Goal: Task Accomplishment & Management: Manage account settings

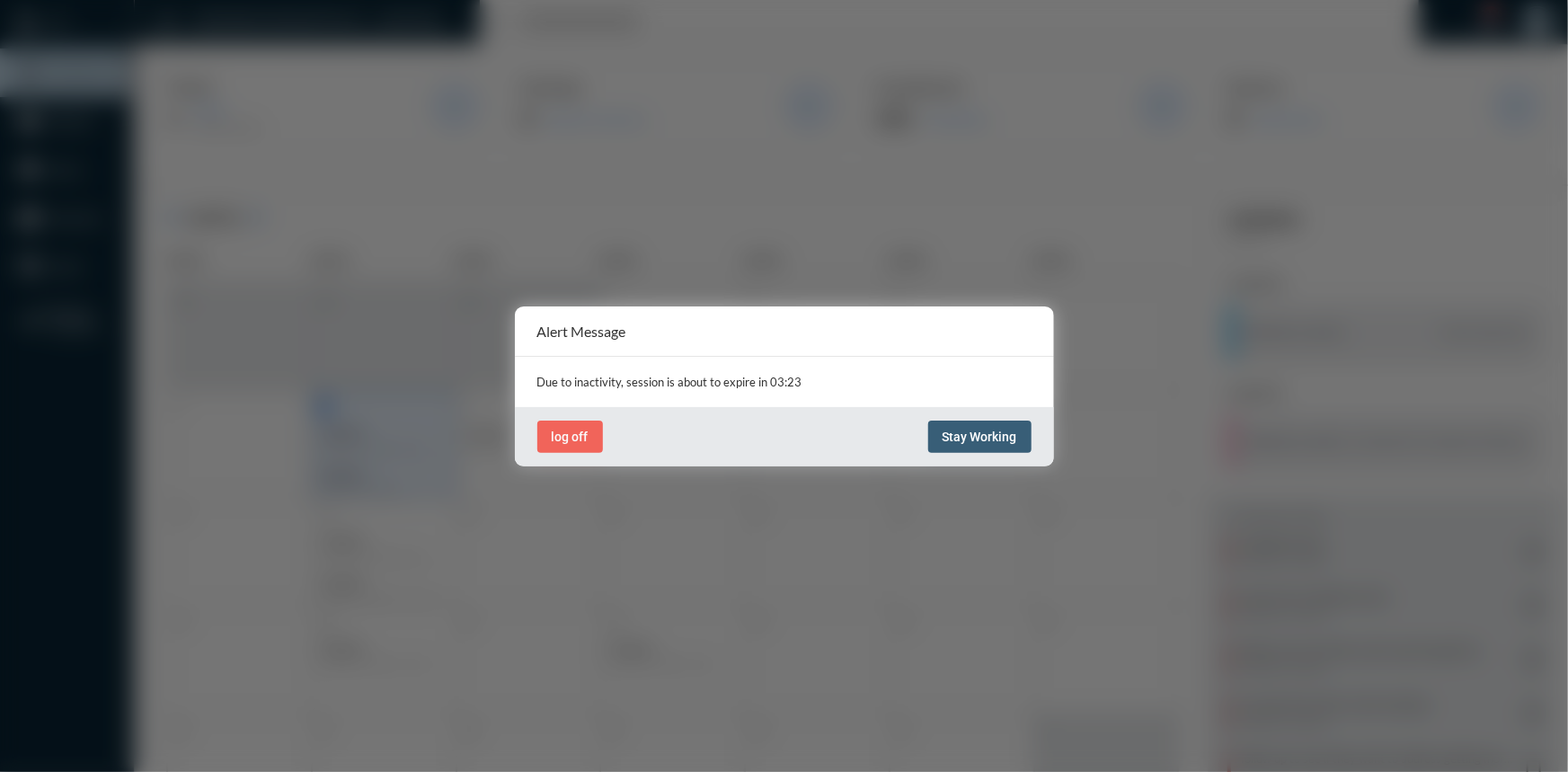
click at [977, 437] on span "Stay Working" at bounding box center [980, 436] width 75 height 15
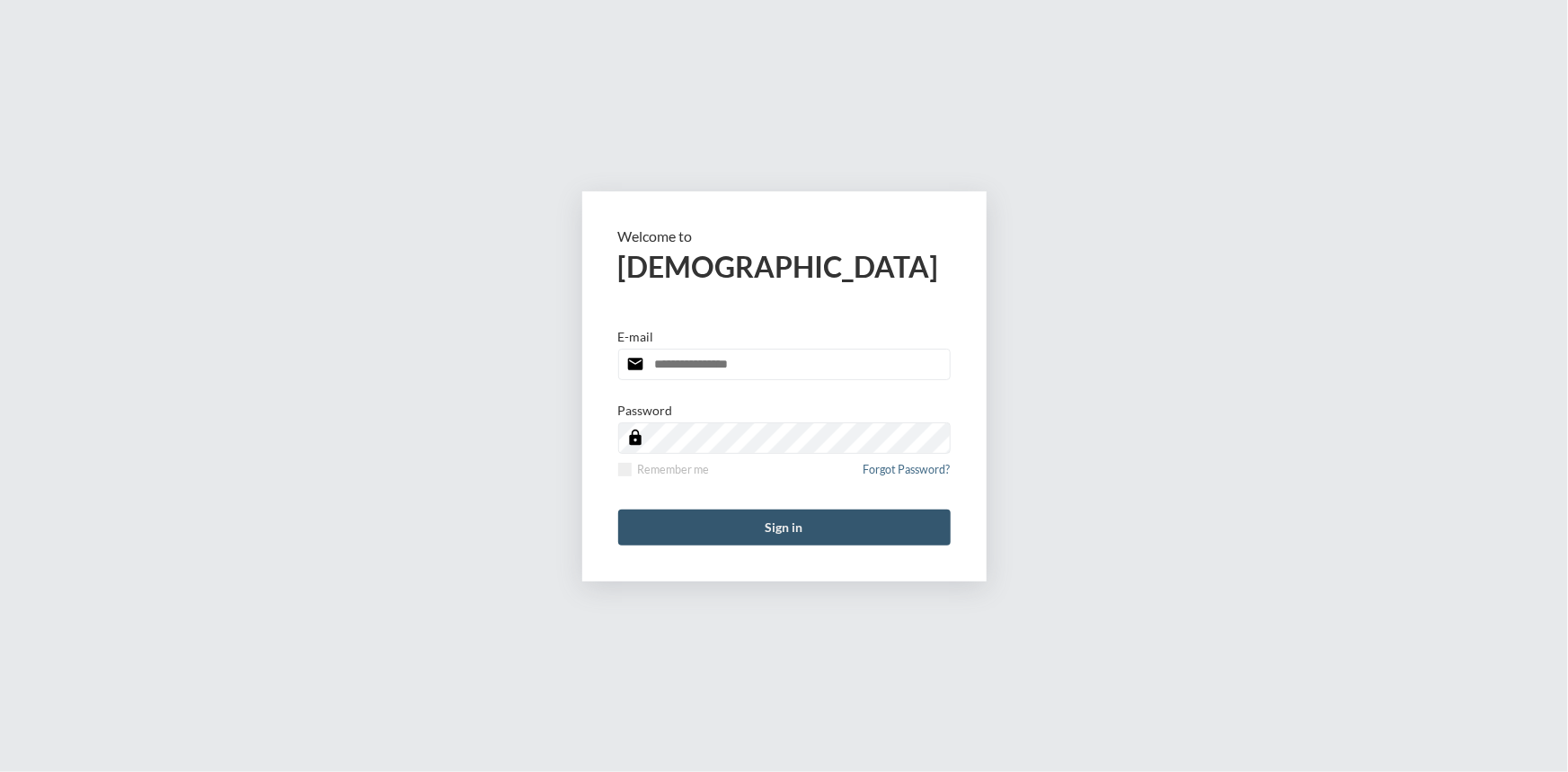
type input "**********"
click at [787, 520] on button "Sign in" at bounding box center [784, 527] width 332 height 36
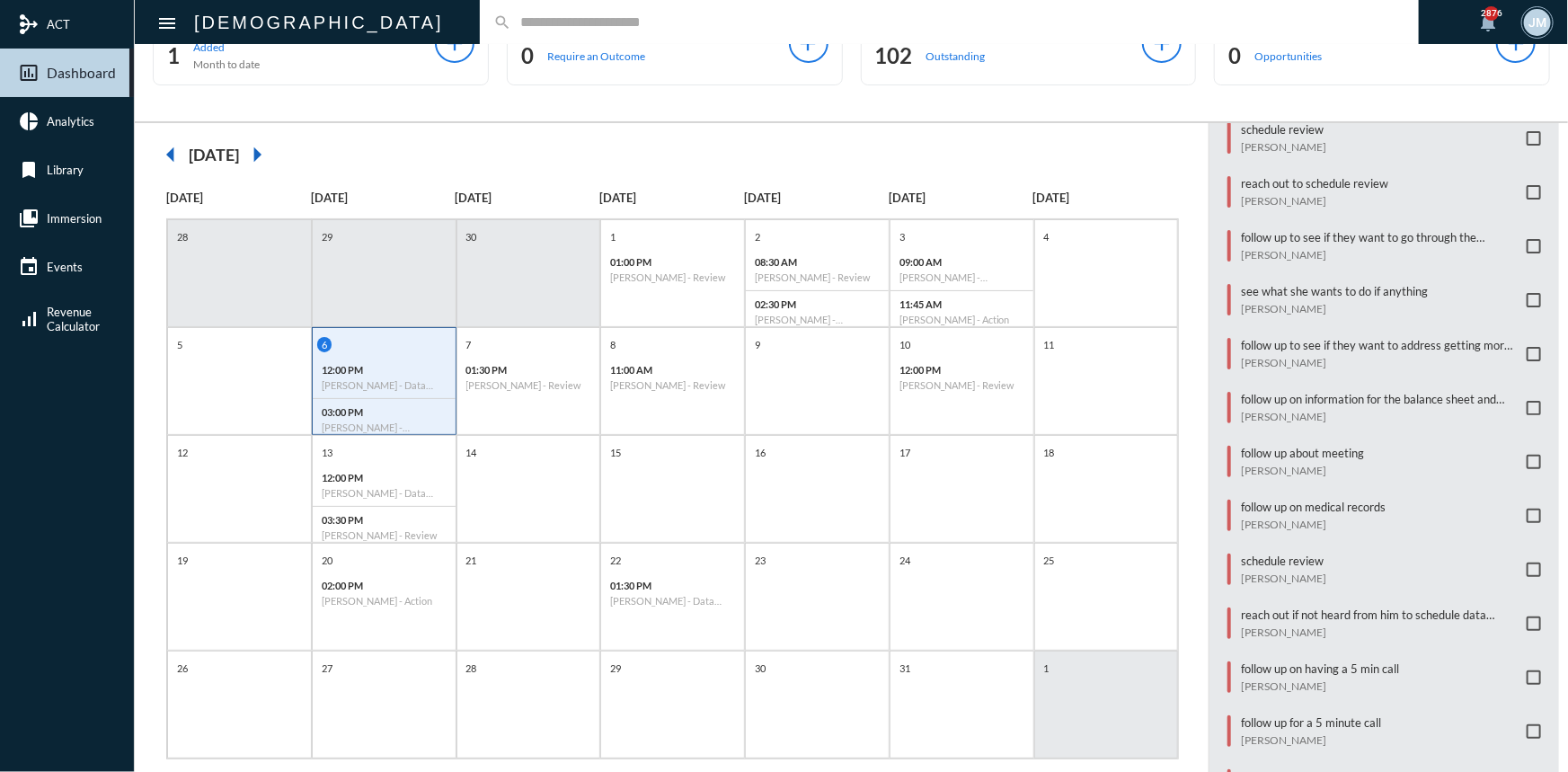
scroll to position [92, 0]
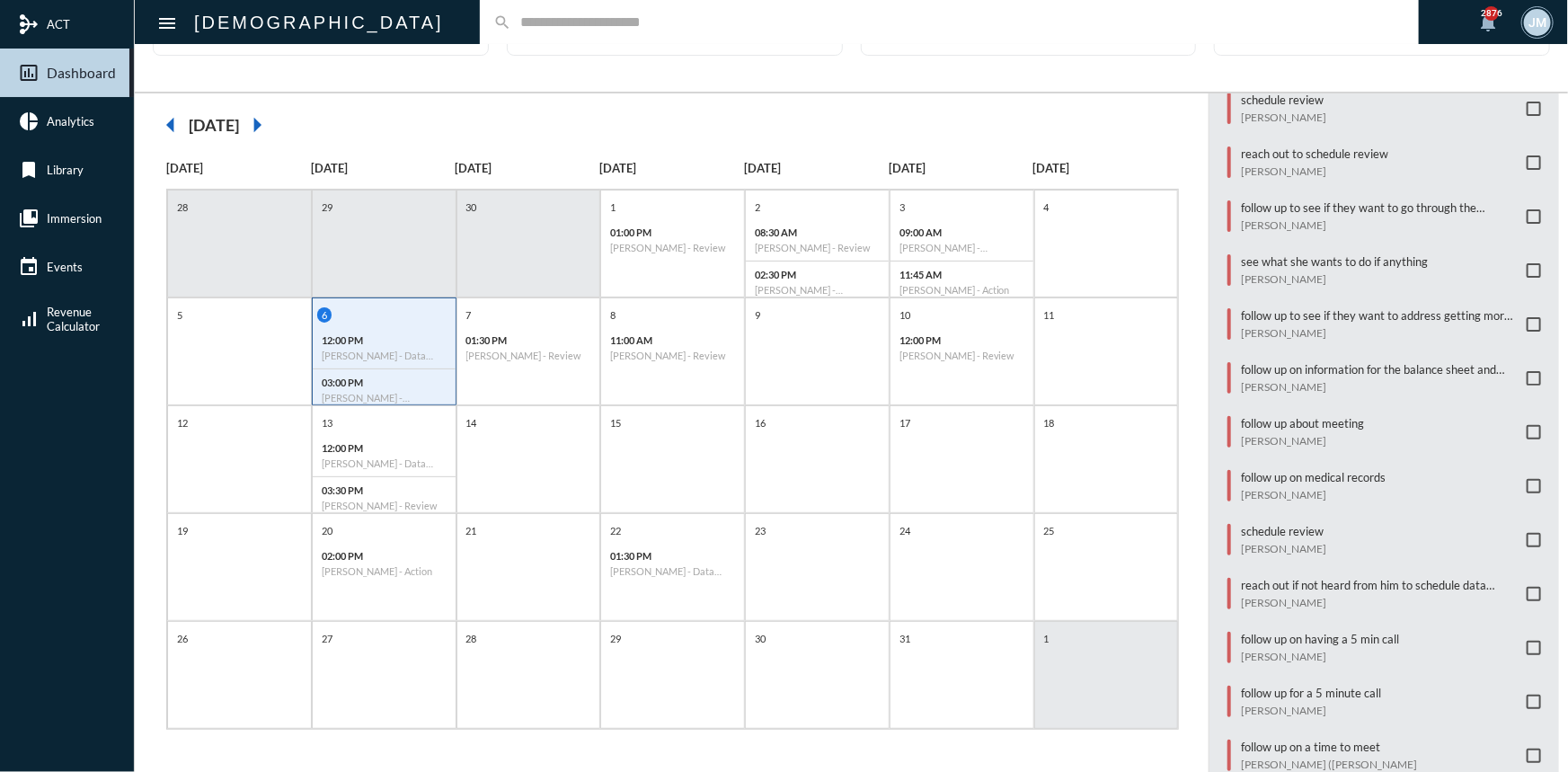
click at [511, 22] on input "text" at bounding box center [958, 23] width 894 height 16
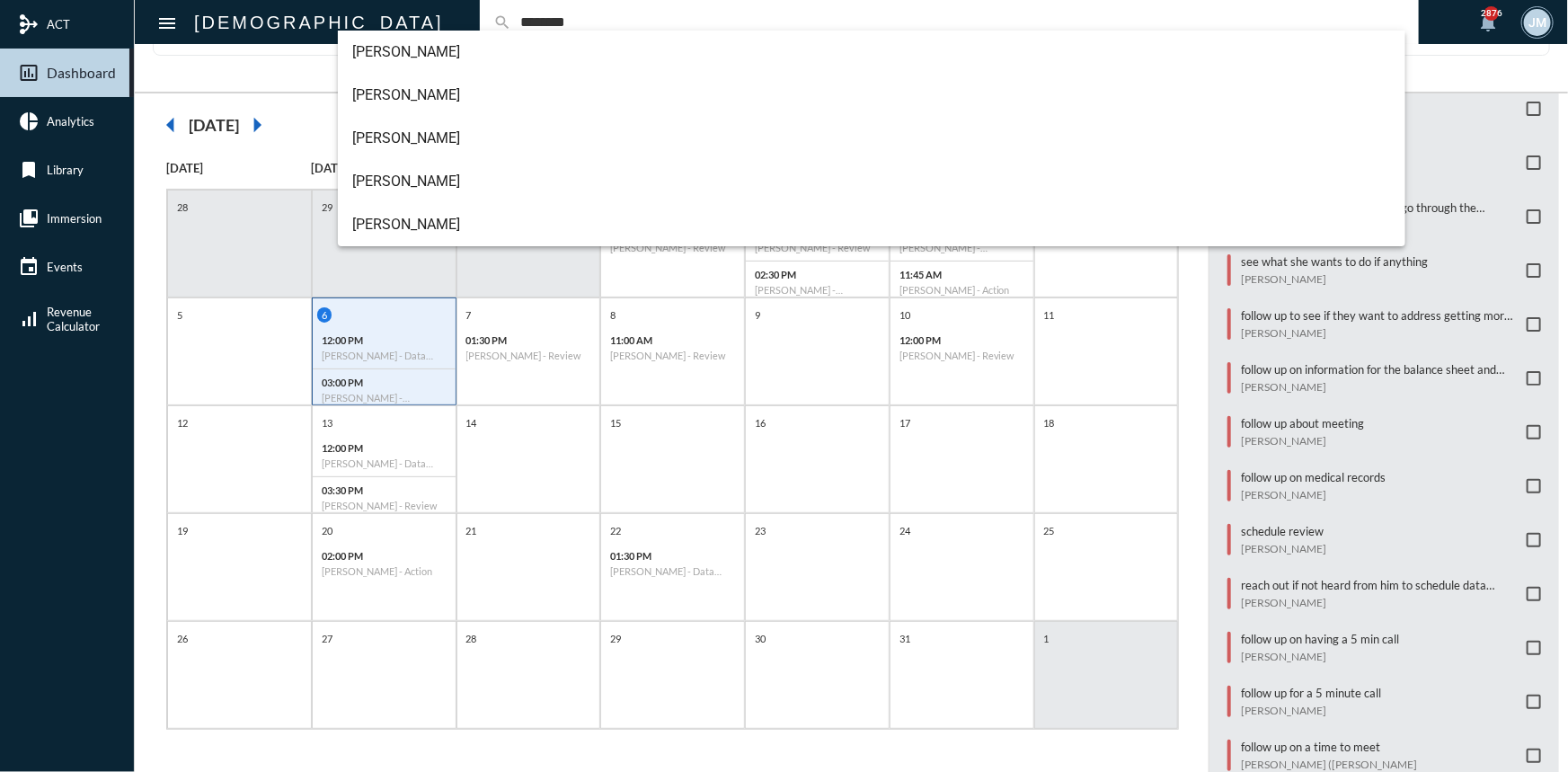
type input "********"
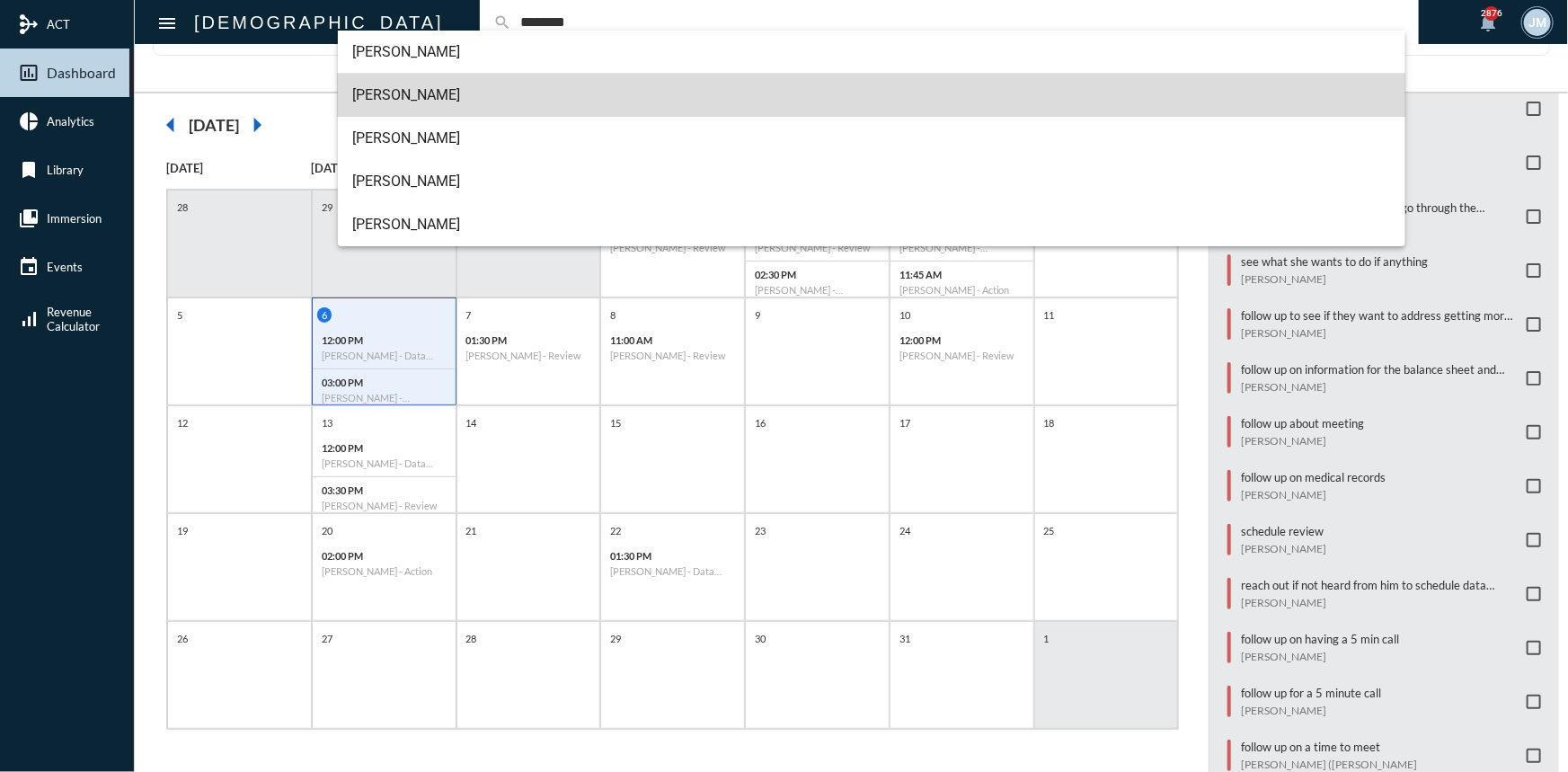
click at [388, 96] on span "[PERSON_NAME]" at bounding box center [870, 95] width 1038 height 43
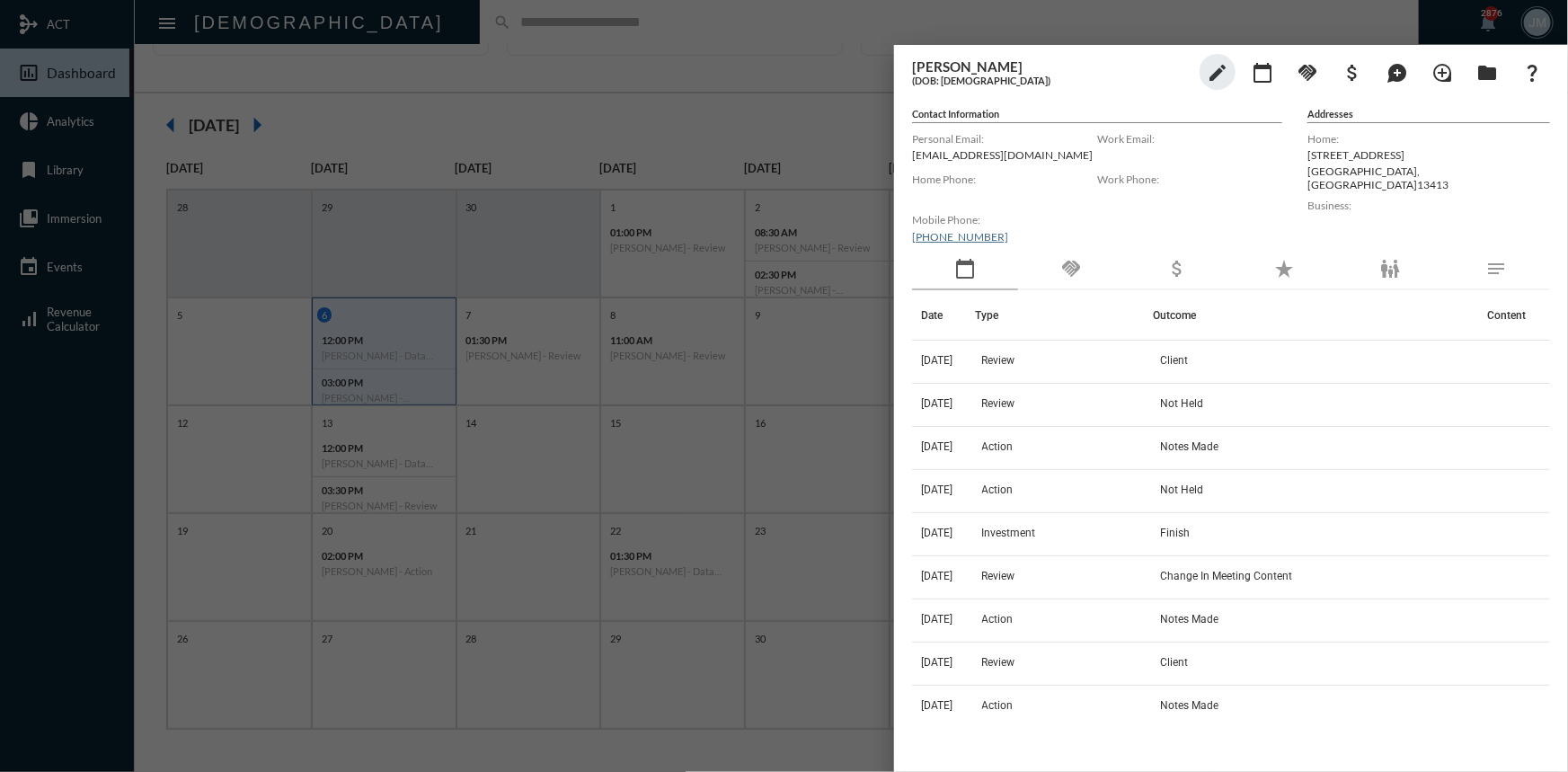
click at [823, 143] on div at bounding box center [784, 386] width 1568 height 772
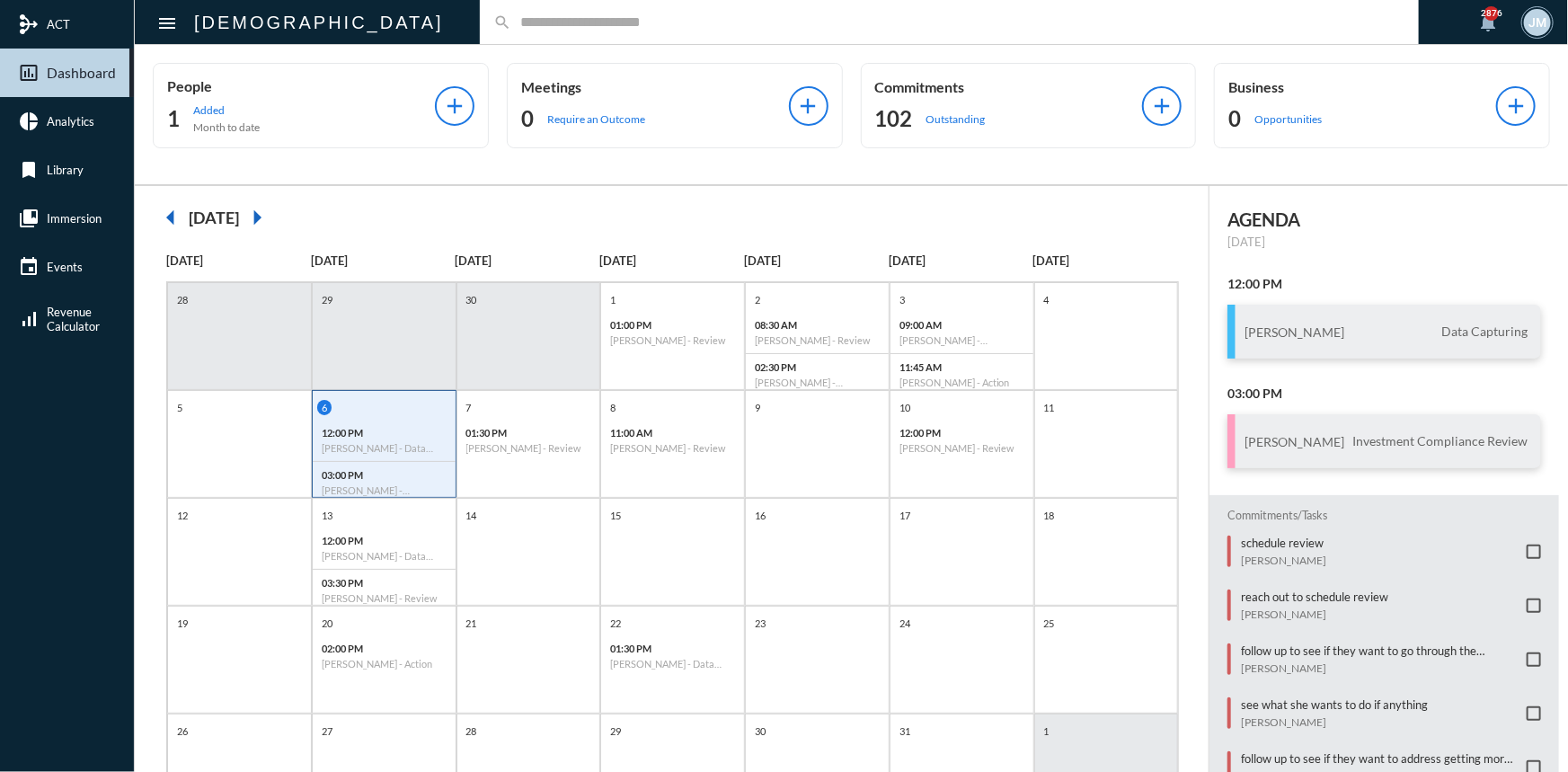
scroll to position [0, 0]
click at [1366, 433] on span "Investment Compliance Review" at bounding box center [1439, 441] width 184 height 16
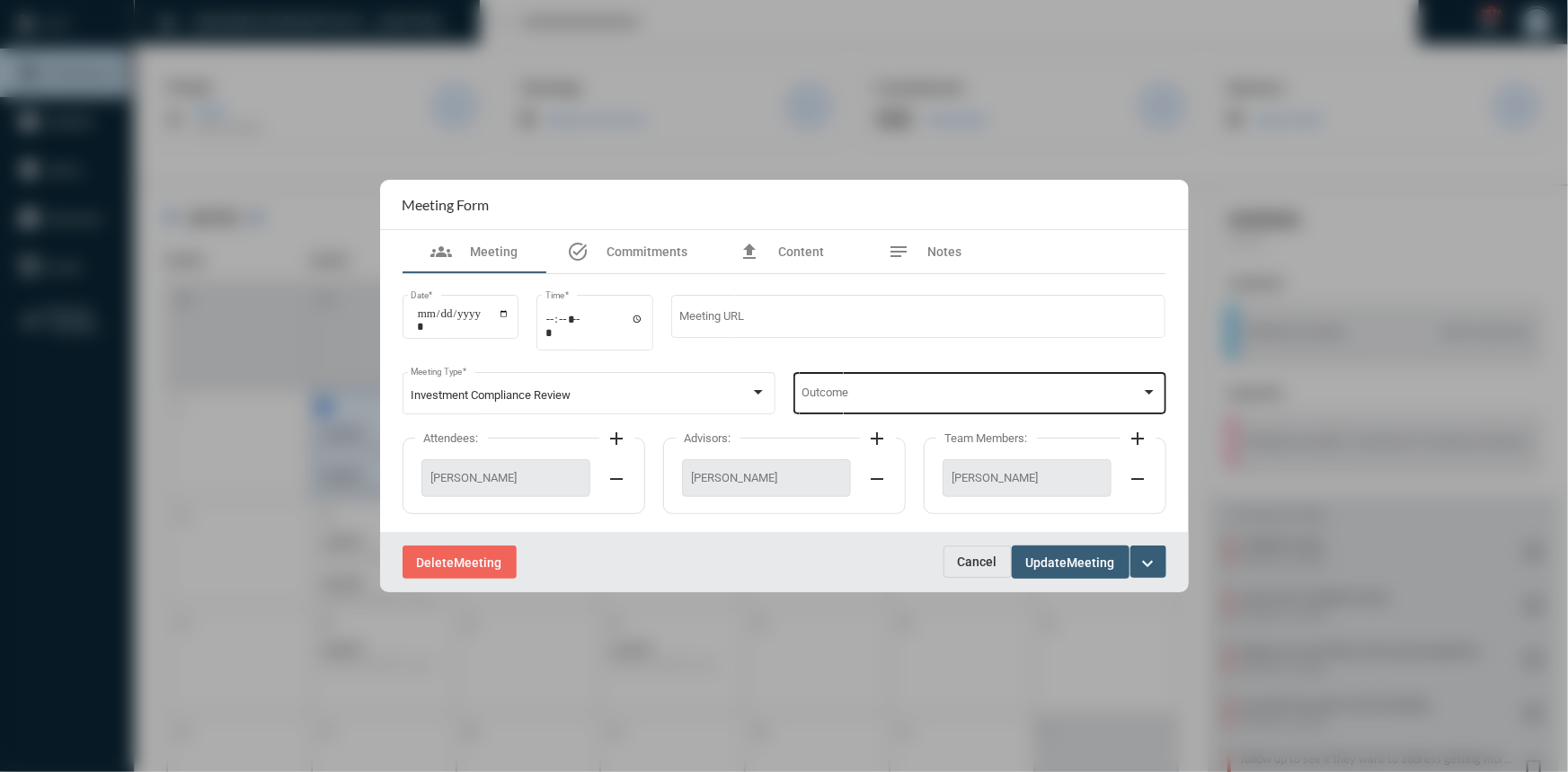
click at [1150, 383] on div "Outcome" at bounding box center [980, 391] width 356 height 46
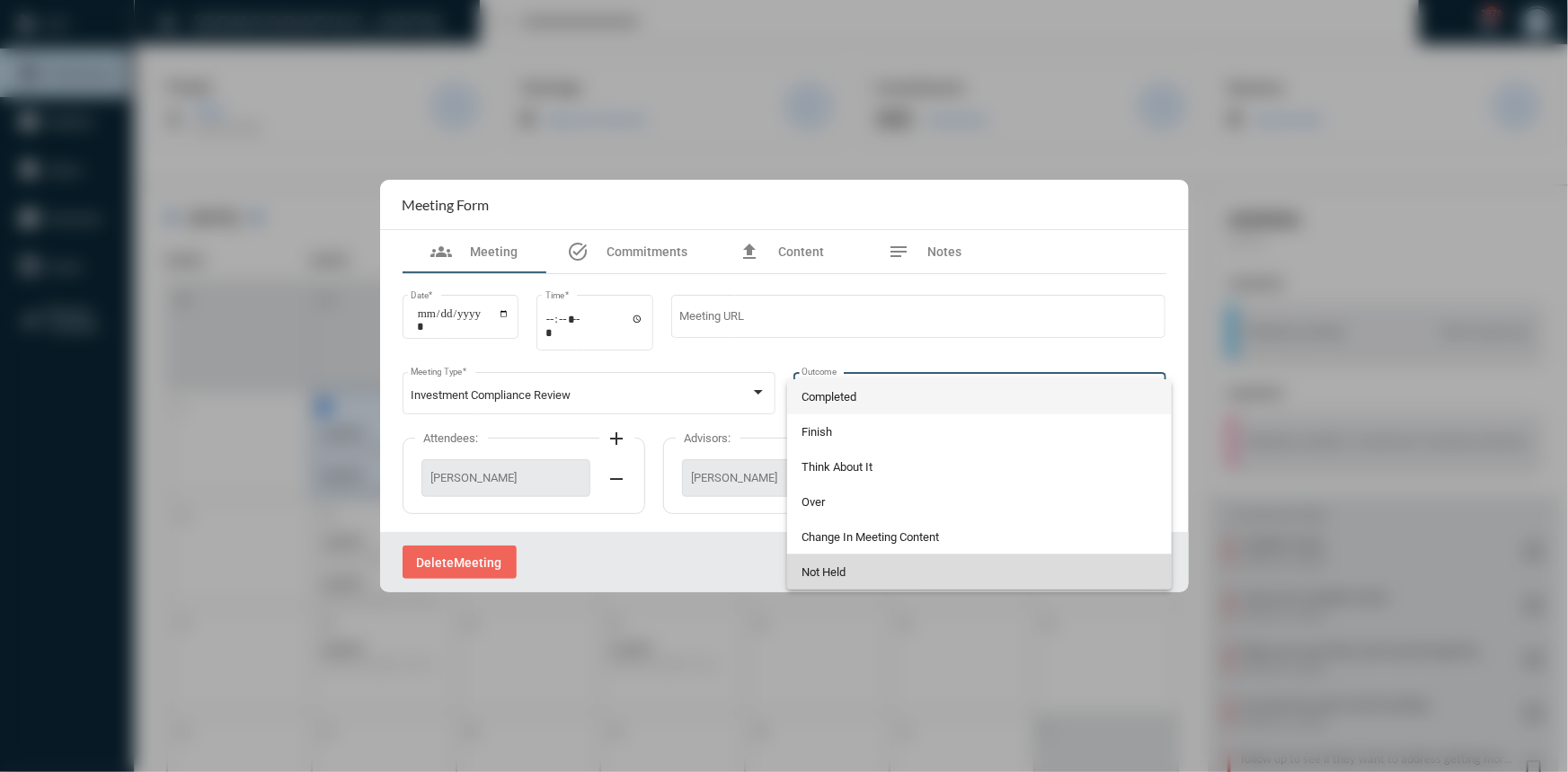
click at [835, 573] on span "Not Held" at bounding box center [980, 572] width 356 height 35
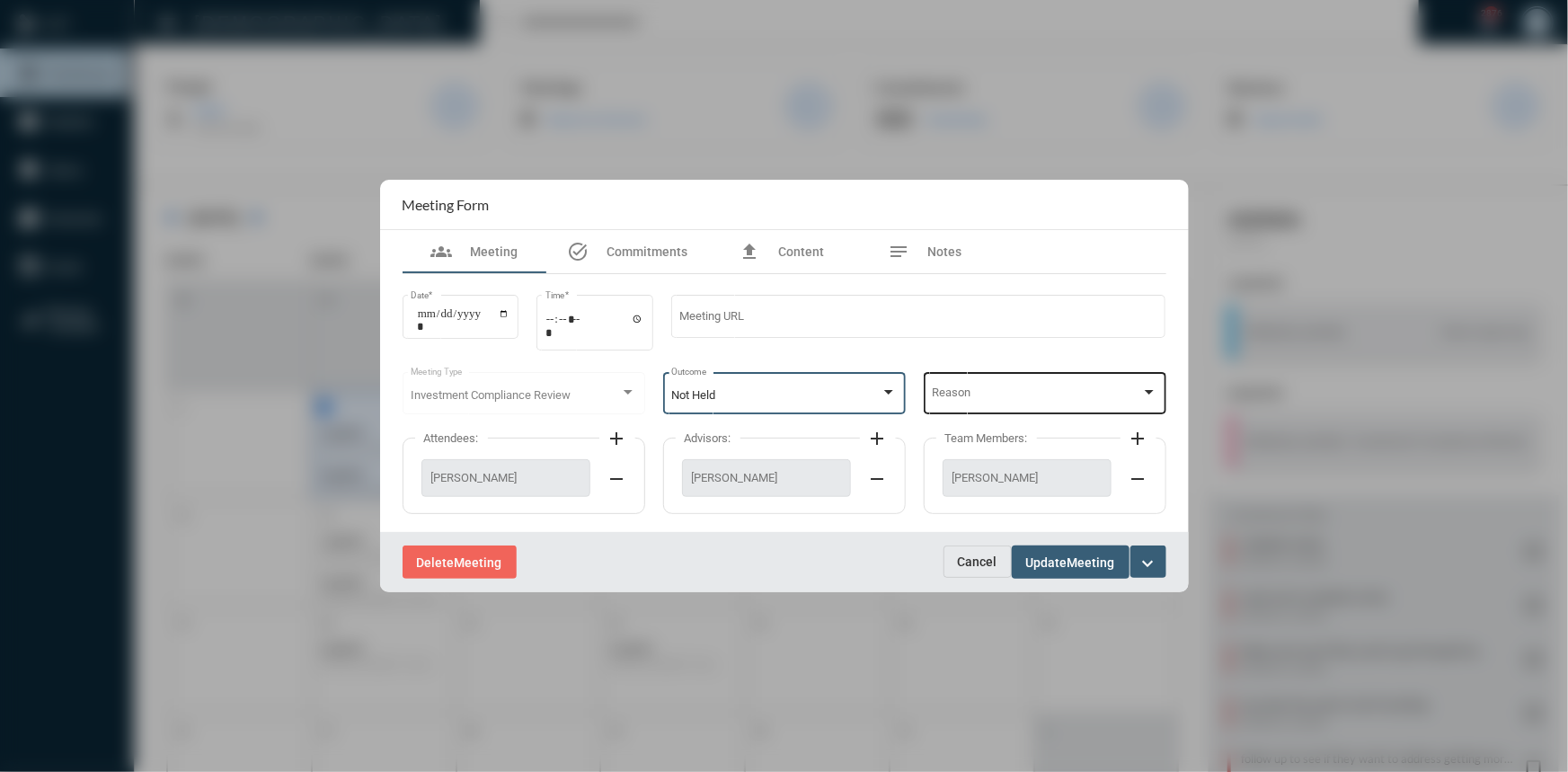
click at [1149, 386] on div at bounding box center [1148, 392] width 16 height 15
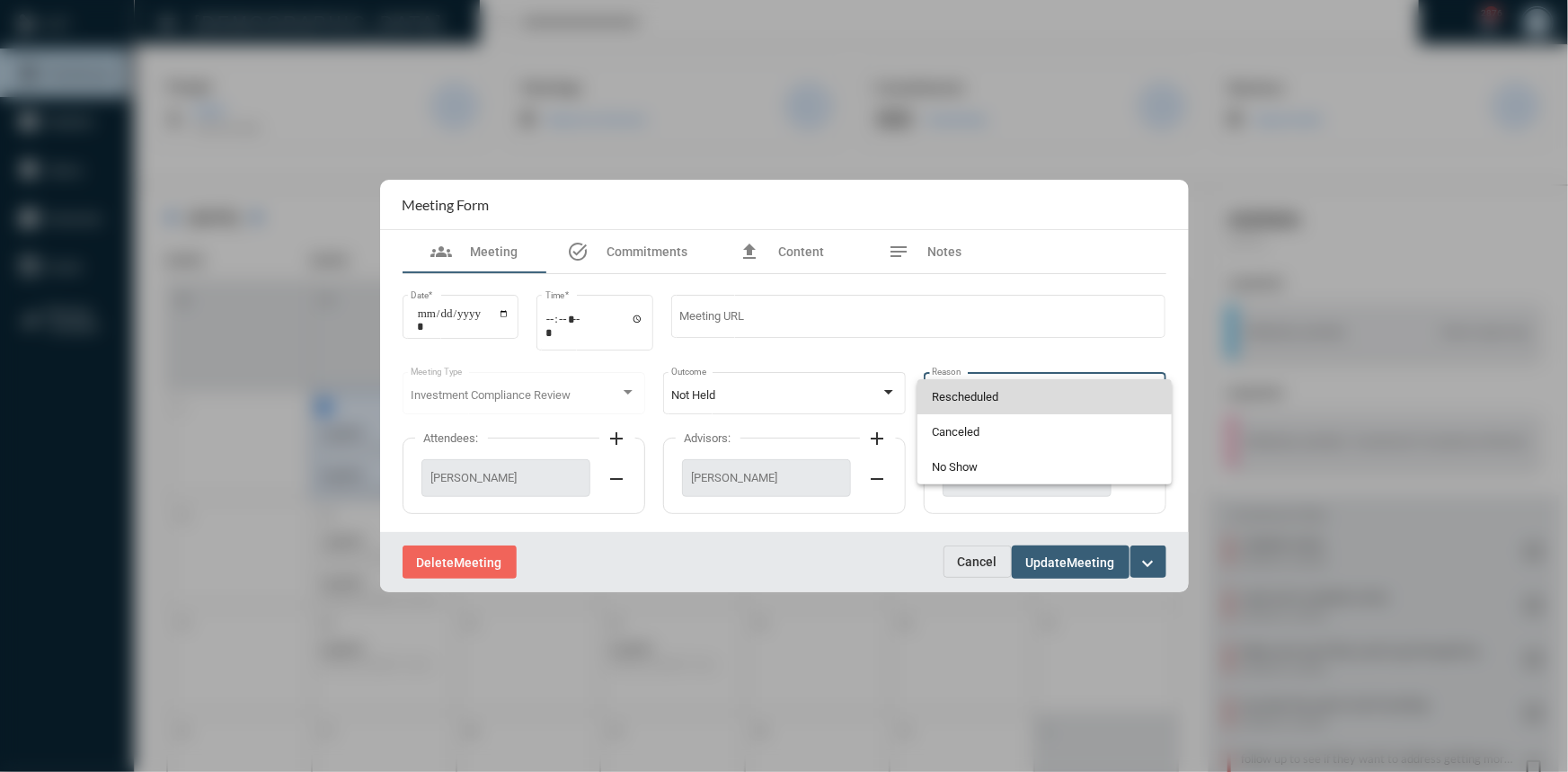
click at [971, 395] on span "Rescheduled" at bounding box center [1044, 397] width 226 height 35
click at [1045, 555] on span "Update" at bounding box center [1046, 562] width 41 height 15
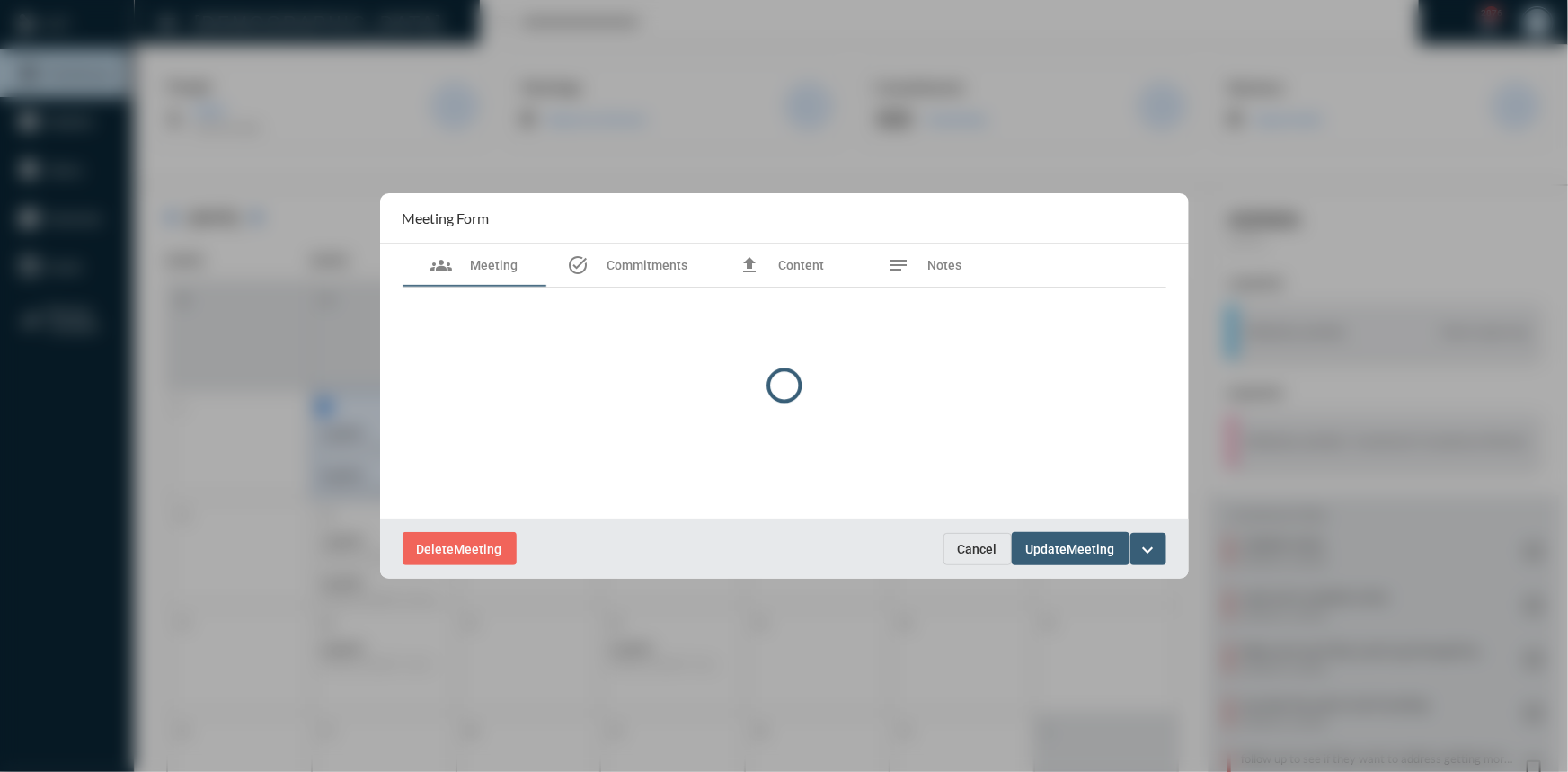
click at [502, 101] on div at bounding box center [784, 386] width 1568 height 772
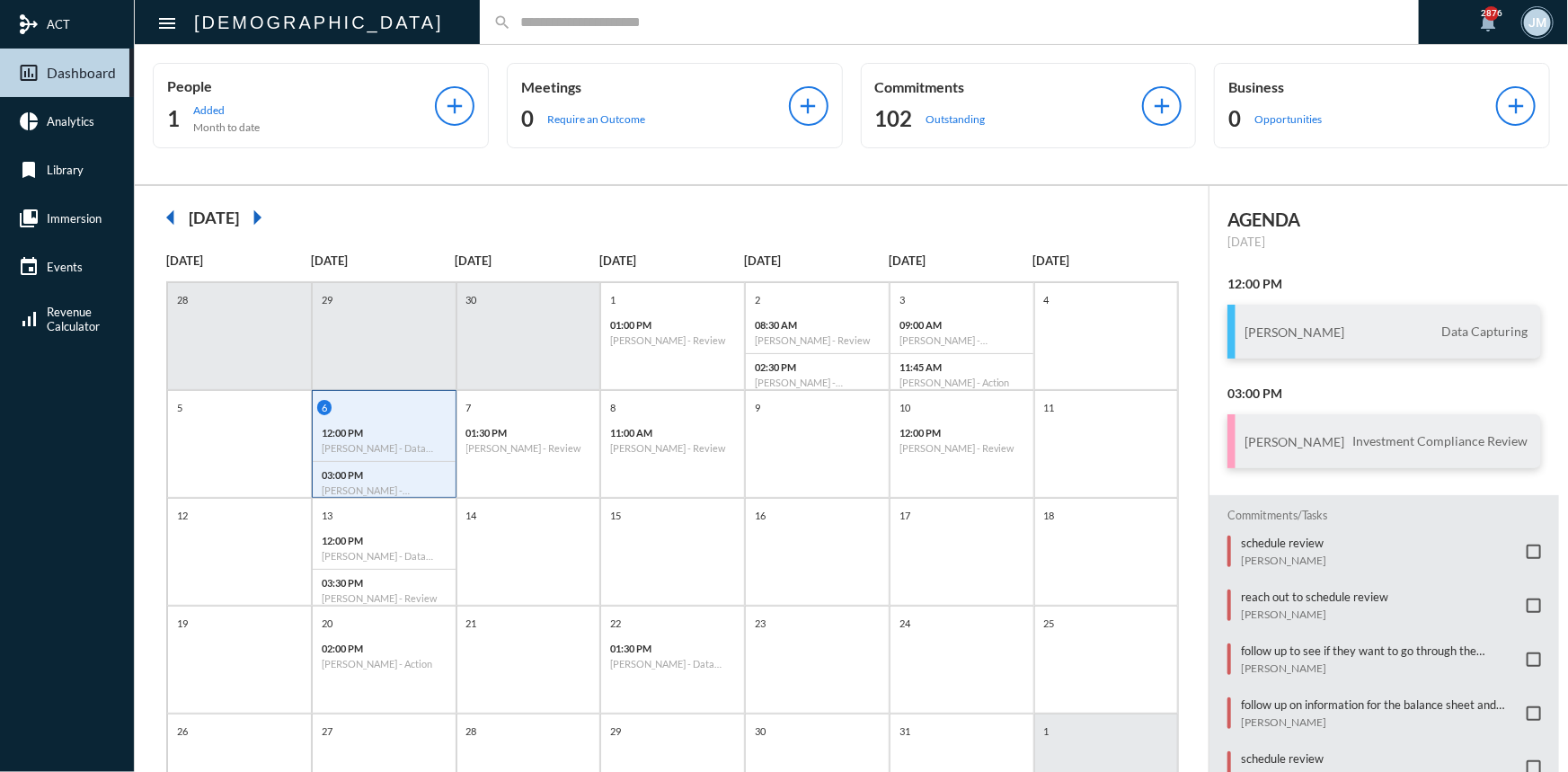
click at [1527, 548] on span at bounding box center [1534, 551] width 15 height 15
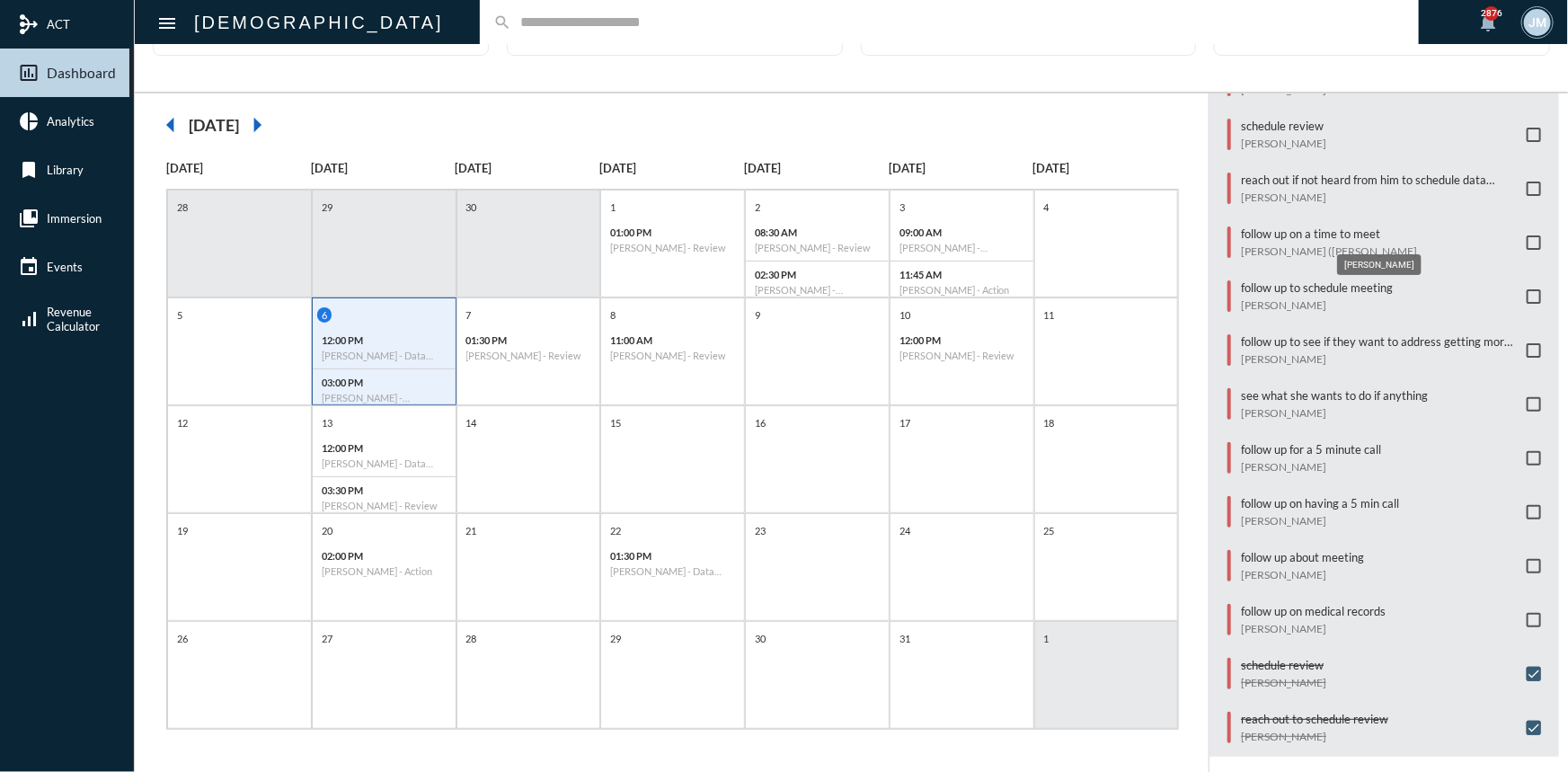
scroll to position [11, 0]
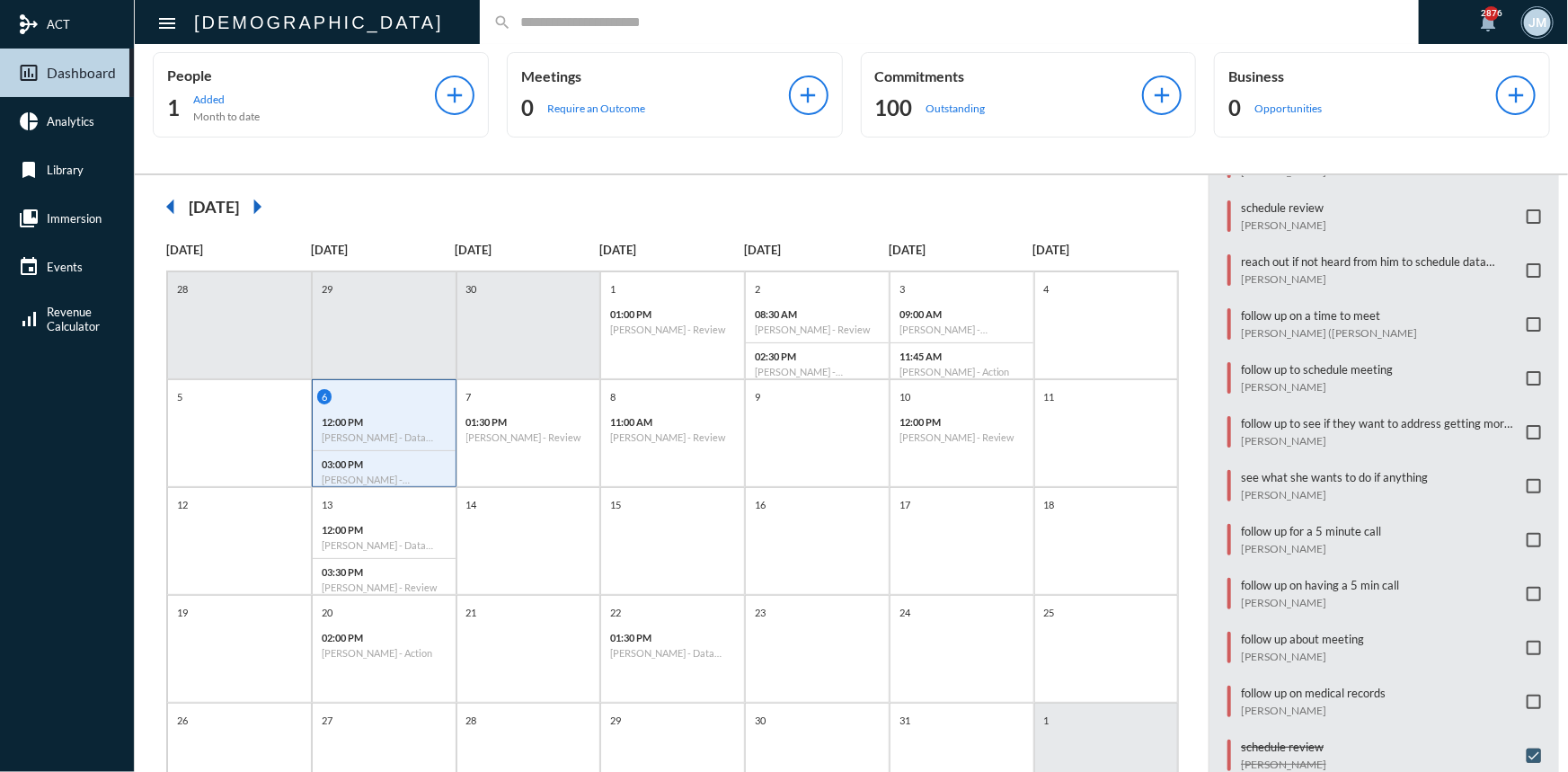
click at [1527, 640] on span at bounding box center [1534, 647] width 15 height 15
click at [665, 18] on input "text" at bounding box center [958, 23] width 894 height 16
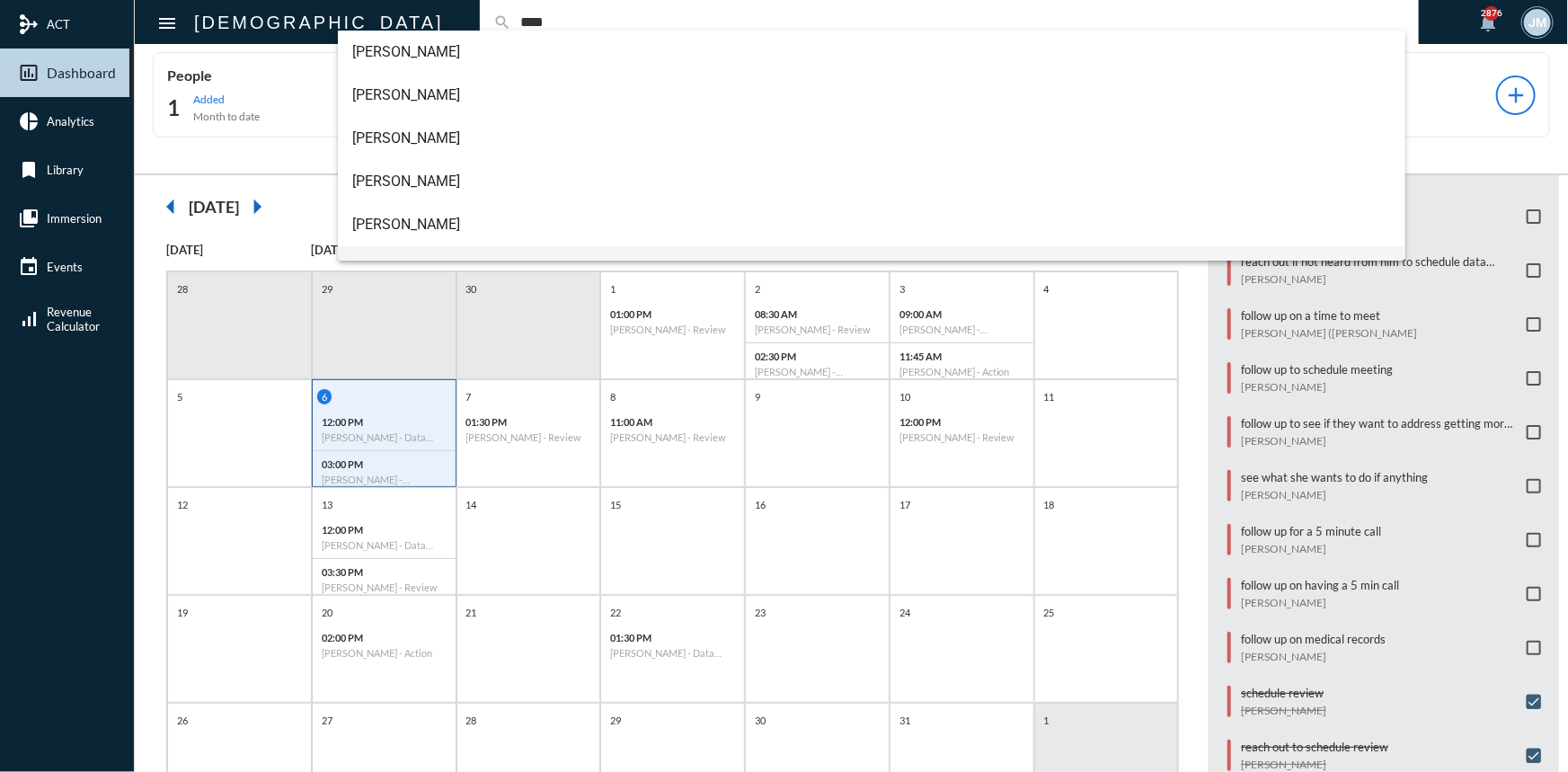
scroll to position [81, 0]
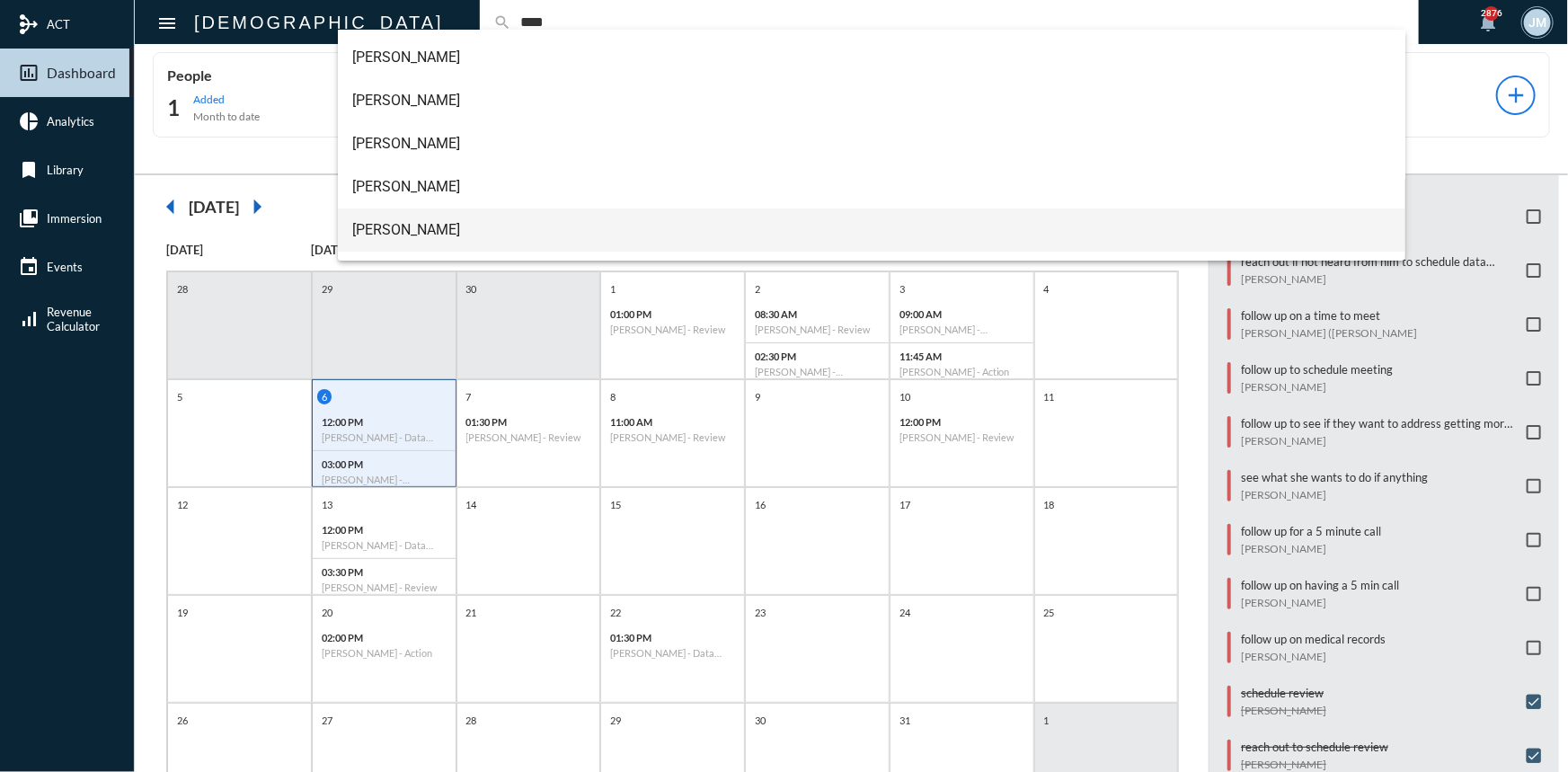
type input "****"
click at [379, 223] on span "Alex Obradovic" at bounding box center [870, 230] width 1038 height 43
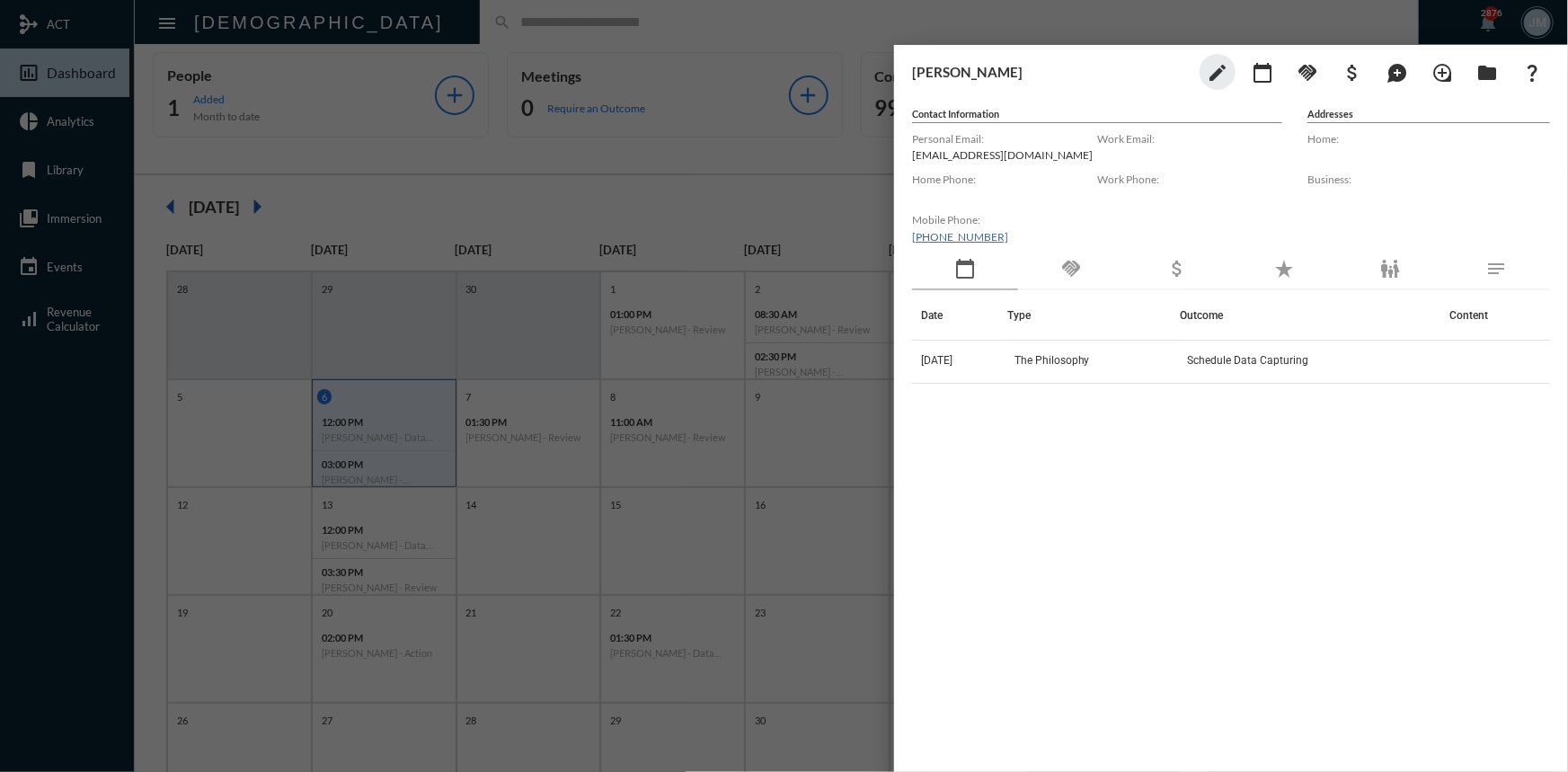
click at [870, 260] on div at bounding box center [784, 386] width 1568 height 772
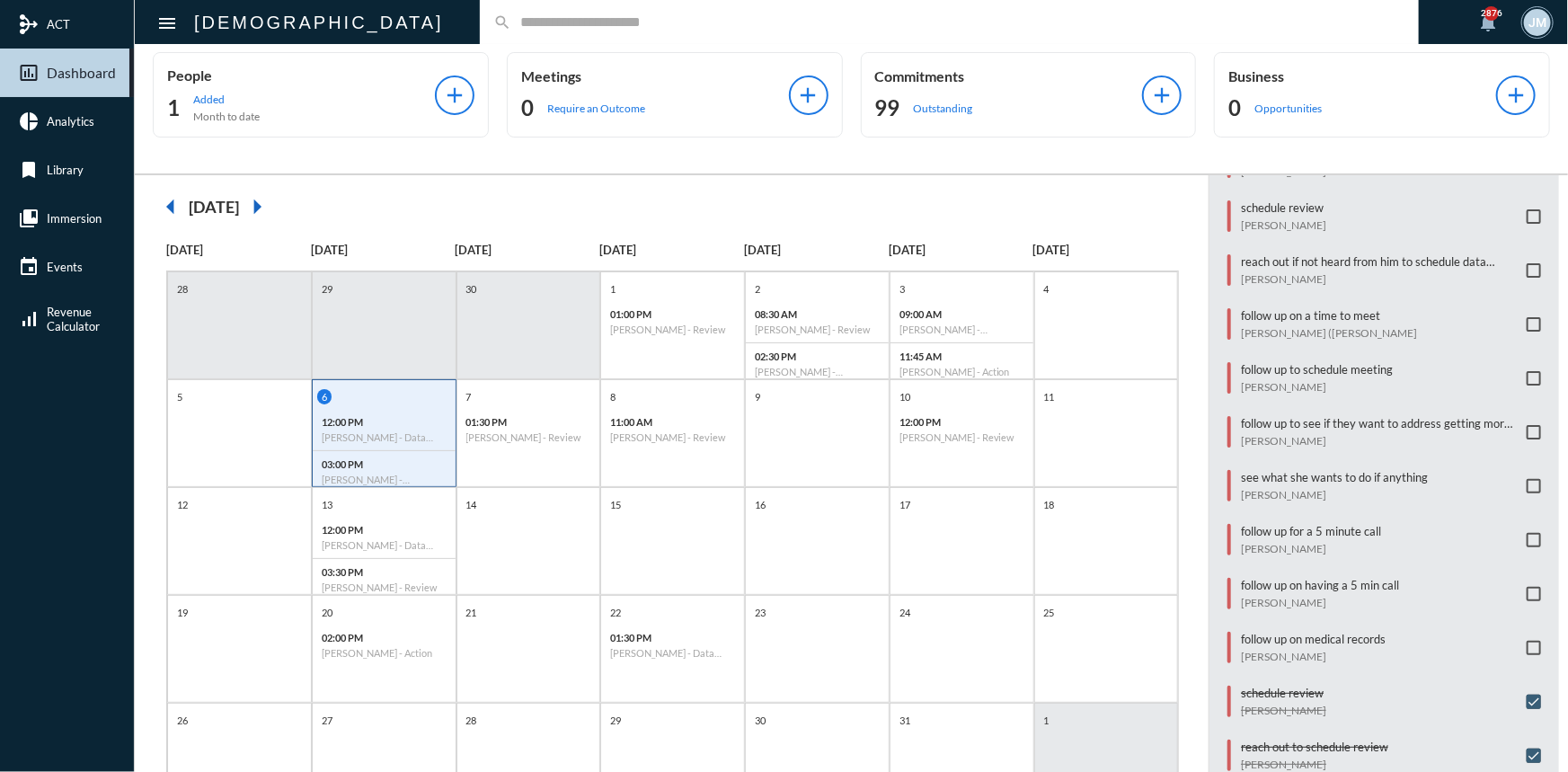
click at [1529, 263] on span at bounding box center [1534, 270] width 15 height 15
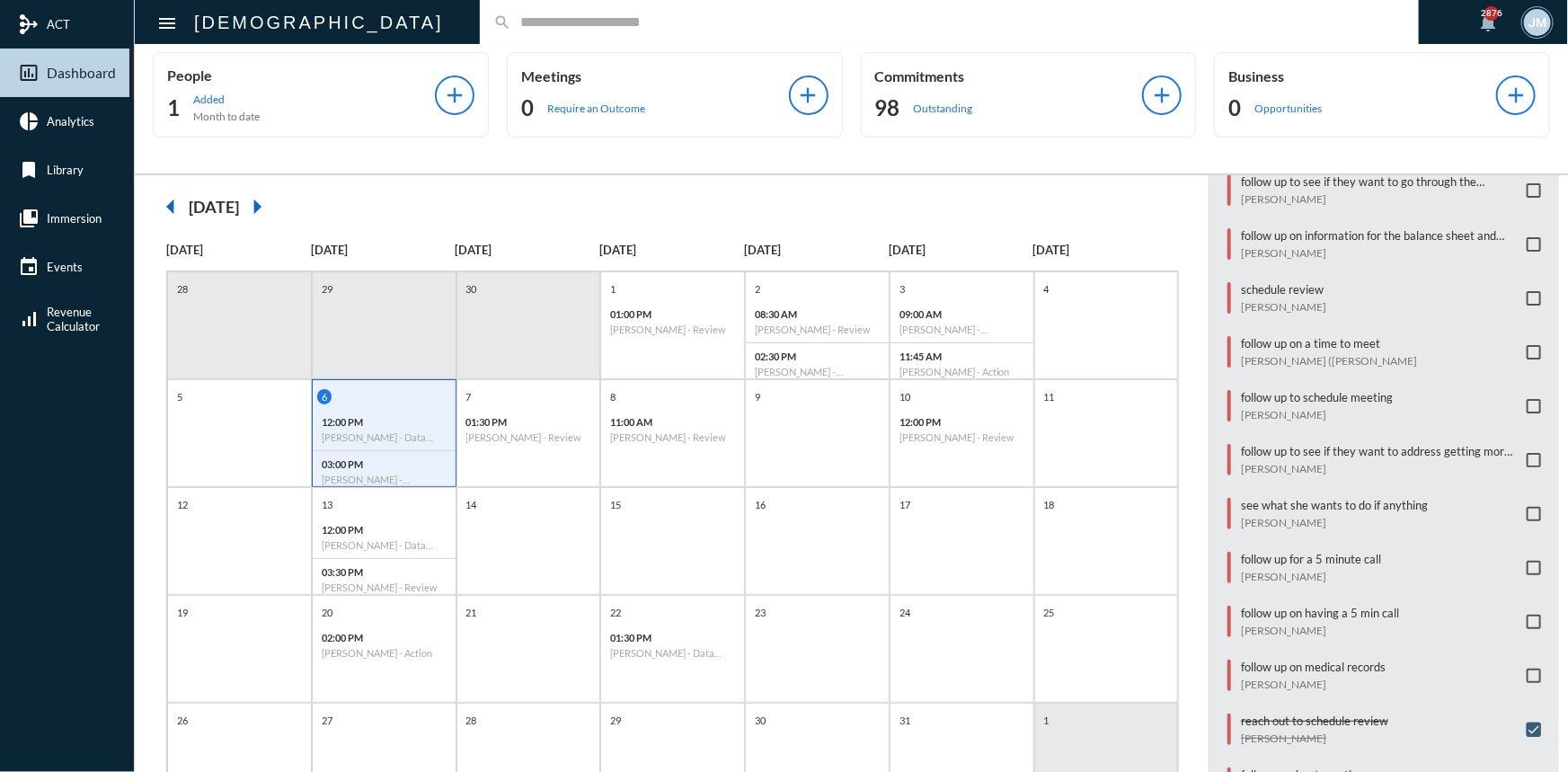
scroll to position [269, 0]
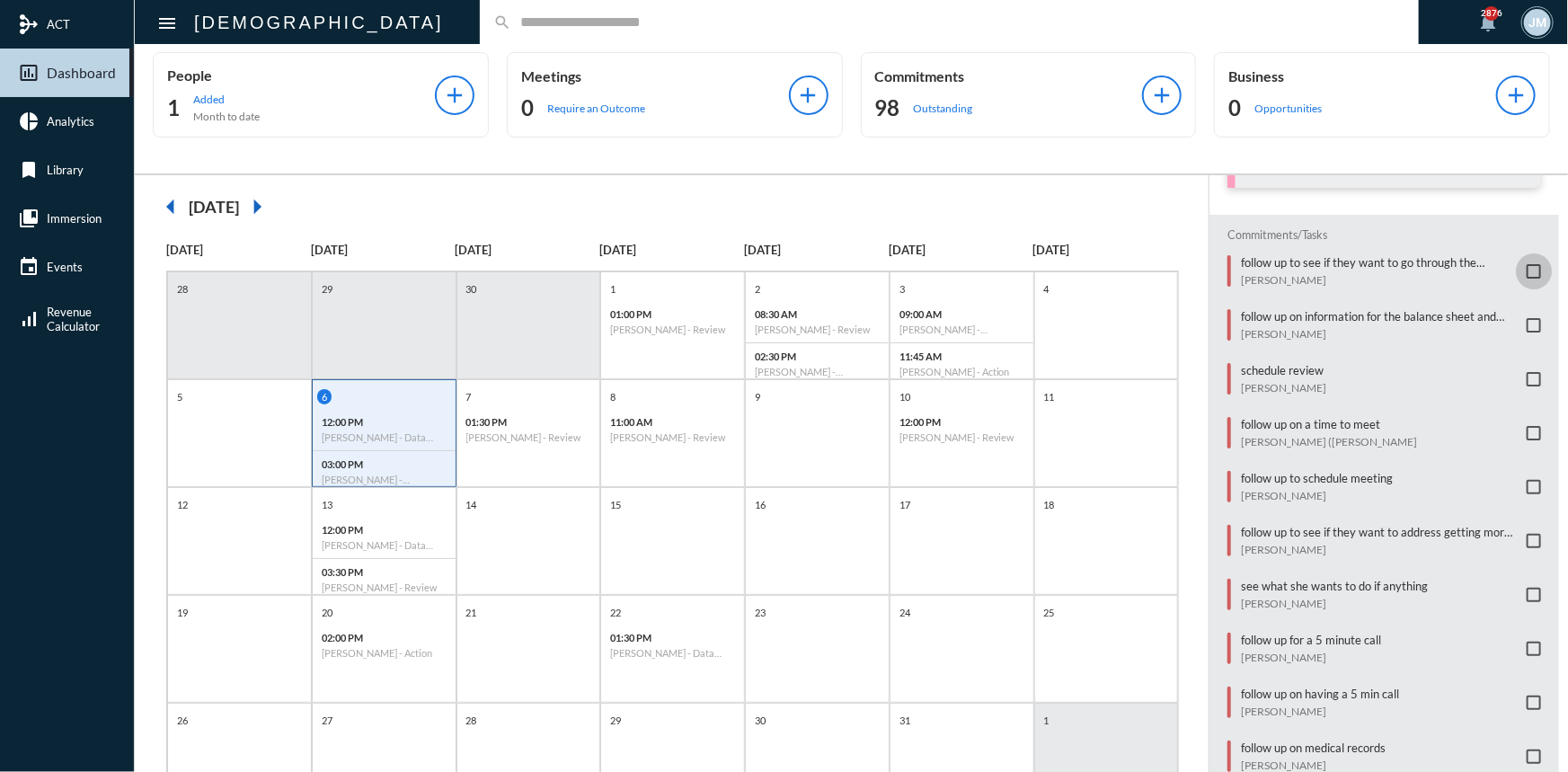
click at [1527, 274] on span at bounding box center [1534, 271] width 15 height 15
click at [1529, 695] on span at bounding box center [1534, 702] width 15 height 15
click at [479, 31] on div "search" at bounding box center [949, 22] width 939 height 44
click at [511, 22] on input "text" at bounding box center [958, 23] width 894 height 16
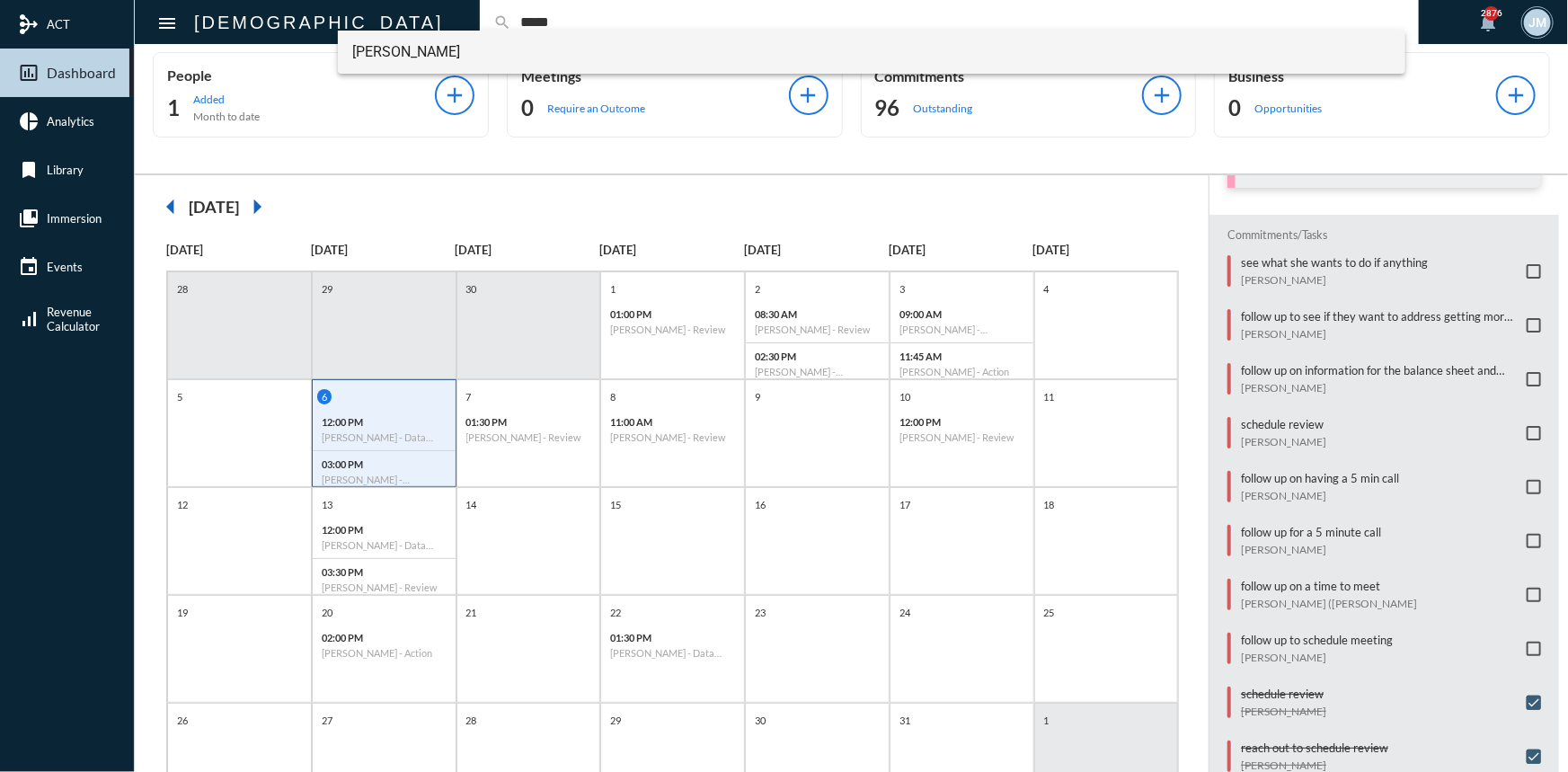
type input "*****"
click at [448, 40] on span "[PERSON_NAME]" at bounding box center [870, 52] width 1038 height 43
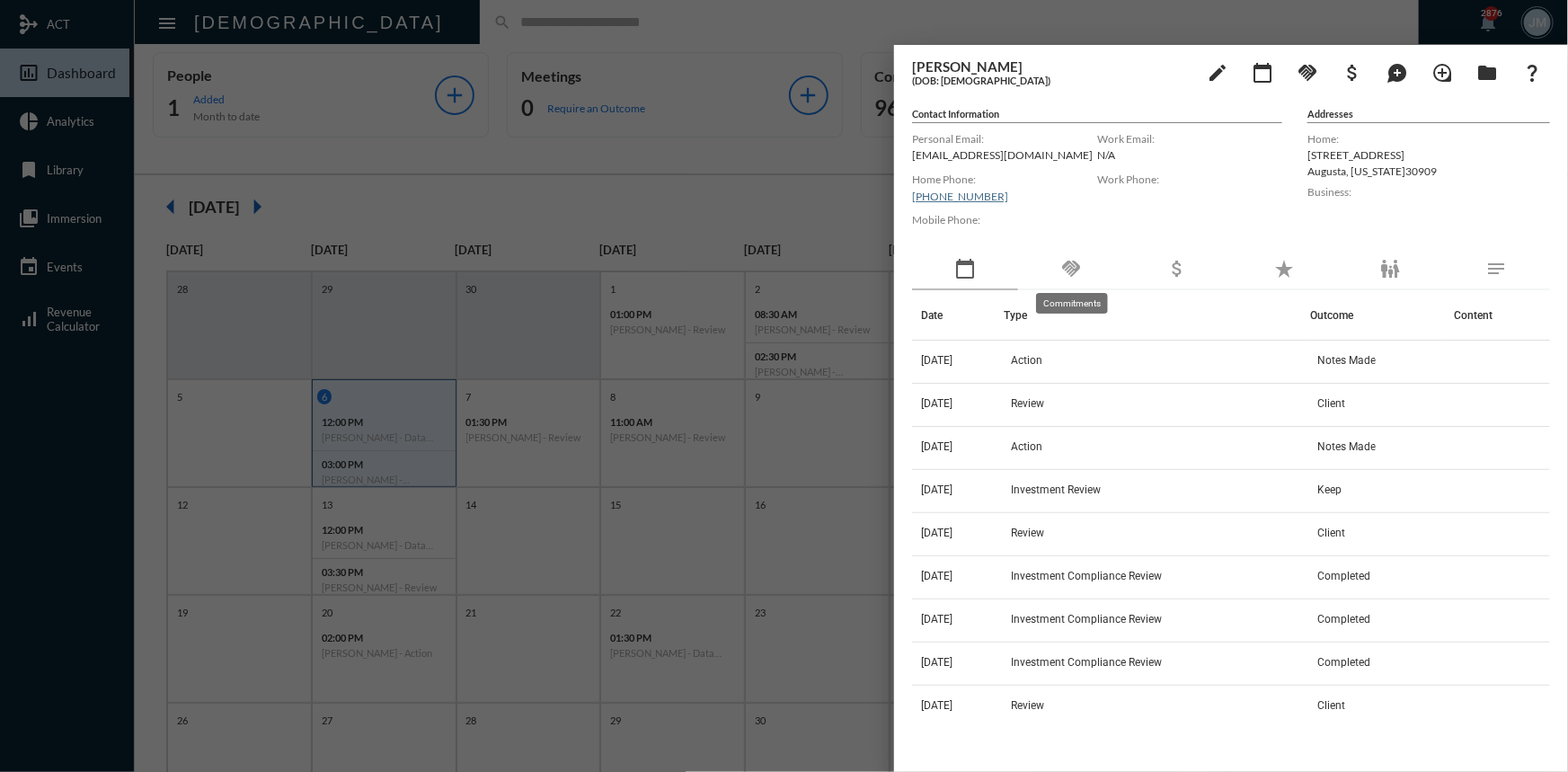
click at [1065, 265] on mat-icon "handshake" at bounding box center [1071, 268] width 22 height 22
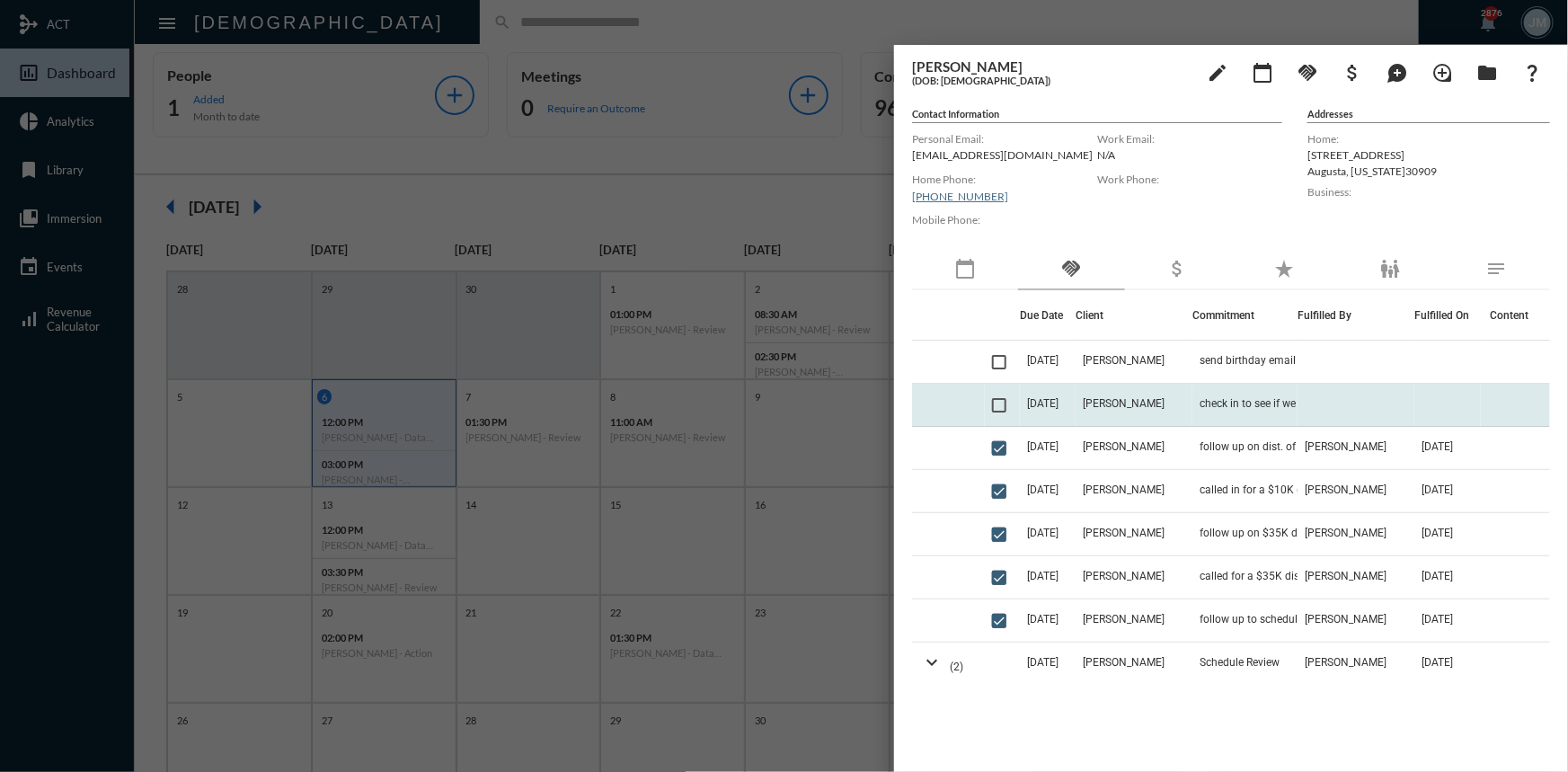
click at [992, 402] on span at bounding box center [999, 405] width 15 height 15
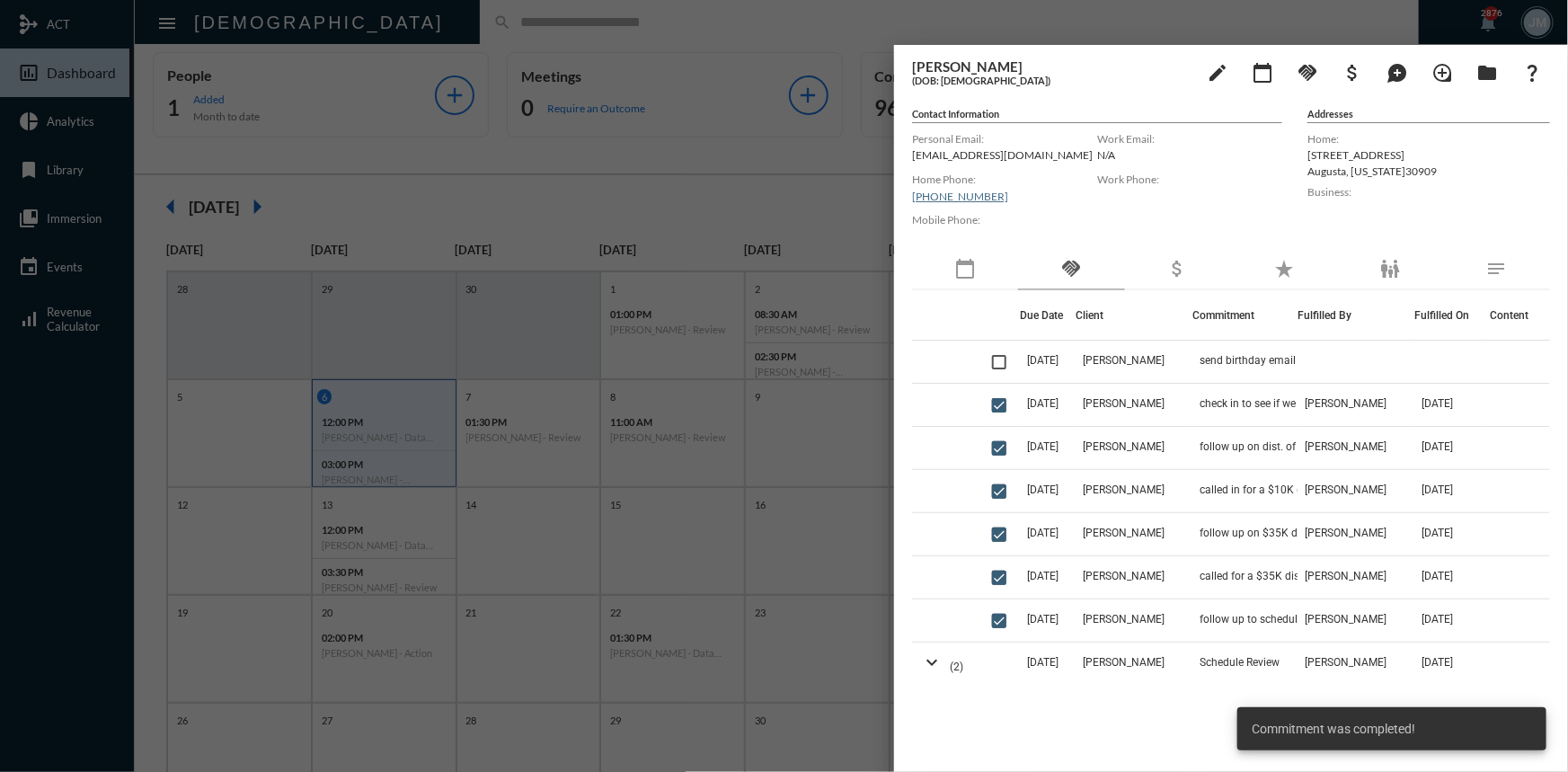
click at [786, 200] on div at bounding box center [784, 386] width 1568 height 772
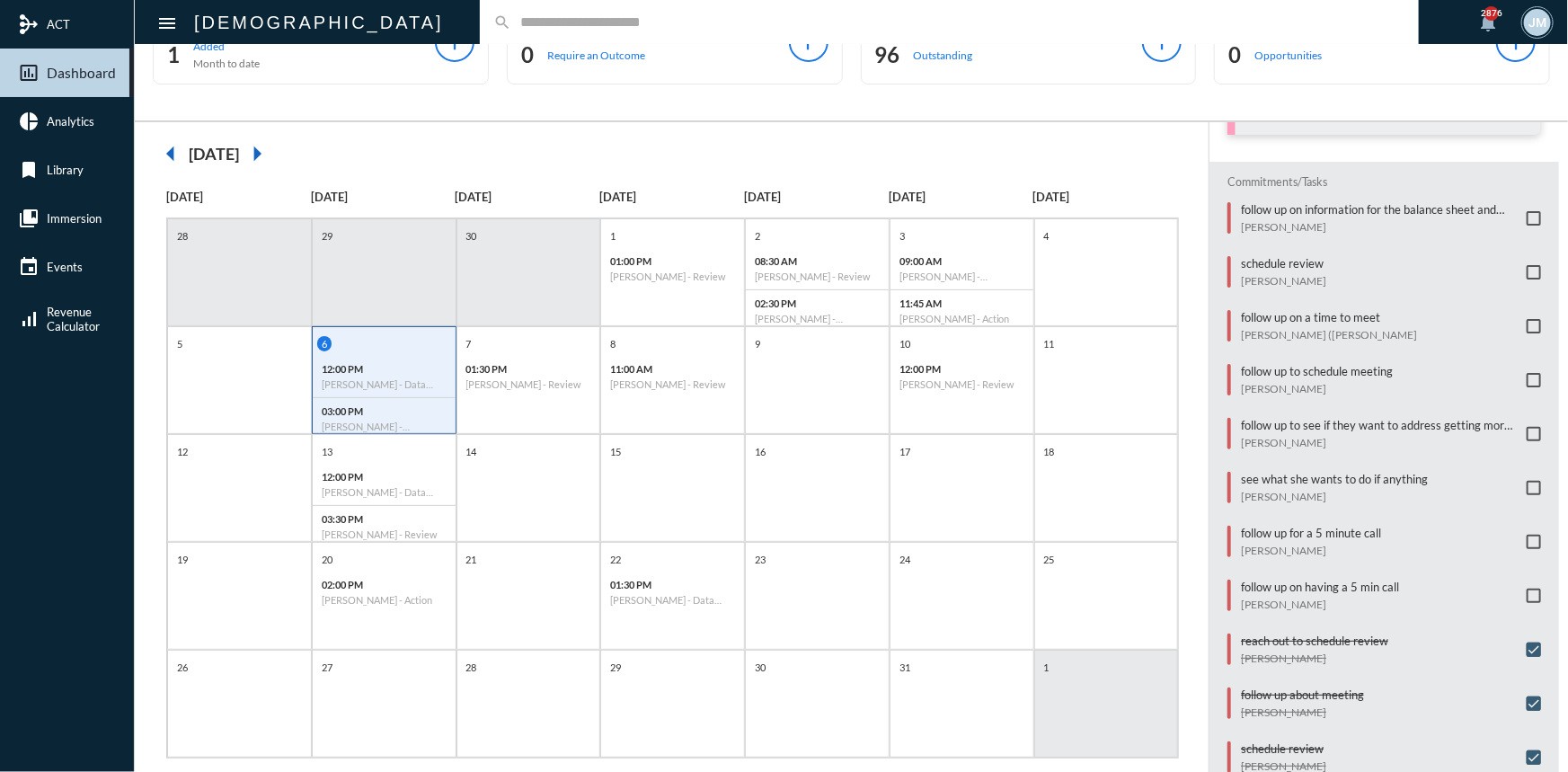
scroll to position [92, 0]
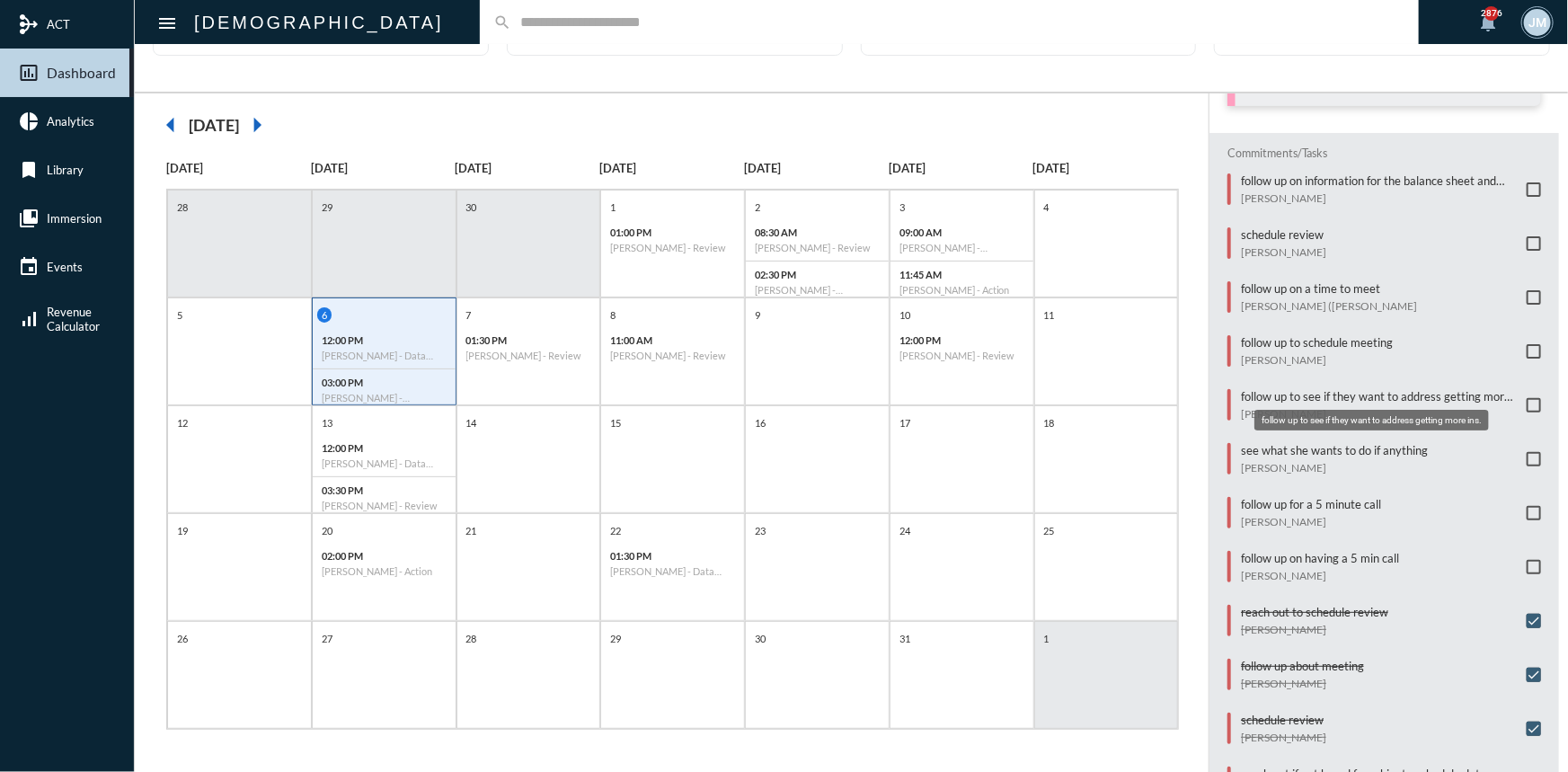
click at [1329, 389] on p "follow up to see if they want to address getting more ins." at bounding box center [1379, 396] width 277 height 15
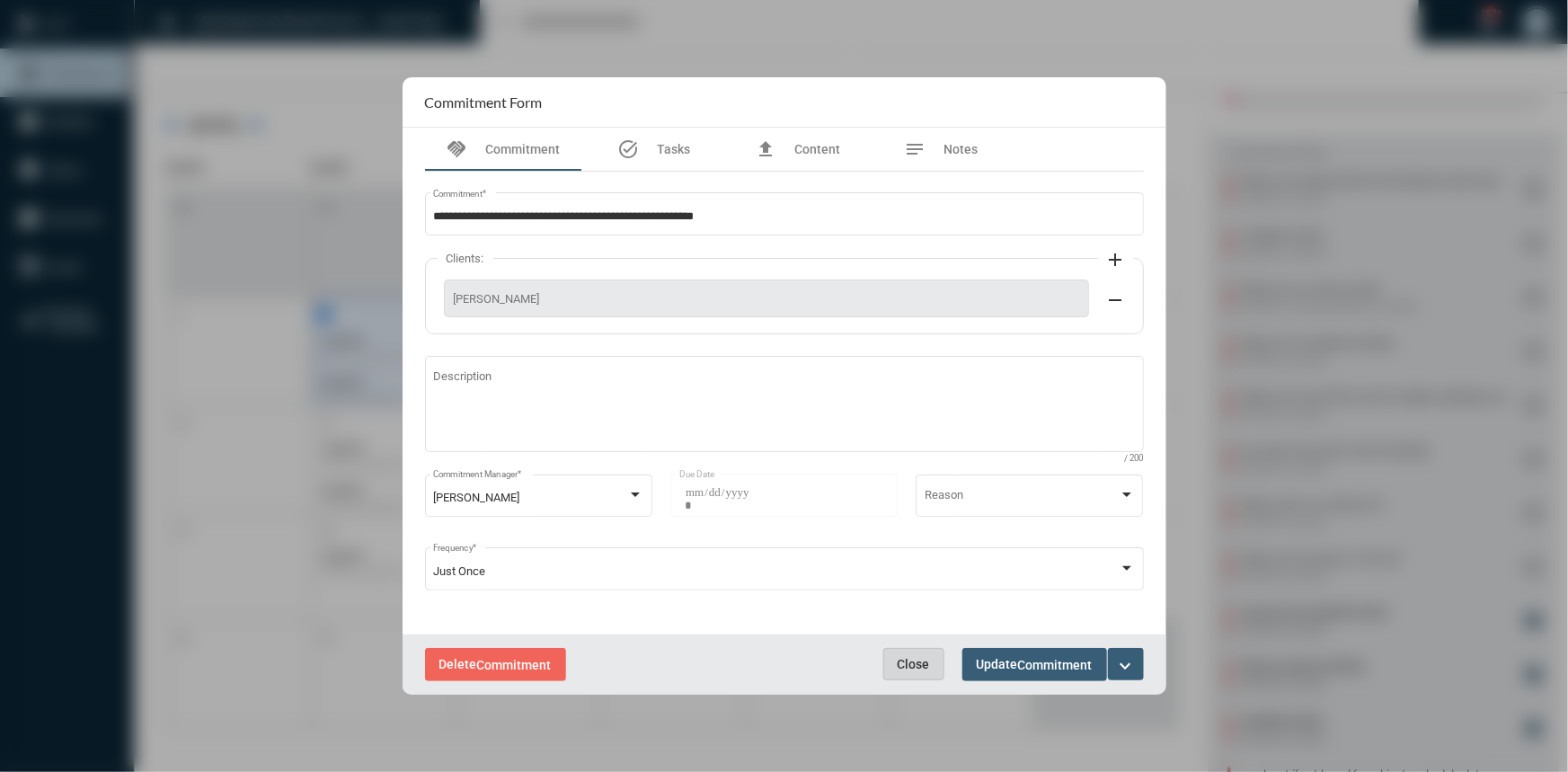
click at [912, 665] on span "Close" at bounding box center [914, 663] width 32 height 15
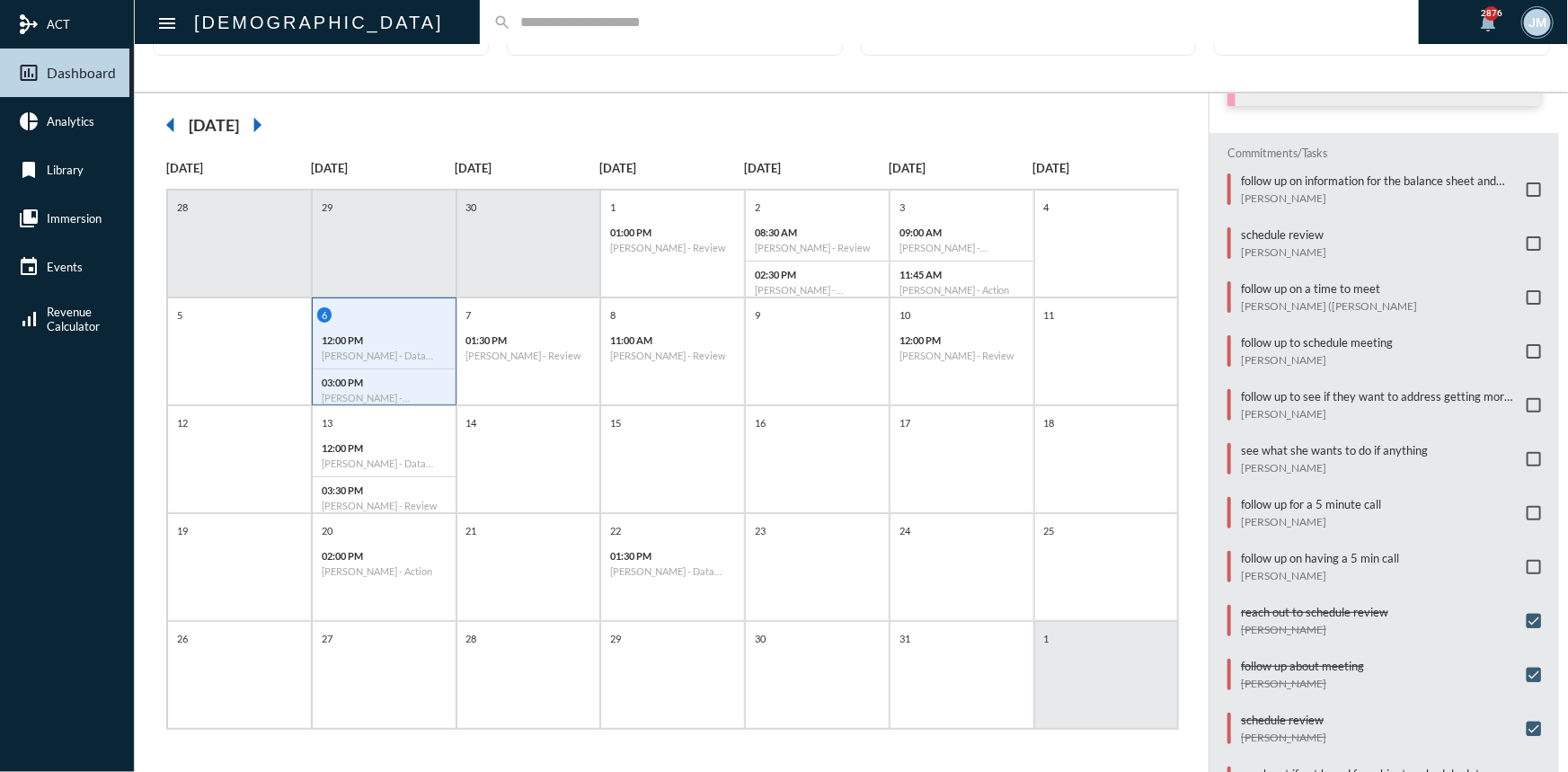
click at [511, 27] on input "text" at bounding box center [958, 23] width 894 height 16
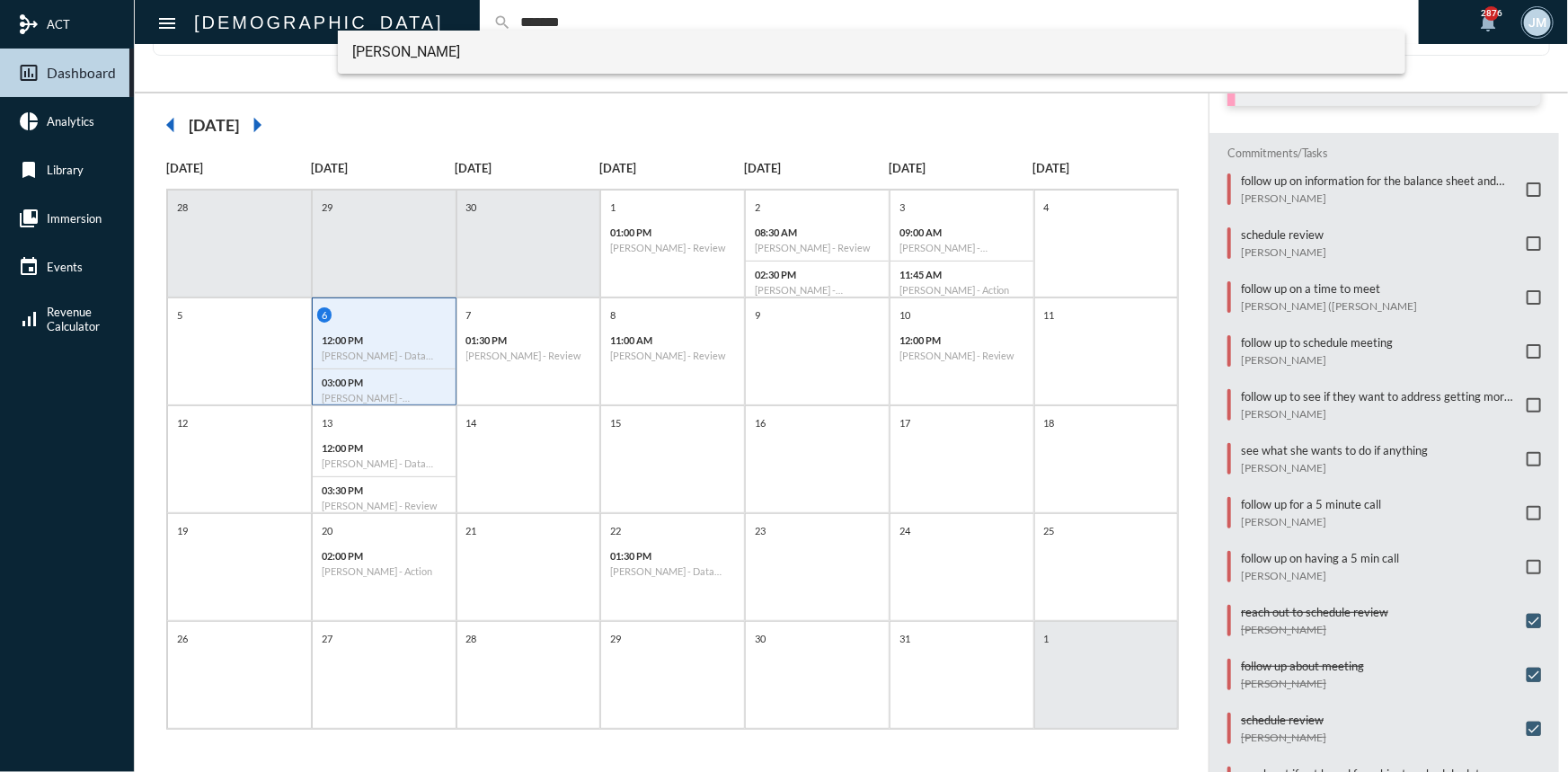
type input "*******"
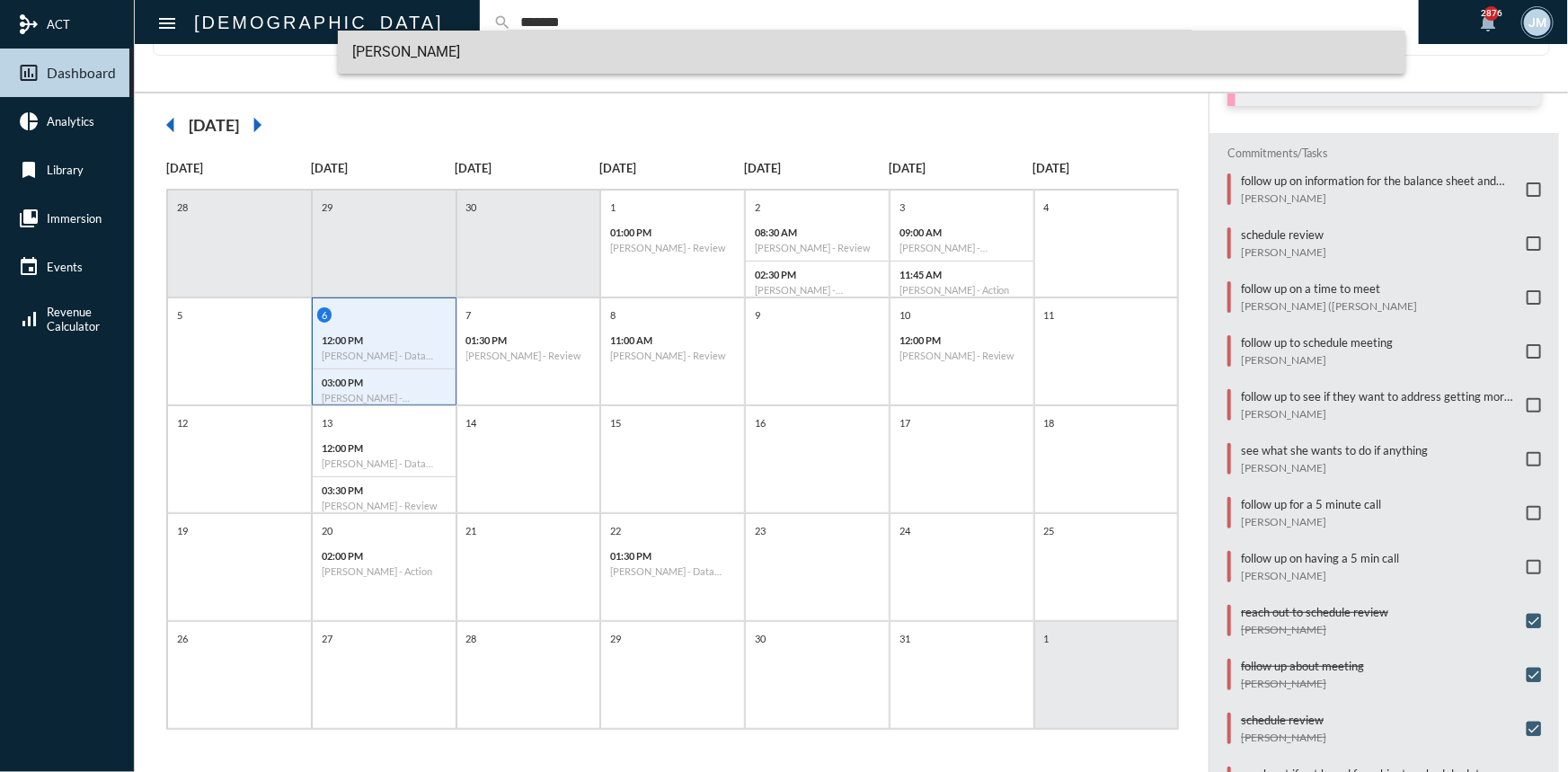
click at [385, 53] on span "Christopher Carlson" at bounding box center [870, 52] width 1038 height 43
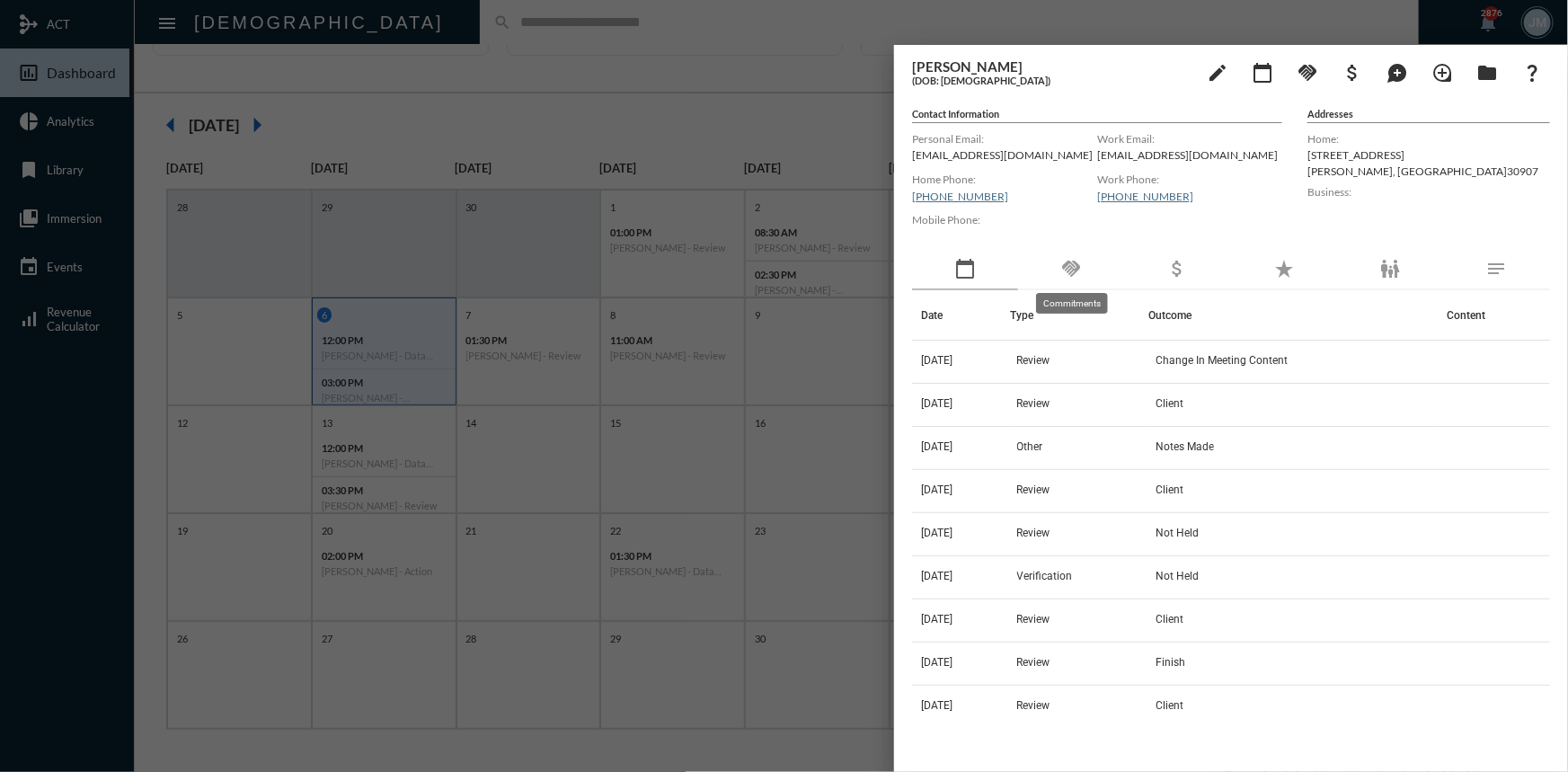
click at [1072, 266] on mat-icon "handshake" at bounding box center [1071, 268] width 22 height 22
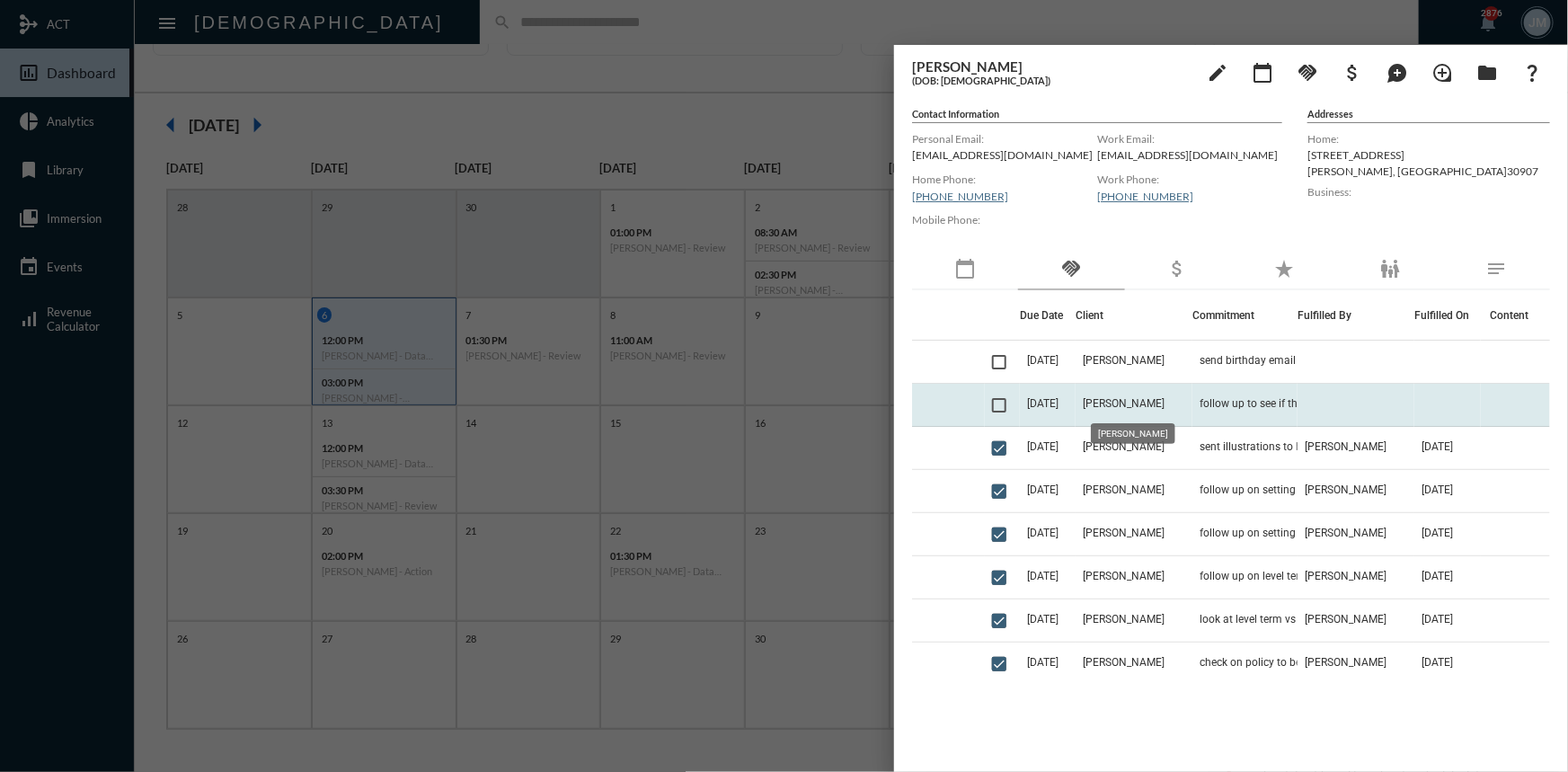
click at [1150, 401] on span "Christopher Carlson" at bounding box center [1123, 403] width 82 height 13
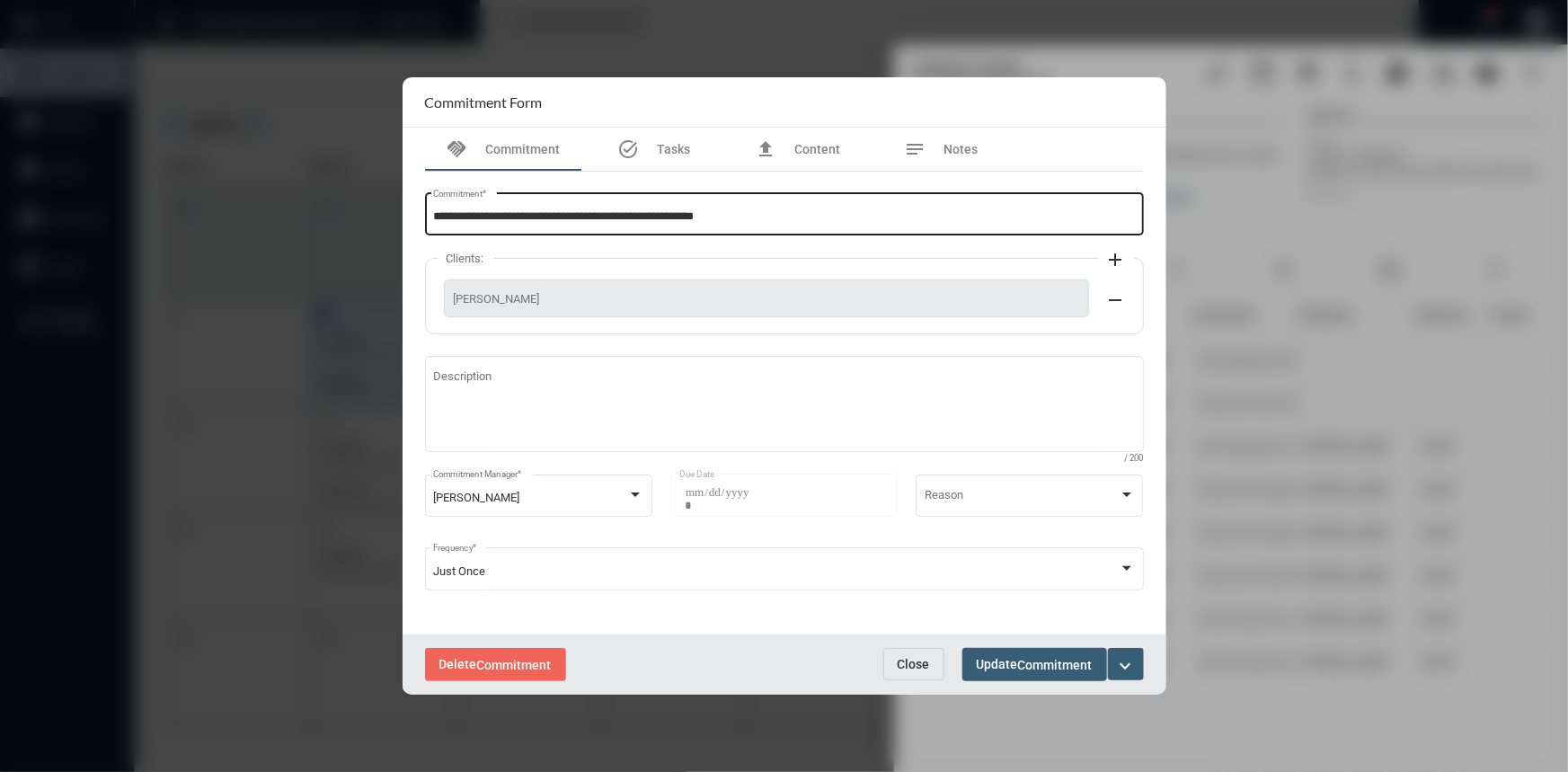
click at [781, 220] on input "**********" at bounding box center [784, 217] width 701 height 14
type input "**********"
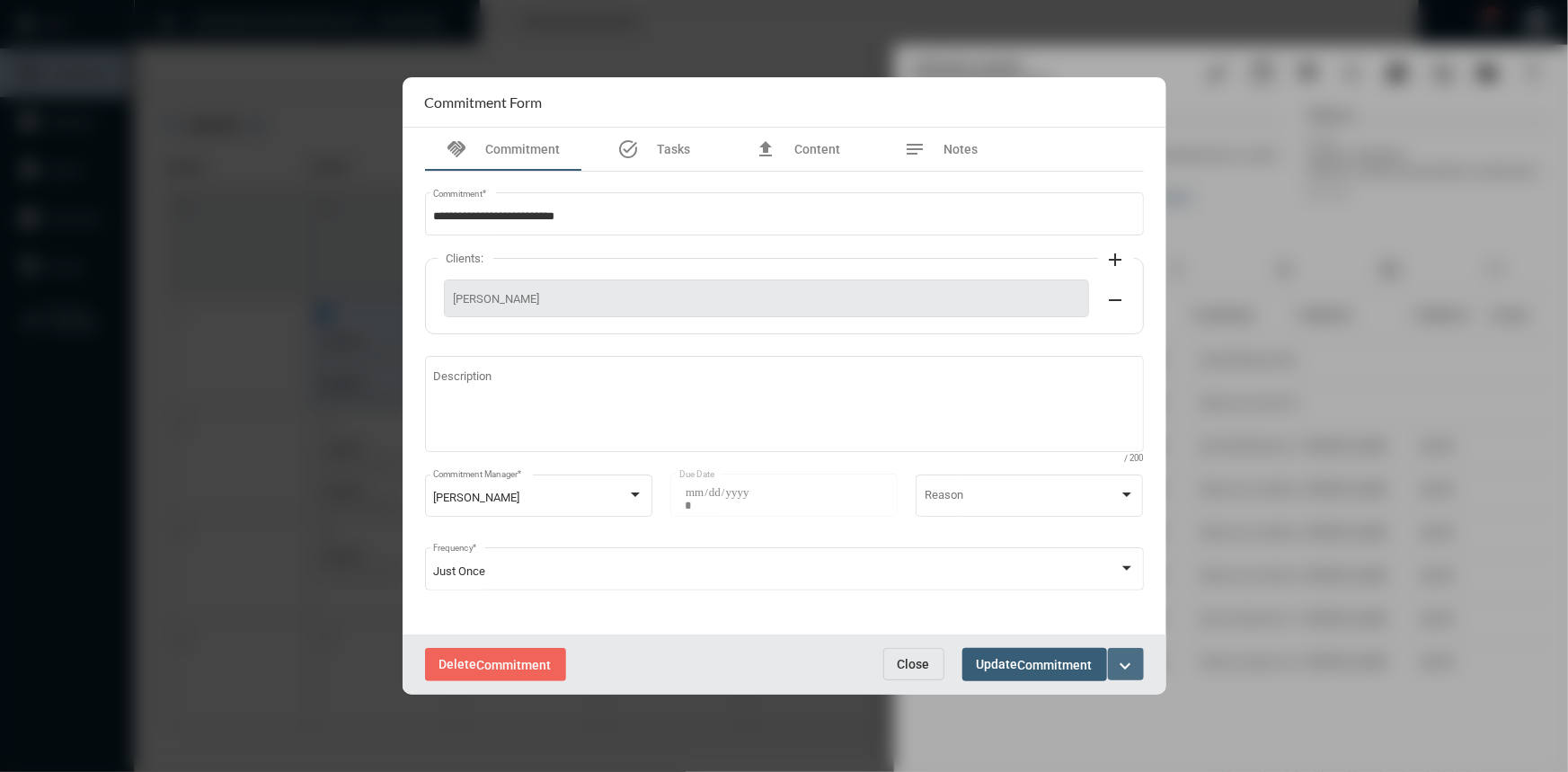
click at [1132, 658] on mat-icon "expand_more" at bounding box center [1126, 666] width 22 height 22
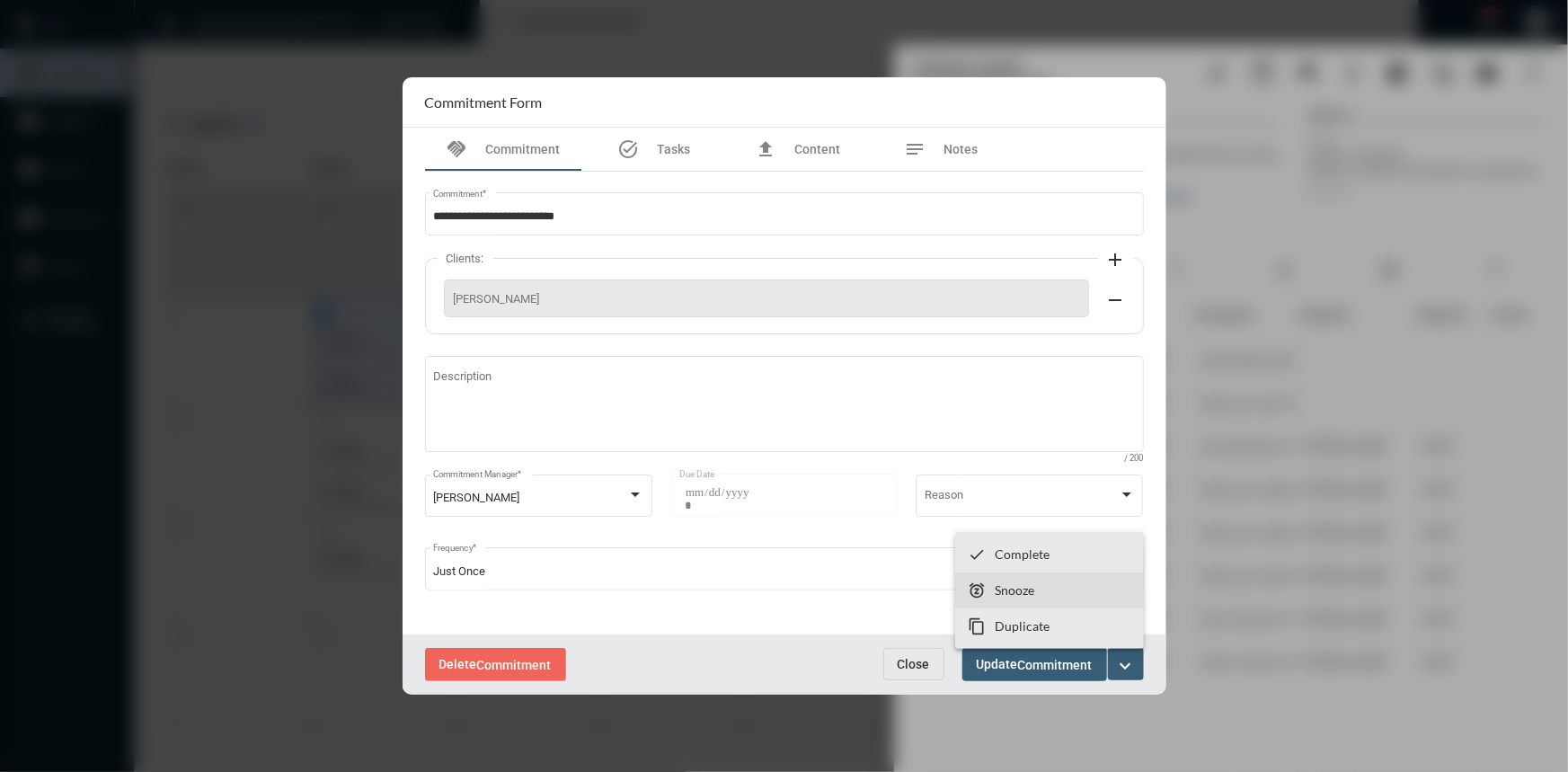
click at [1012, 593] on p "Snooze" at bounding box center [1014, 590] width 39 height 16
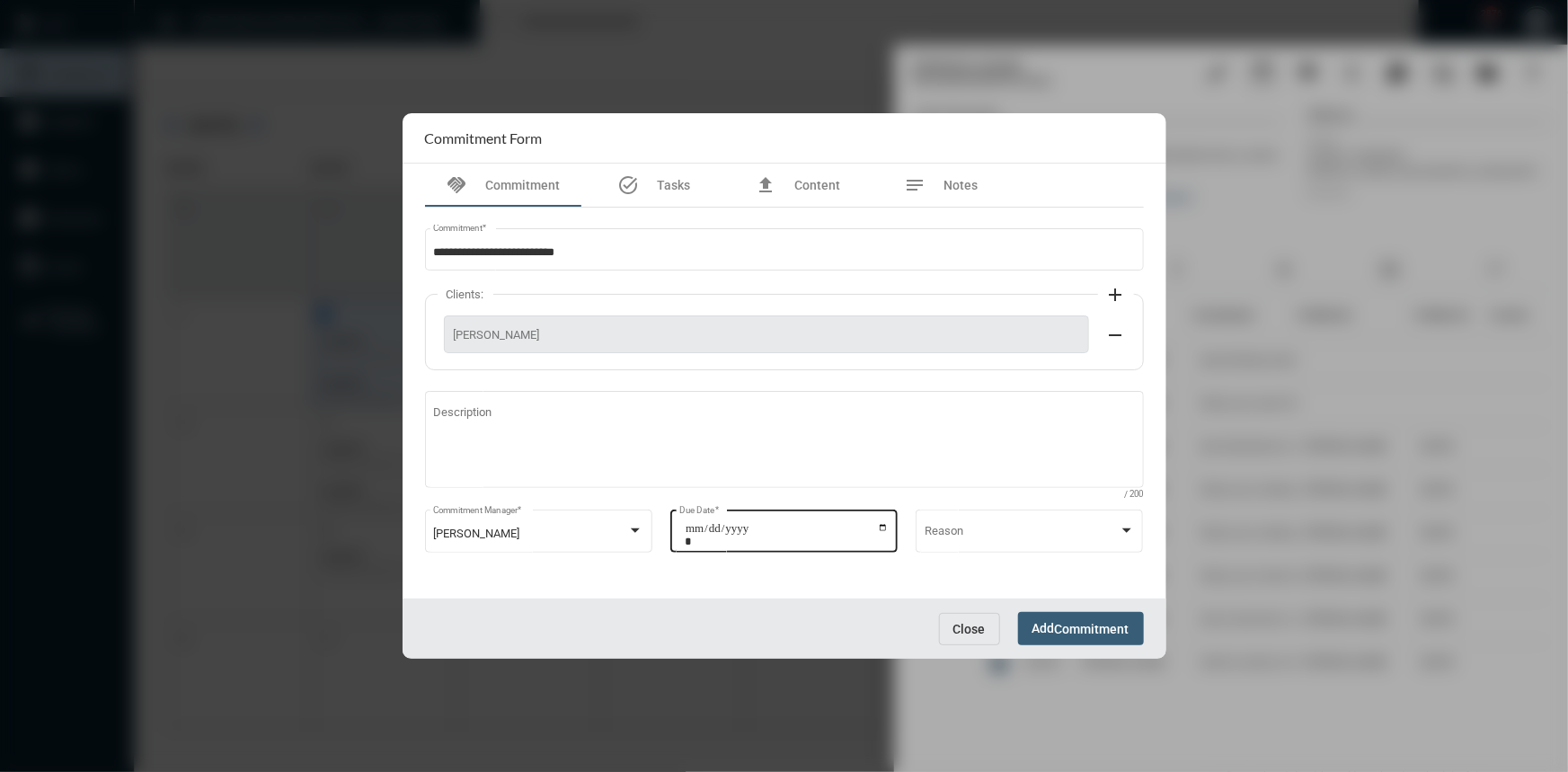
click at [885, 532] on input "**********" at bounding box center [787, 534] width 204 height 26
type input "**********"
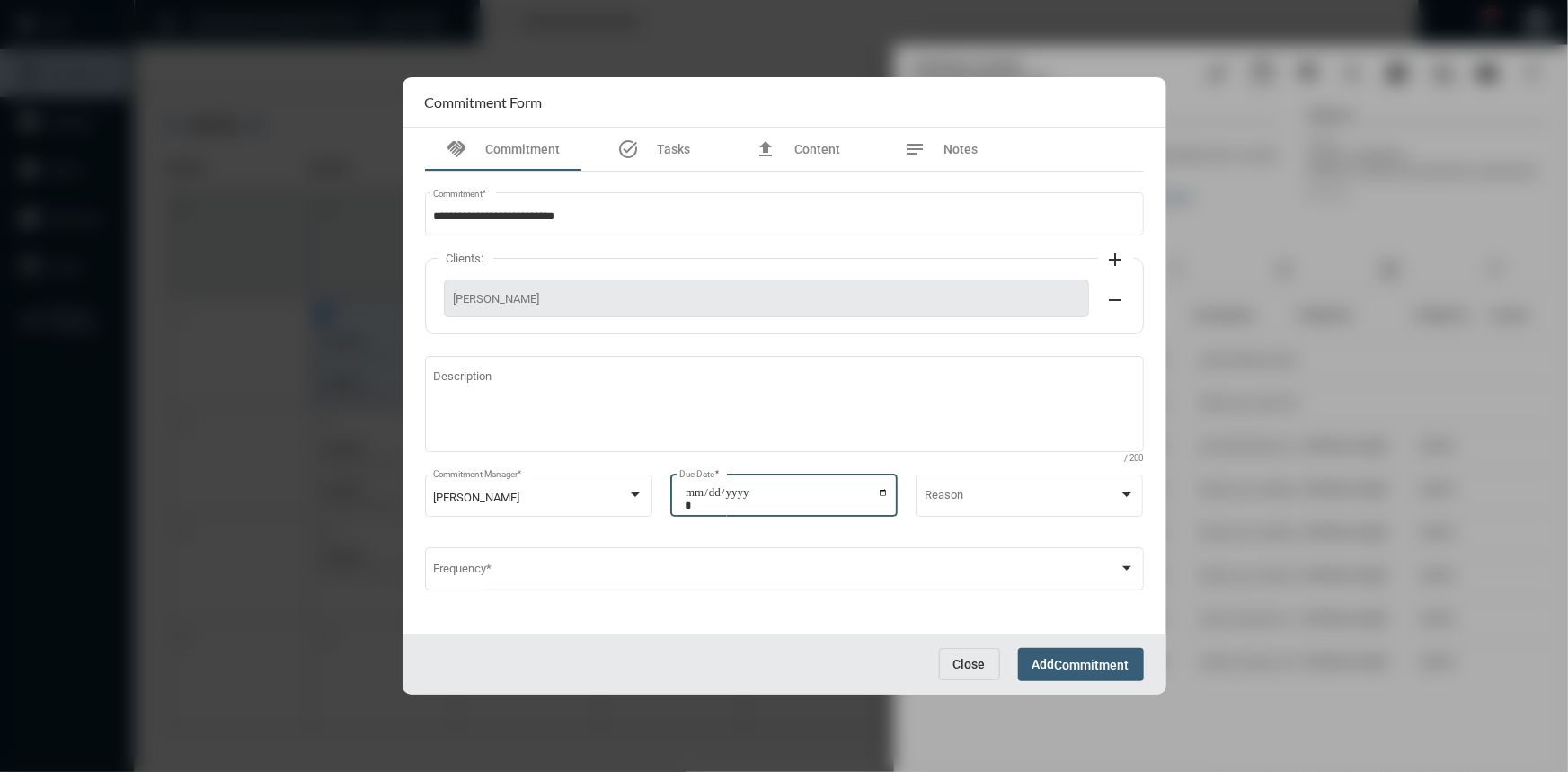
click at [1077, 655] on button "Add Commitment" at bounding box center [1081, 664] width 126 height 33
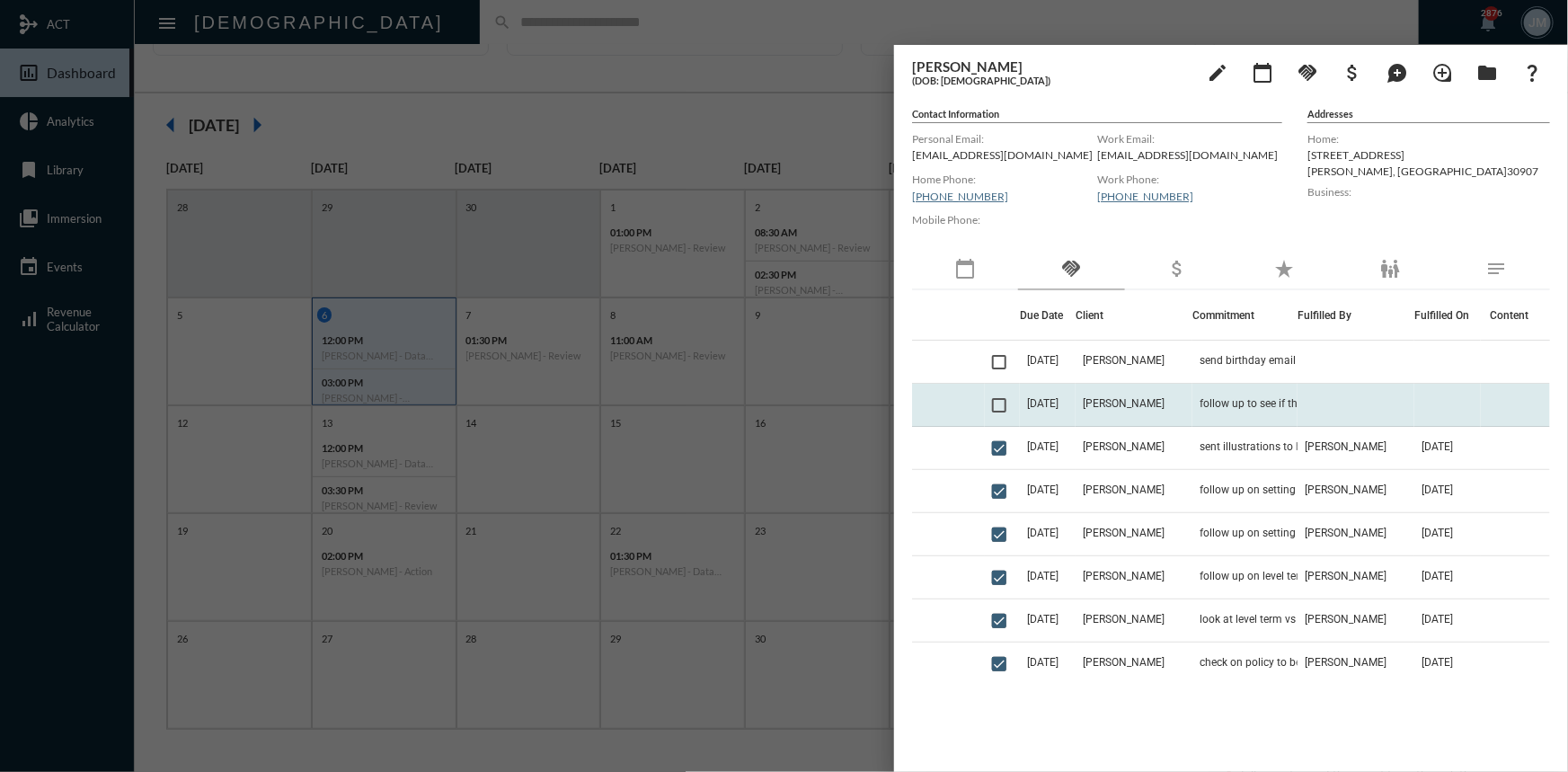
click at [1050, 411] on td "10/6/25" at bounding box center [1047, 405] width 56 height 43
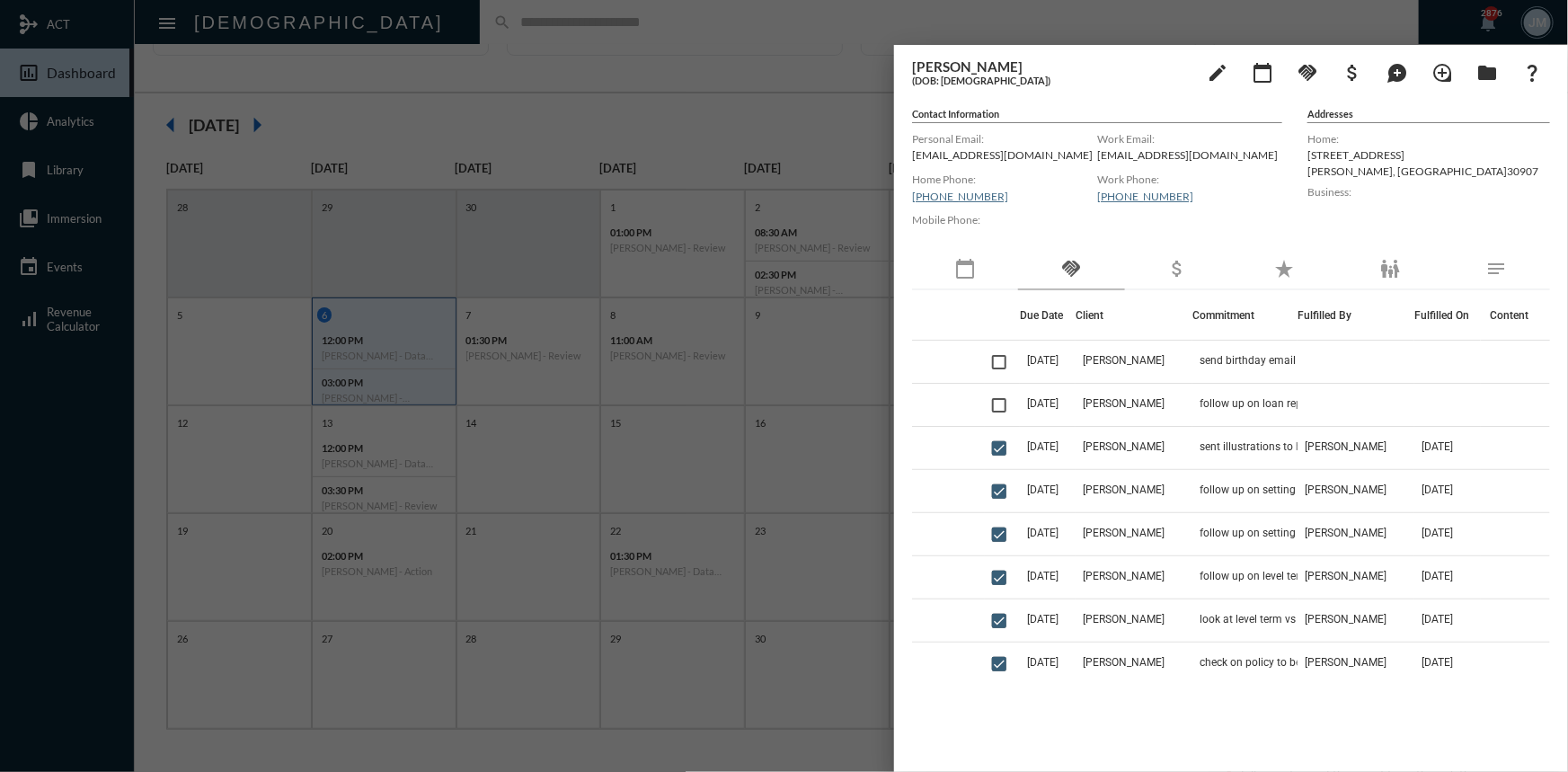
click at [844, 214] on div at bounding box center [784, 386] width 1568 height 772
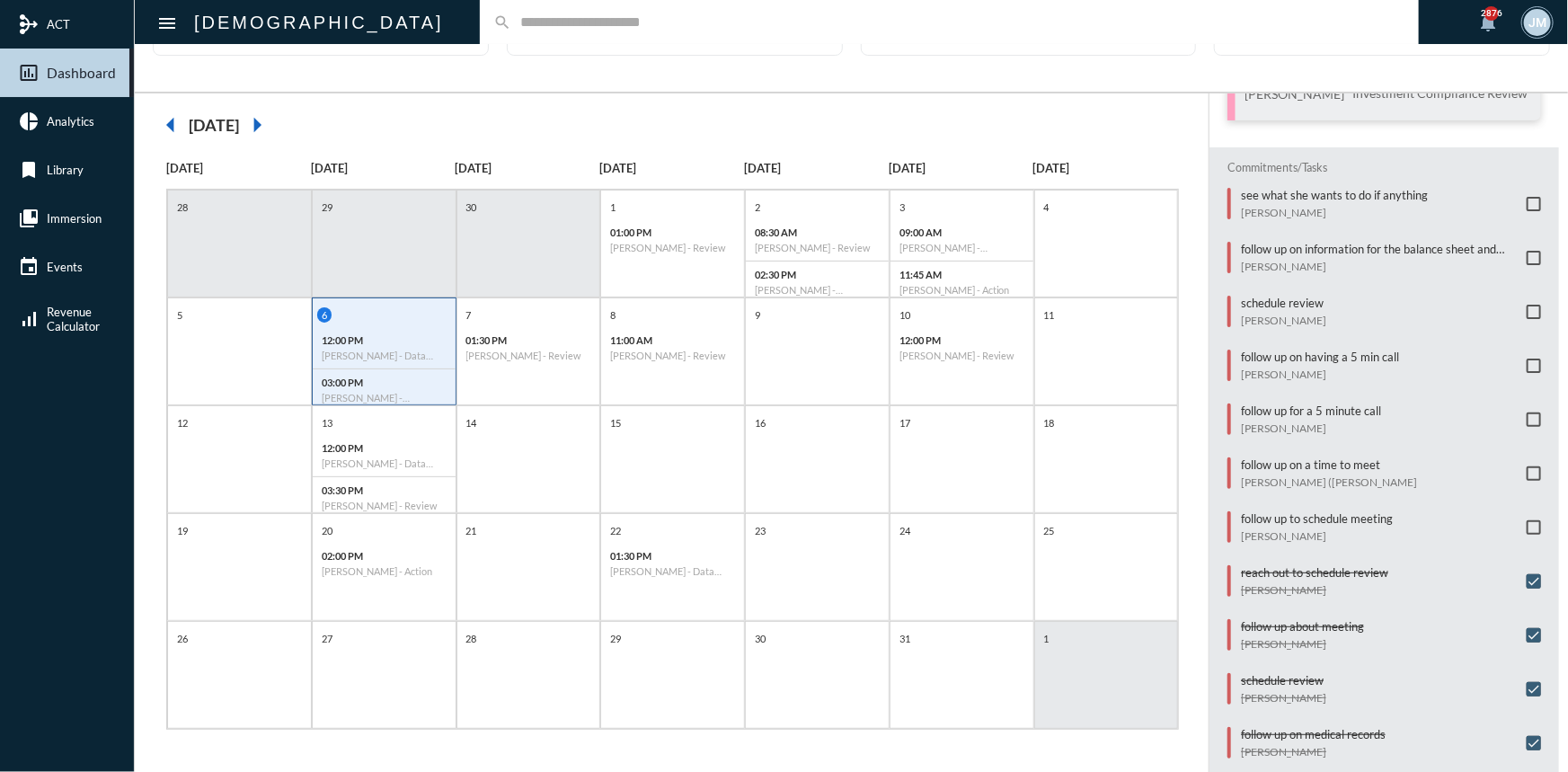
scroll to position [269, 0]
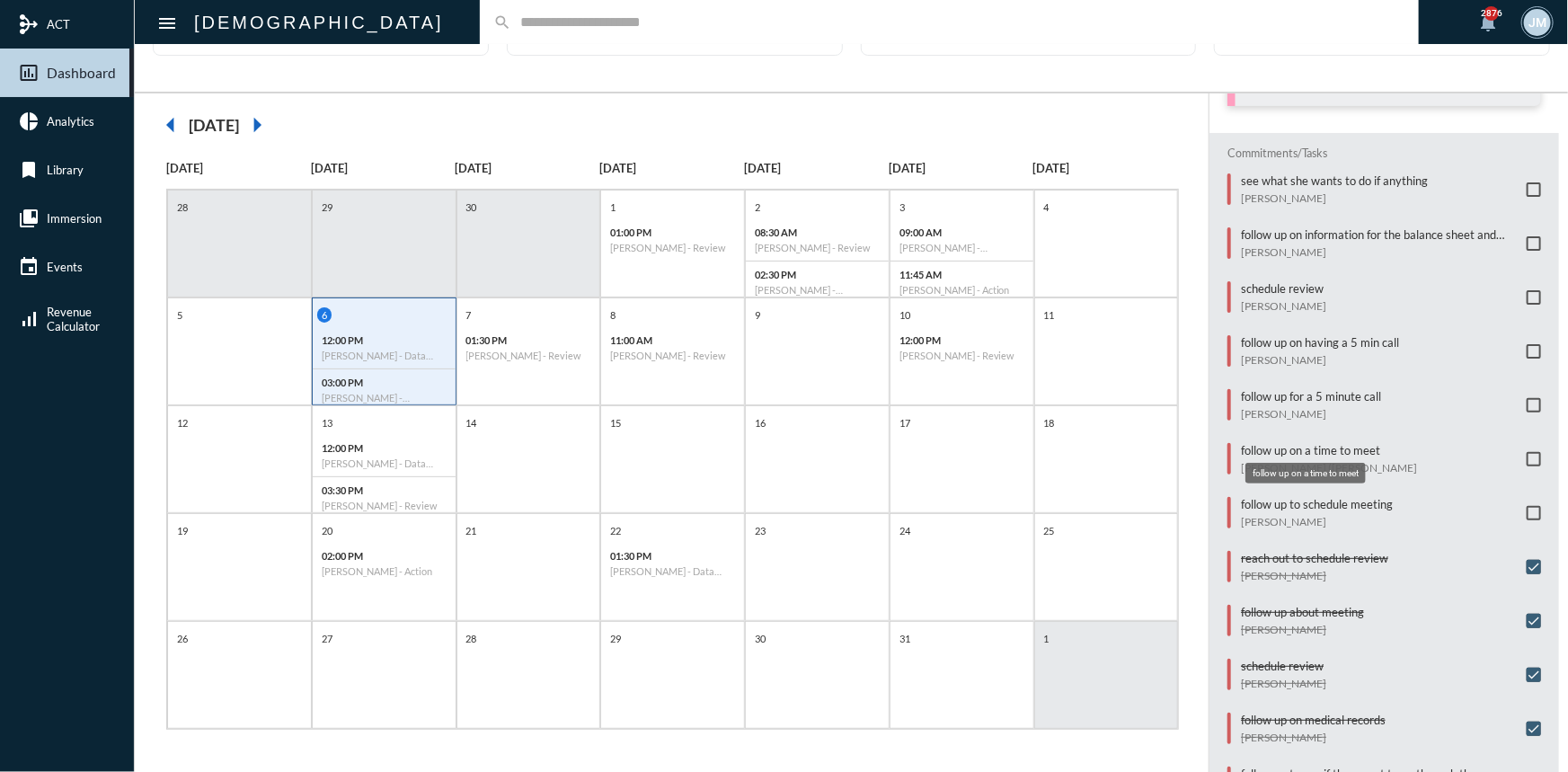
click at [1258, 445] on p "follow up on a time to meet" at bounding box center [1328, 450] width 176 height 15
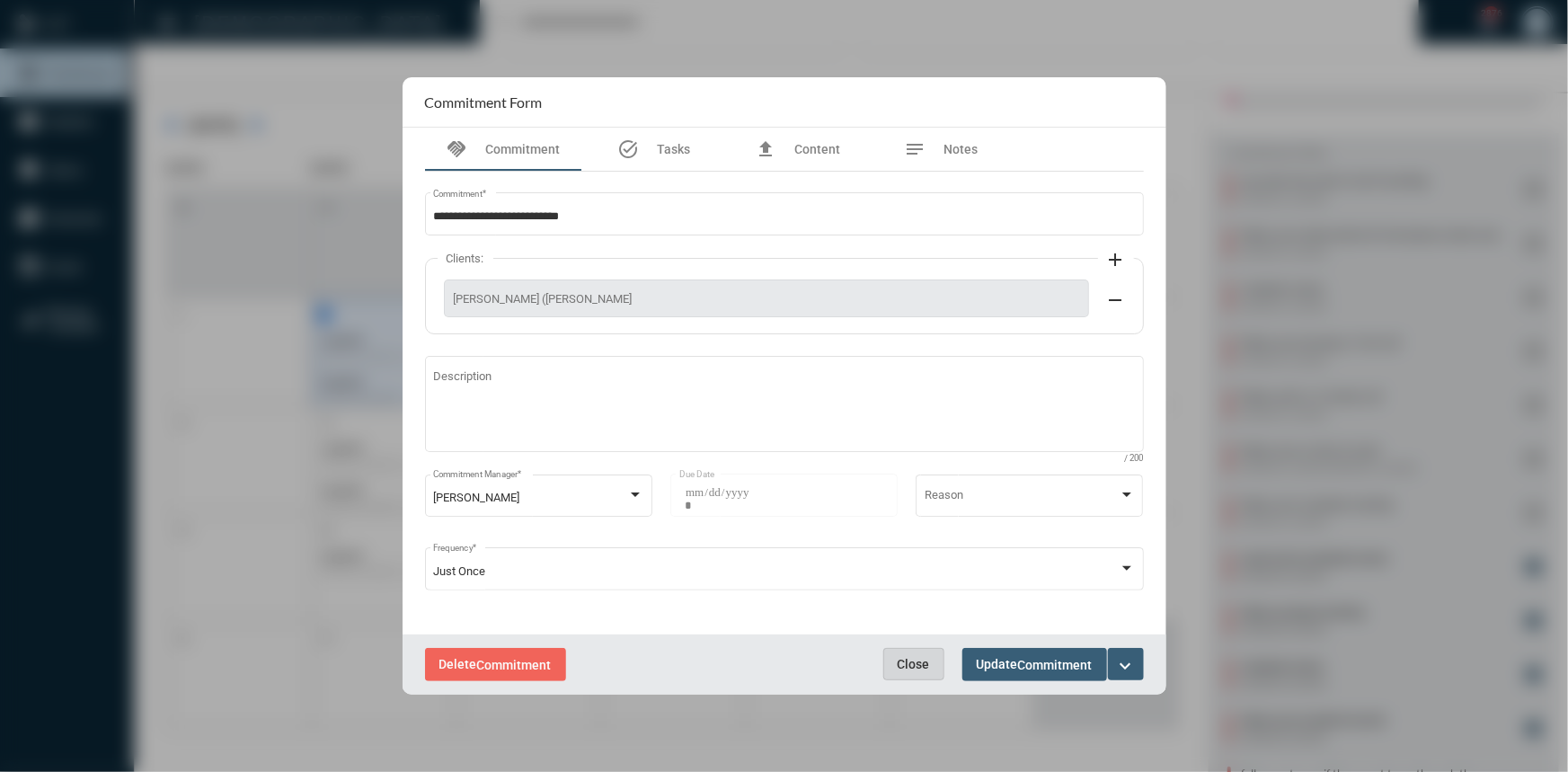
click at [918, 656] on span "Close" at bounding box center [914, 663] width 32 height 15
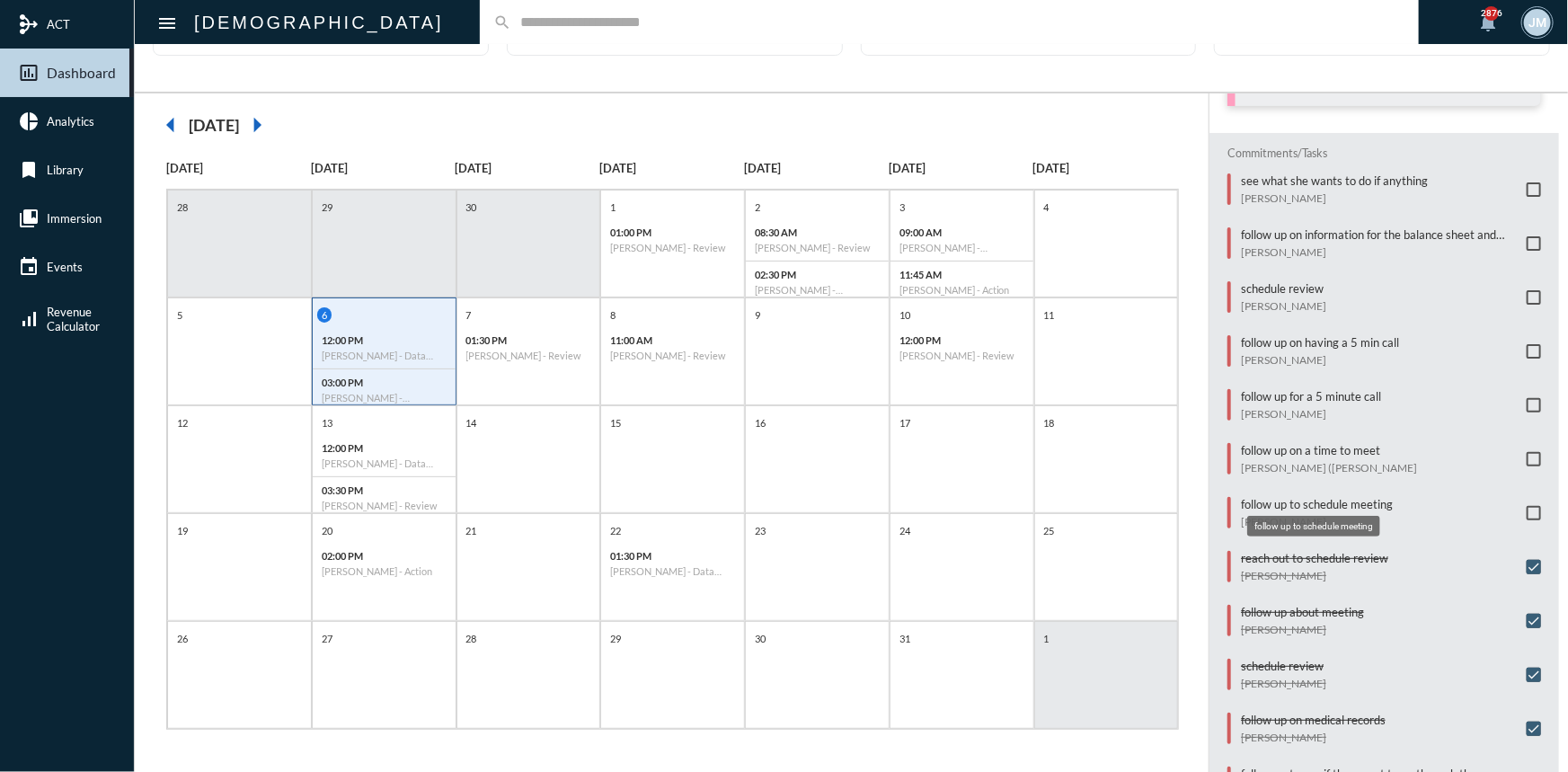
click at [1252, 497] on p "follow up to schedule meeting" at bounding box center [1316, 504] width 152 height 15
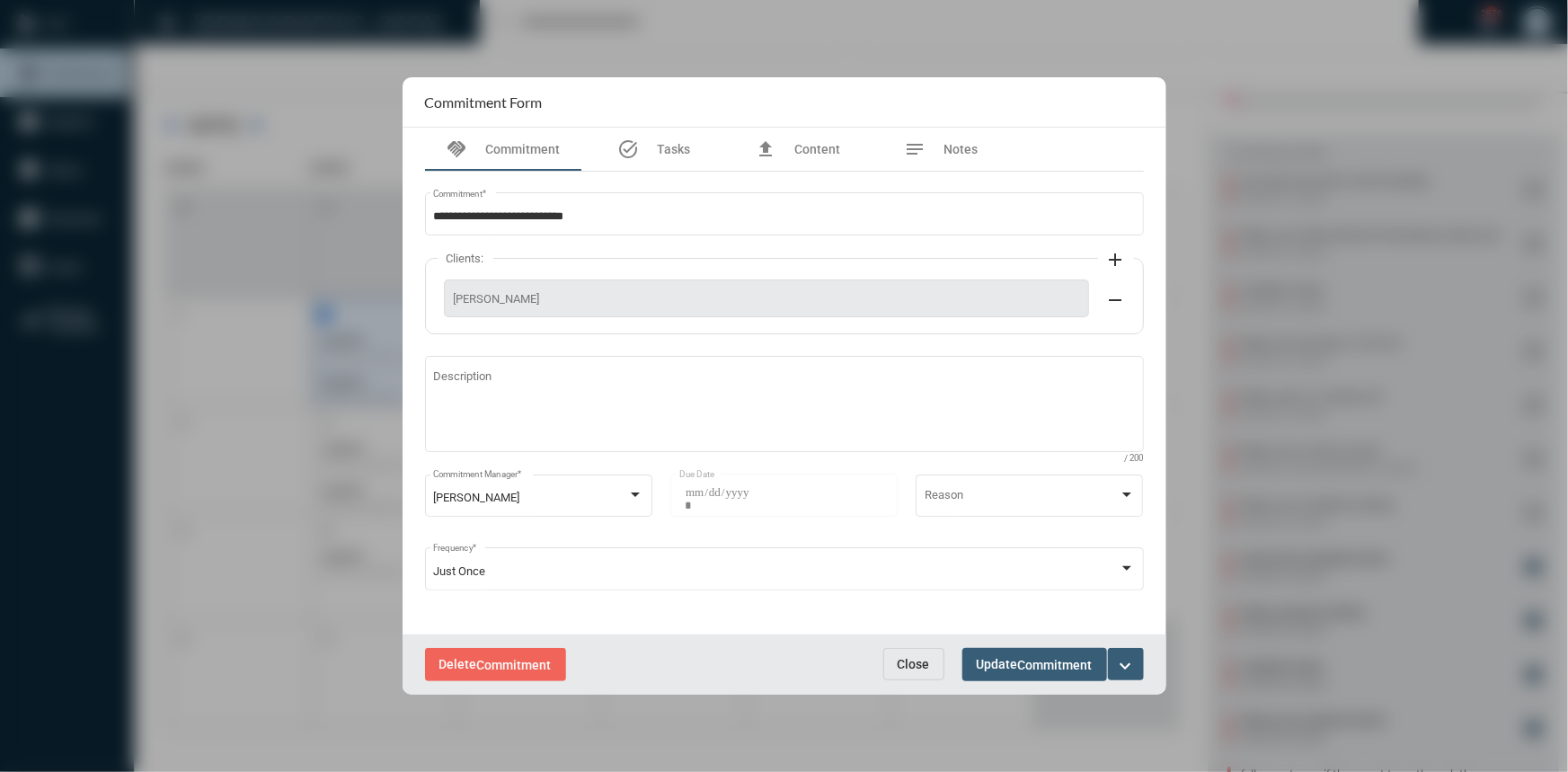
click at [1130, 663] on mat-icon "expand_more" at bounding box center [1126, 666] width 22 height 22
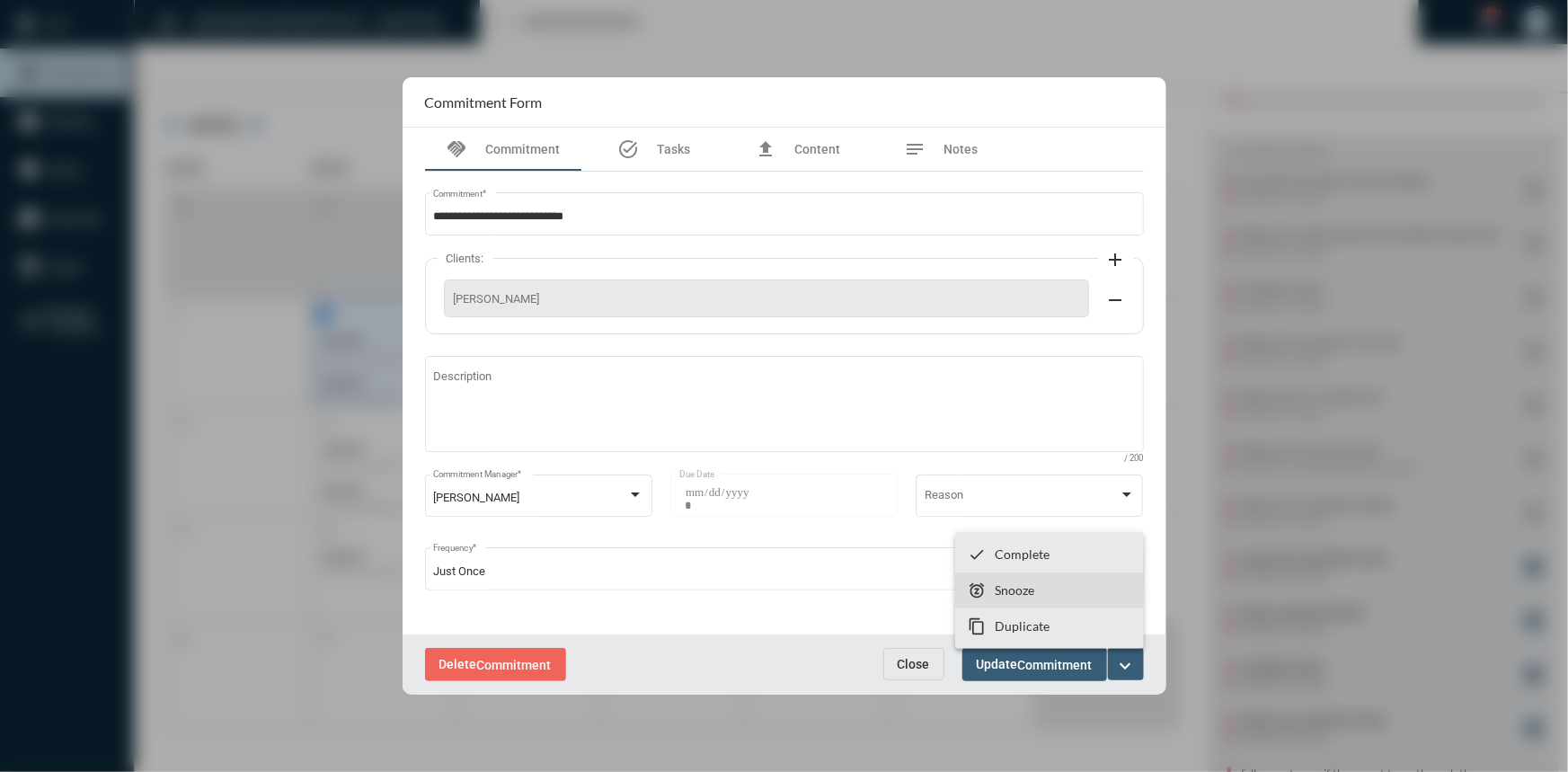
click at [1055, 586] on section "snooze Snooze" at bounding box center [1049, 590] width 189 height 36
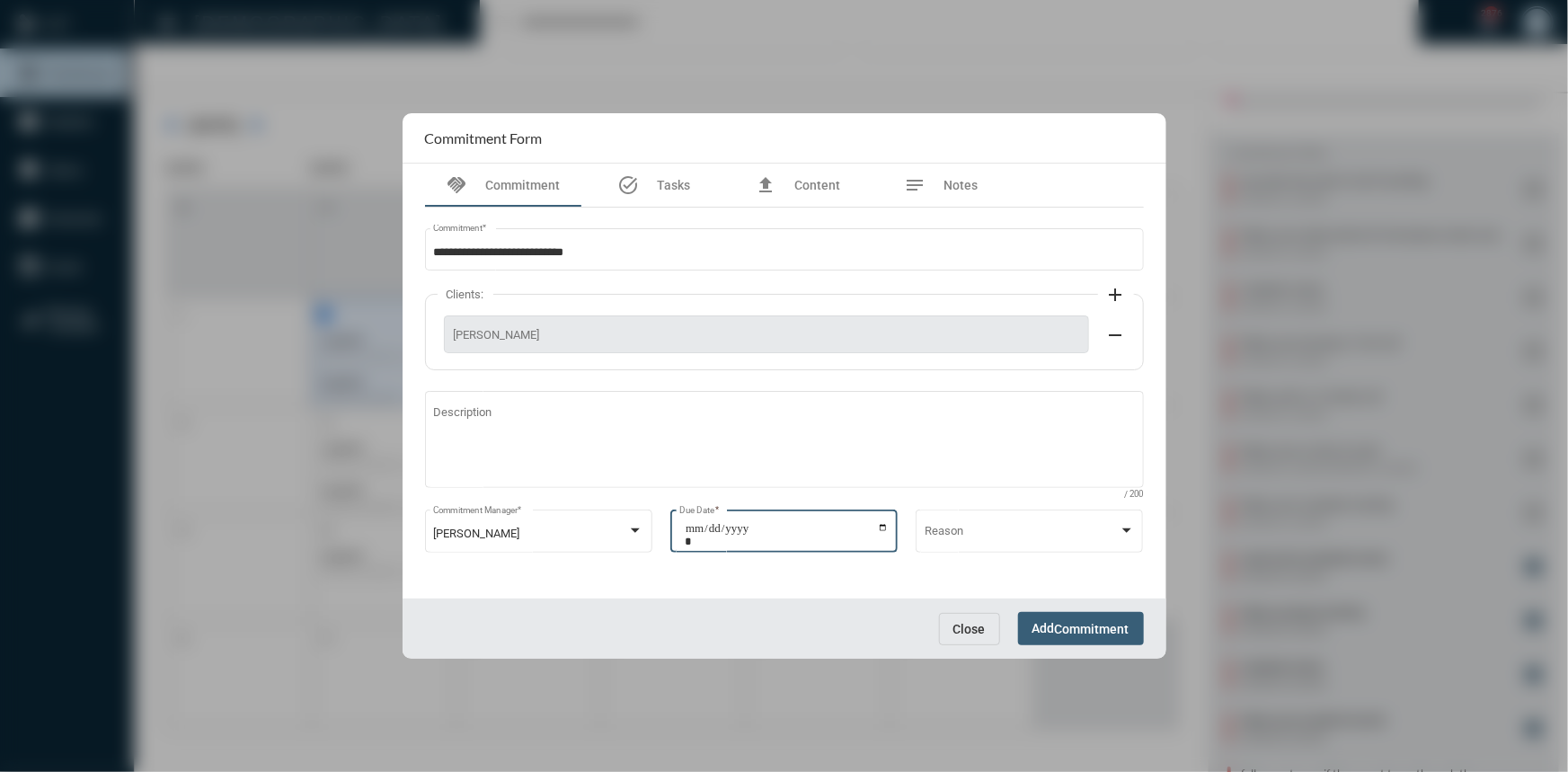
click at [882, 529] on input "**********" at bounding box center [787, 534] width 204 height 26
type input "**********"
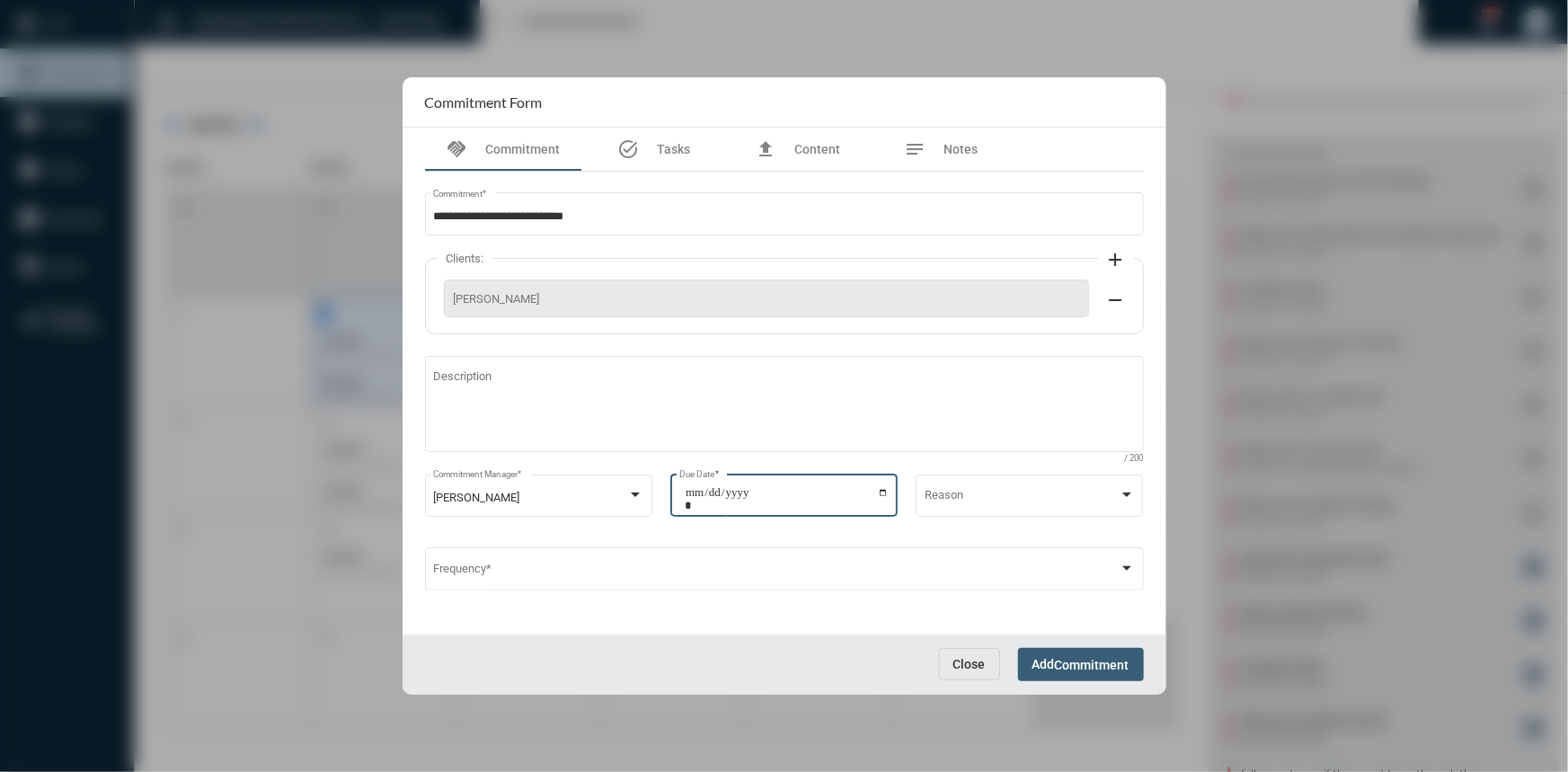
click at [1058, 665] on span "Commitment" at bounding box center [1092, 664] width 75 height 15
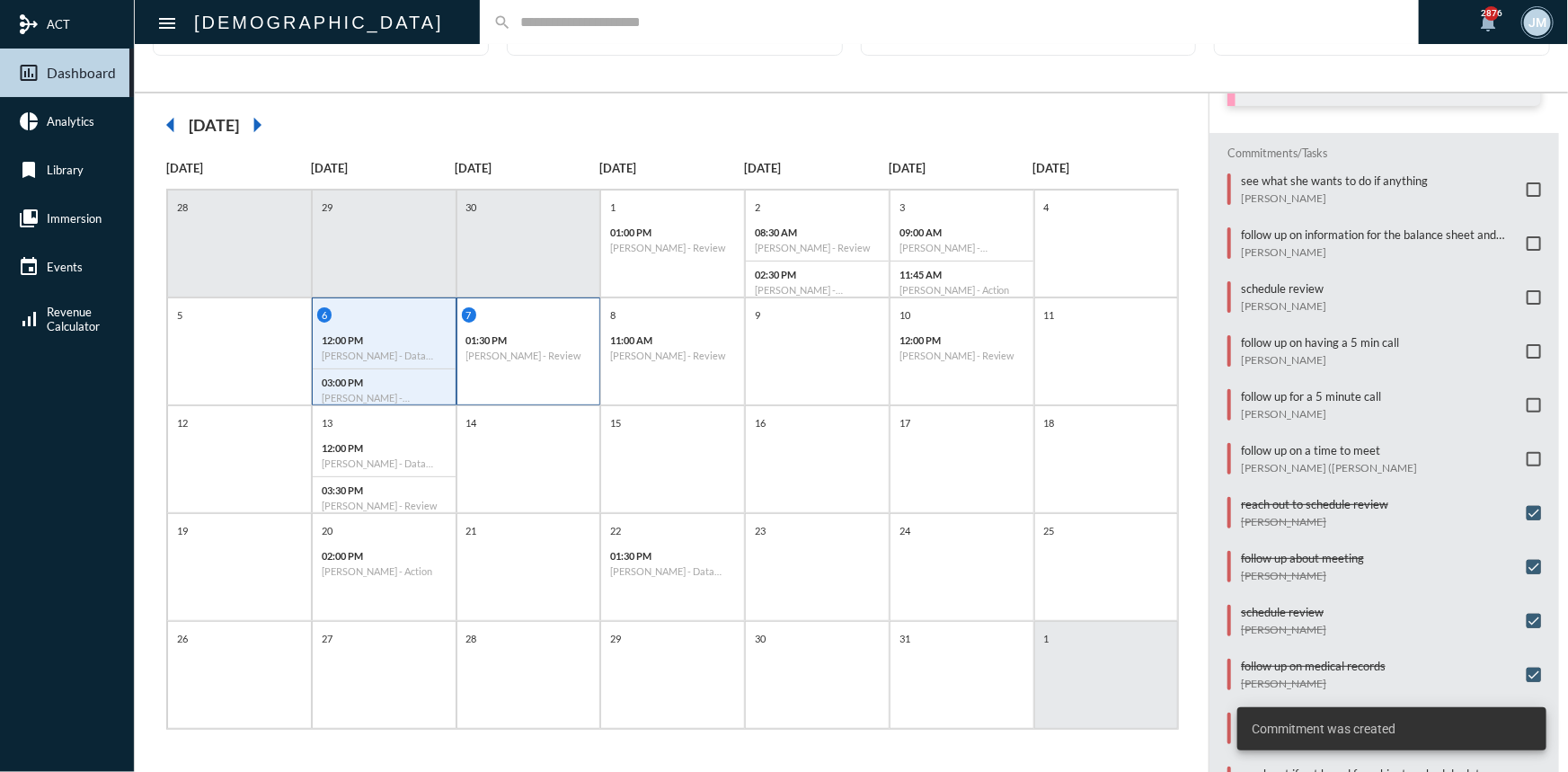
click at [511, 361] on div "01:30 PM Bill Hardy - Review" at bounding box center [528, 348] width 142 height 41
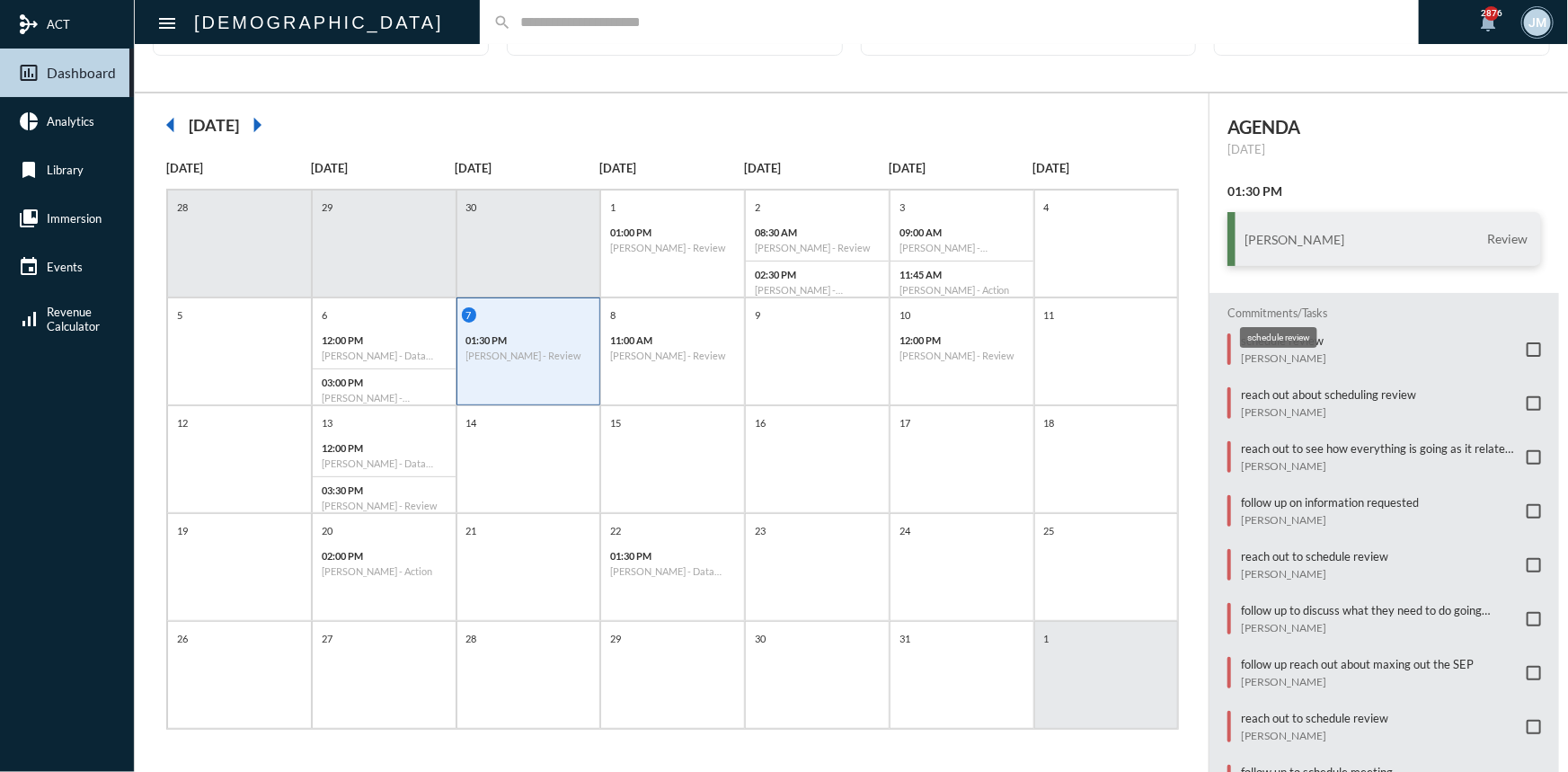
scroll to position [58, 0]
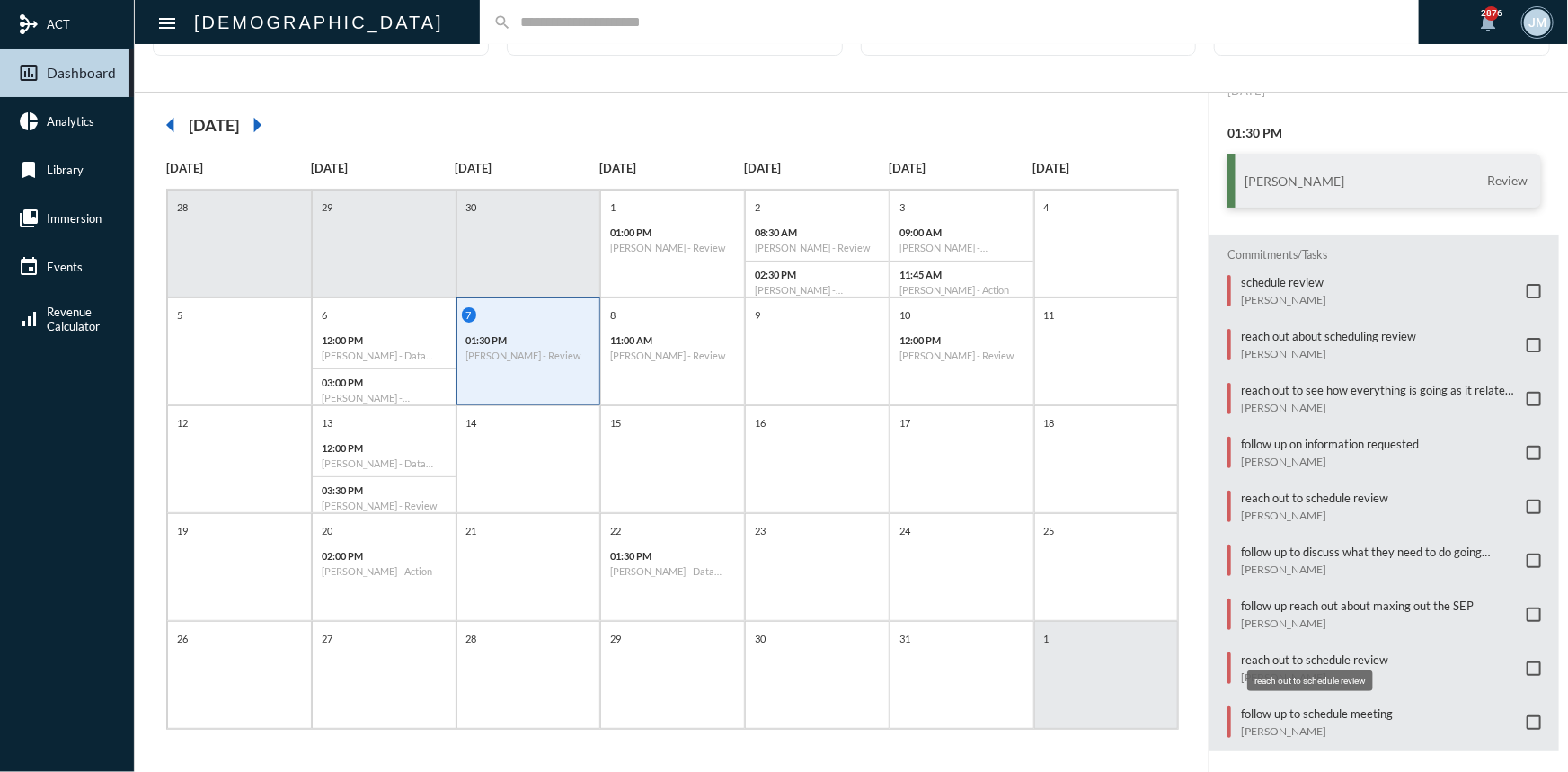
click at [1289, 656] on p "reach out to schedule review" at bounding box center [1315, 659] width 147 height 15
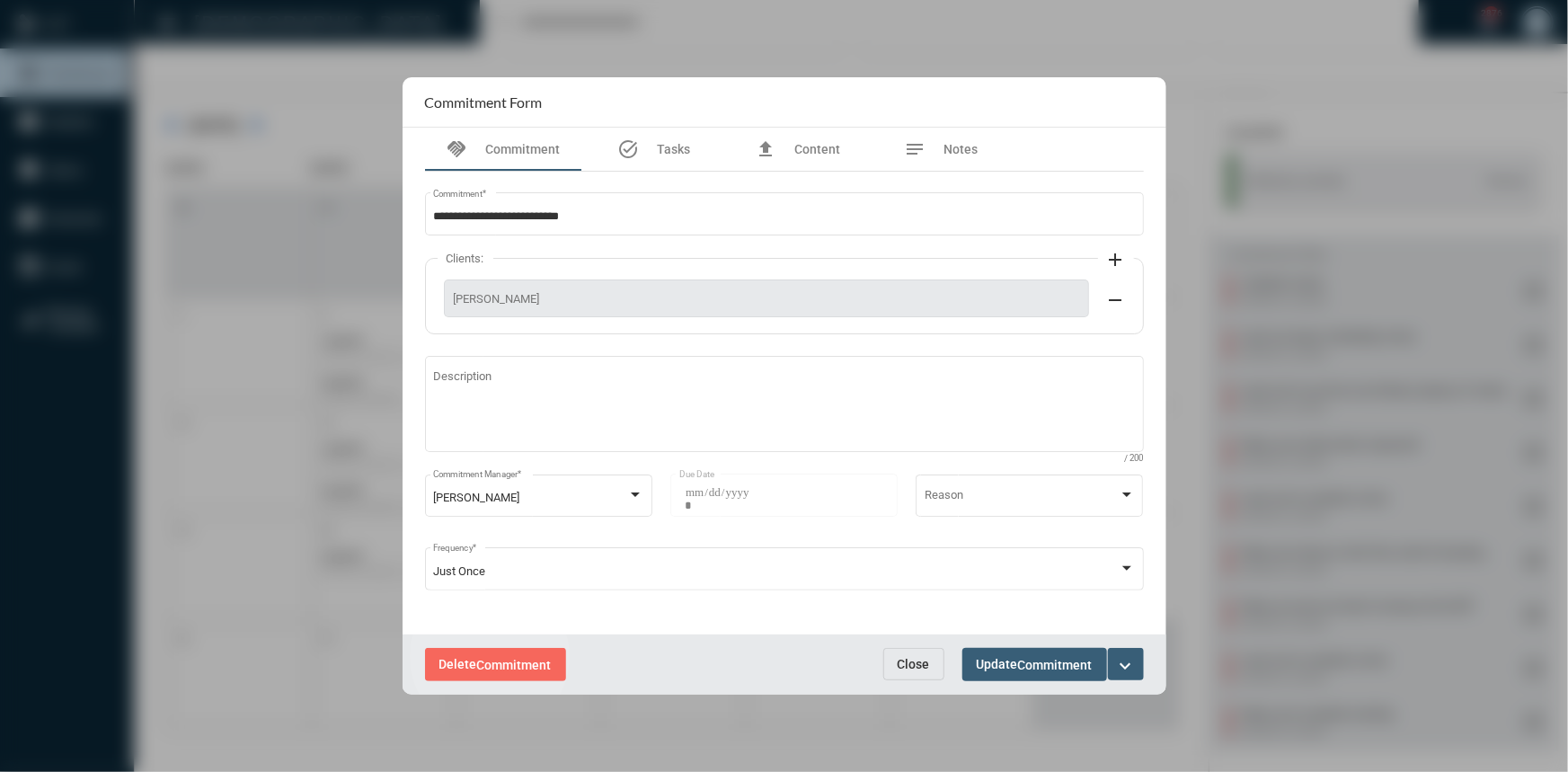
click at [489, 657] on span "Commitment" at bounding box center [515, 664] width 75 height 15
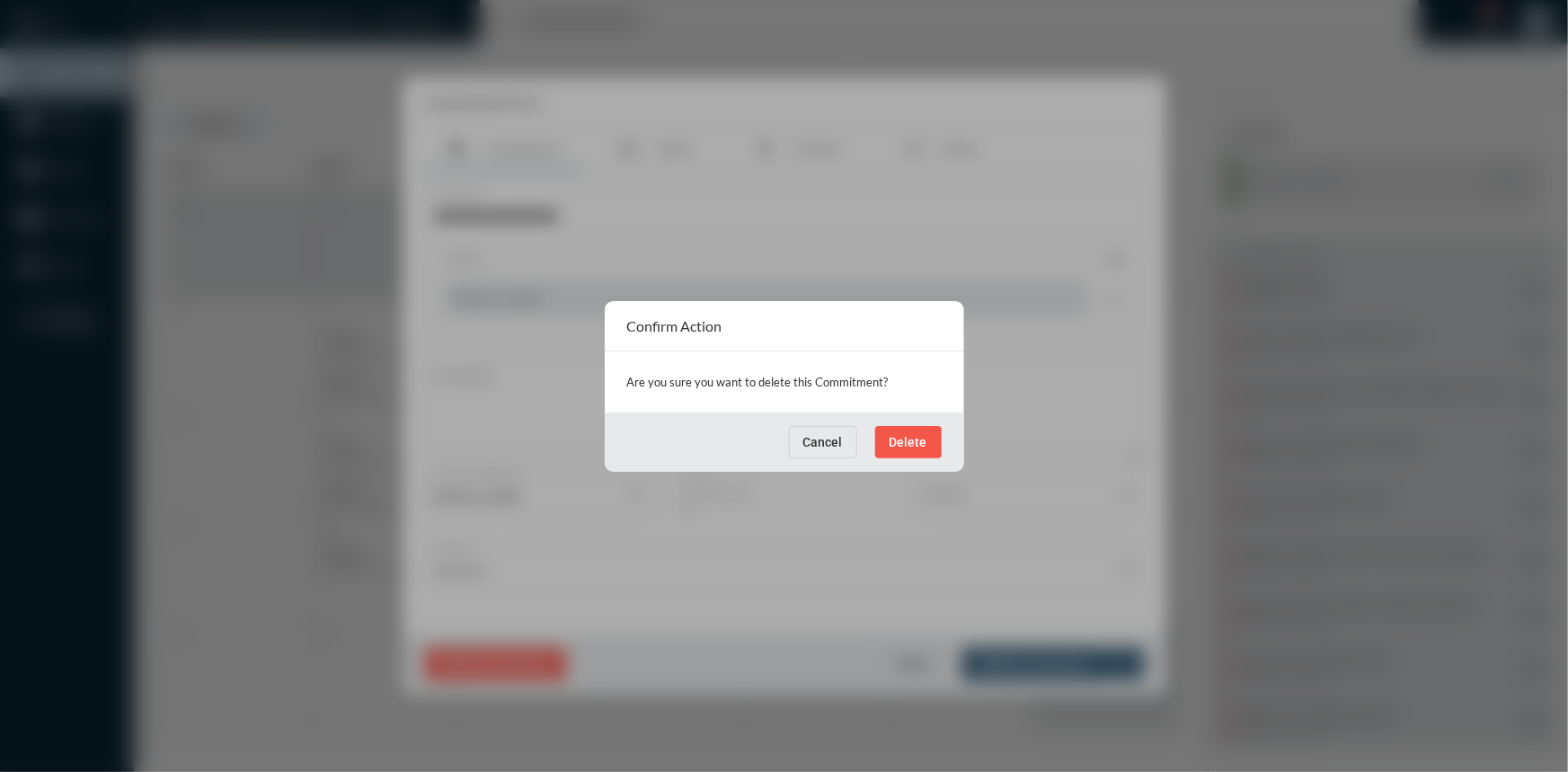
click at [919, 436] on span "Delete" at bounding box center [908, 442] width 37 height 15
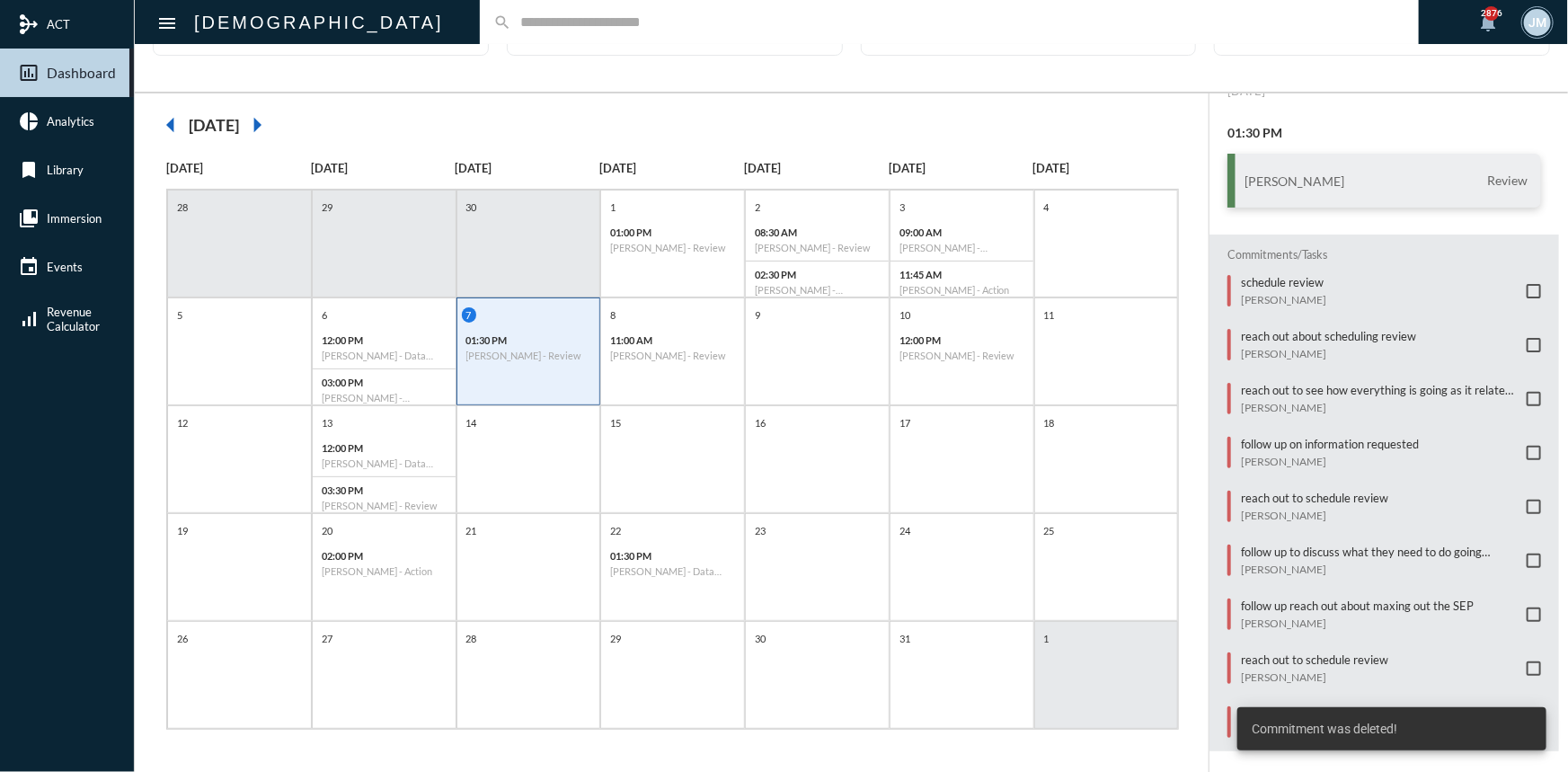
scroll to position [5, 0]
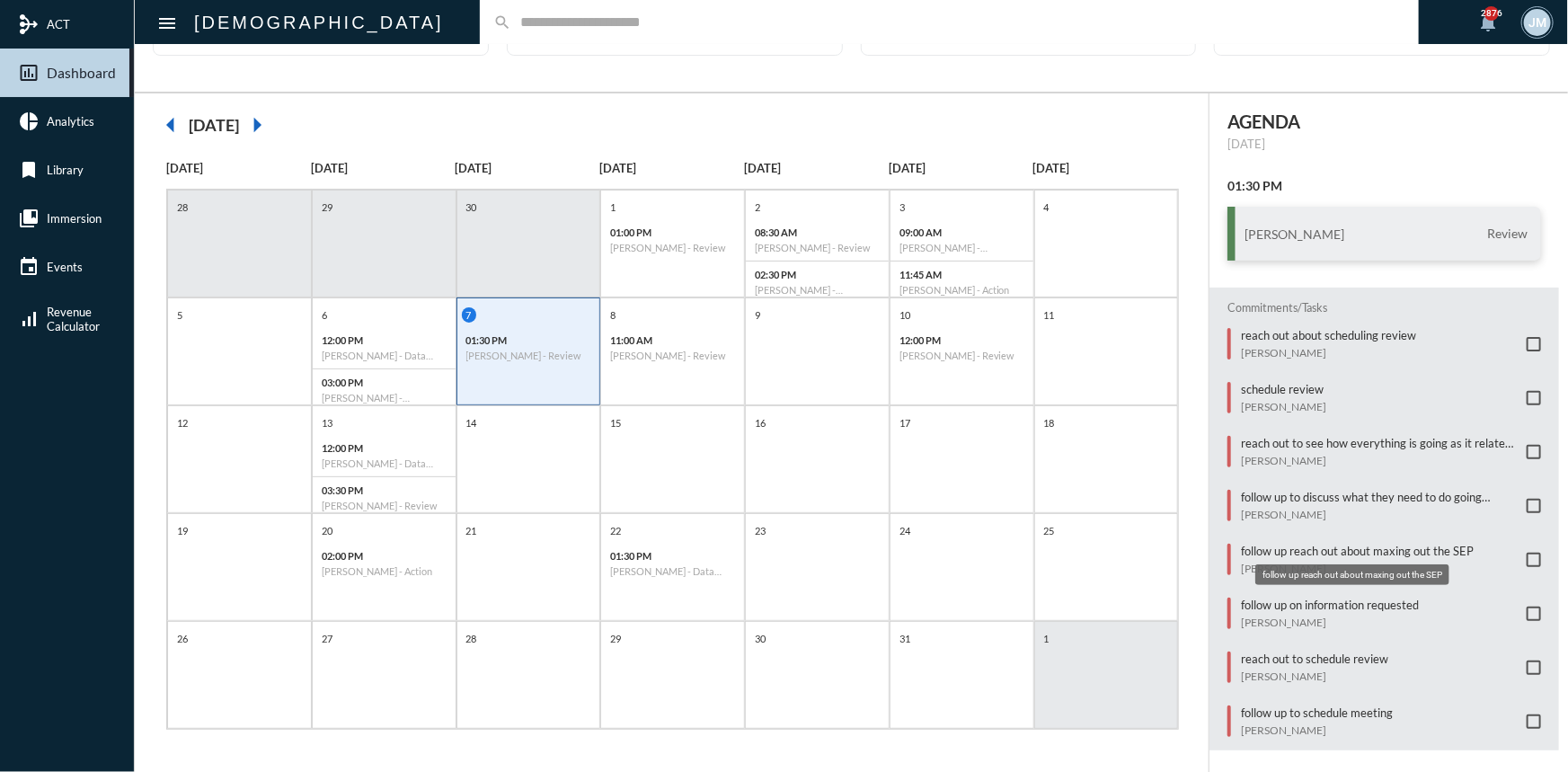
click at [1383, 545] on p "follow up reach out about maxing out the SEP" at bounding box center [1357, 550] width 233 height 15
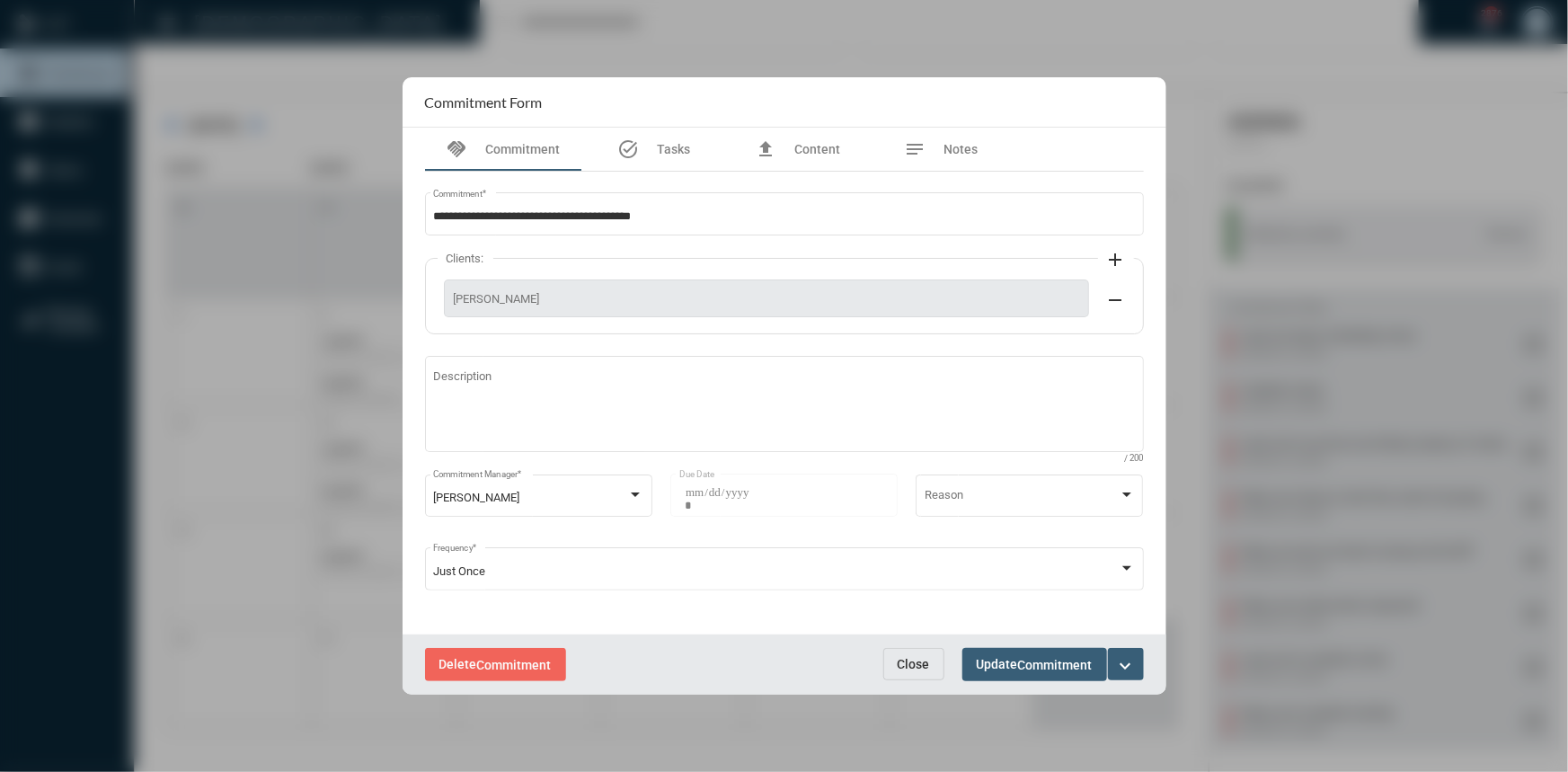
click at [912, 664] on span "Close" at bounding box center [914, 663] width 32 height 15
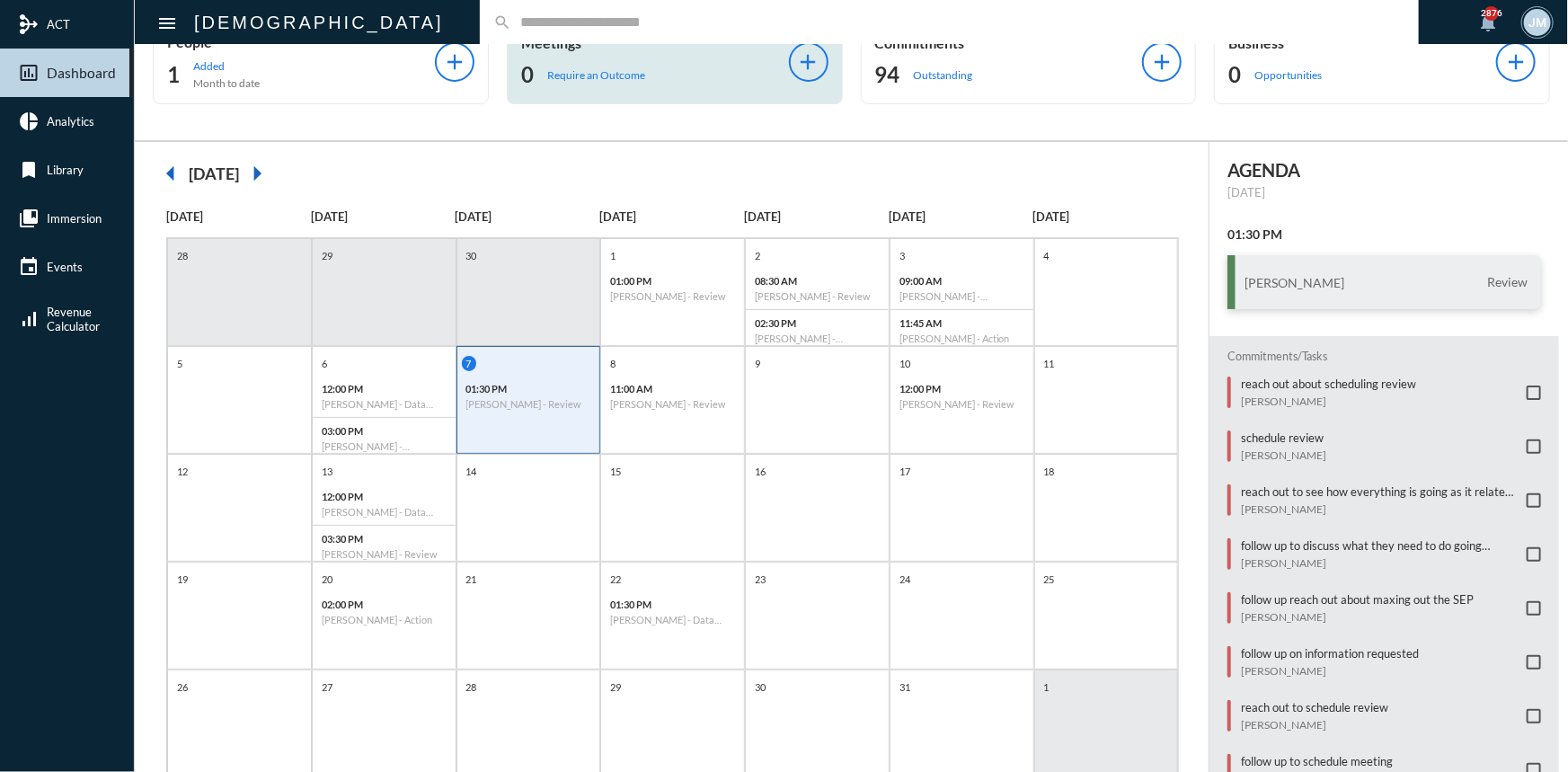
scroll to position [0, 0]
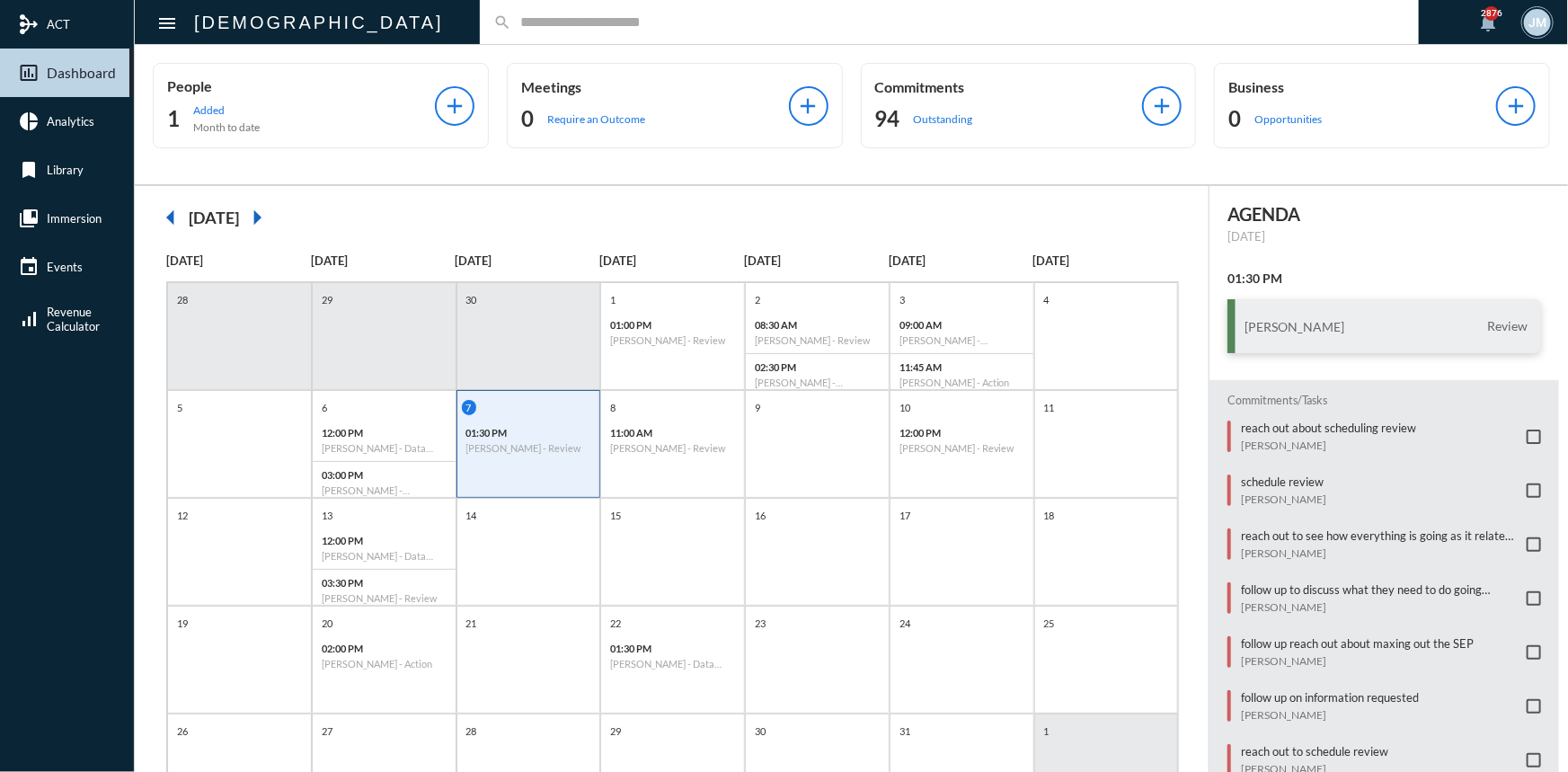
click at [511, 24] on input "text" at bounding box center [958, 23] width 894 height 16
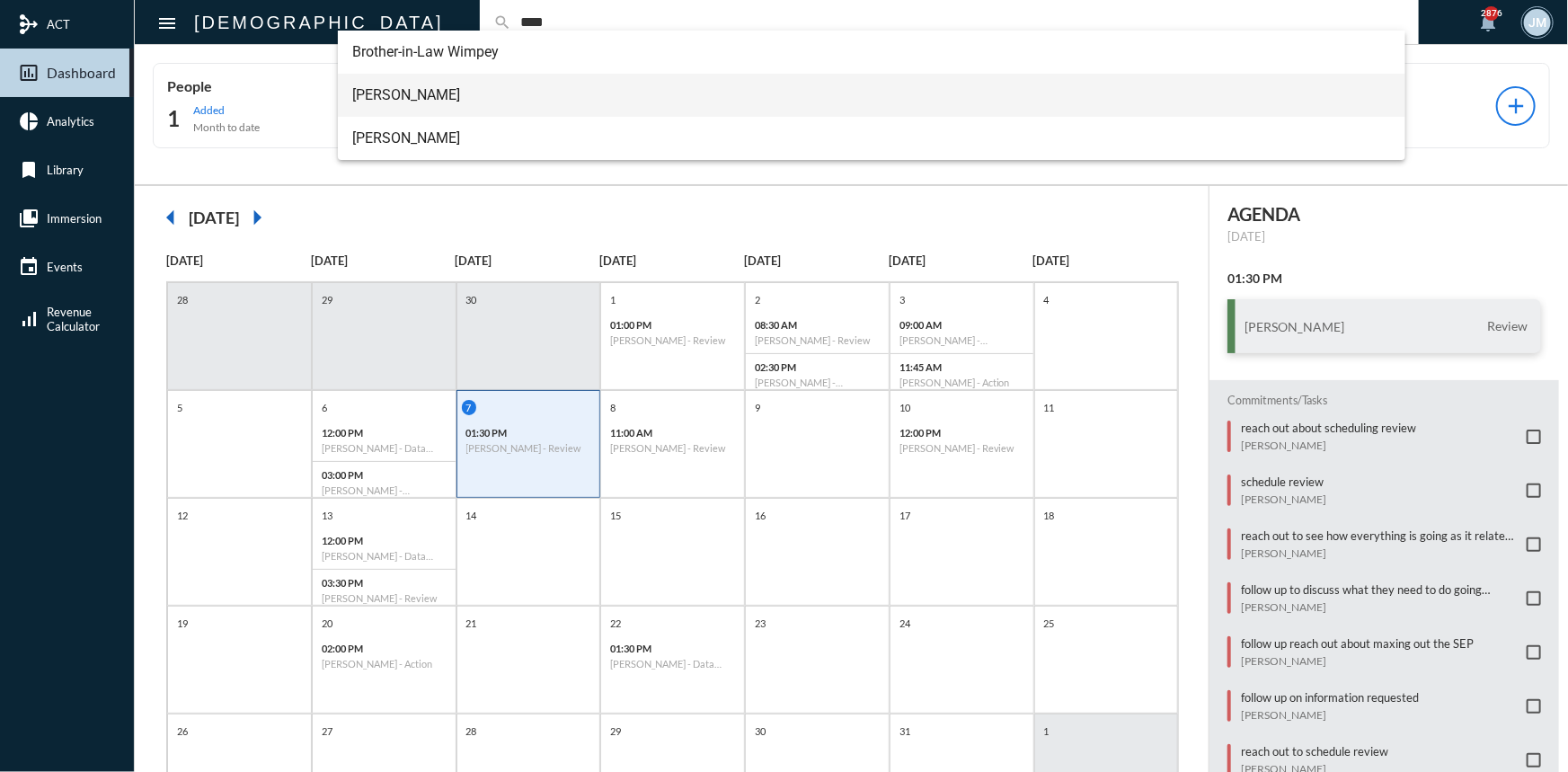
type input "****"
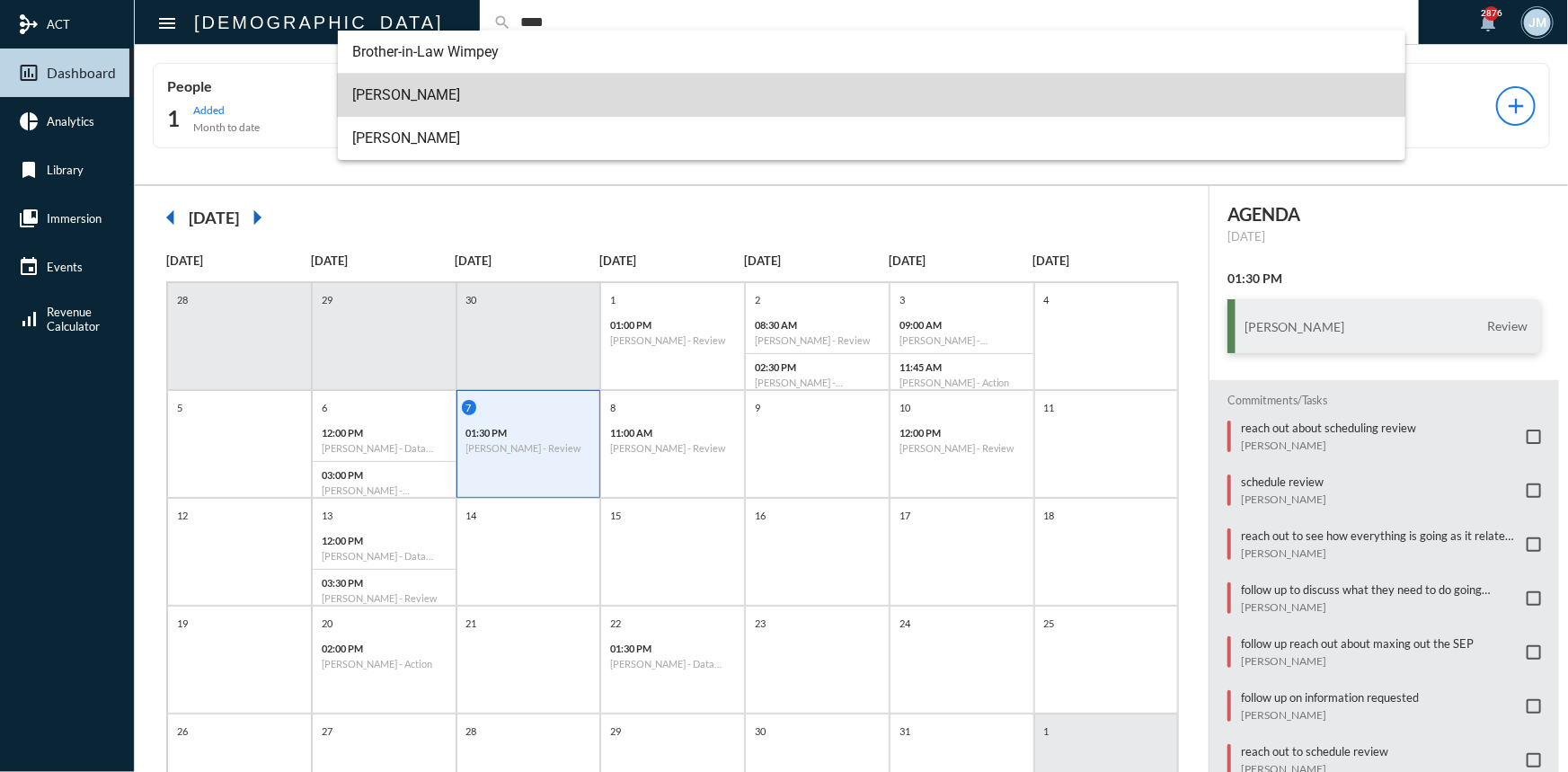
drag, startPoint x: 395, startPoint y: 86, endPoint x: 788, endPoint y: 157, distance: 399.4
click at [396, 86] on span "Nick Wimpey" at bounding box center [870, 95] width 1038 height 43
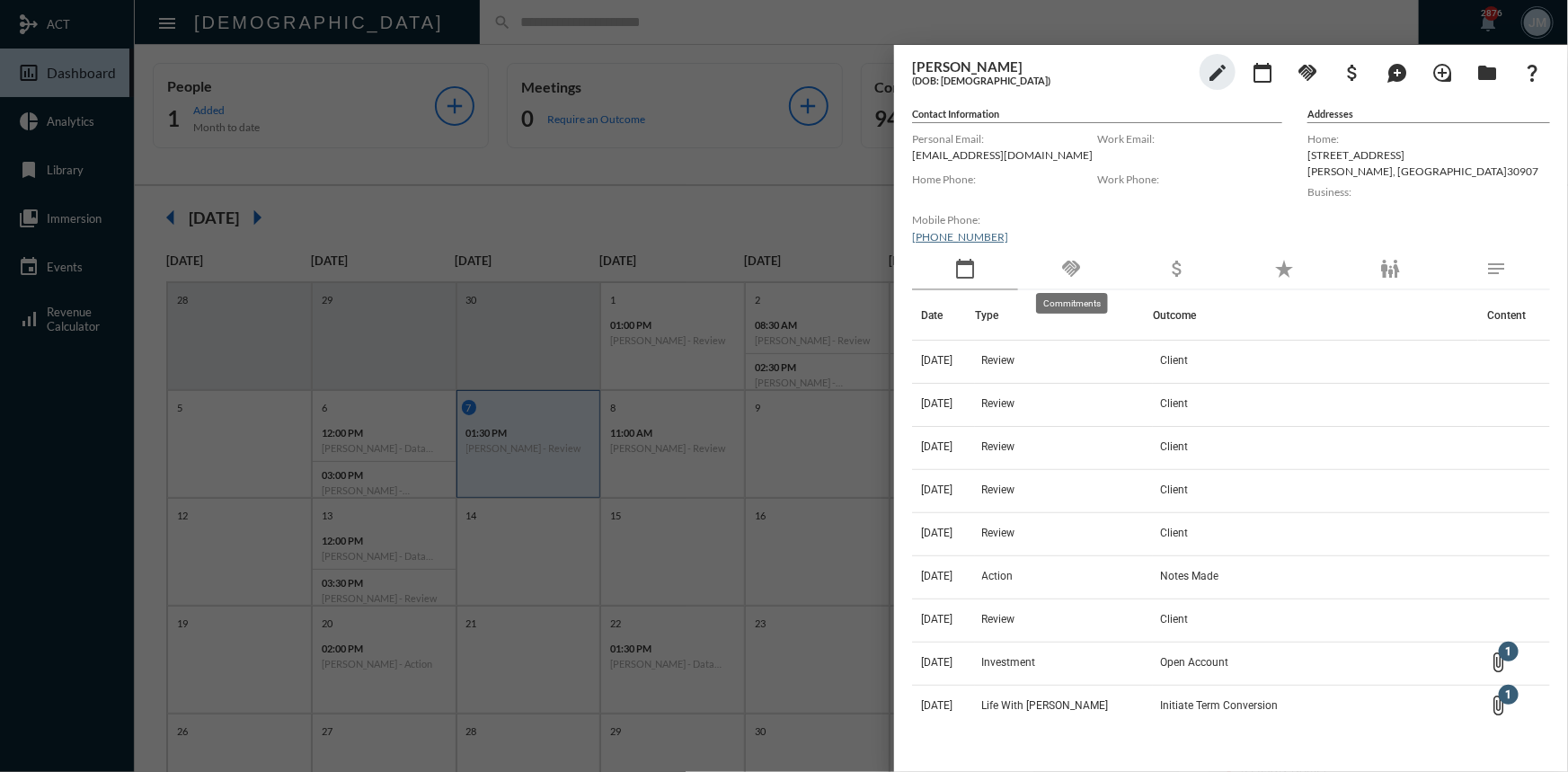
click at [1075, 270] on mat-icon "handshake" at bounding box center [1071, 268] width 22 height 22
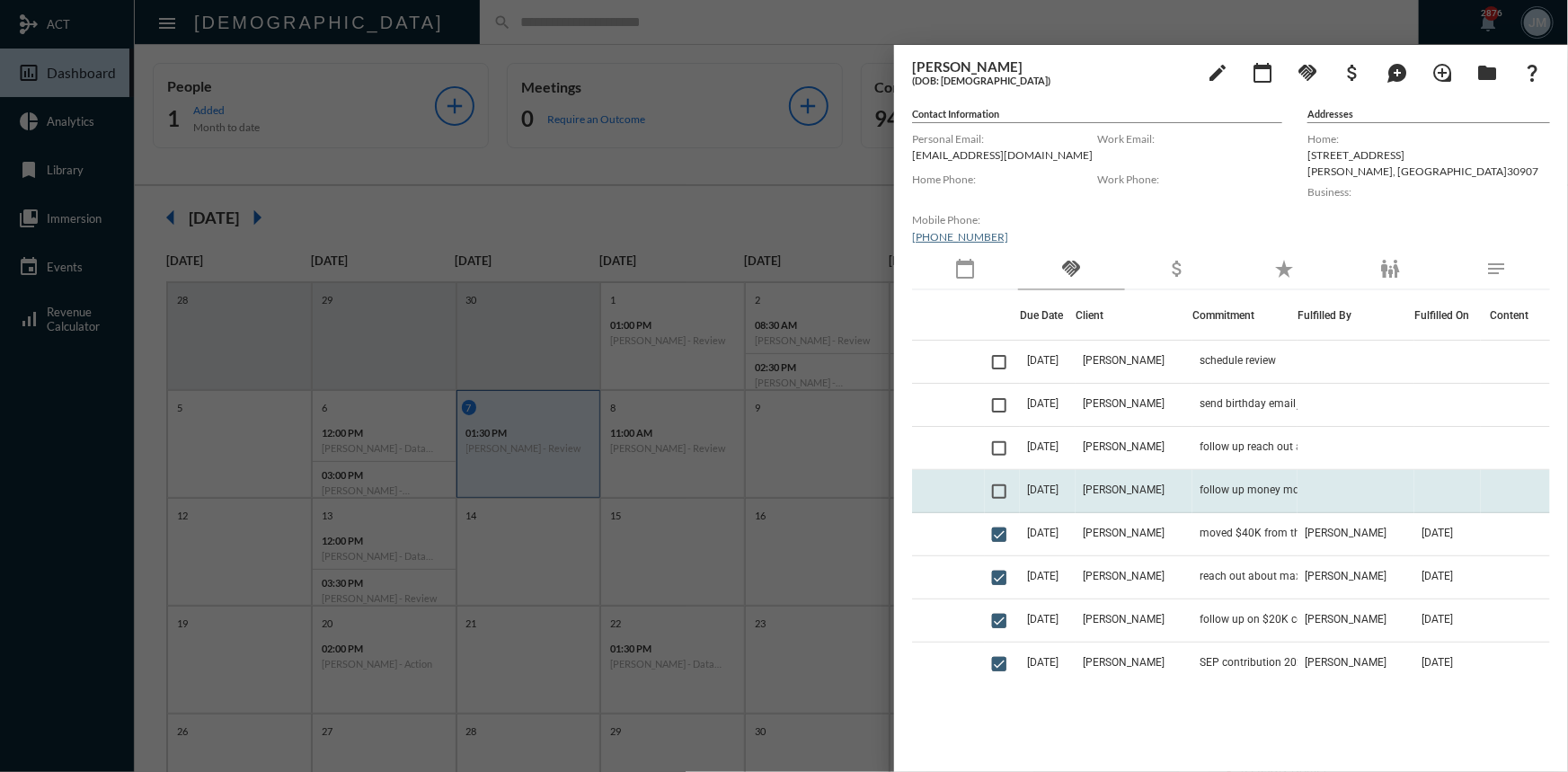
click at [1052, 492] on span "10/7/25" at bounding box center [1042, 489] width 31 height 13
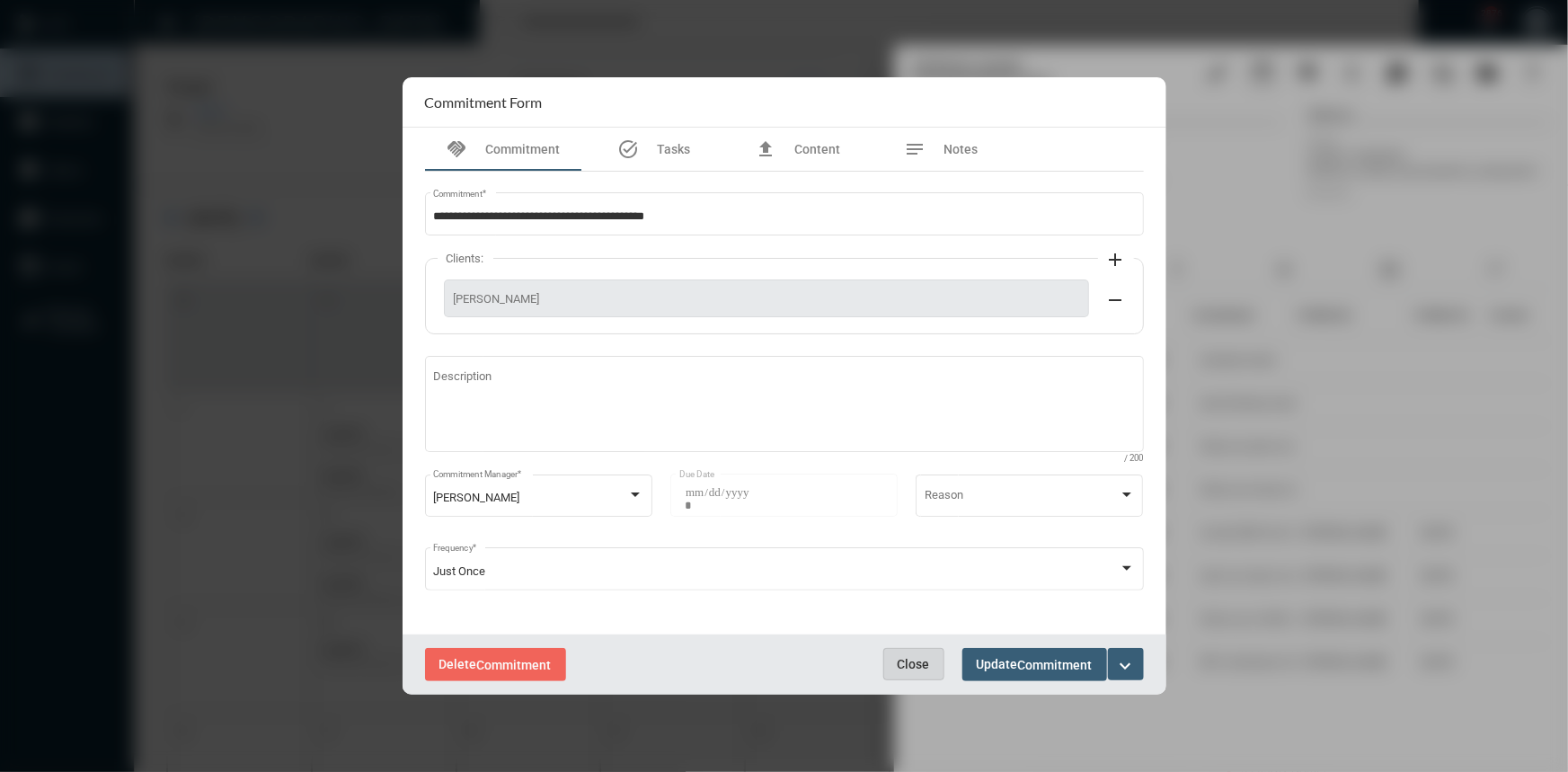
click at [898, 664] on span "Close" at bounding box center [914, 663] width 32 height 15
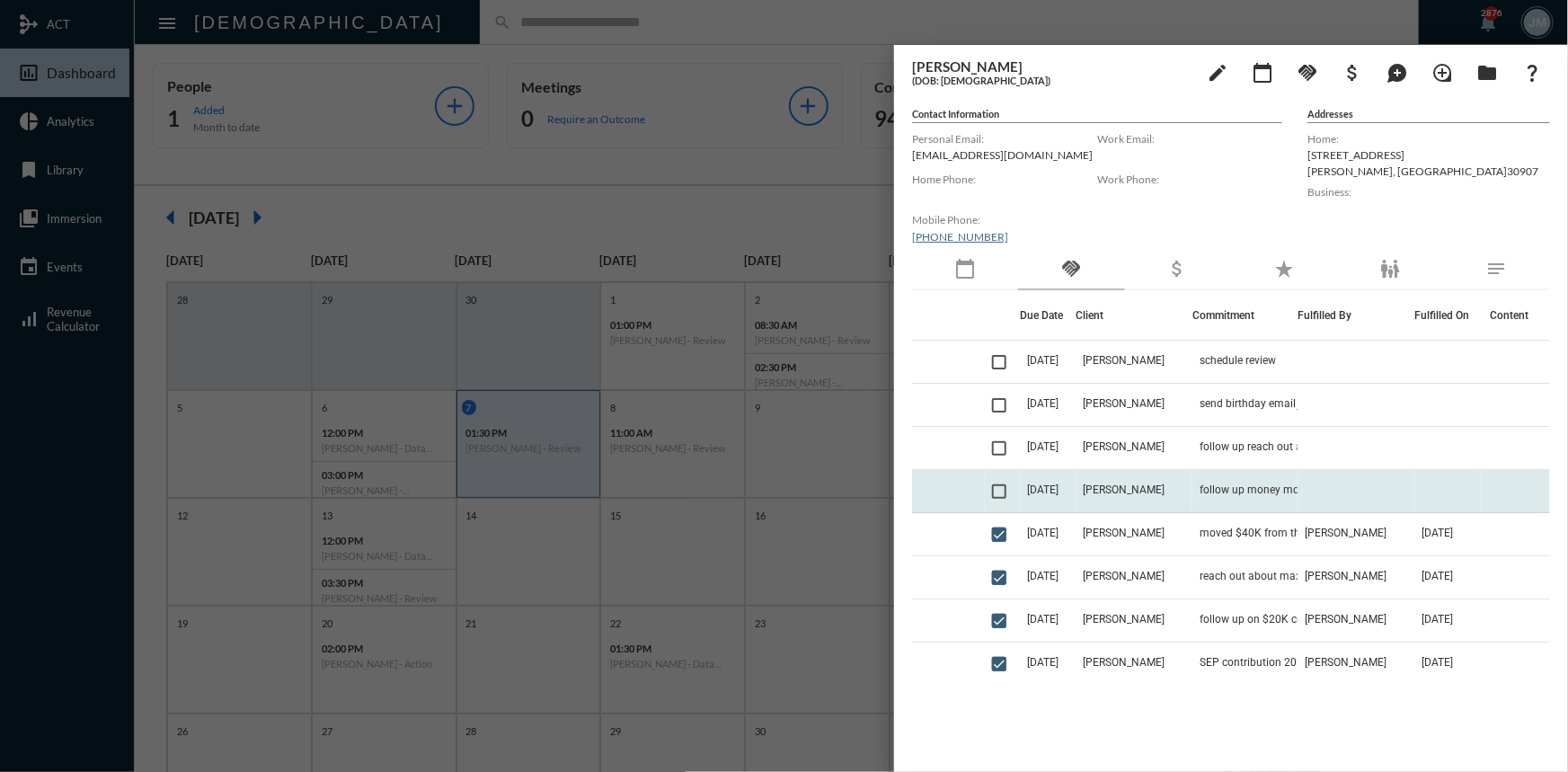
click at [1105, 481] on td "Nick Wimpey" at bounding box center [1134, 491] width 117 height 43
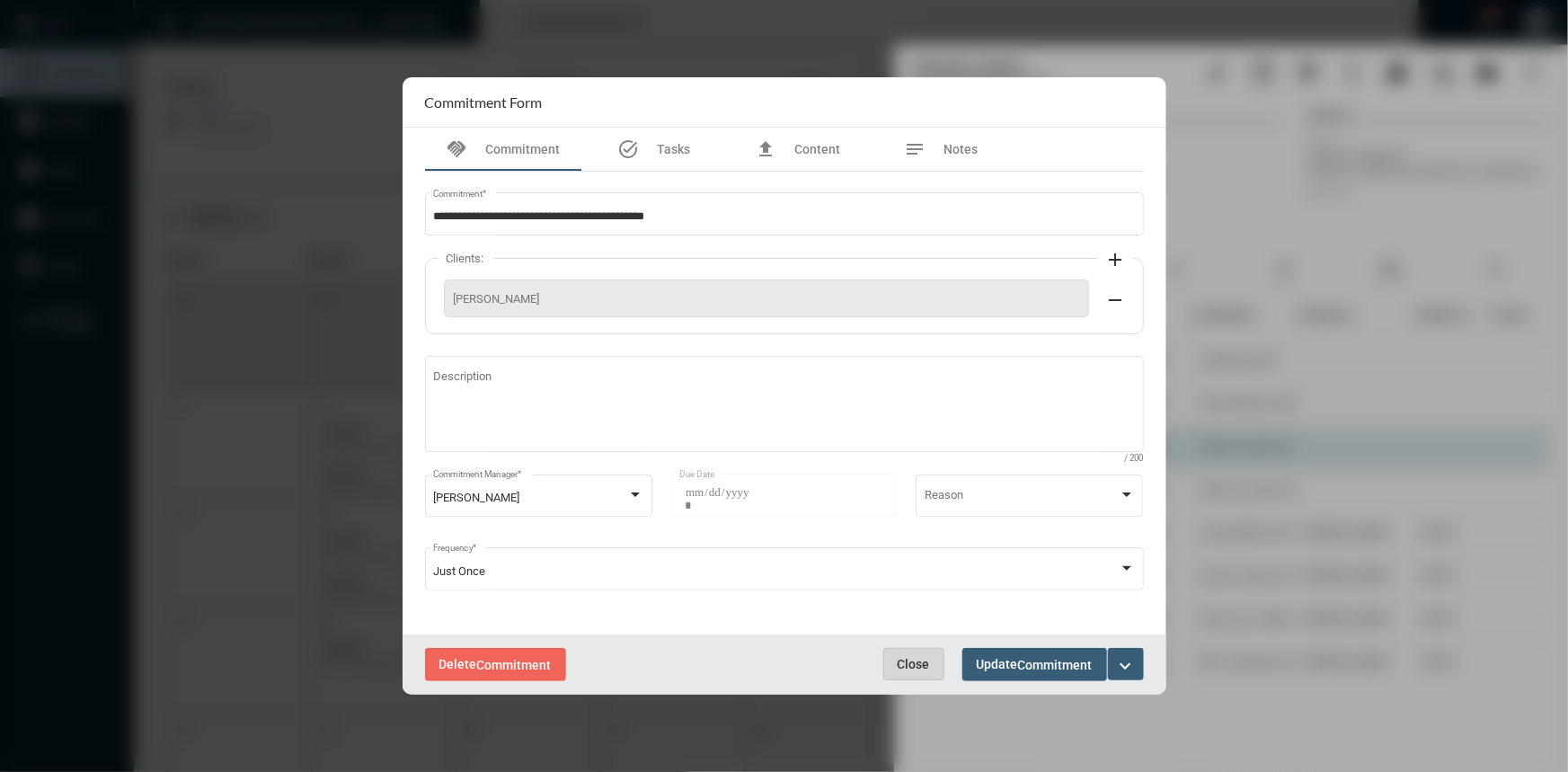
drag, startPoint x: 916, startPoint y: 662, endPoint x: 1259, endPoint y: 457, distance: 399.6
click at [920, 658] on span "Close" at bounding box center [914, 663] width 32 height 15
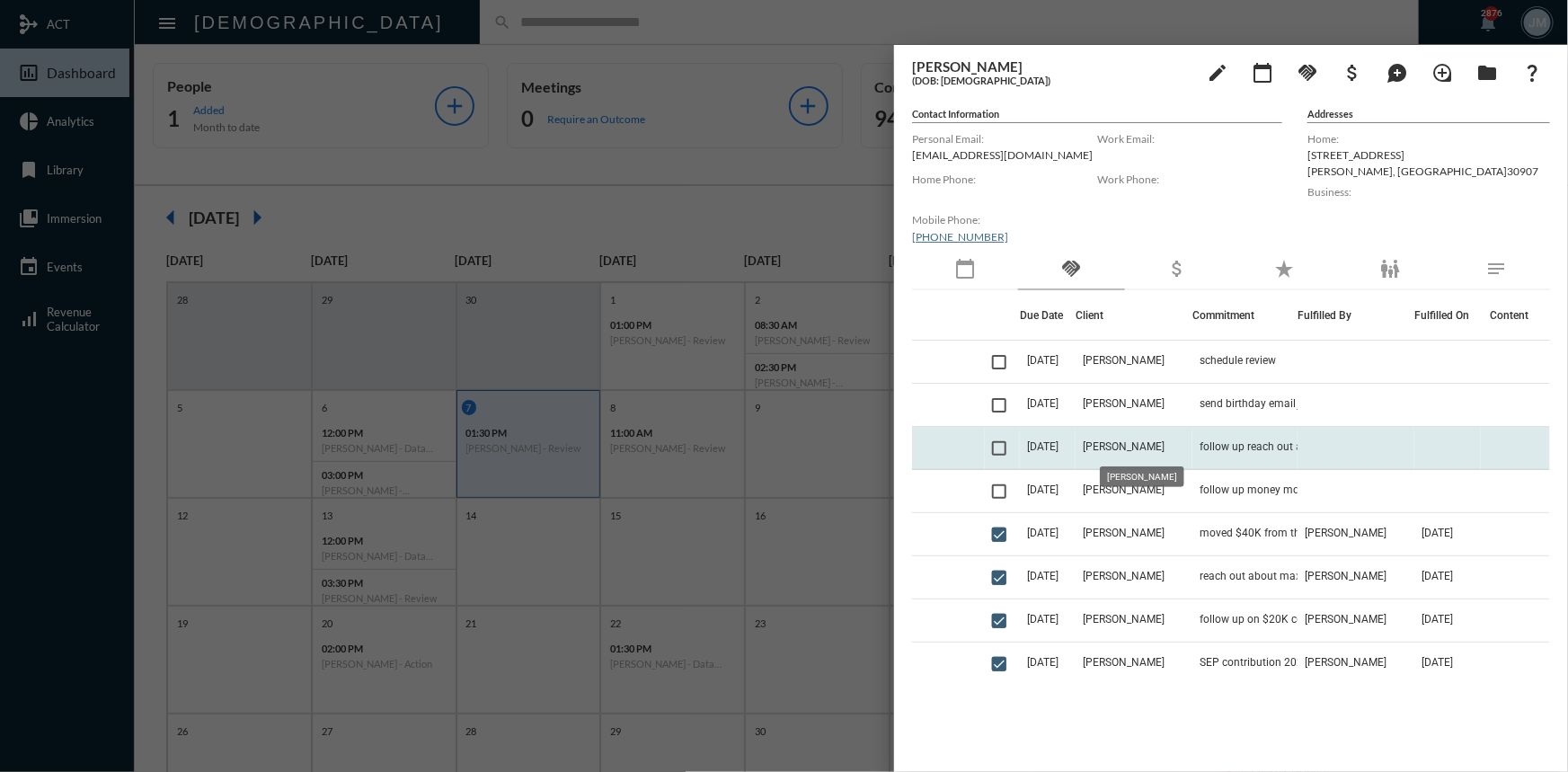
click at [1160, 442] on span "Nick Wimpey" at bounding box center [1123, 446] width 82 height 13
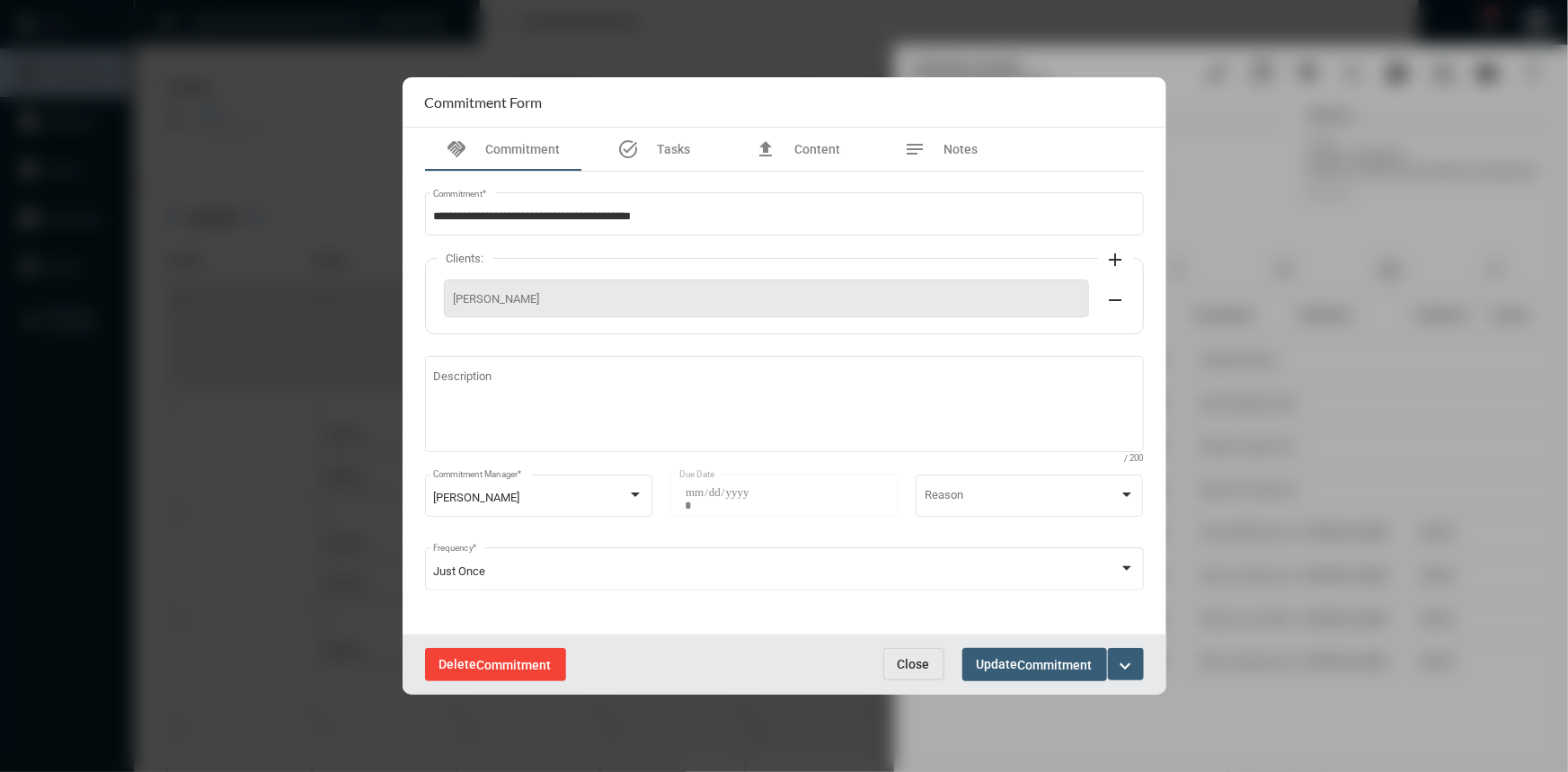
click at [527, 656] on span "Delete Commitment" at bounding box center [495, 663] width 112 height 15
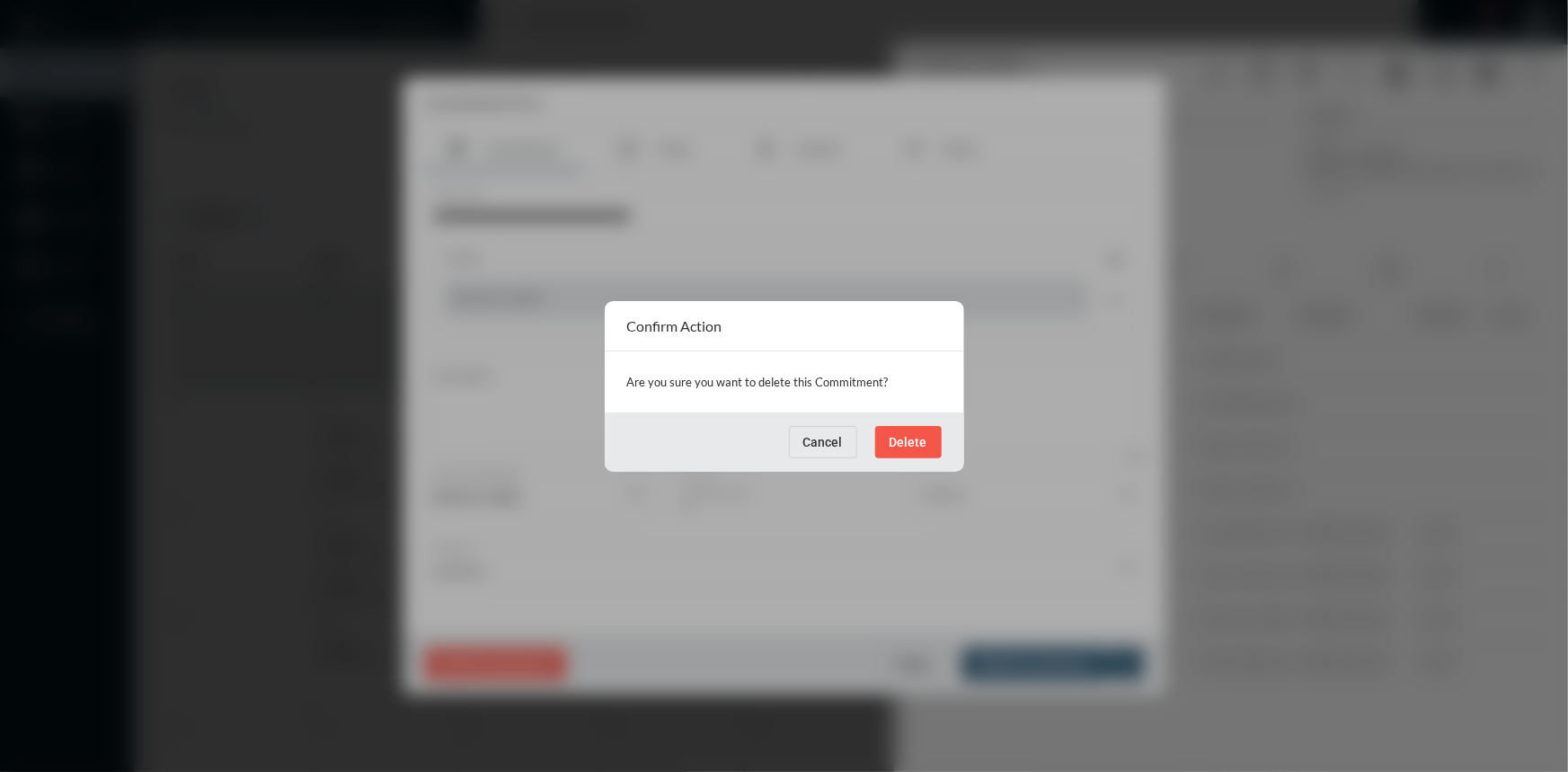
click at [897, 429] on button "Delete" at bounding box center [909, 441] width 67 height 32
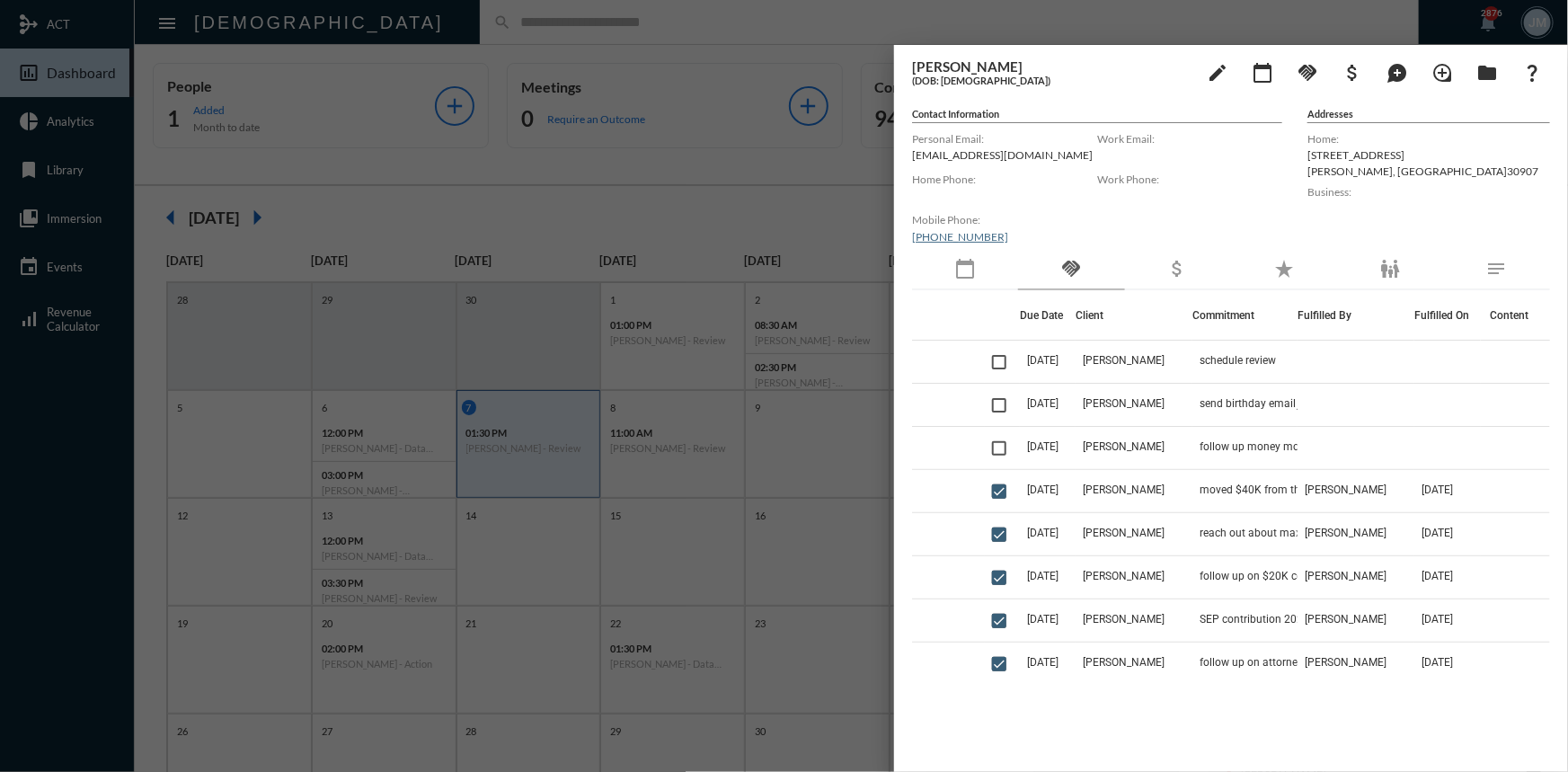
click at [716, 163] on div at bounding box center [784, 386] width 1568 height 772
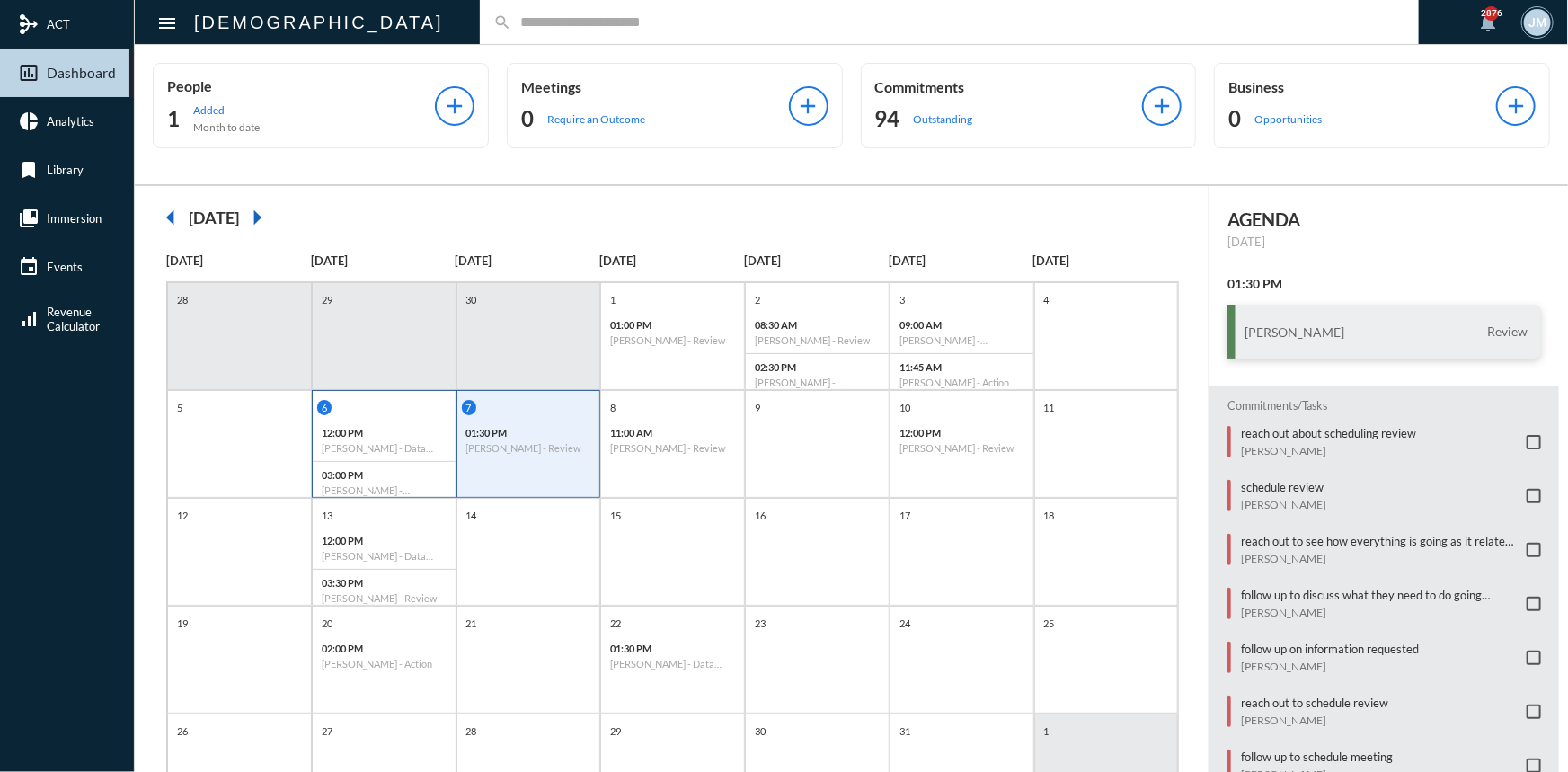
click at [426, 403] on div "6" at bounding box center [386, 408] width 139 height 16
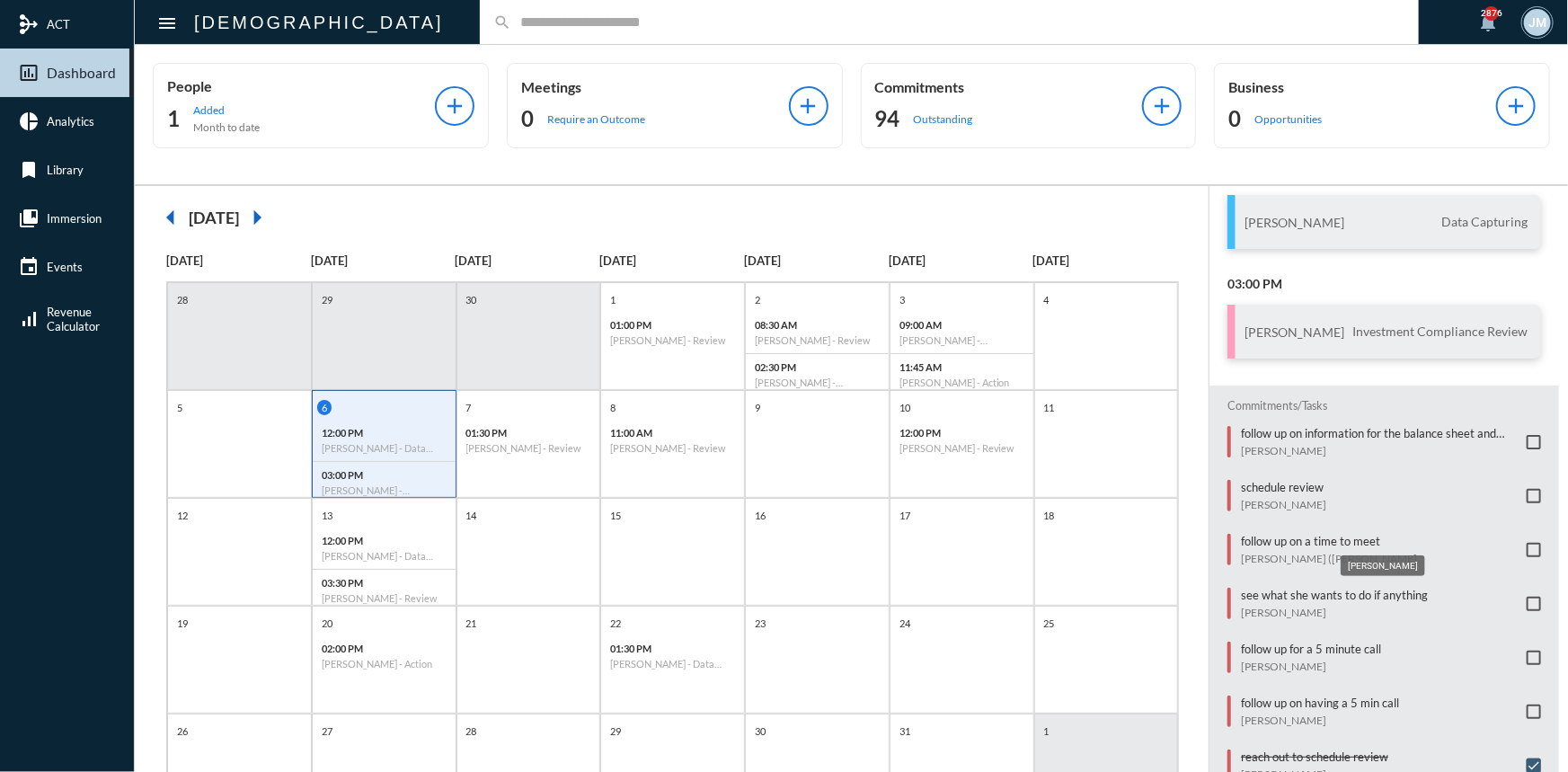
scroll to position [163, 0]
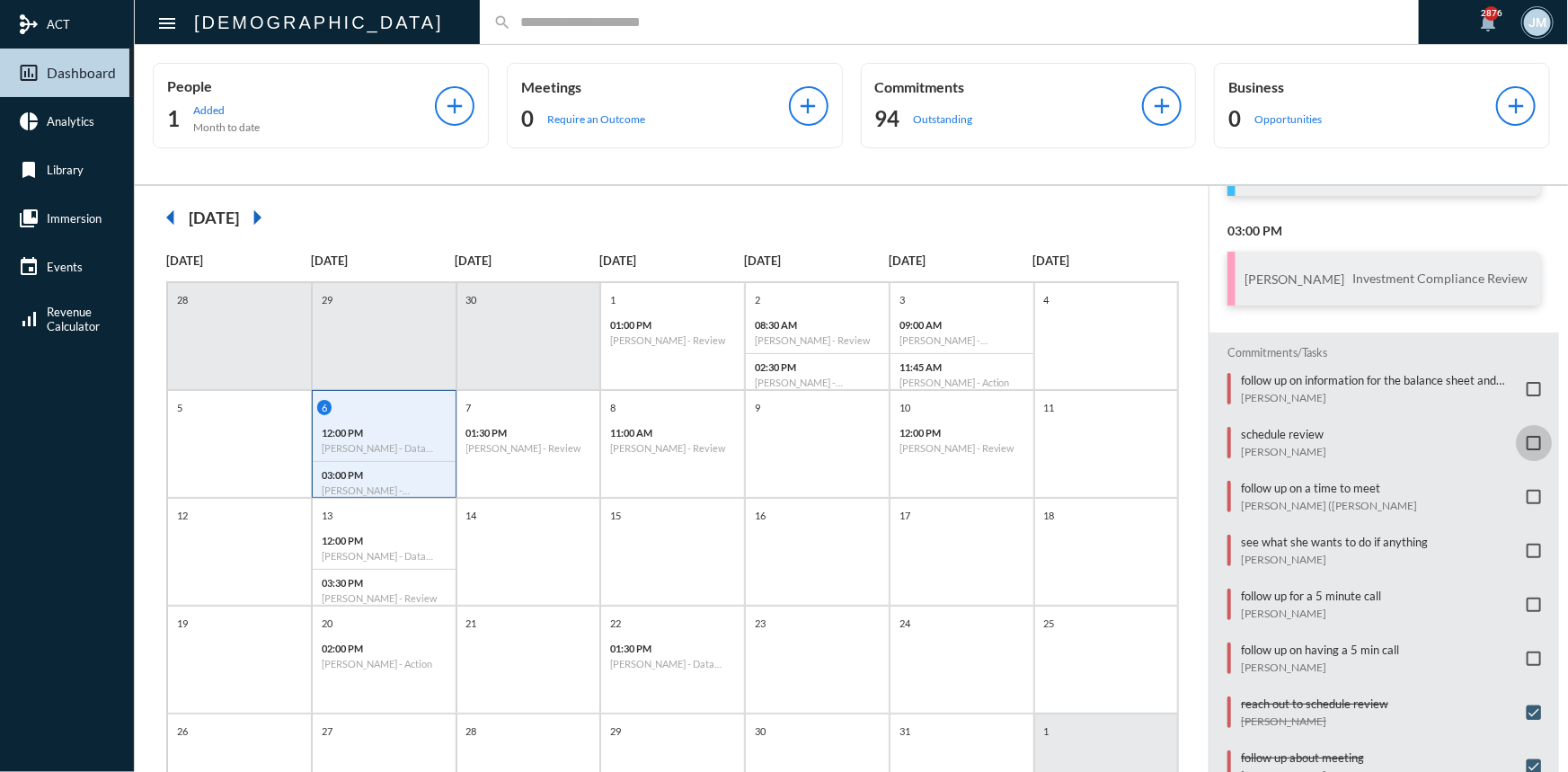
click at [1527, 441] on span at bounding box center [1534, 443] width 15 height 15
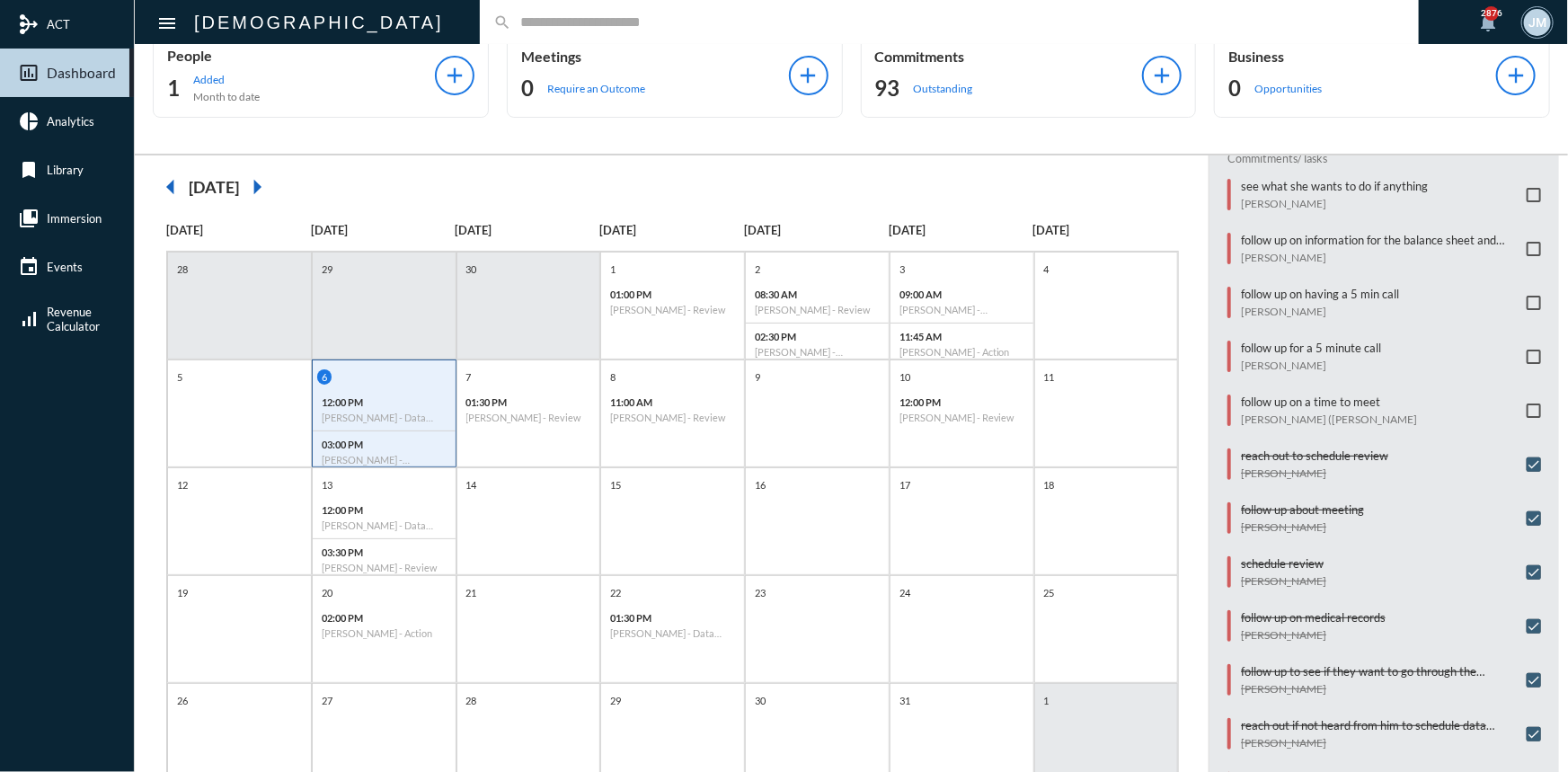
scroll to position [0, 0]
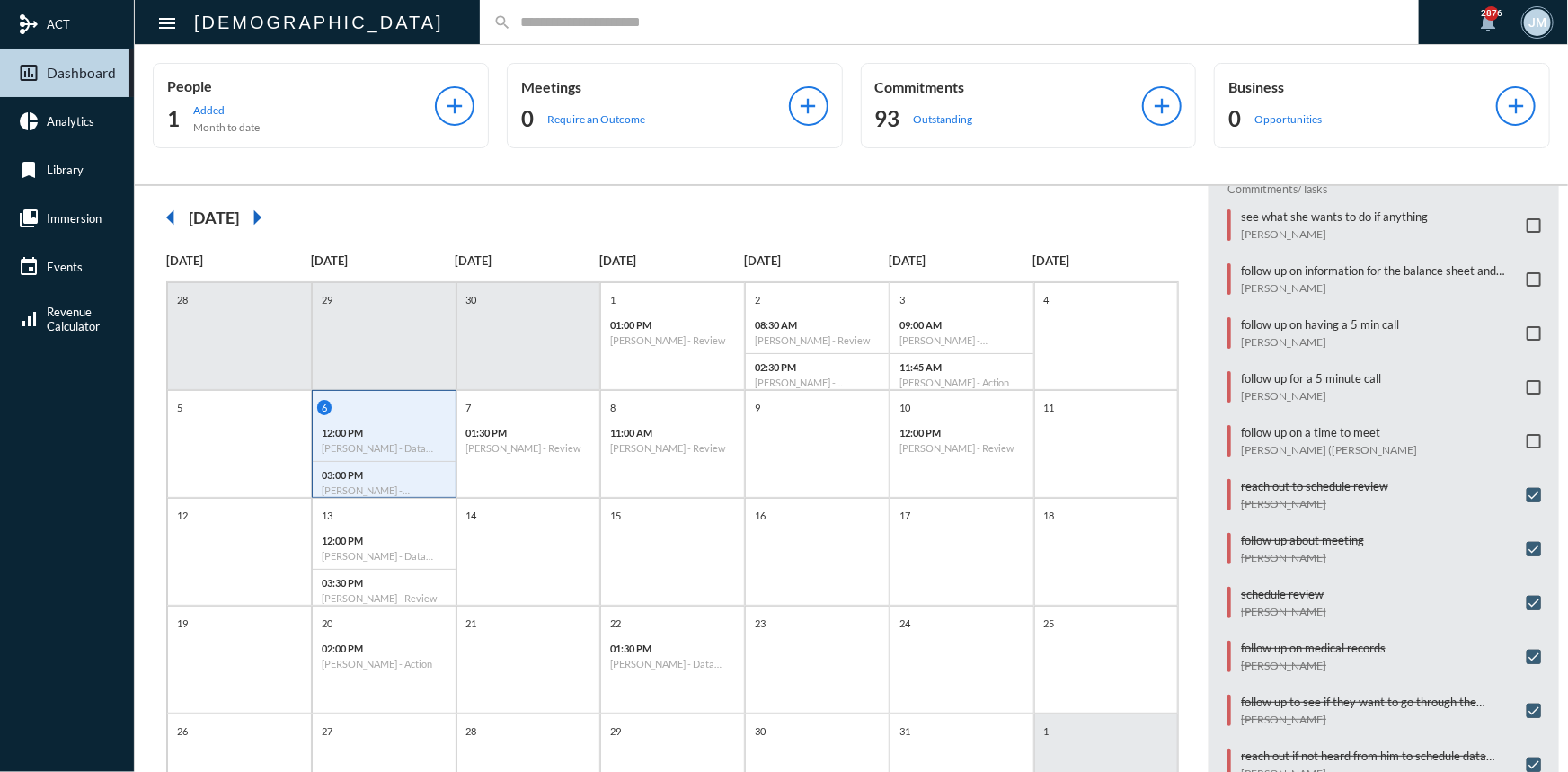
drag, startPoint x: 1565, startPoint y: 1, endPoint x: 1222, endPoint y: 45, distance: 345.8
click at [1222, 45] on div "People 1 Added Month to date add Meetings 0 Require an Outcome add Commitments …" at bounding box center [851, 115] width 1433 height 139
drag, startPoint x: 1378, startPoint y: 1, endPoint x: 1181, endPoint y: 223, distance: 296.8
click at [1181, 223] on div "arrow_left October 2025 arrow_right" at bounding box center [671, 217] width 1037 height 36
click at [1293, 429] on p "follow up on a time to meet" at bounding box center [1328, 432] width 176 height 15
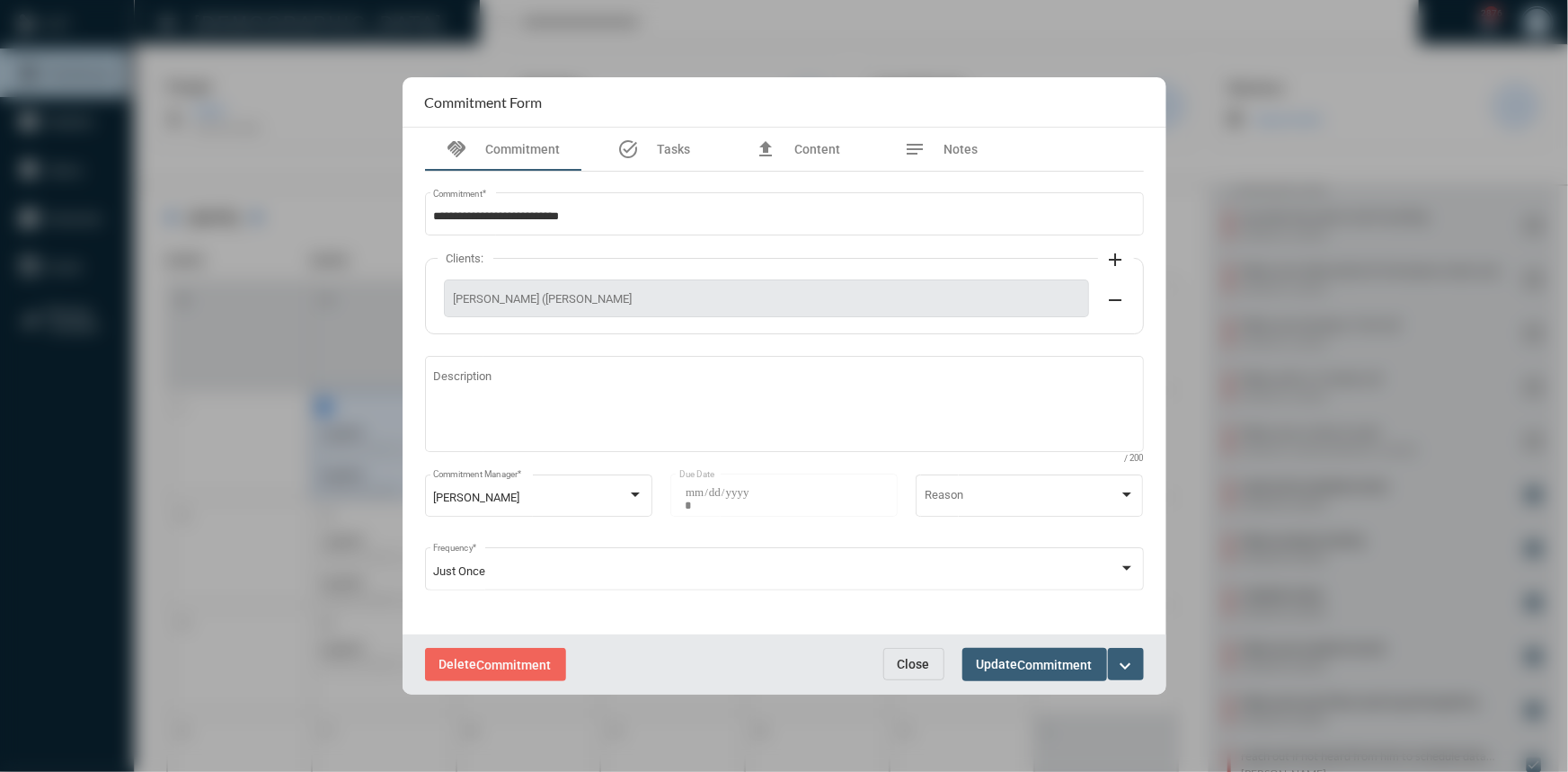
click at [1117, 663] on mat-icon "expand_more" at bounding box center [1126, 666] width 22 height 22
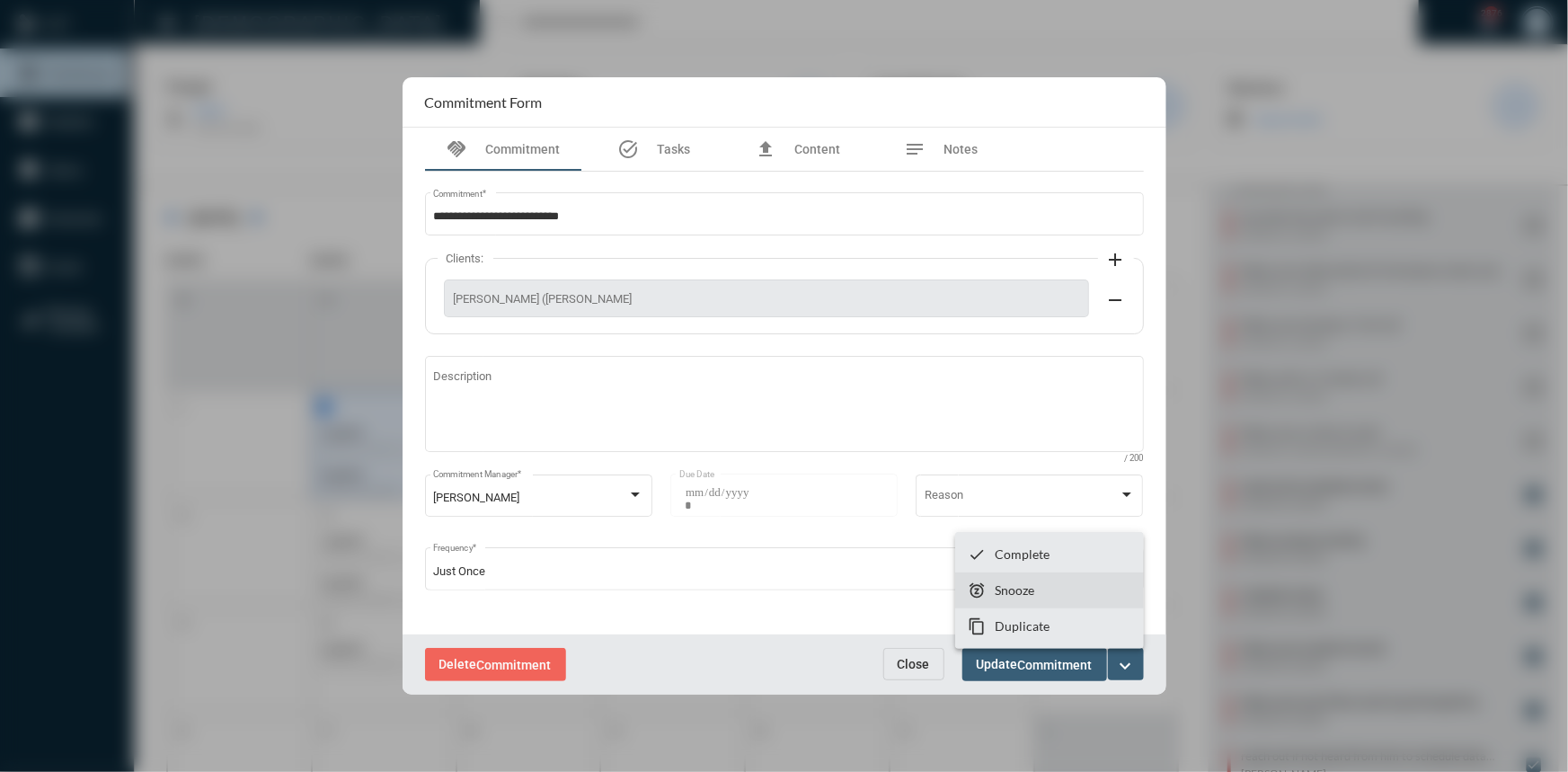
click at [1014, 584] on p "Snooze" at bounding box center [1014, 590] width 39 height 16
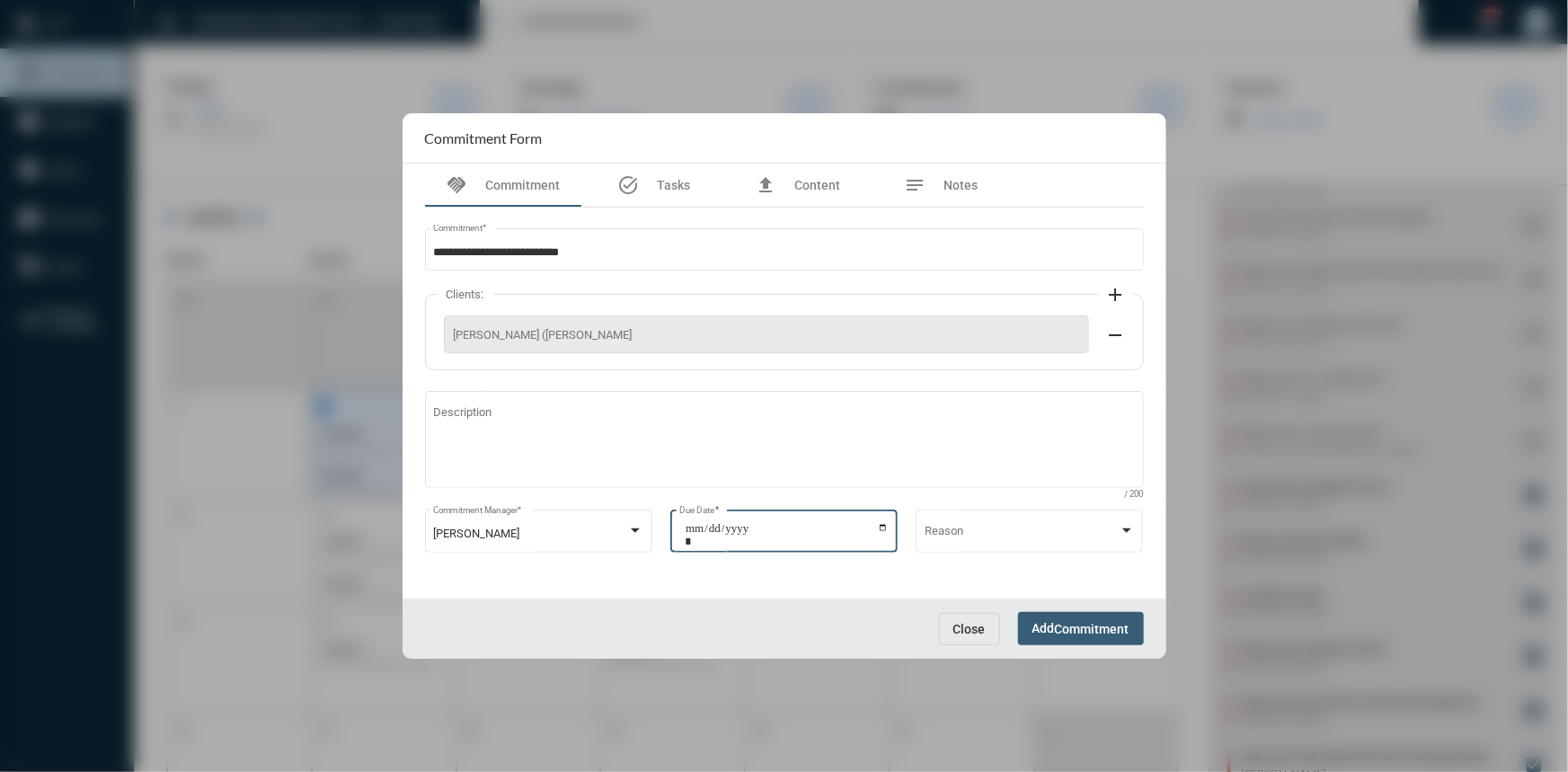
click at [887, 526] on input "**********" at bounding box center [787, 534] width 204 height 26
type input "**********"
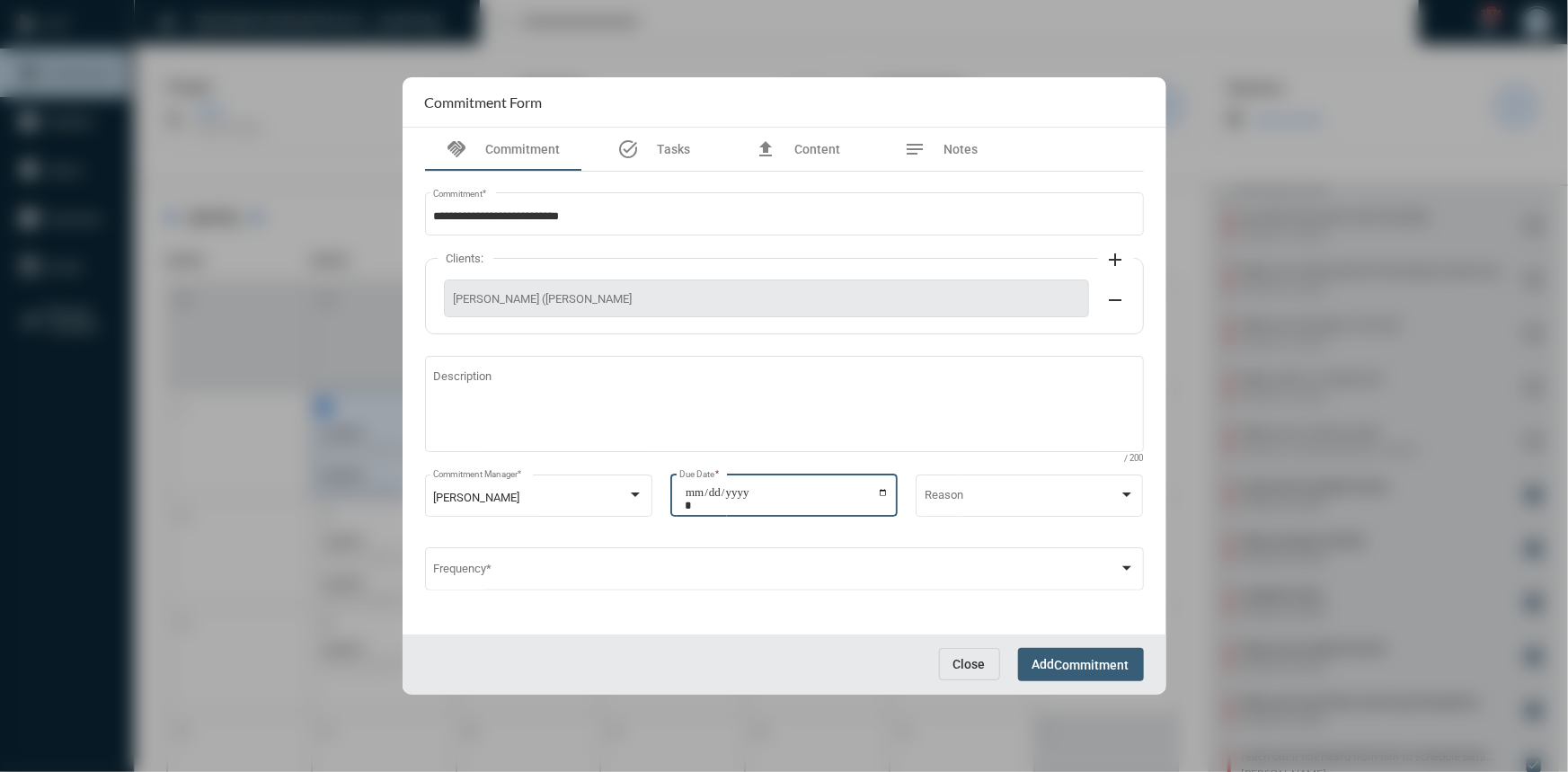
click at [1062, 665] on span "Commitment" at bounding box center [1092, 664] width 75 height 15
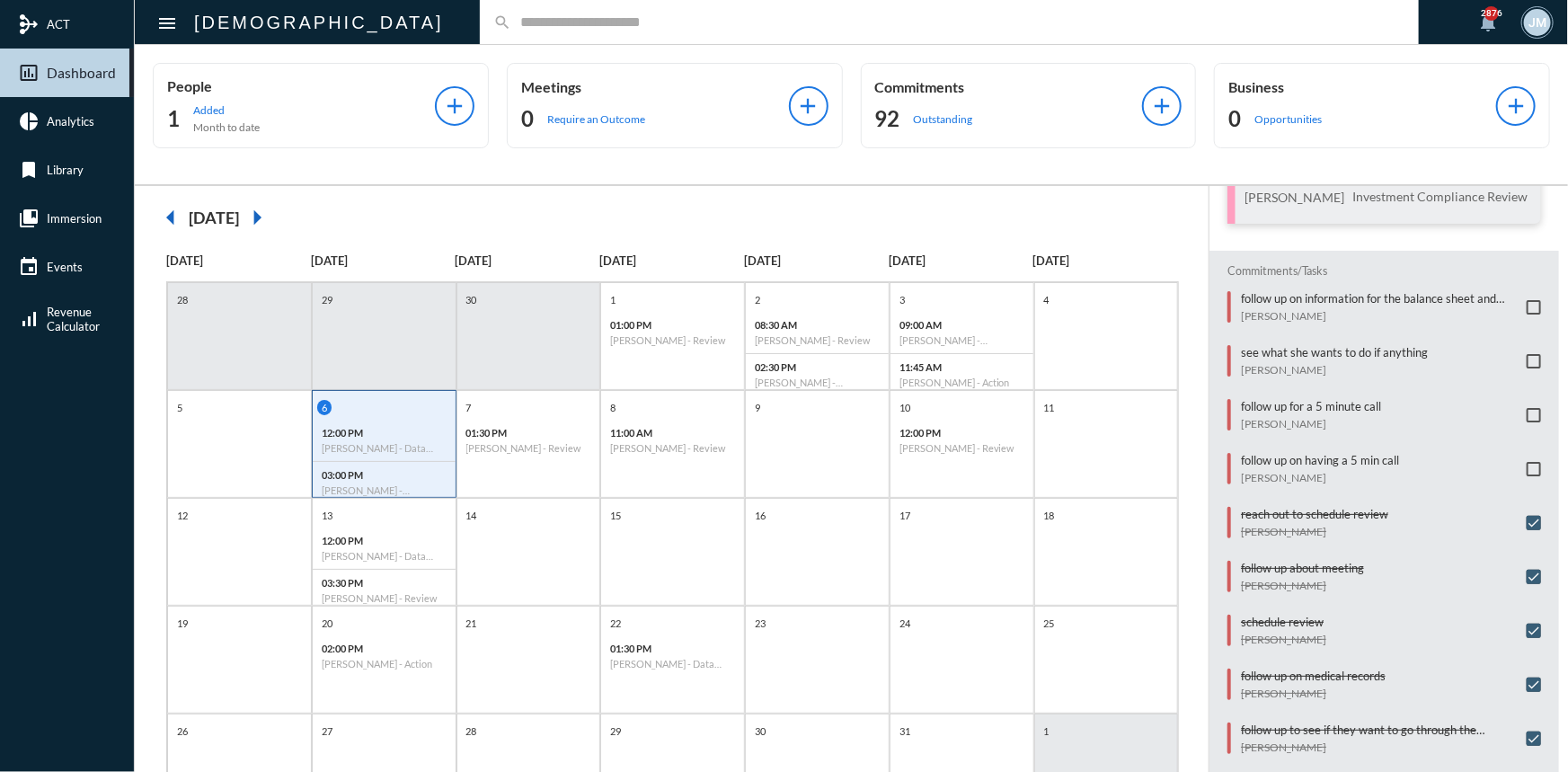
scroll to position [273, 0]
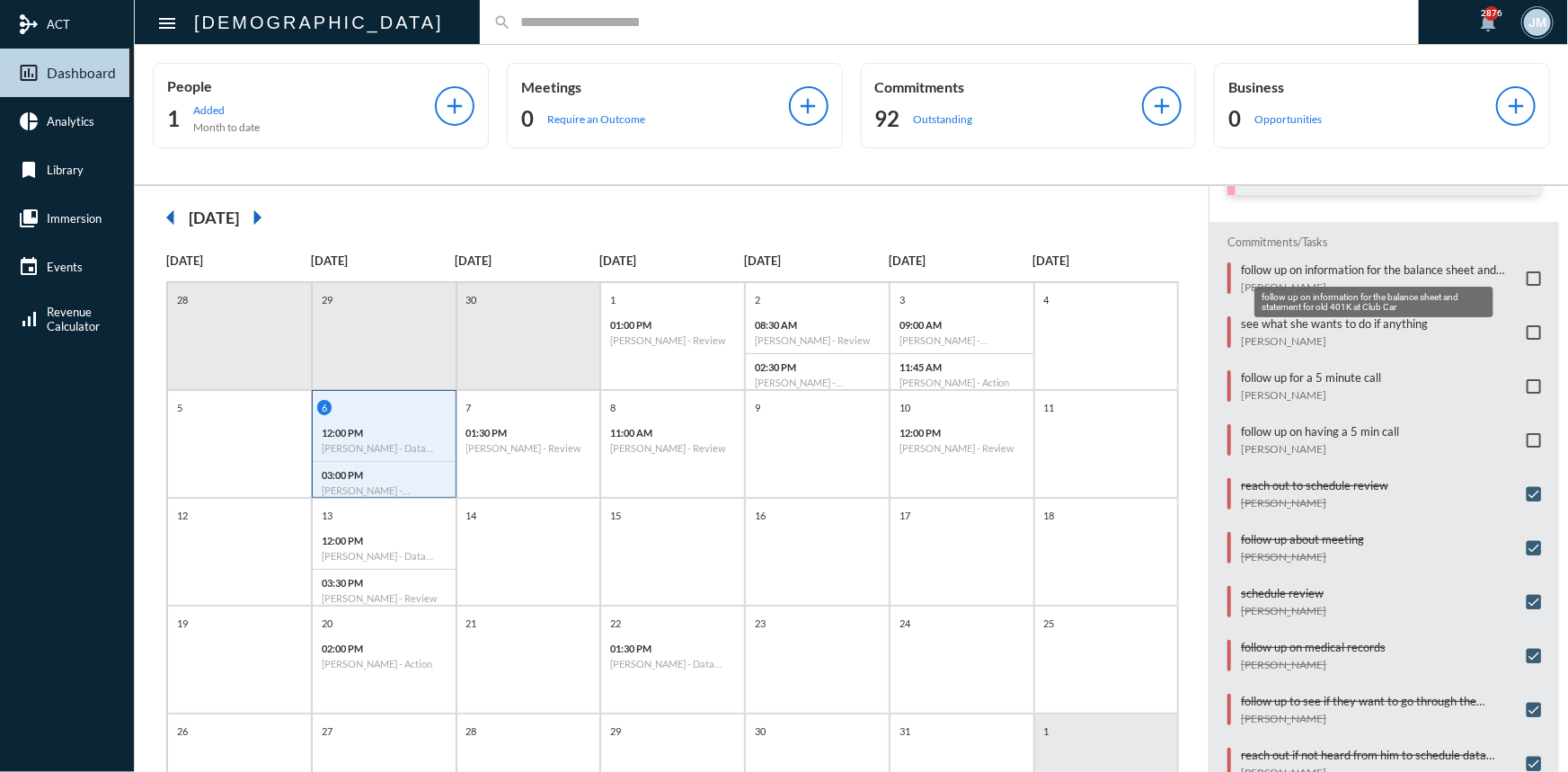
click at [1267, 268] on p "follow up on information for the balance sheet and statement for old 401K at Cl…" at bounding box center [1379, 269] width 277 height 15
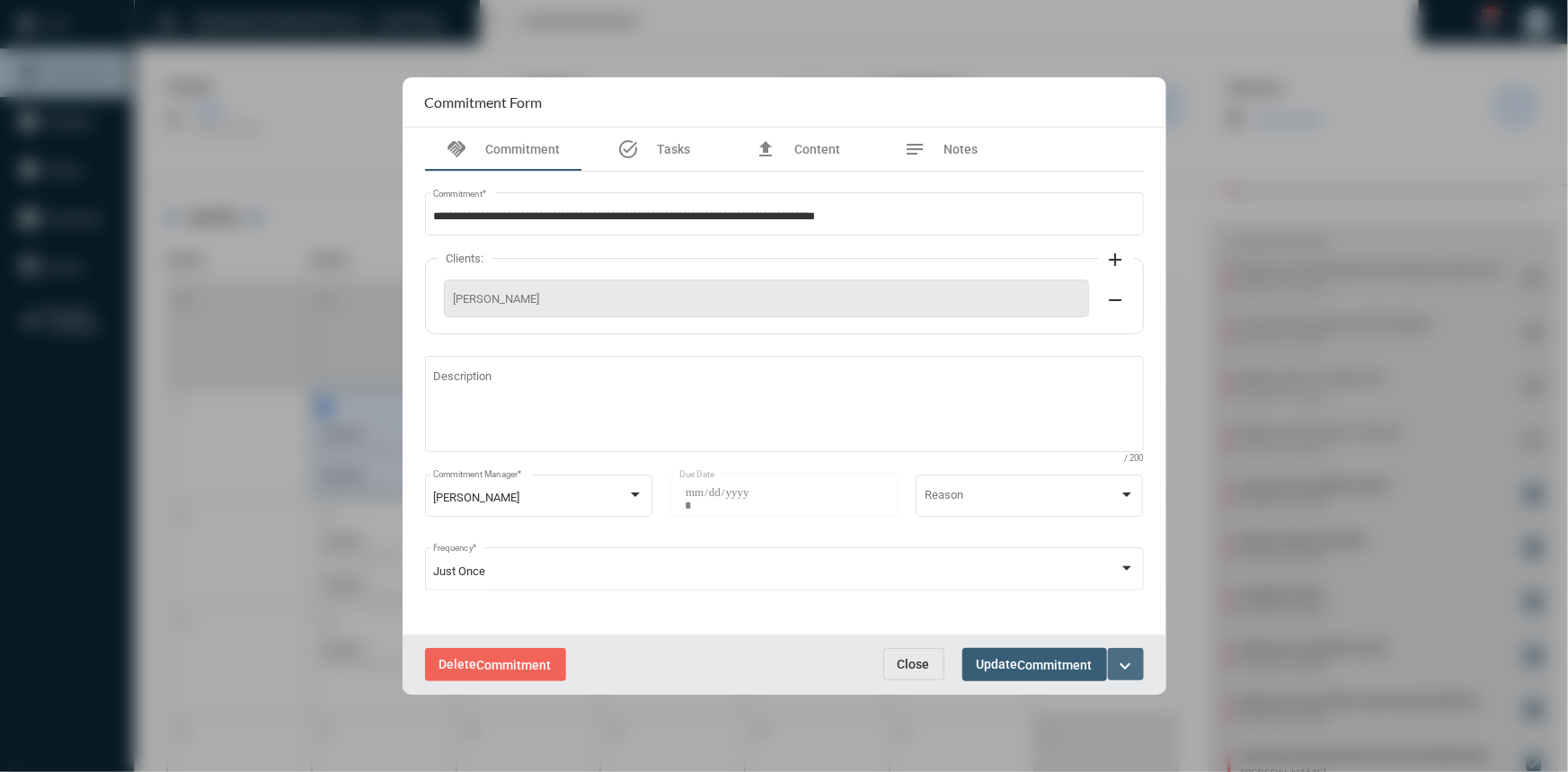
click at [1123, 656] on mat-icon "expand_more" at bounding box center [1126, 666] width 22 height 22
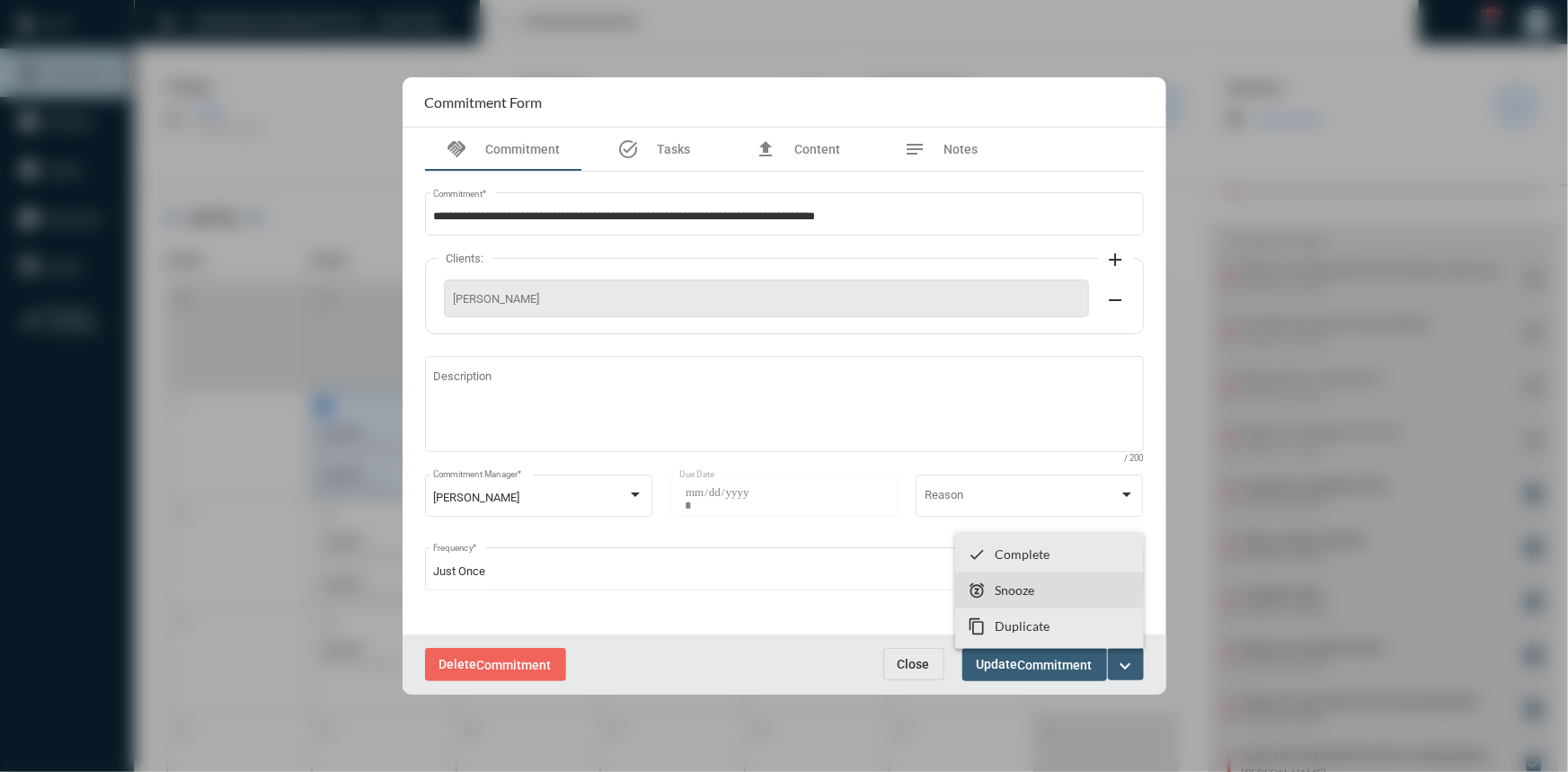
click at [1011, 582] on p "Snooze" at bounding box center [1014, 590] width 39 height 16
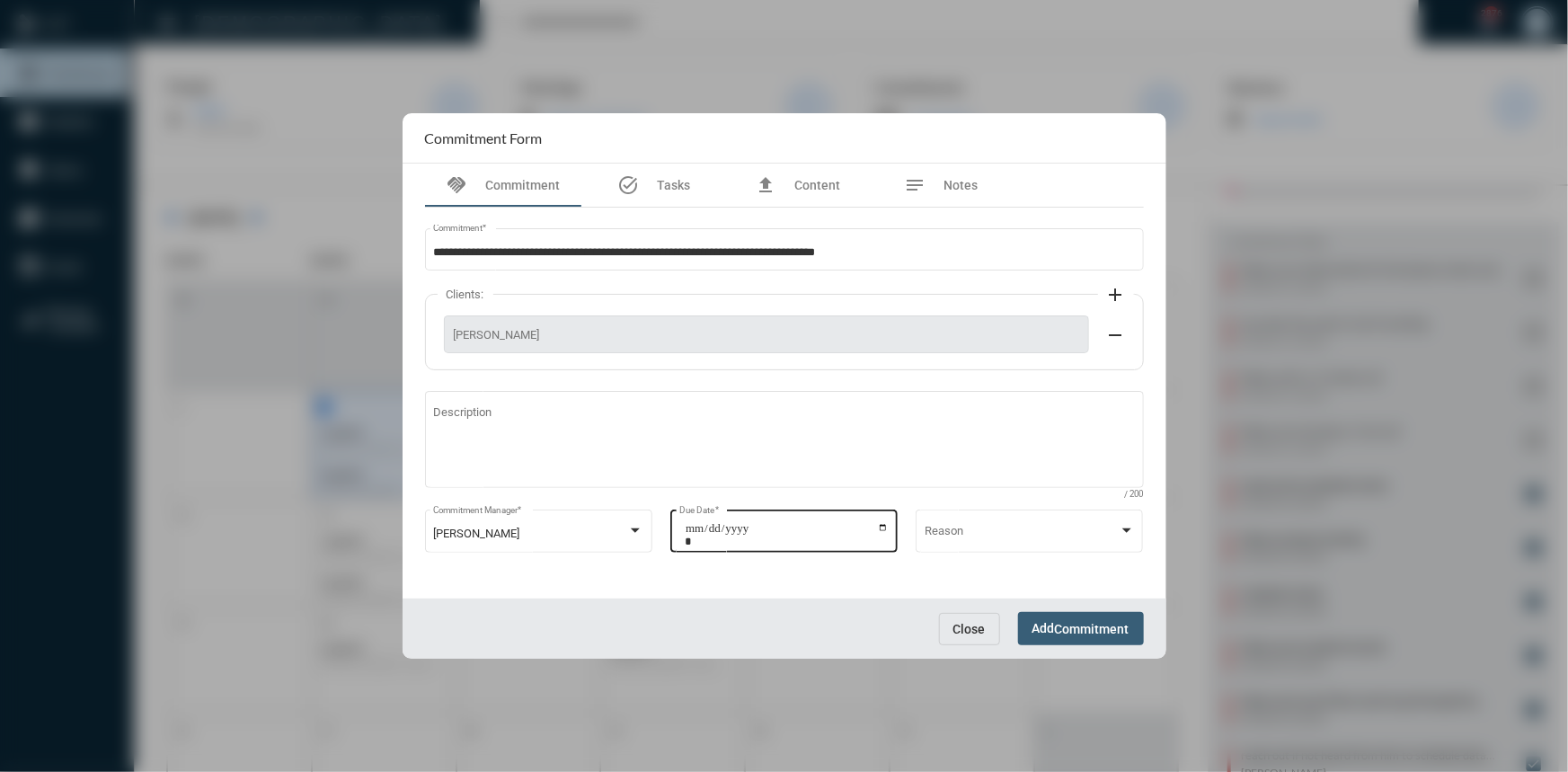
click at [878, 524] on input "**********" at bounding box center [787, 534] width 204 height 26
type input "**********"
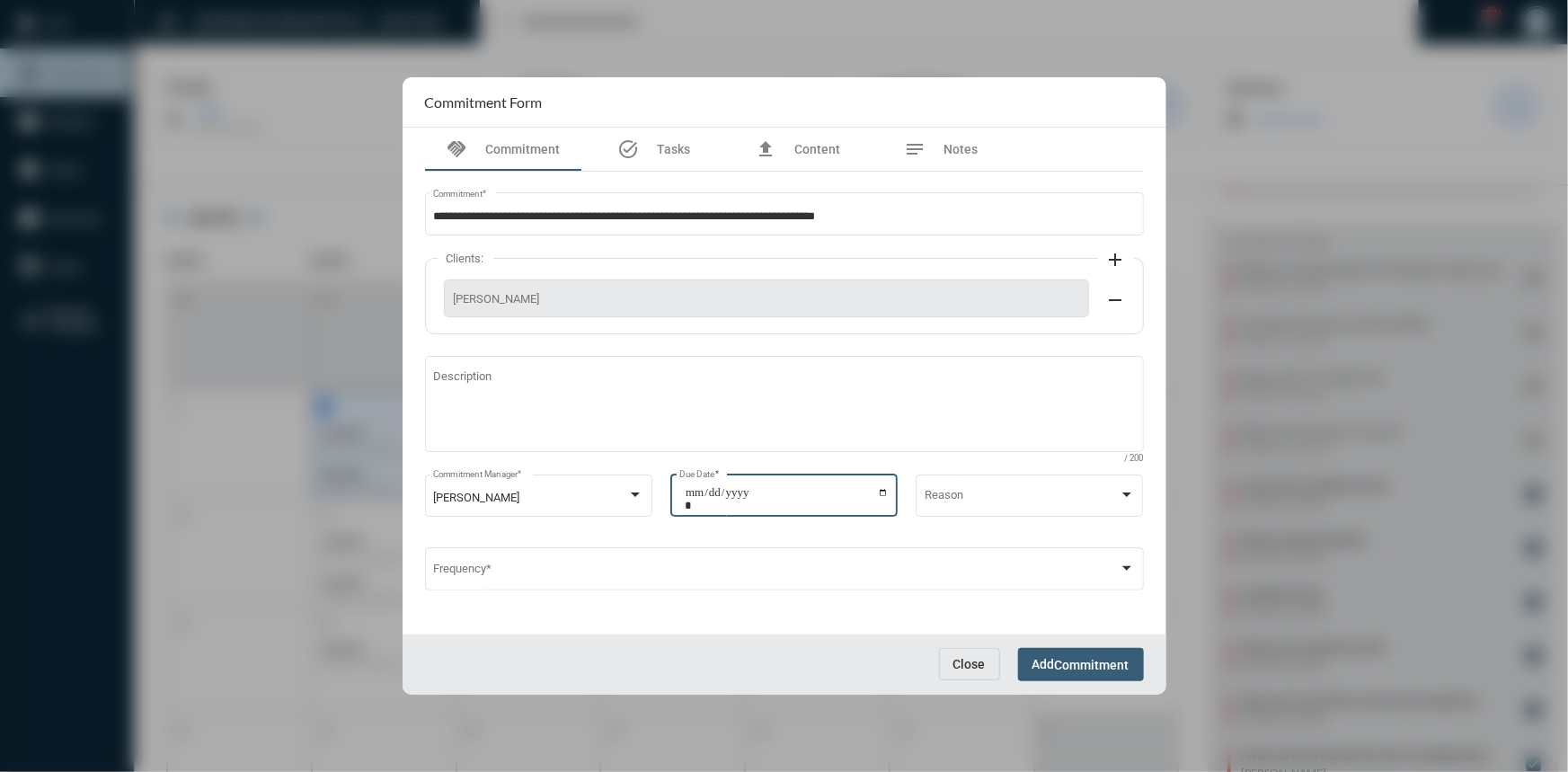
click at [1054, 657] on span "Add Commitment" at bounding box center [1081, 663] width 97 height 15
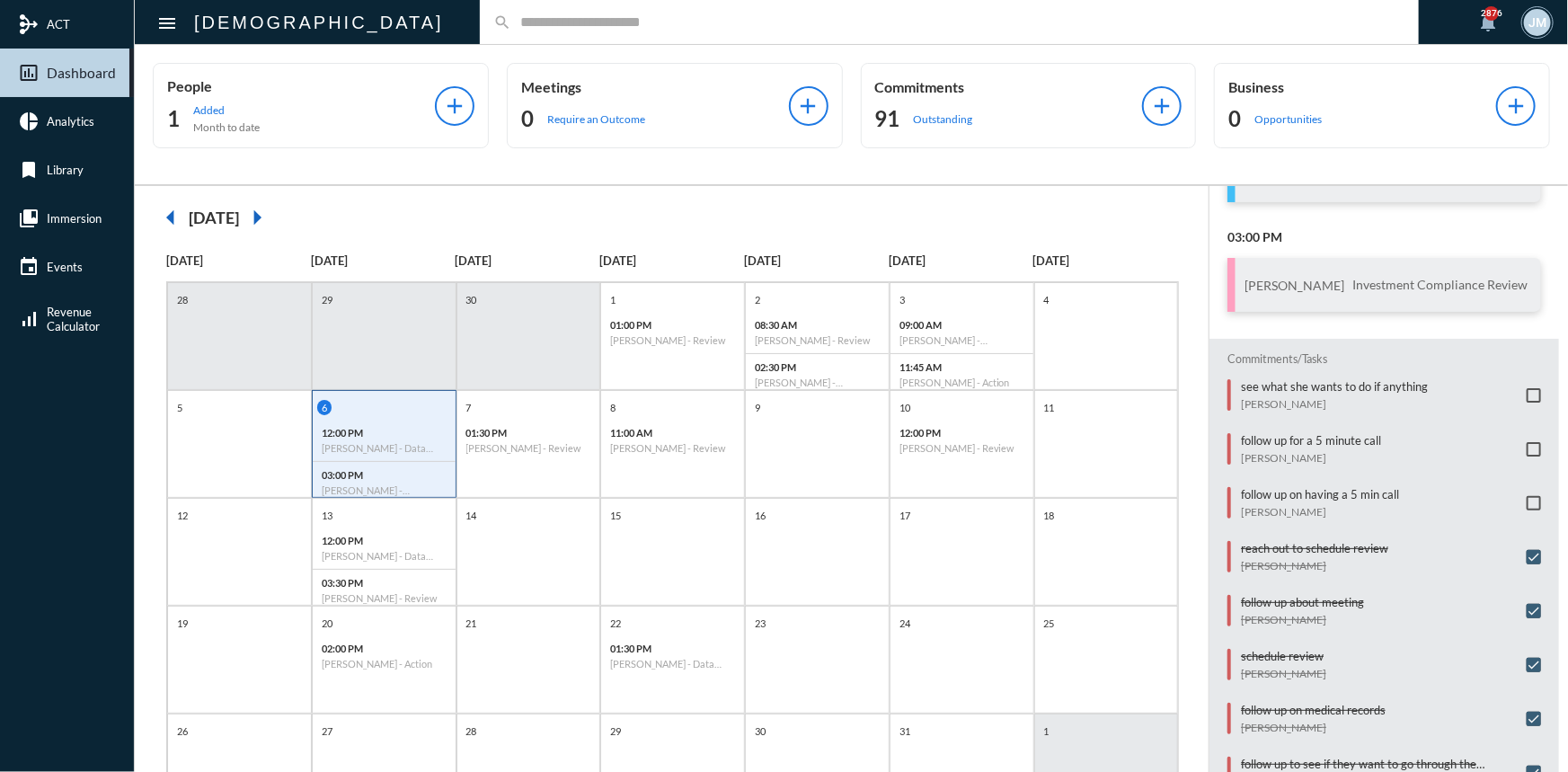
scroll to position [139, 0]
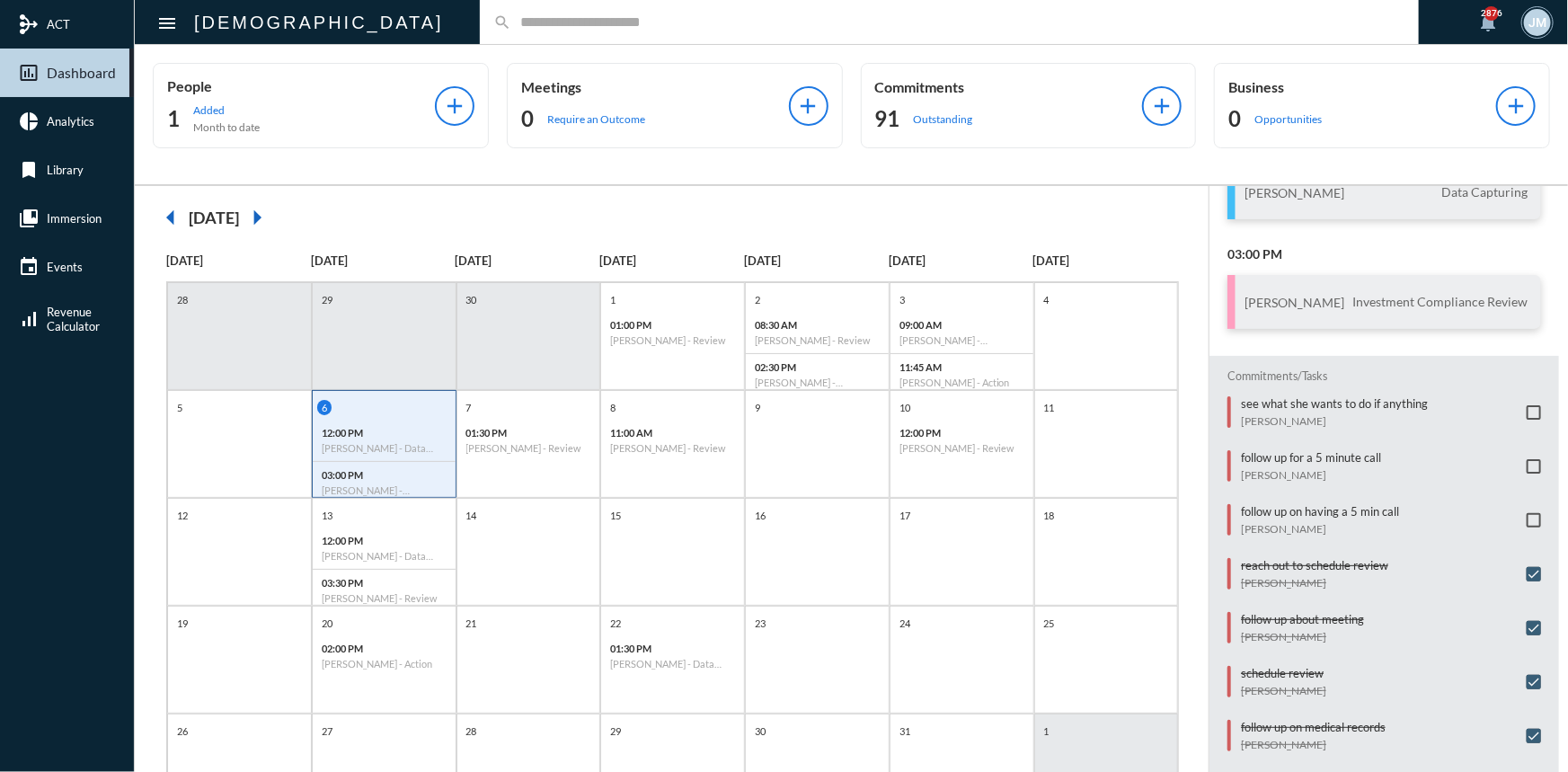
click at [532, 19] on input "text" at bounding box center [958, 23] width 894 height 16
type input "*****"
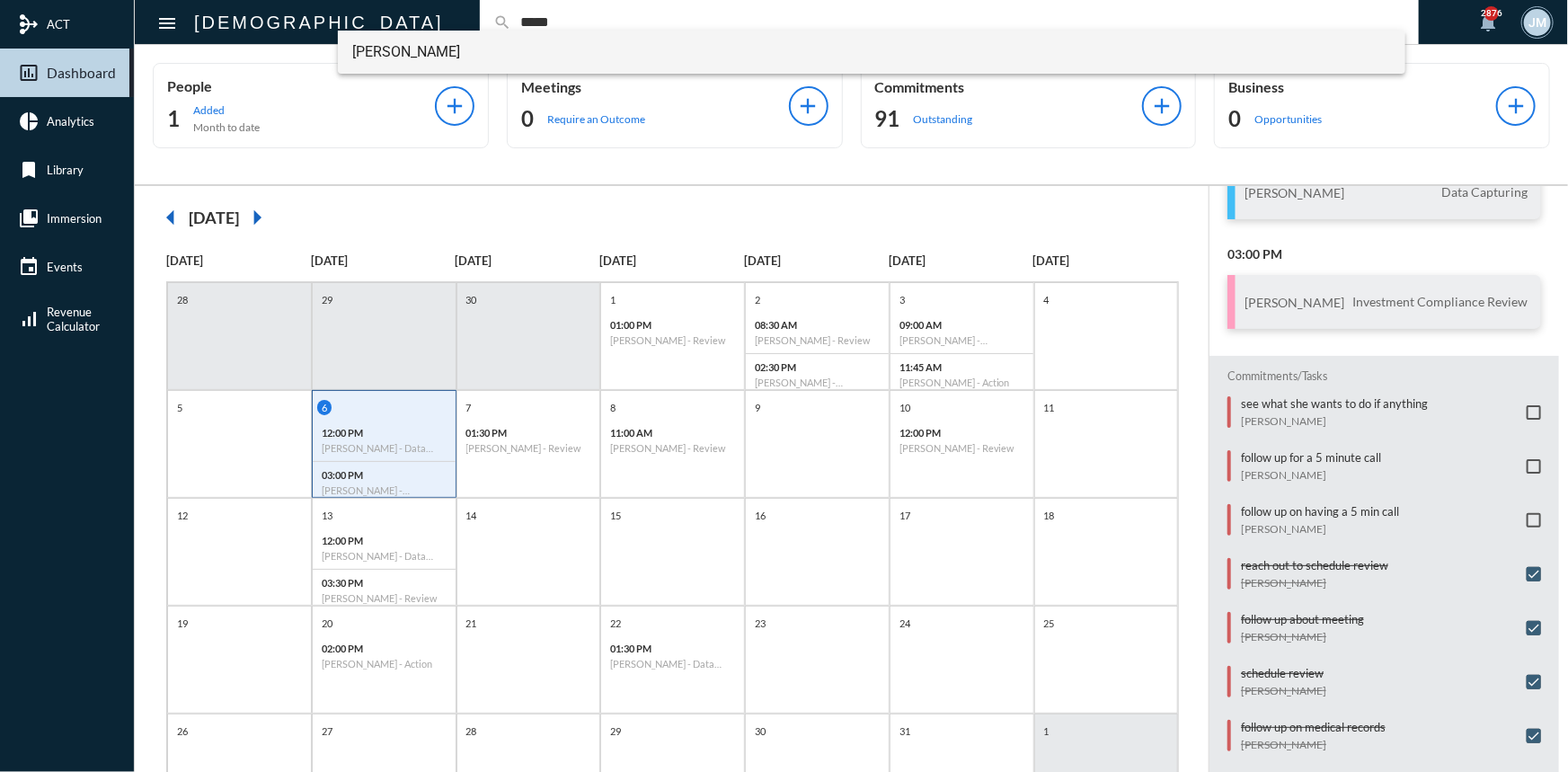
click at [423, 41] on span "Susan Boyer" at bounding box center [870, 52] width 1038 height 43
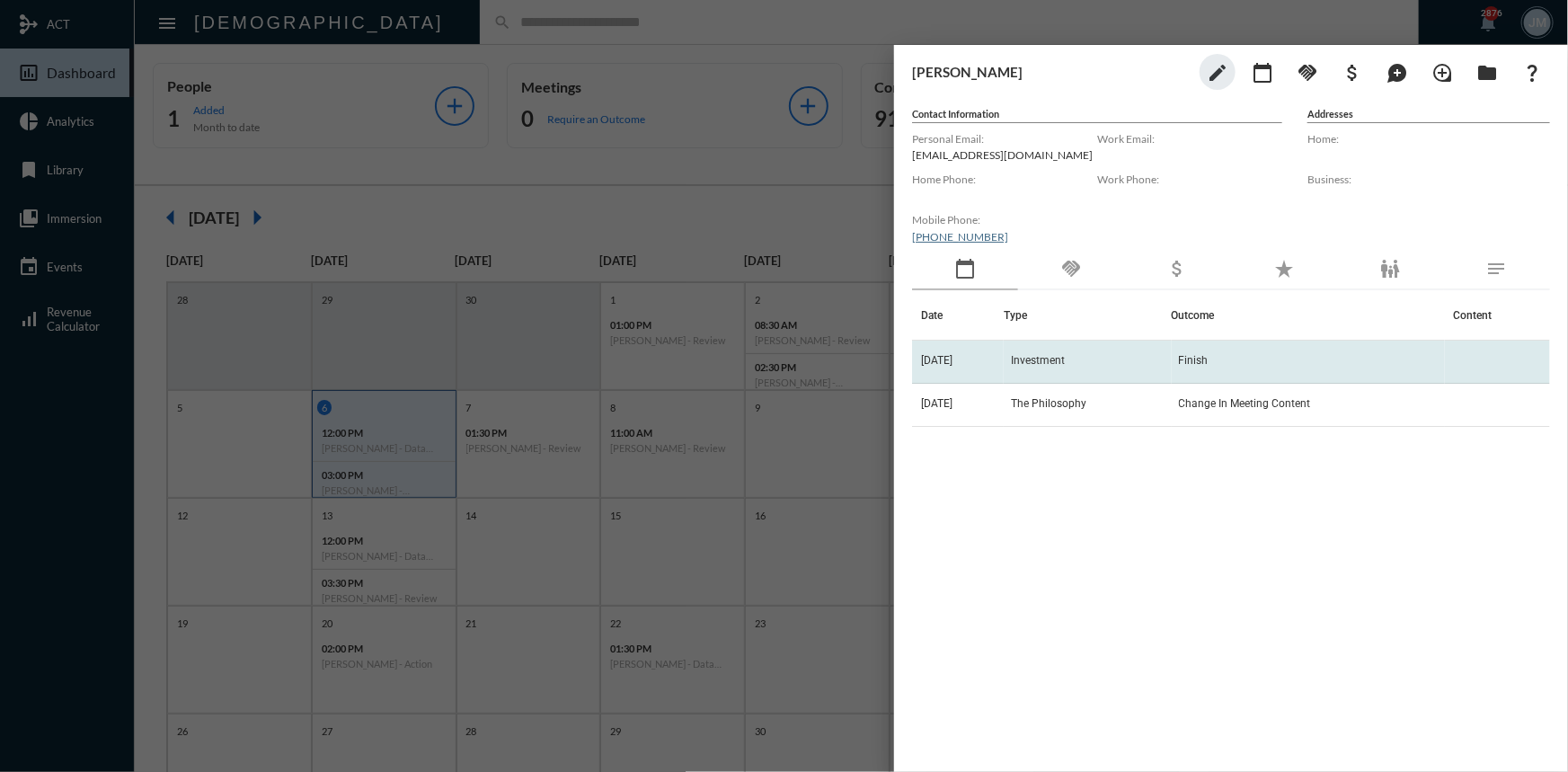
click at [1046, 361] on span "Investment" at bounding box center [1037, 359] width 54 height 13
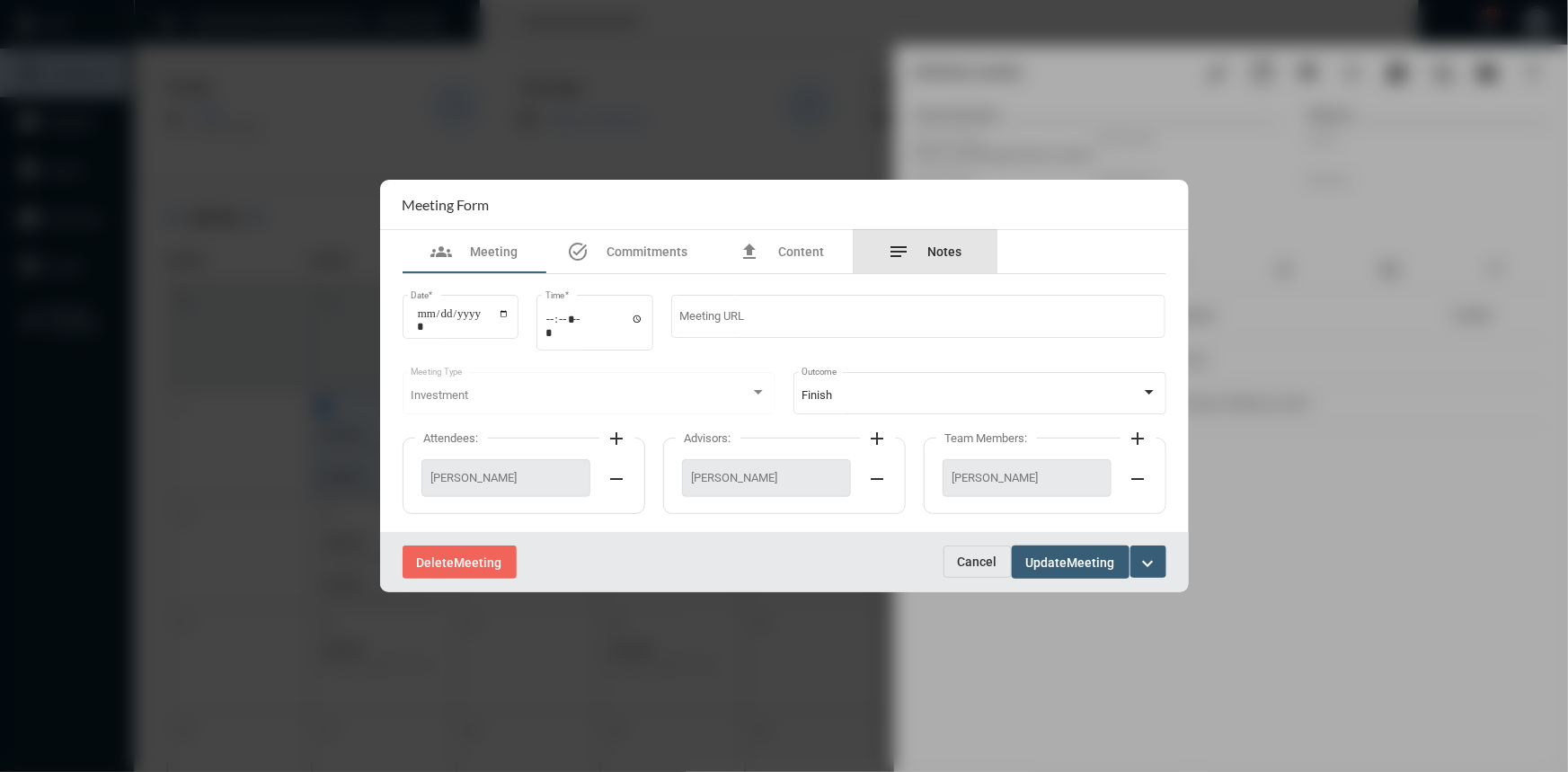
click at [943, 247] on span "Notes" at bounding box center [945, 251] width 34 height 15
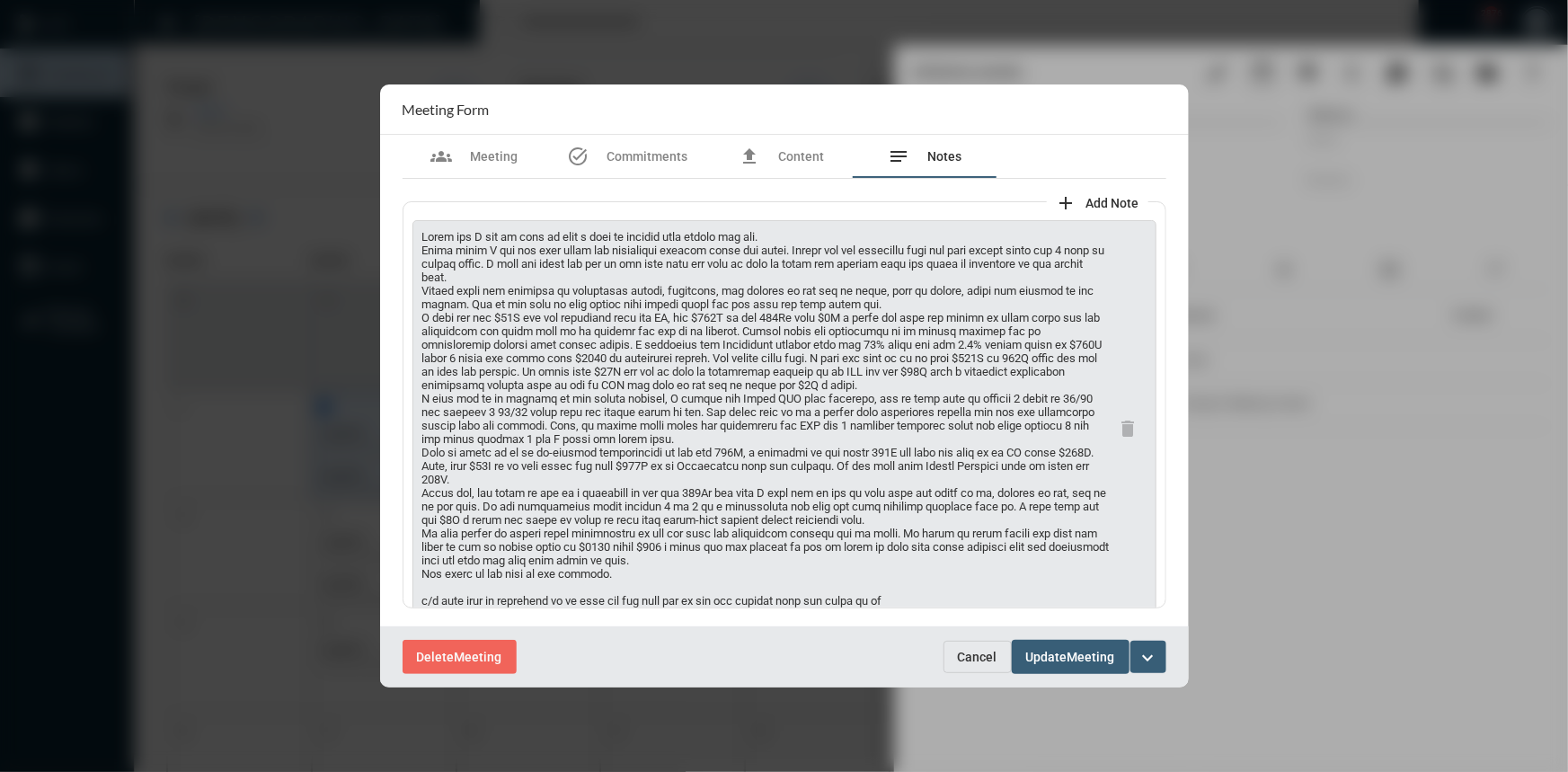
scroll to position [79, 0]
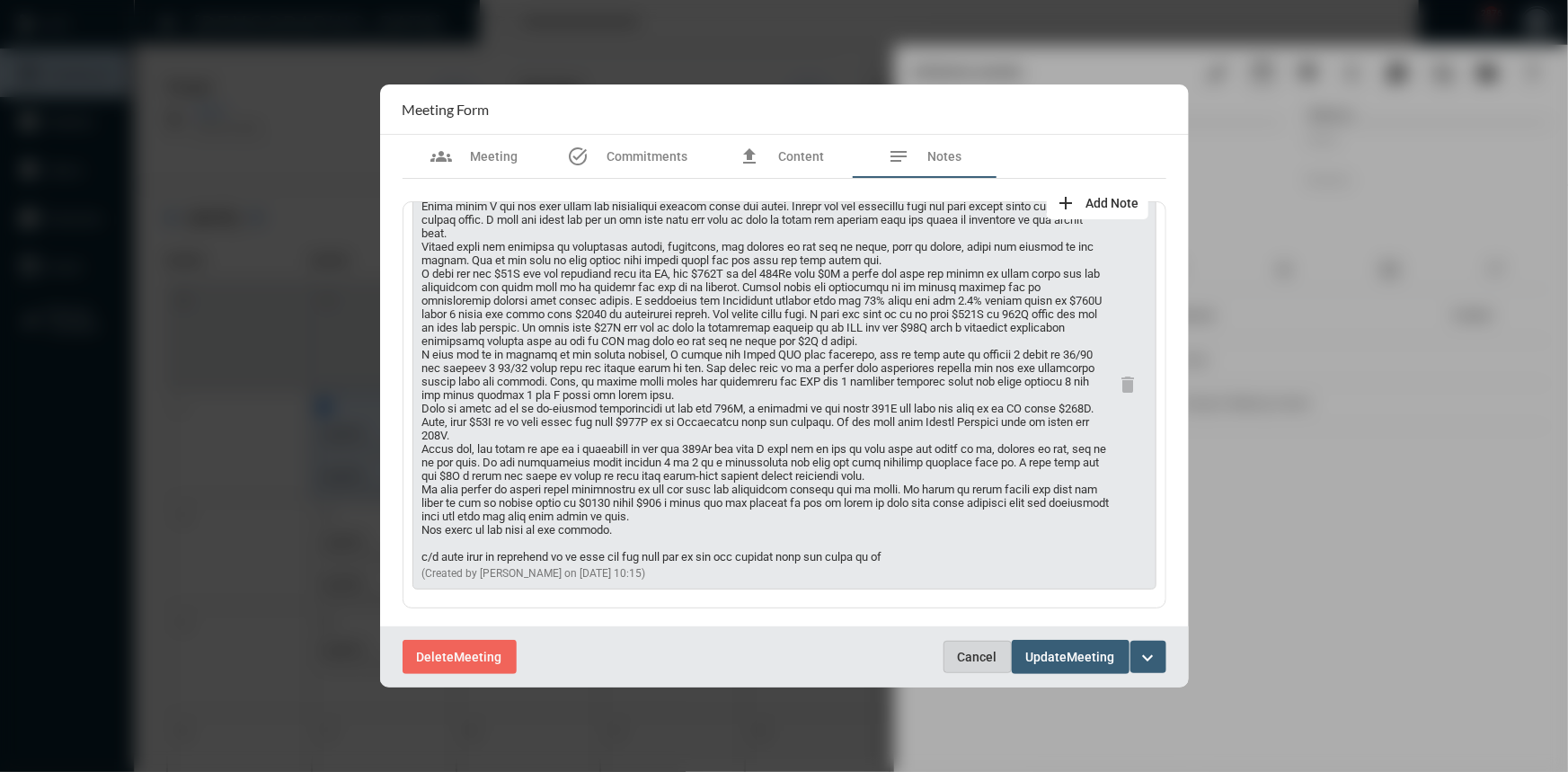
click at [980, 656] on span "Cancel" at bounding box center [978, 656] width 39 height 15
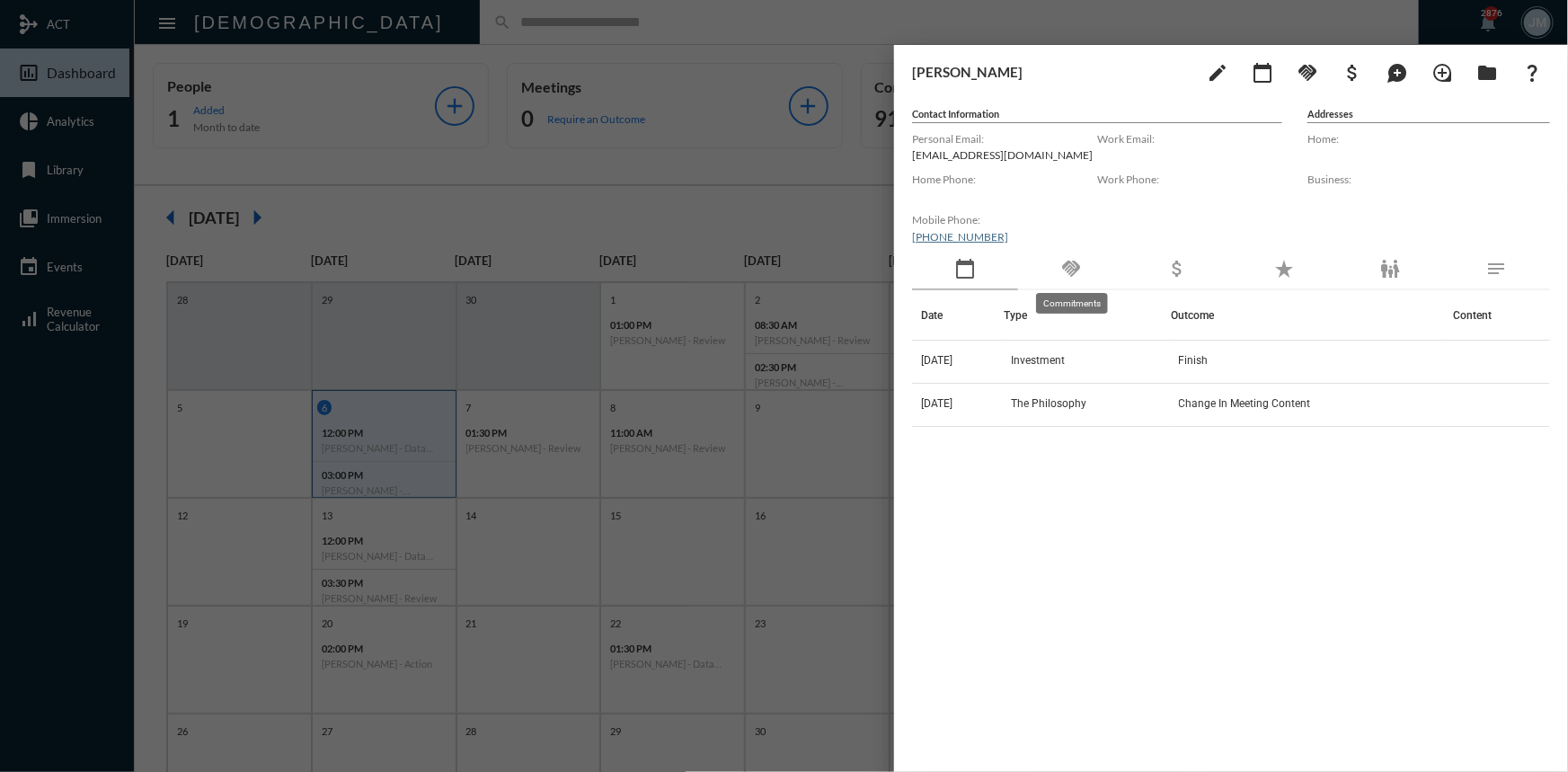
click at [1069, 265] on mat-icon "handshake" at bounding box center [1071, 268] width 22 height 22
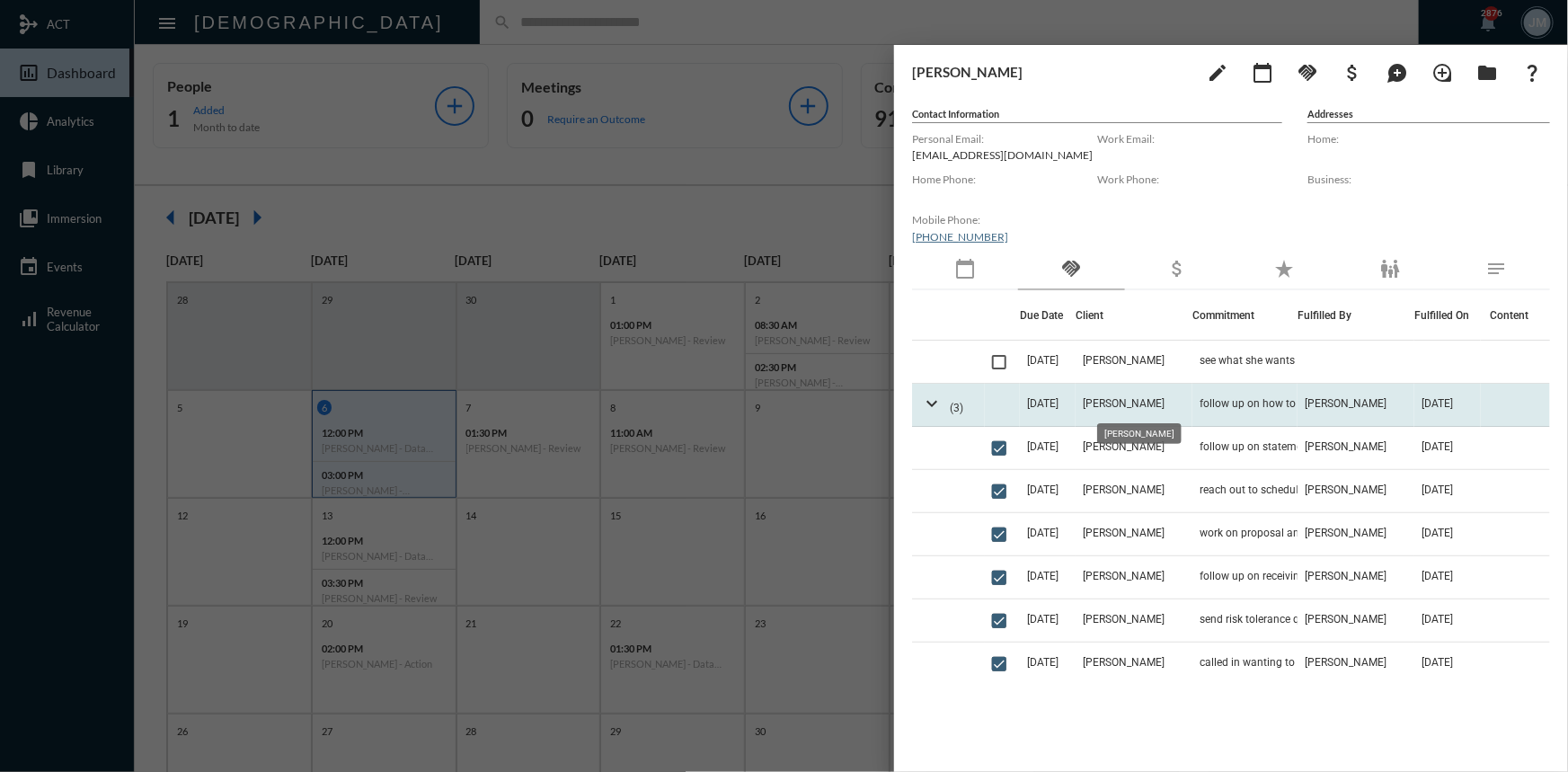
click at [1141, 401] on span "[PERSON_NAME]" at bounding box center [1123, 403] width 82 height 13
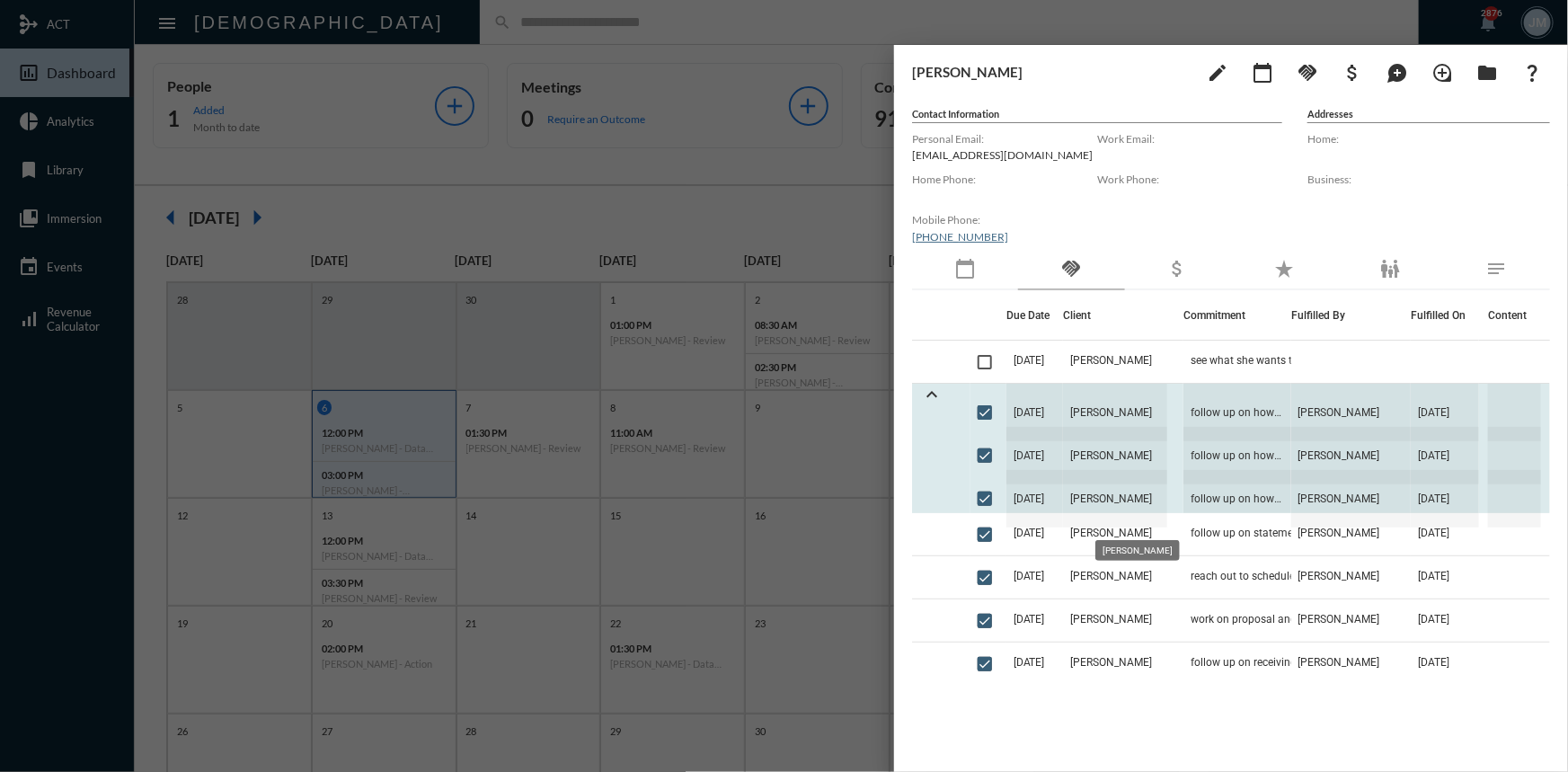
click at [1103, 495] on span "[PERSON_NAME]" at bounding box center [1115, 498] width 104 height 58
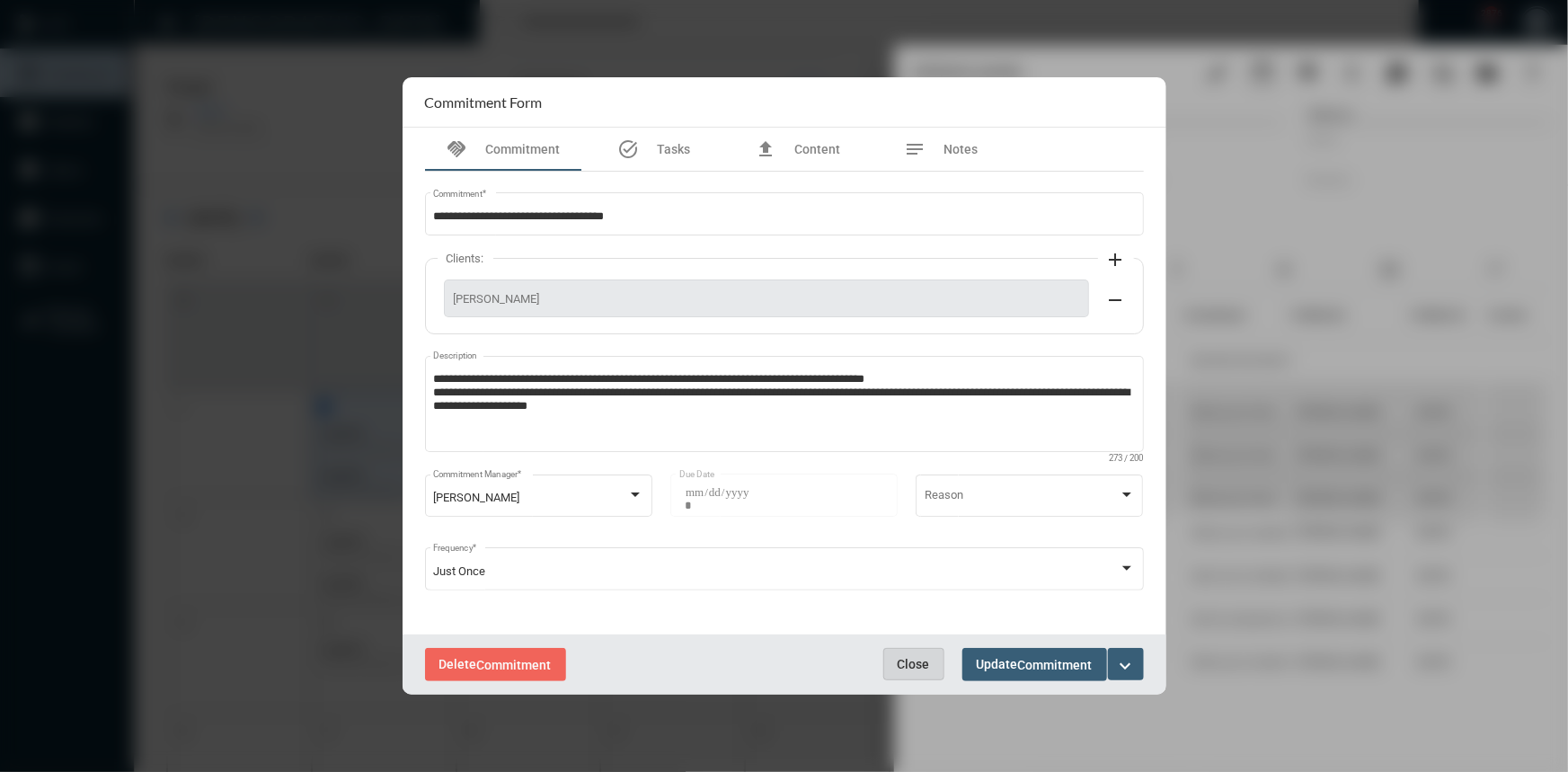
click at [923, 671] on span "Close" at bounding box center [914, 663] width 32 height 15
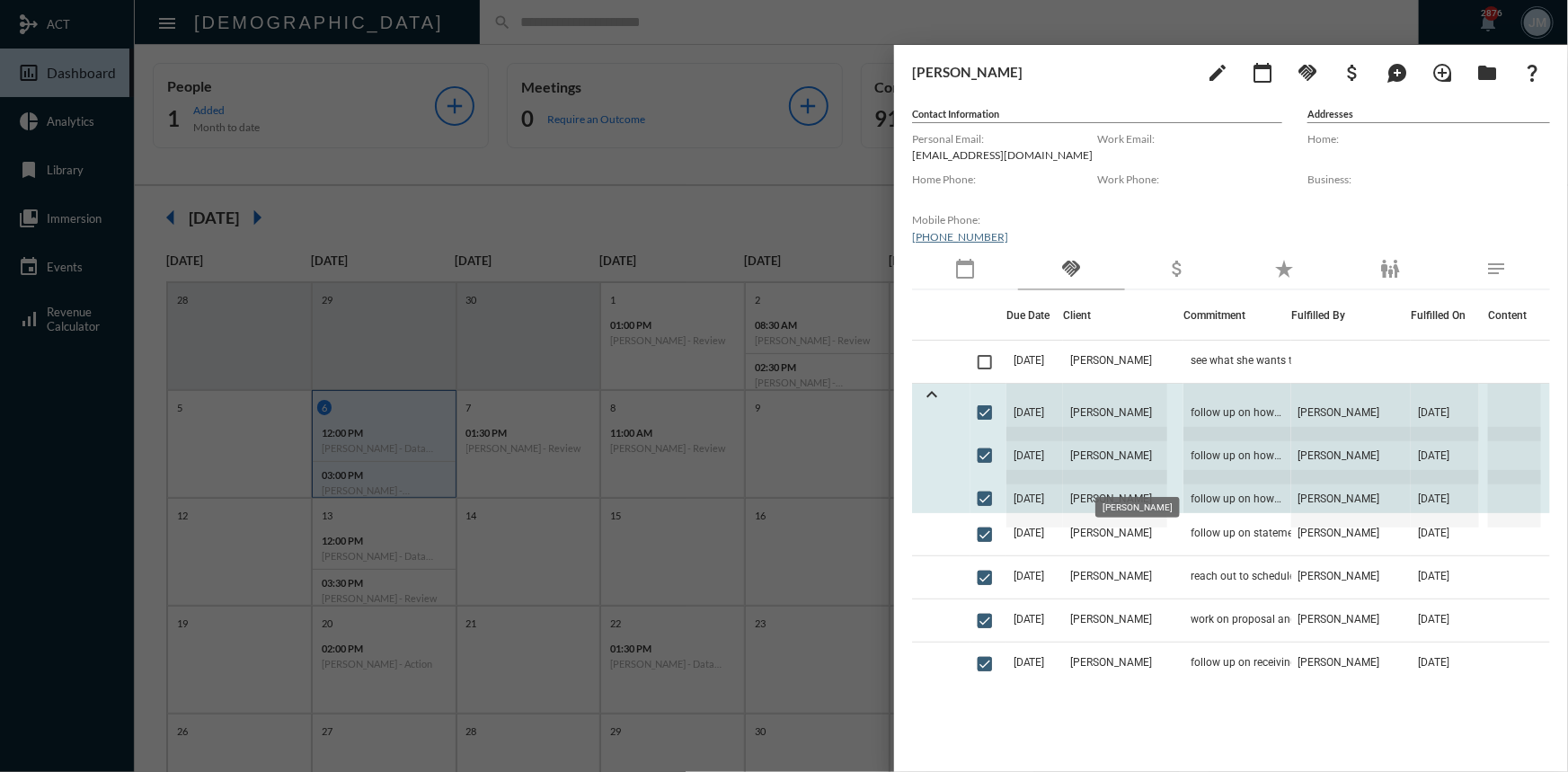
click at [1096, 447] on span "[PERSON_NAME]" at bounding box center [1115, 455] width 104 height 58
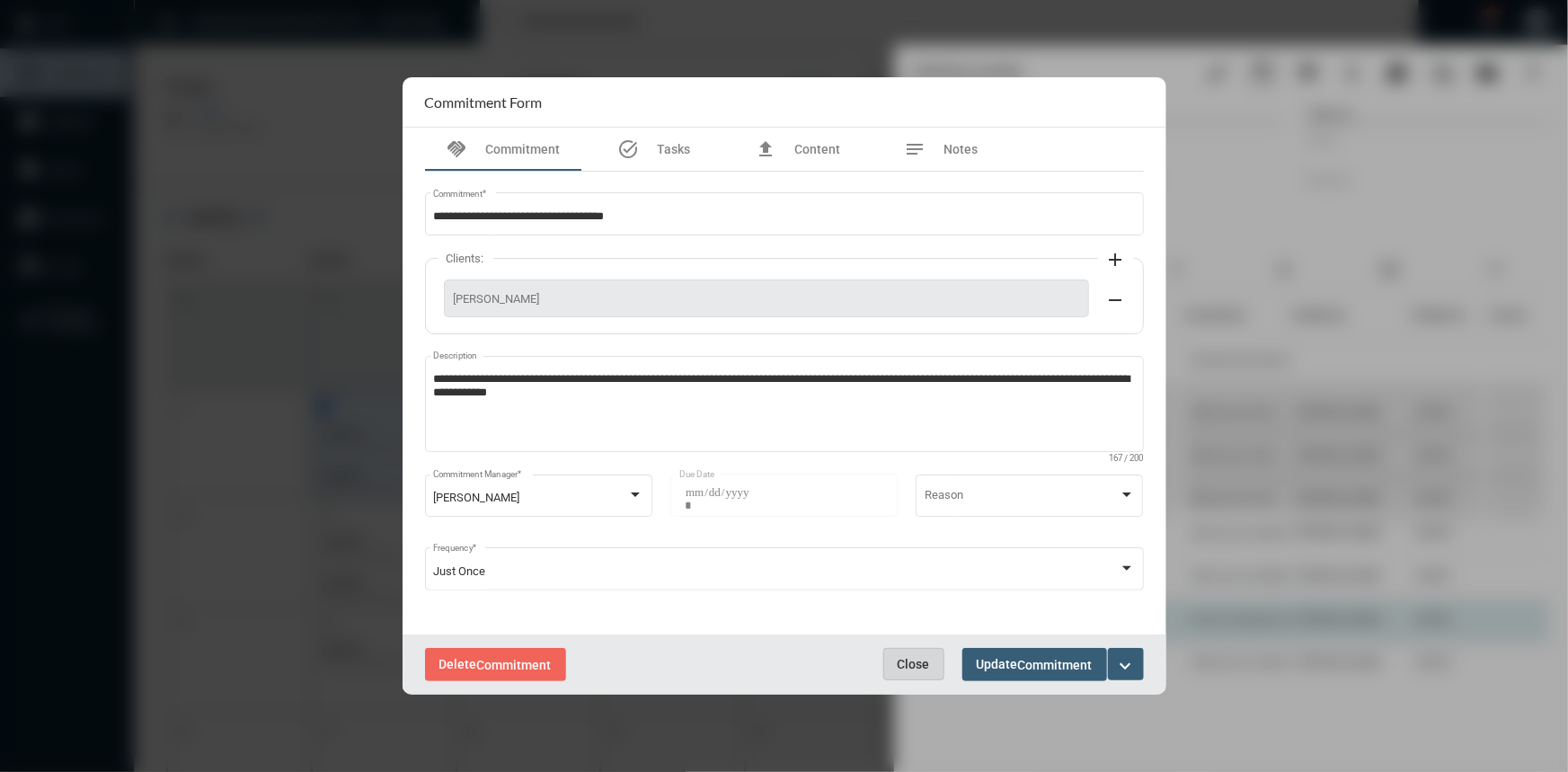
drag, startPoint x: 920, startPoint y: 665, endPoint x: 932, endPoint y: 629, distance: 37.9
click at [920, 663] on span "Close" at bounding box center [914, 663] width 32 height 15
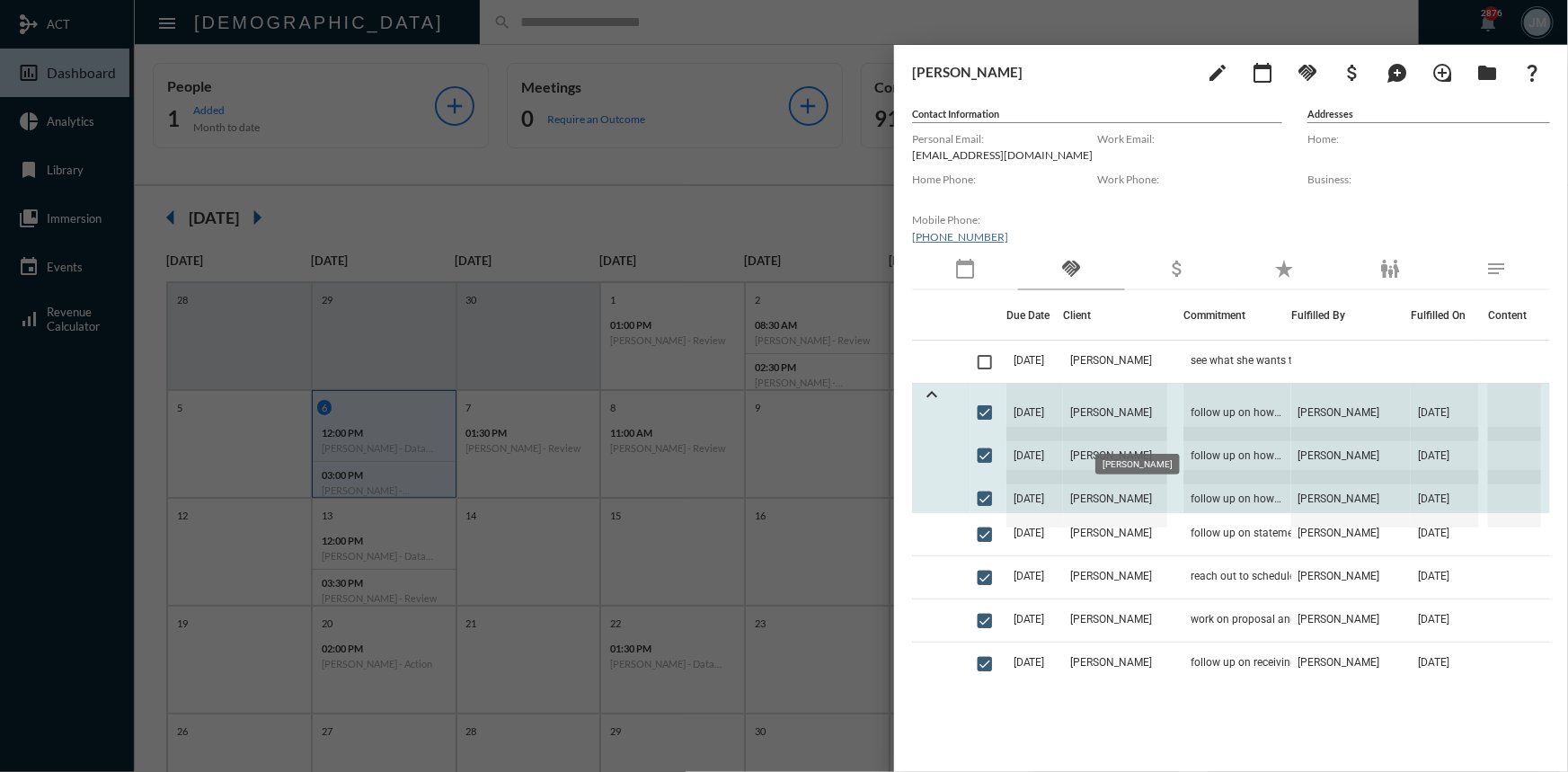
click at [1127, 404] on span "[PERSON_NAME]" at bounding box center [1115, 412] width 104 height 58
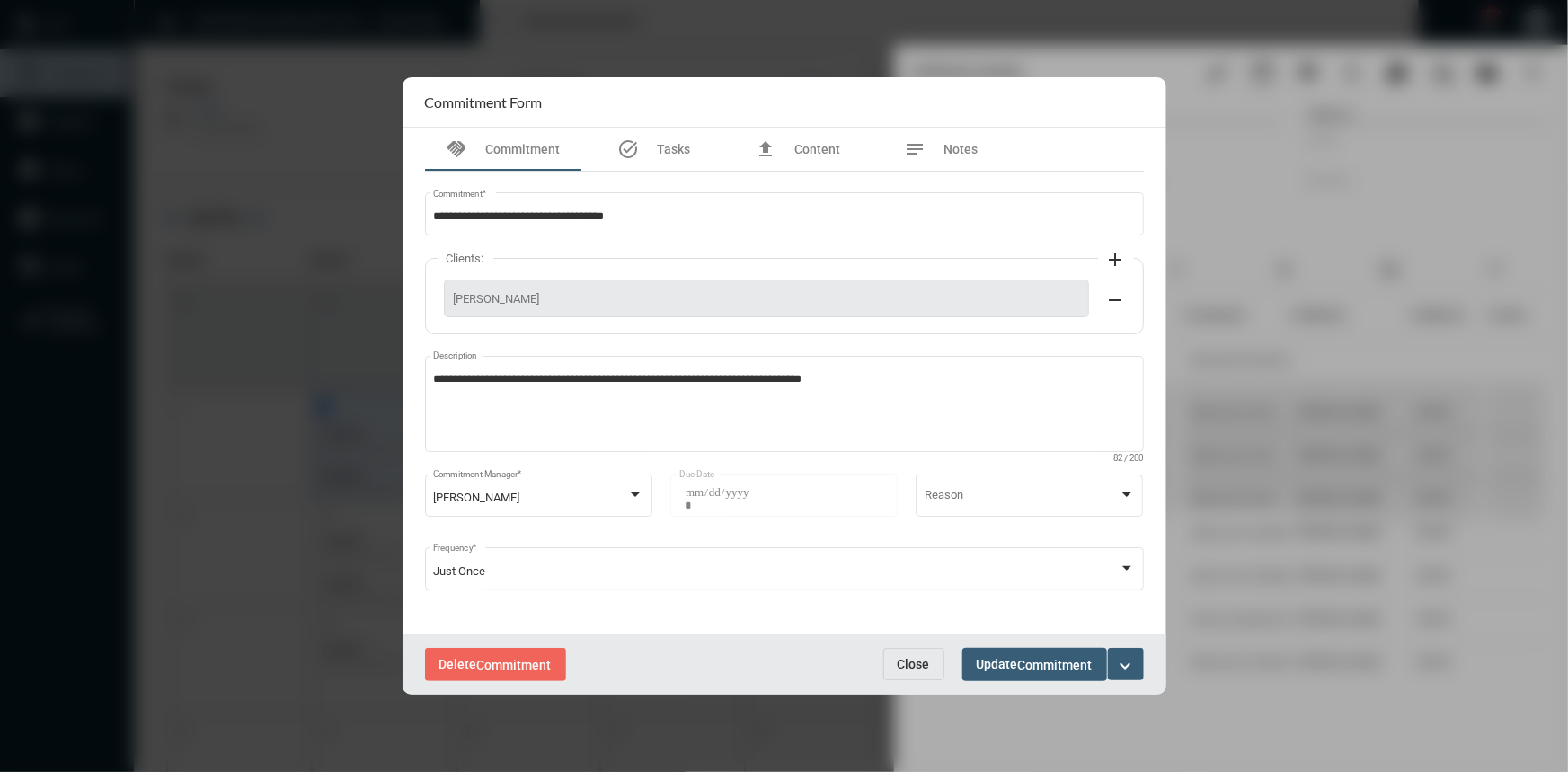
click at [907, 661] on span "Close" at bounding box center [914, 663] width 32 height 15
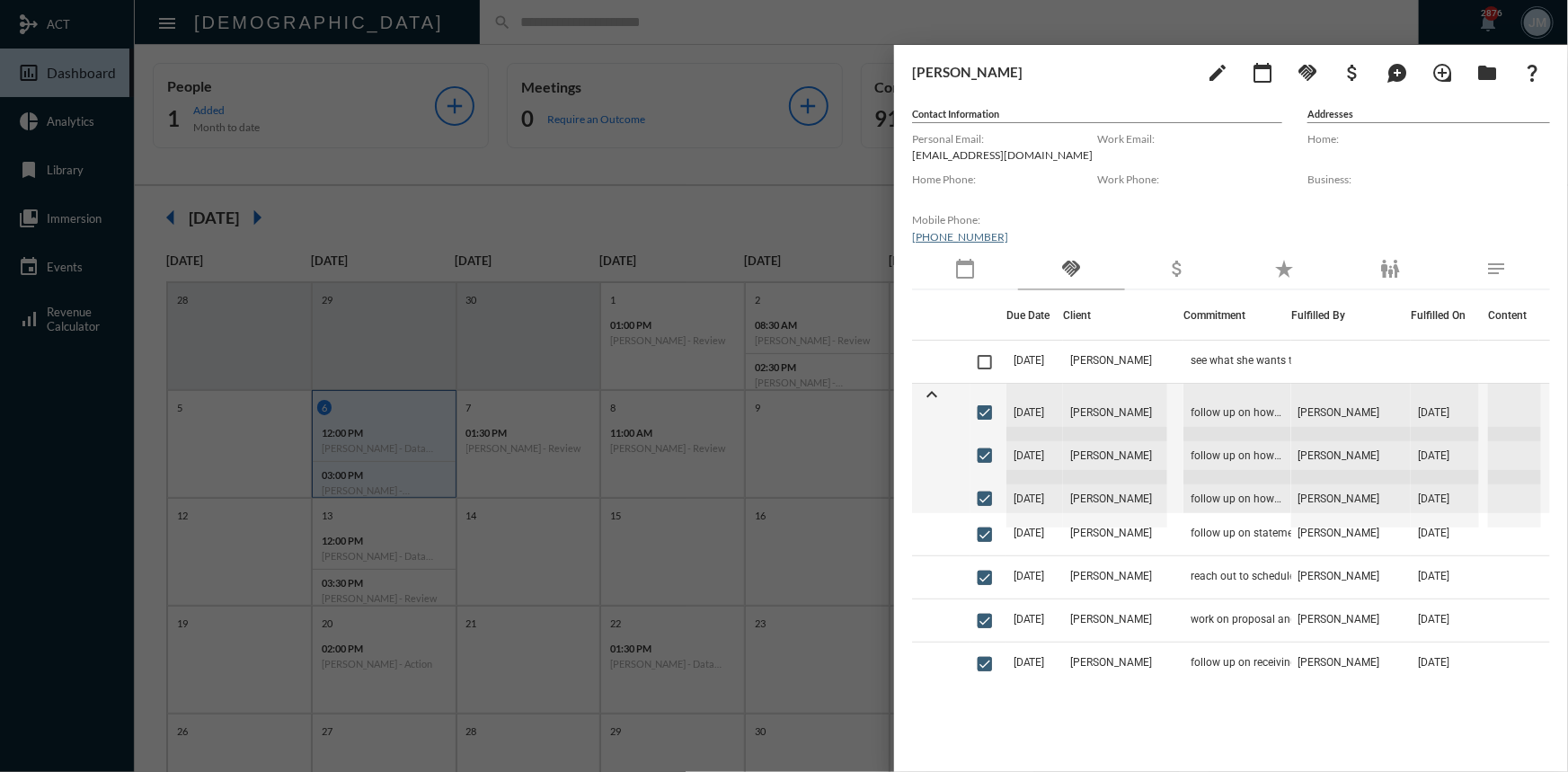
click at [770, 217] on div at bounding box center [784, 386] width 1568 height 772
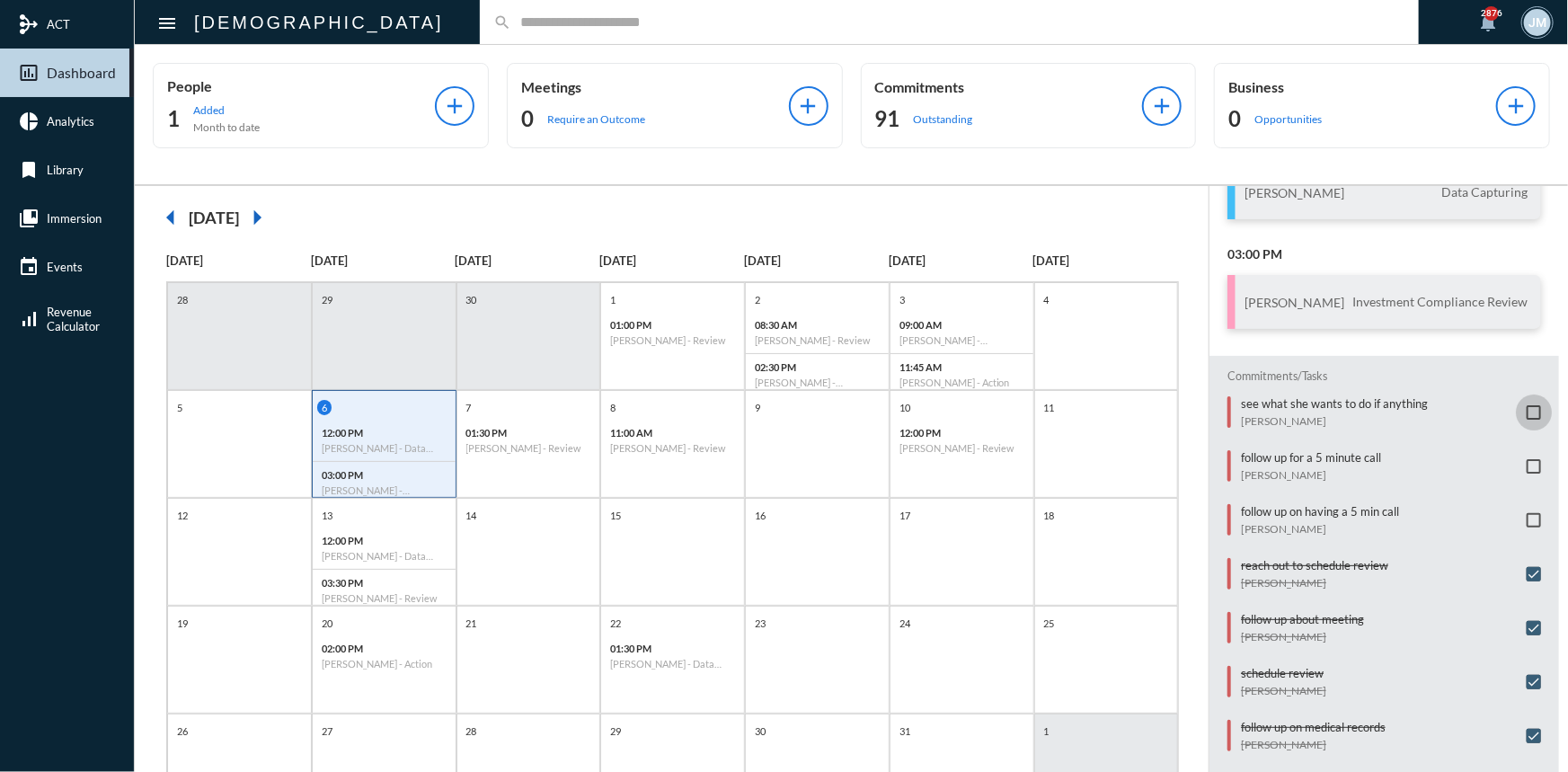
click at [1527, 408] on span at bounding box center [1534, 412] width 15 height 15
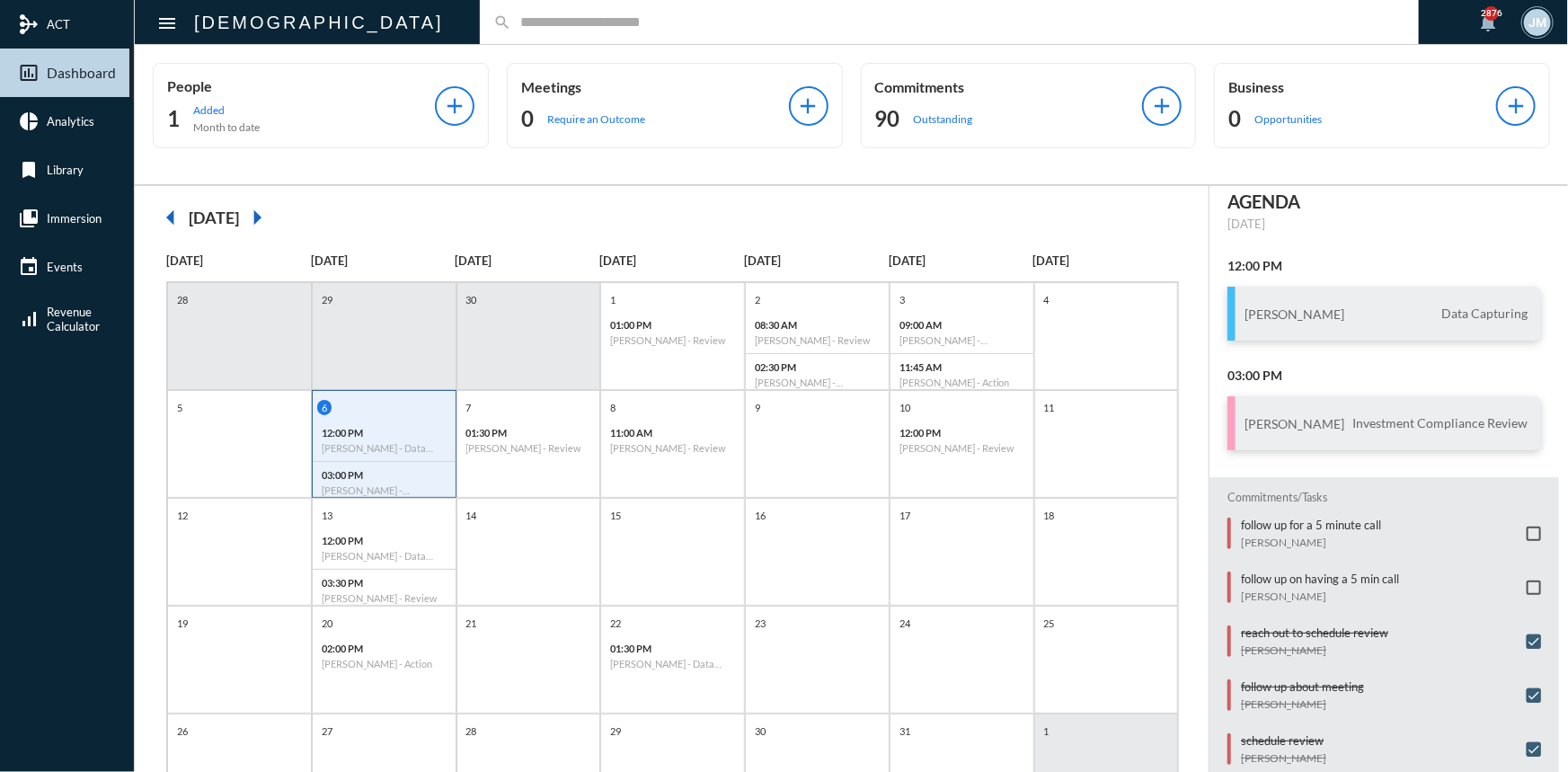
scroll to position [0, 0]
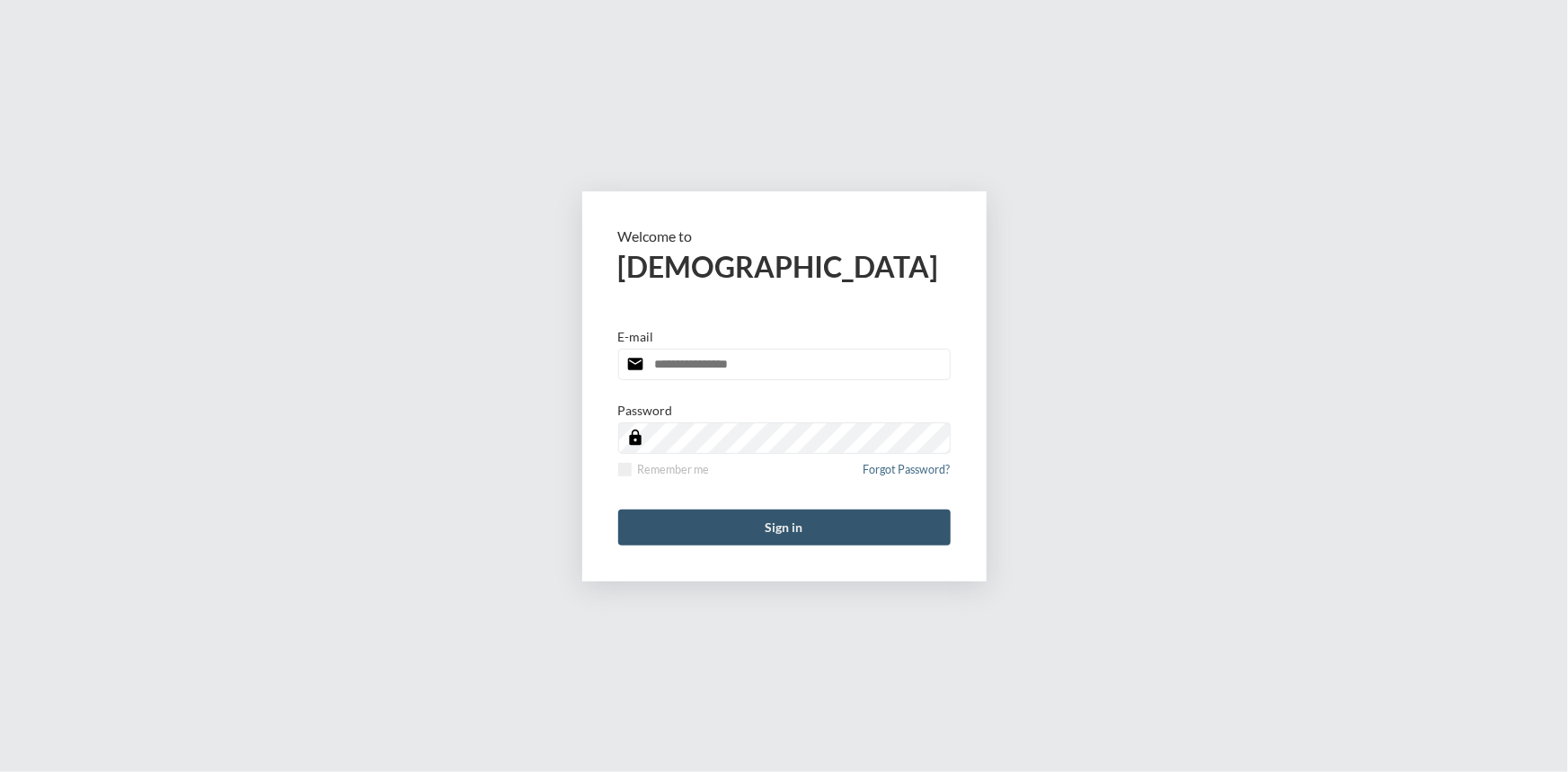
type input "**********"
click at [776, 521] on button "Sign in" at bounding box center [784, 527] width 332 height 36
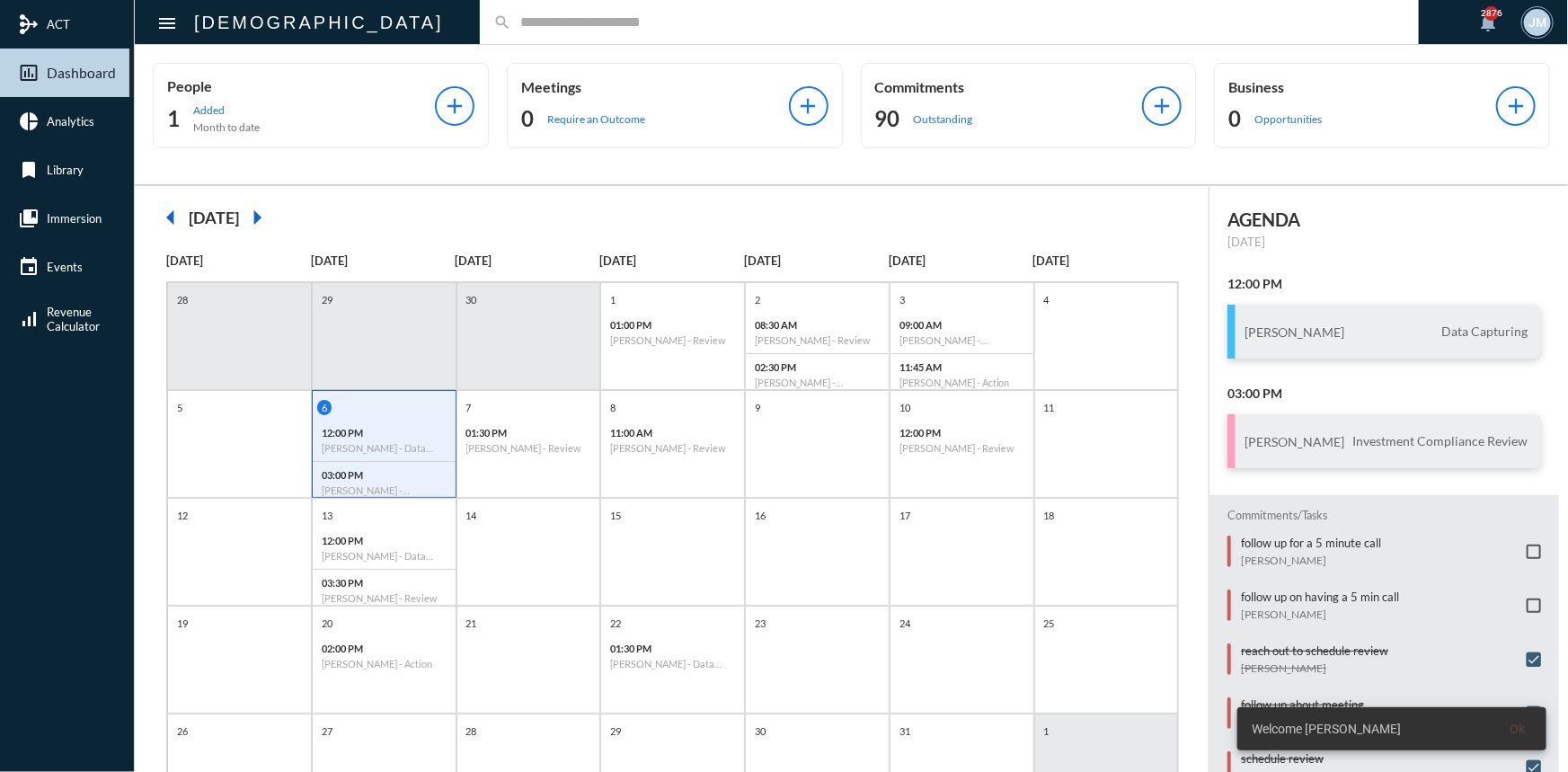
scroll to position [92, 0]
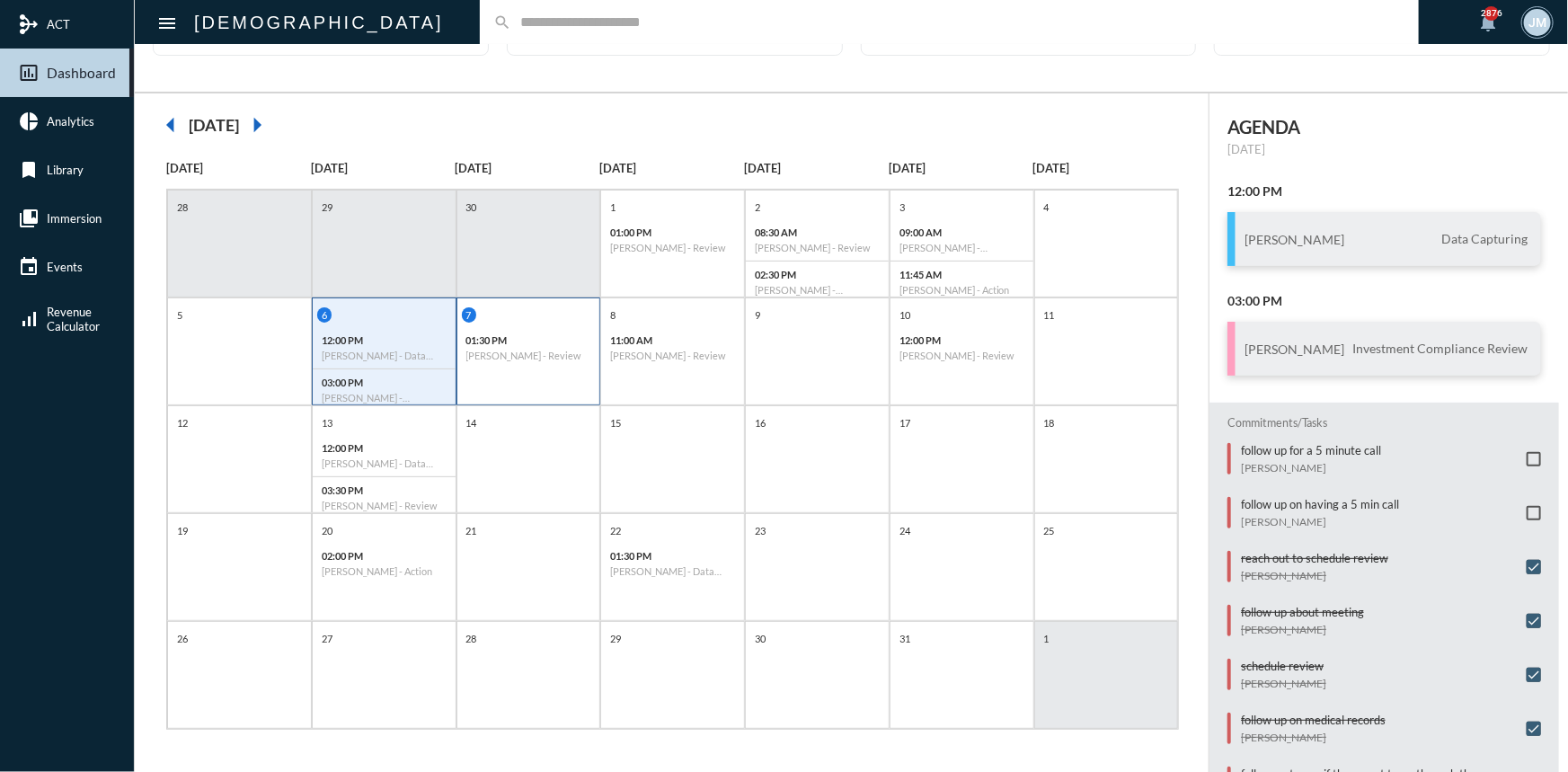
click at [540, 344] on p "01:30 PM" at bounding box center [529, 340] width 125 height 12
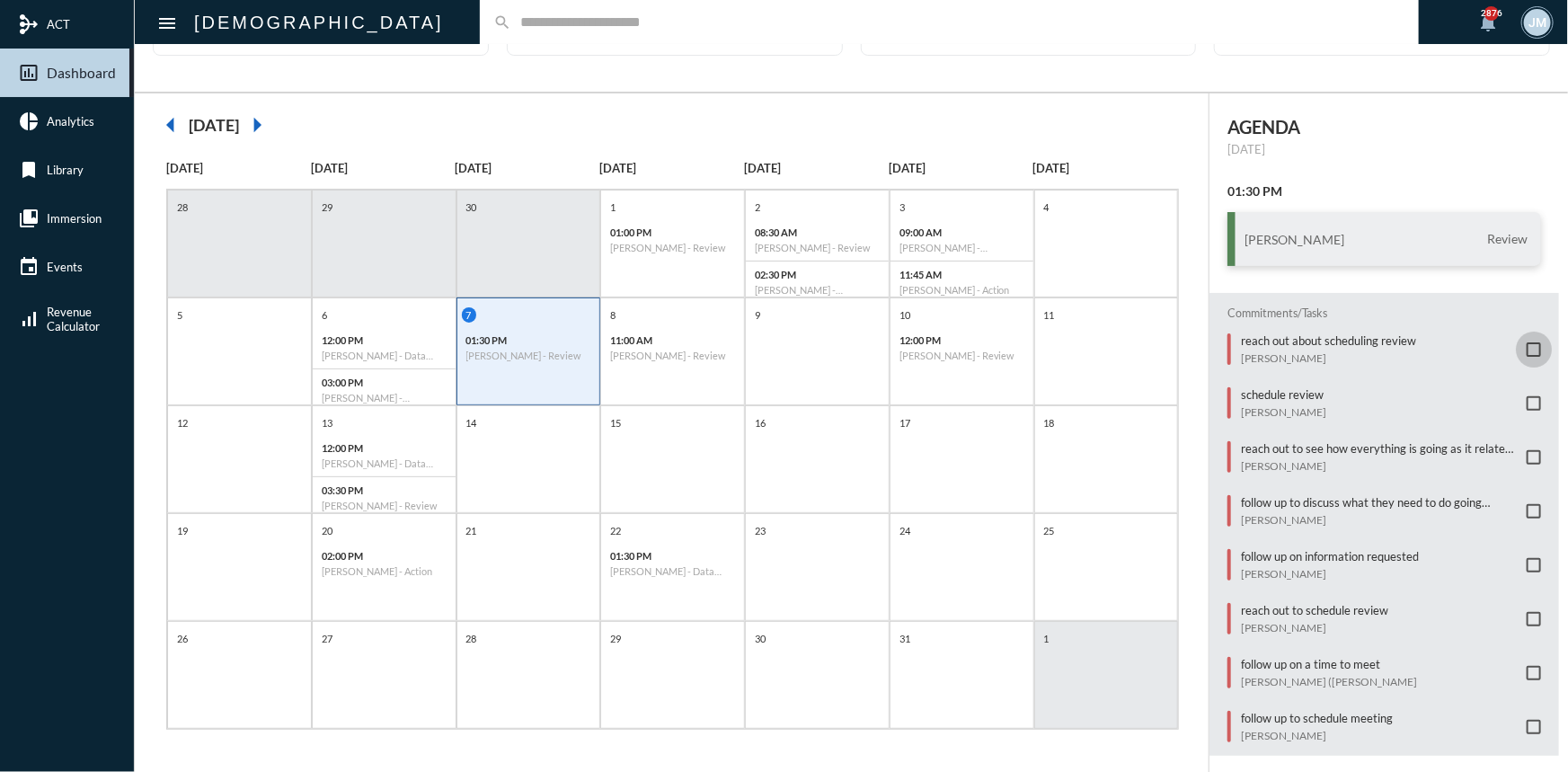
click at [1527, 345] on span at bounding box center [1534, 349] width 15 height 15
click at [511, 28] on input "text" at bounding box center [958, 23] width 894 height 16
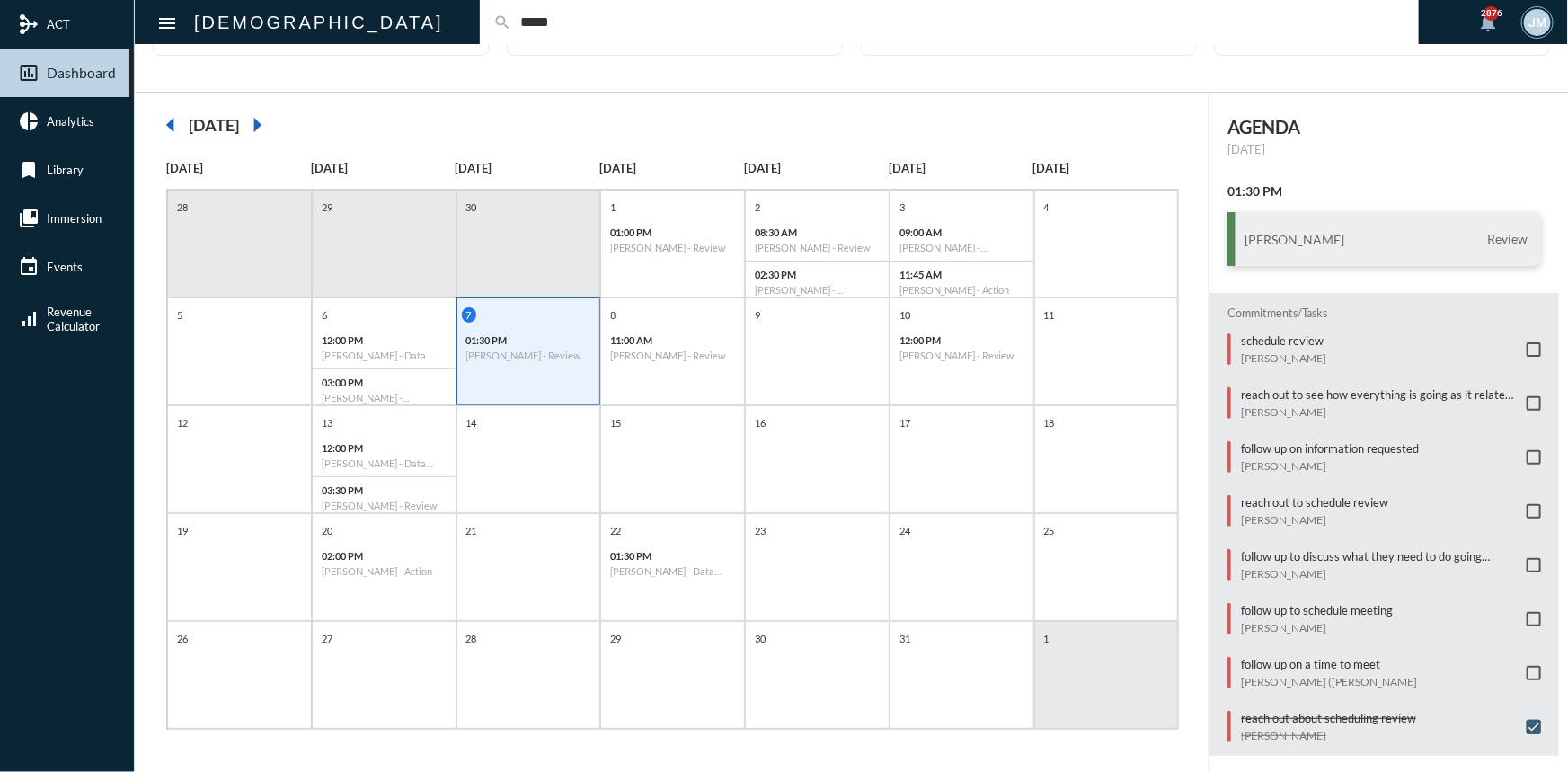
type input "*****"
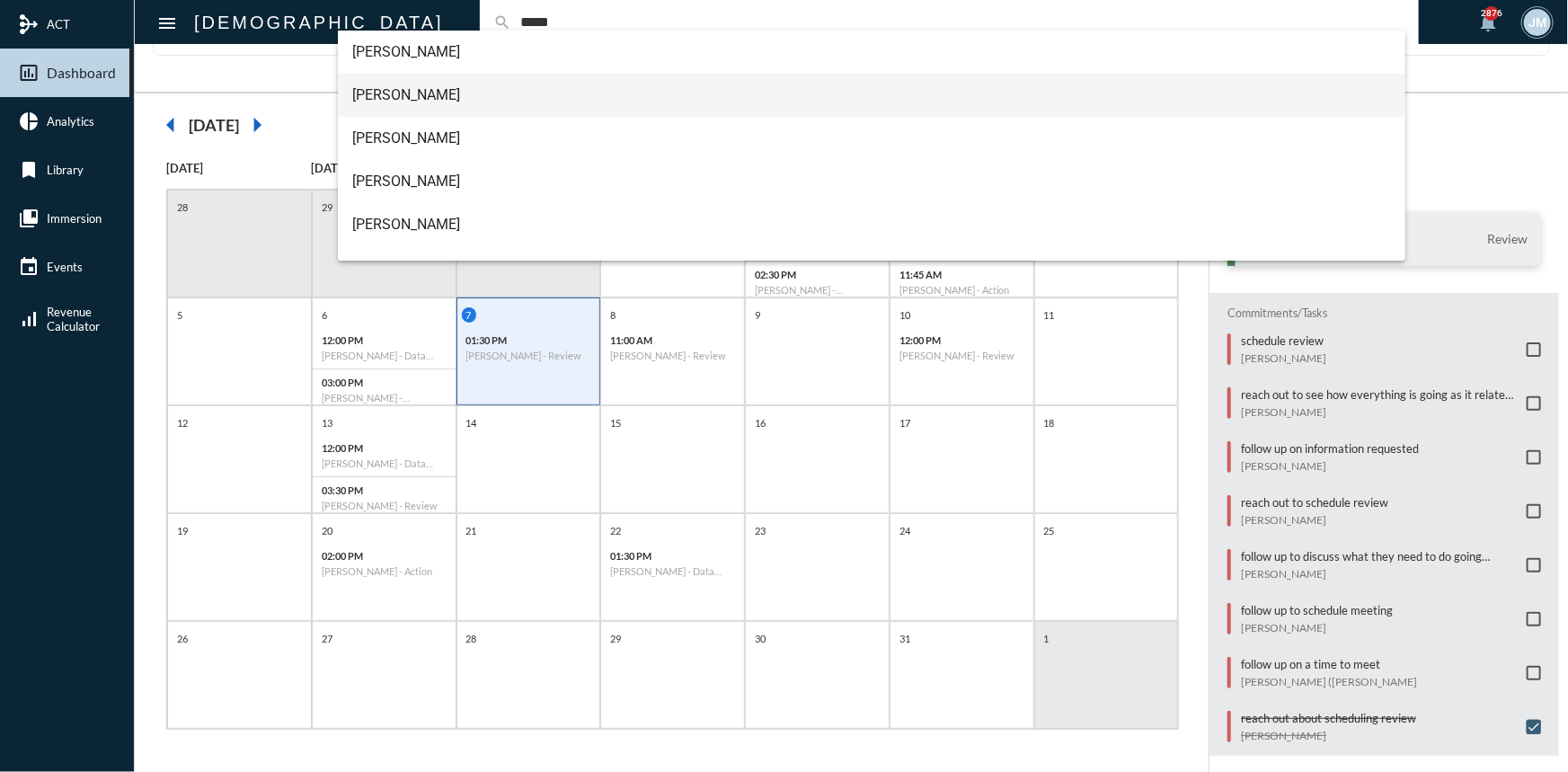
click at [405, 97] on span "Bill Hardy" at bounding box center [870, 95] width 1038 height 43
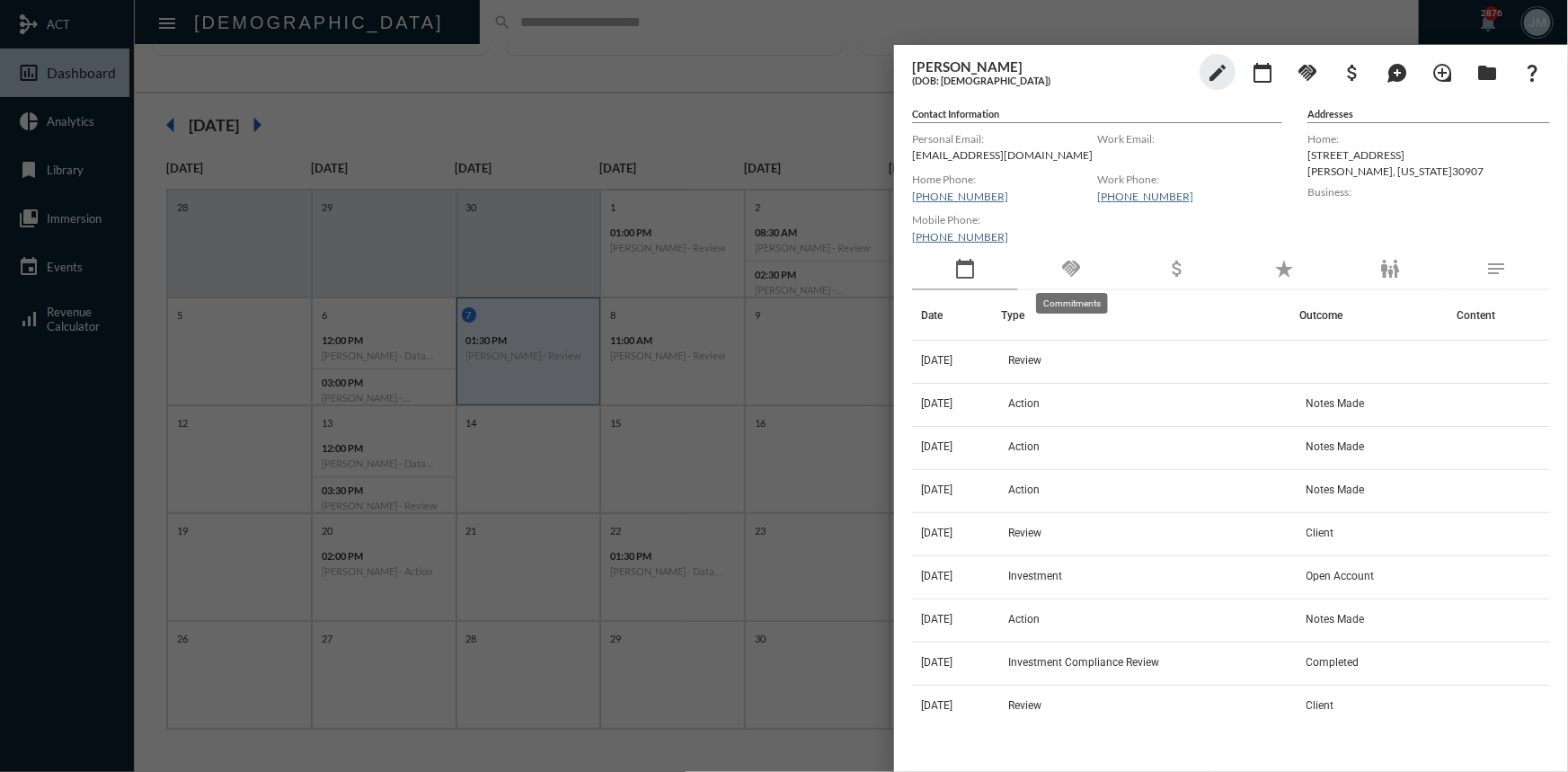
click at [1068, 263] on mat-icon "handshake" at bounding box center [1071, 268] width 22 height 22
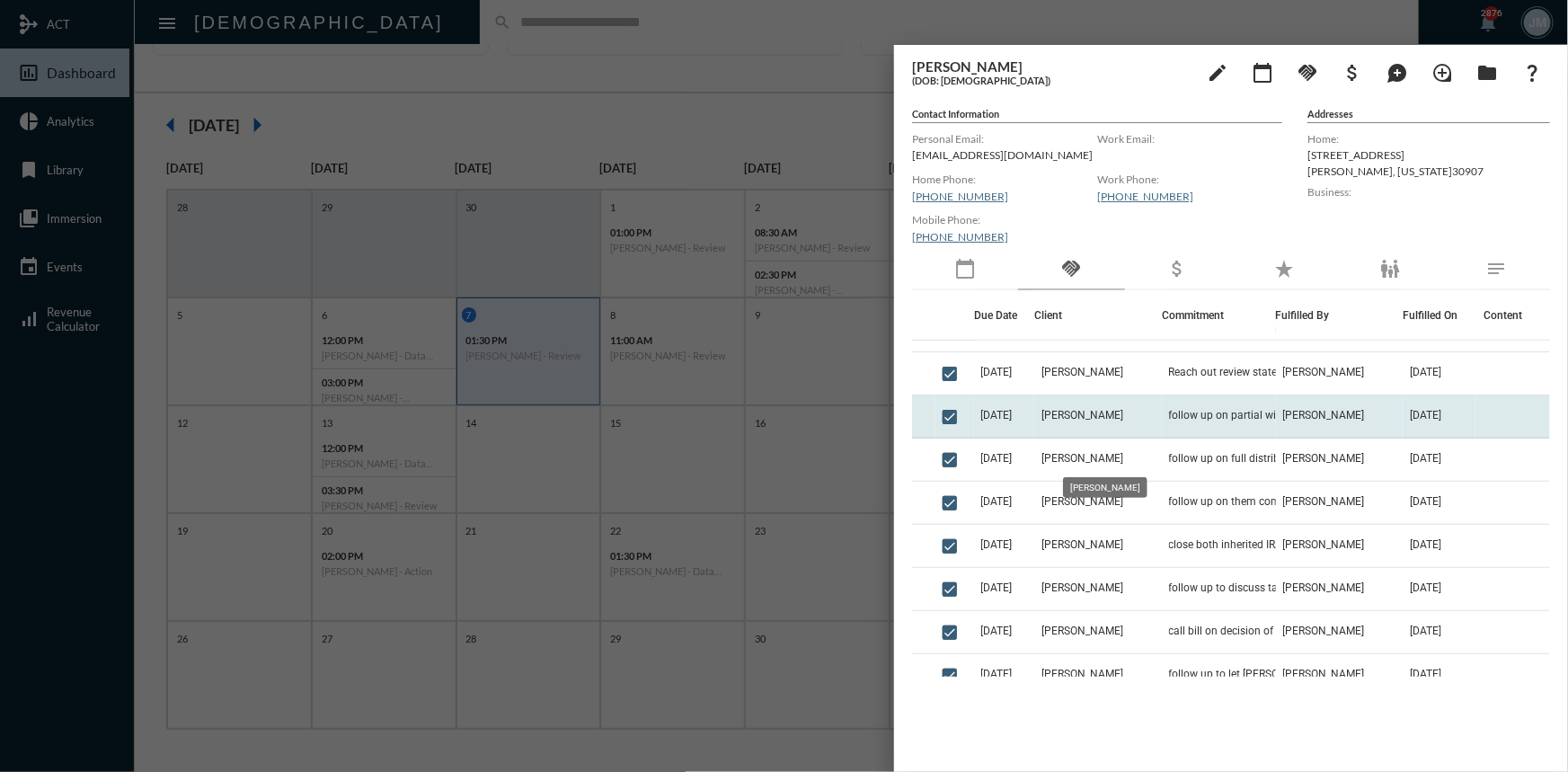
scroll to position [489, 0]
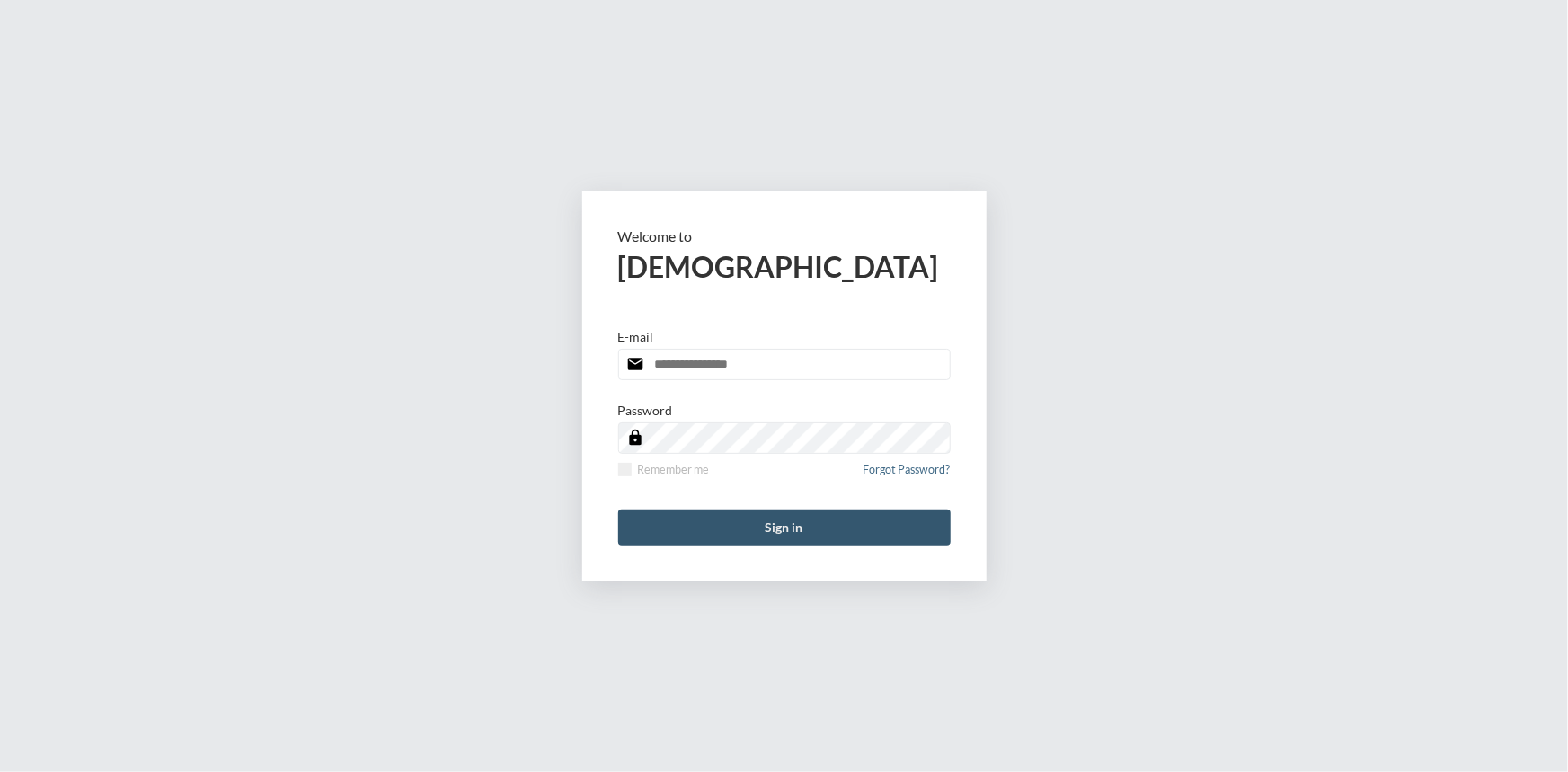
type input "**********"
click at [793, 531] on button "Sign in" at bounding box center [784, 527] width 332 height 36
type input "**********"
click at [813, 530] on button "Sign in" at bounding box center [784, 527] width 332 height 36
type input "**********"
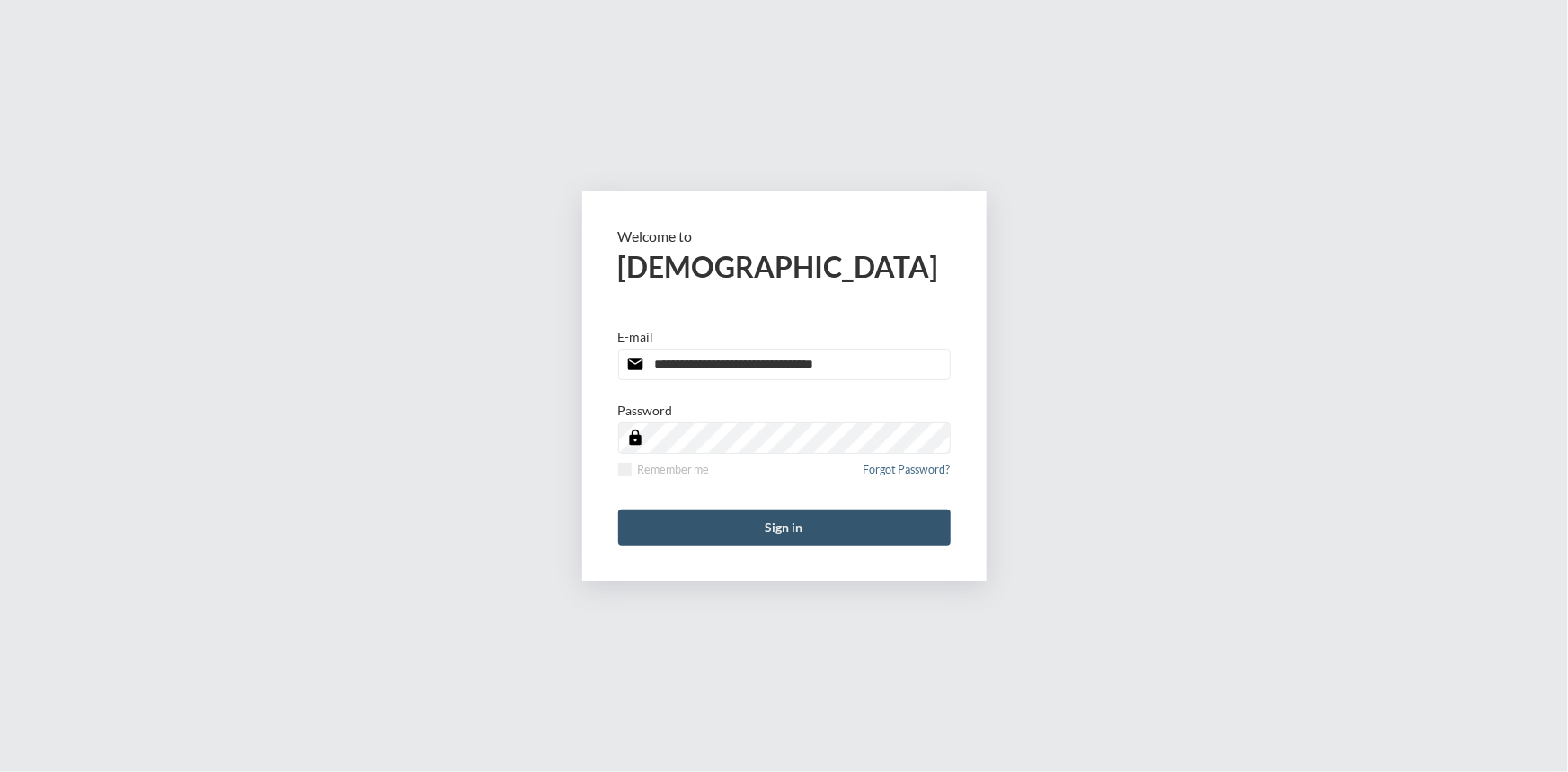
click at [807, 520] on button "Sign in" at bounding box center [784, 527] width 332 height 36
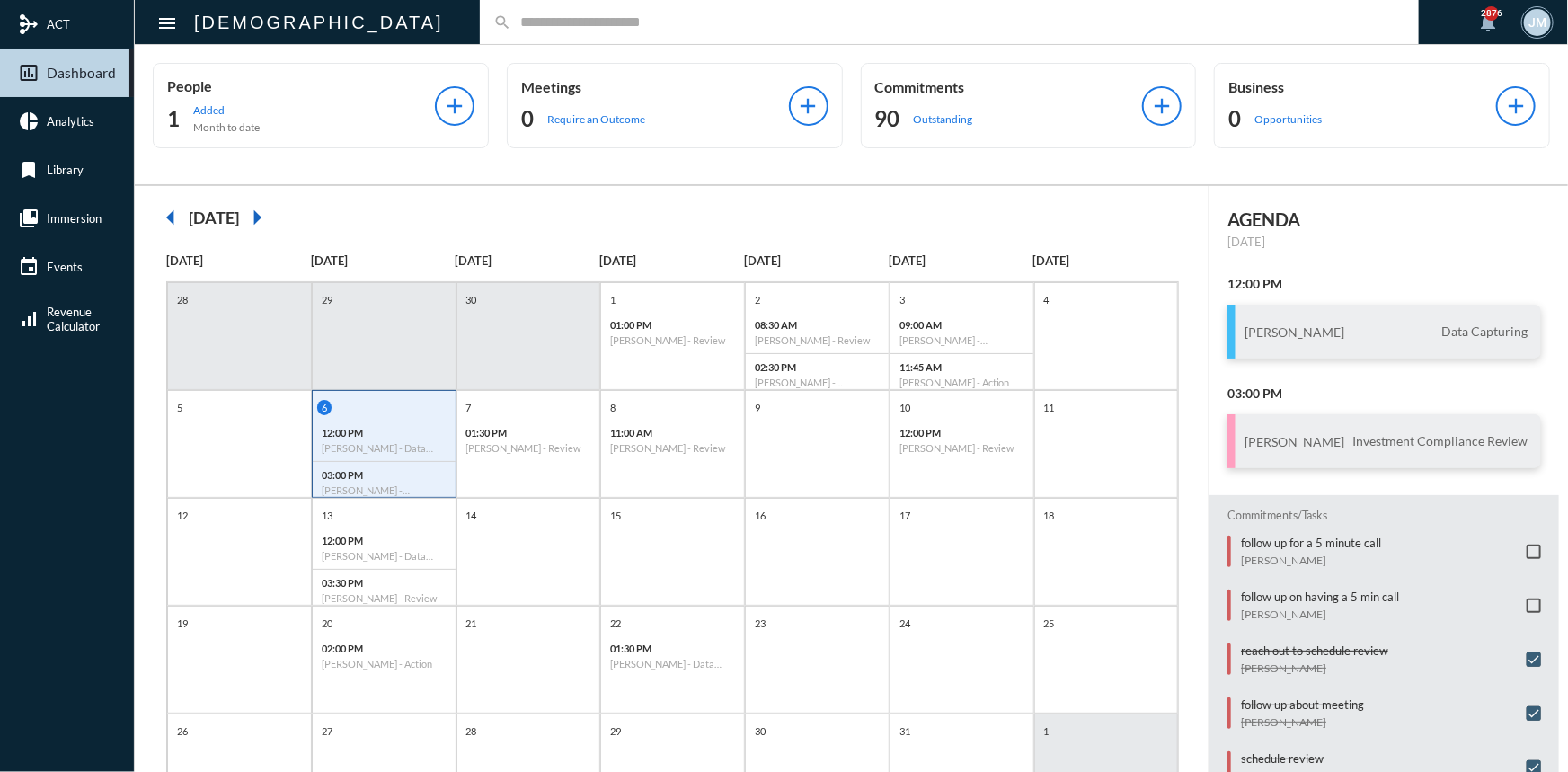
click at [479, 30] on div "search" at bounding box center [949, 22] width 939 height 44
click at [511, 23] on input "text" at bounding box center [958, 23] width 894 height 16
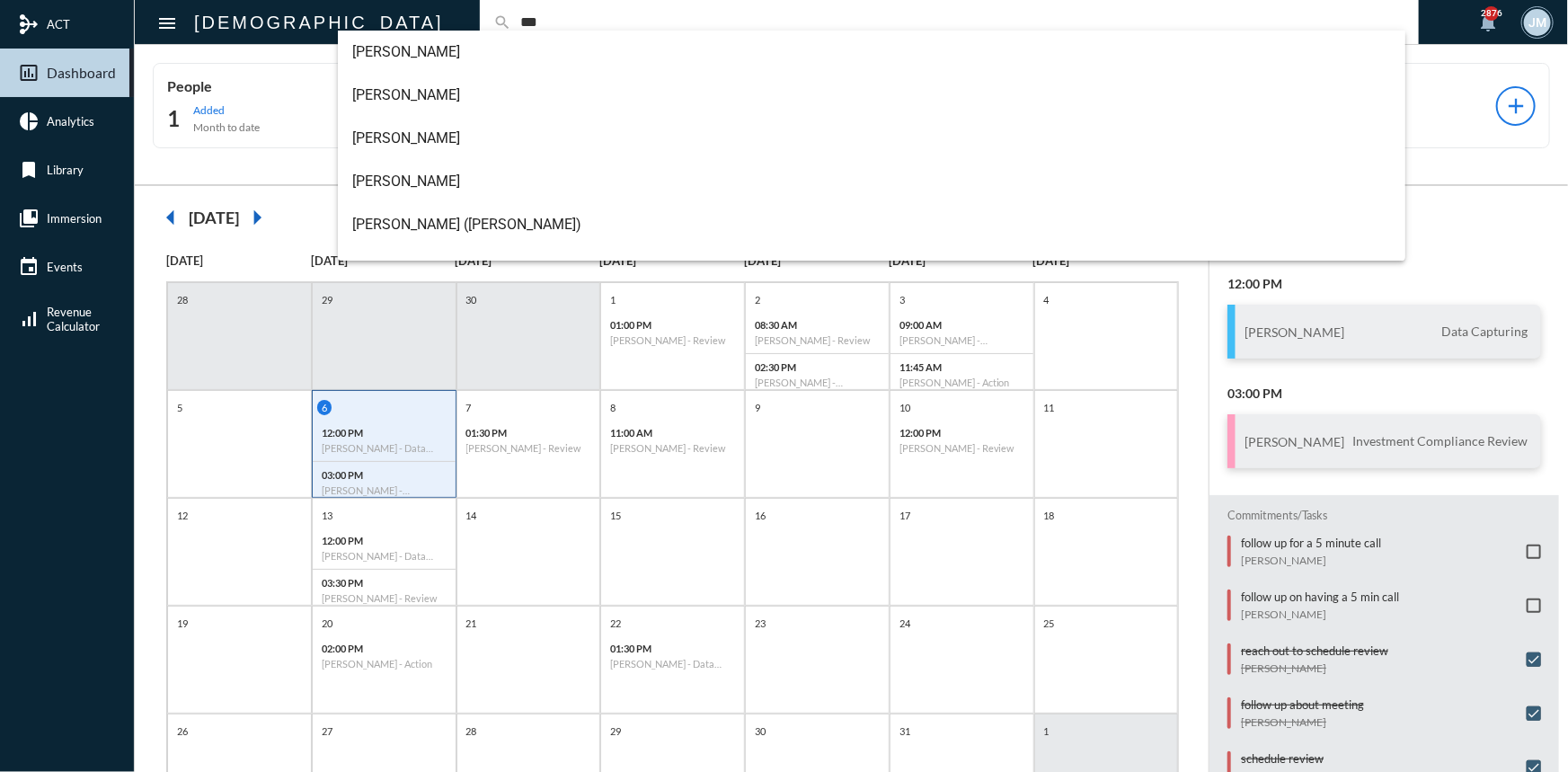
type input "***"
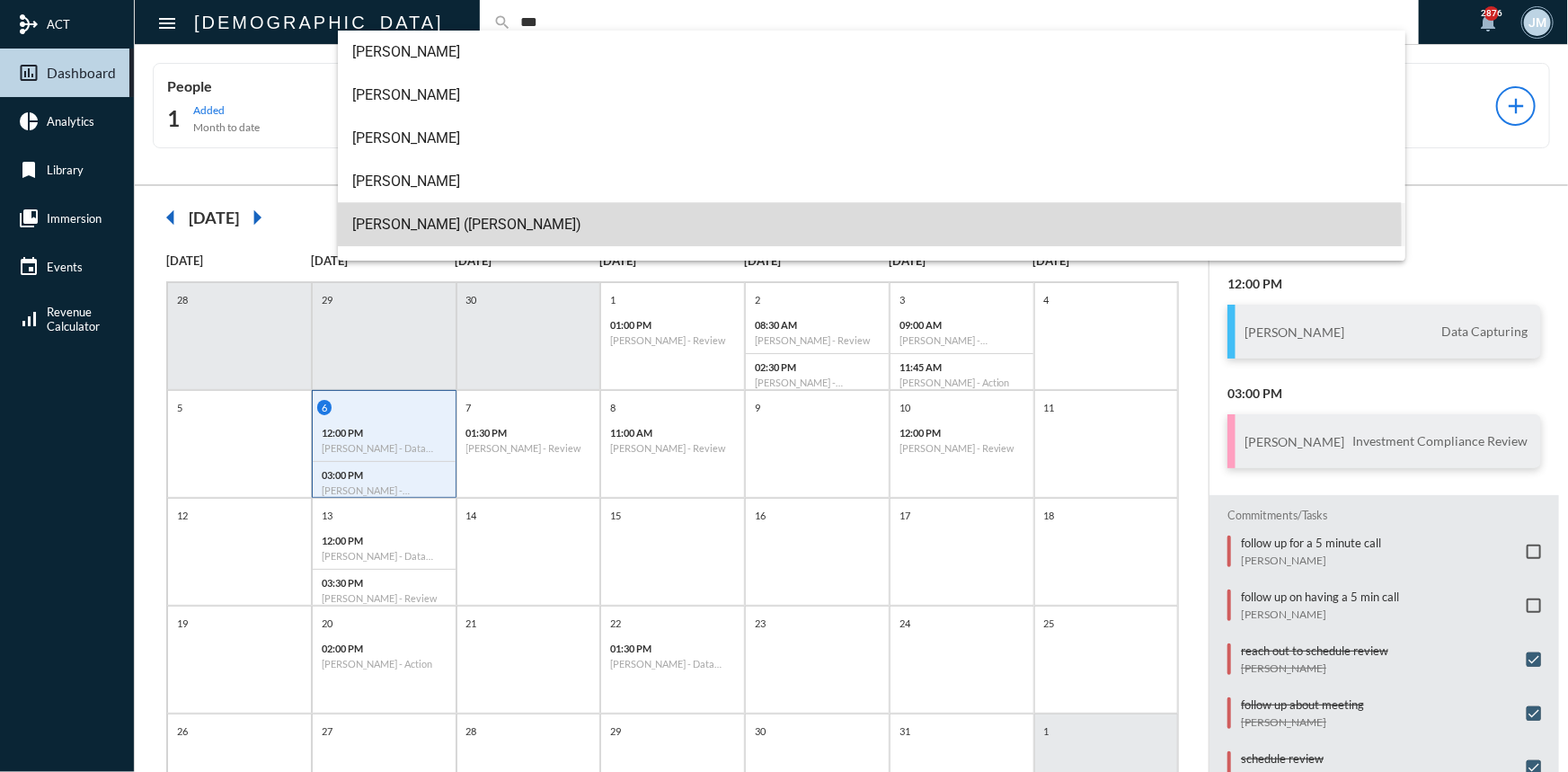
click at [405, 231] on span "[PERSON_NAME] ([PERSON_NAME])" at bounding box center [870, 225] width 1038 height 43
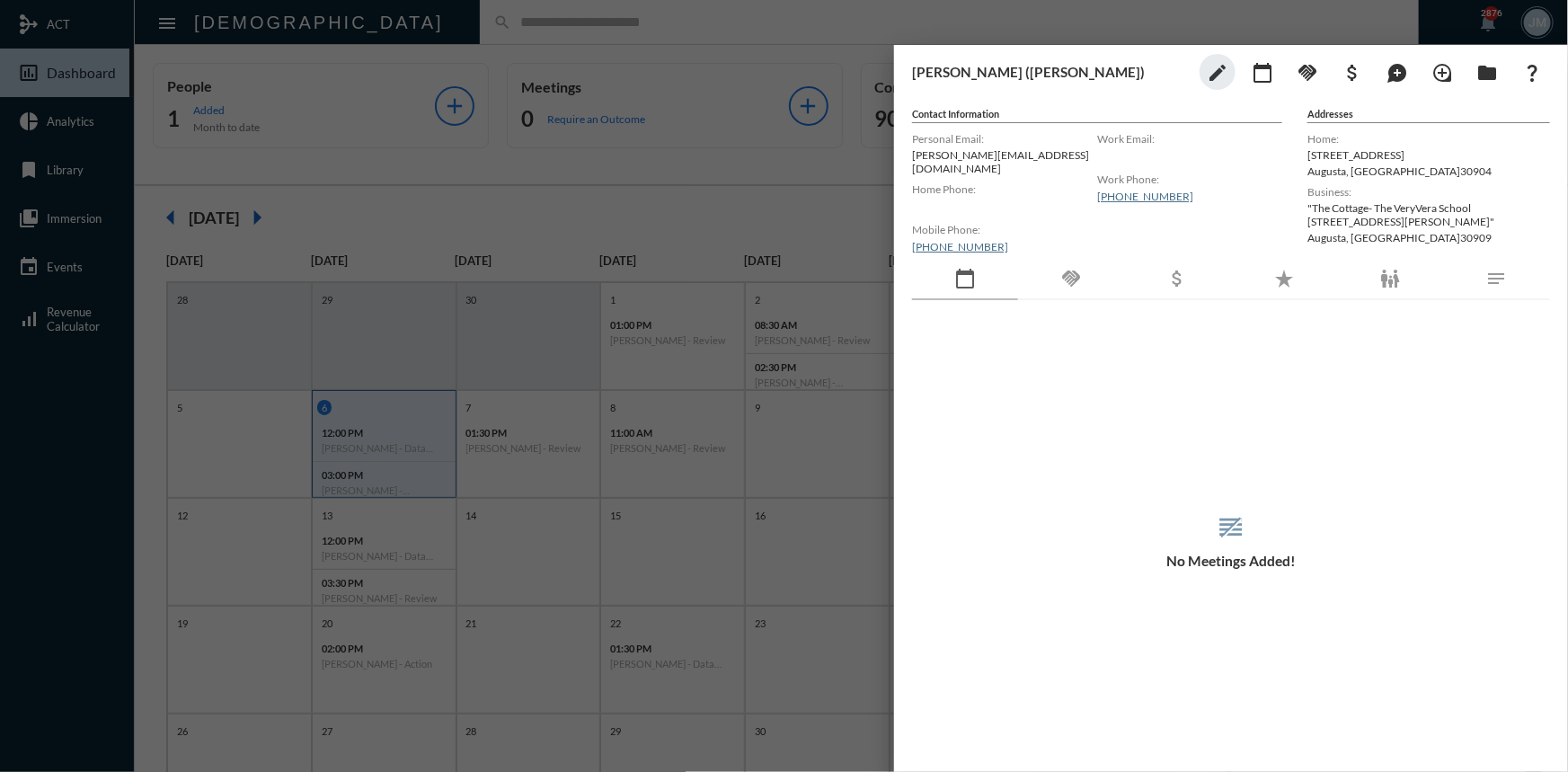
click at [696, 40] on div at bounding box center [784, 386] width 1568 height 772
